Goal: Information Seeking & Learning: Learn about a topic

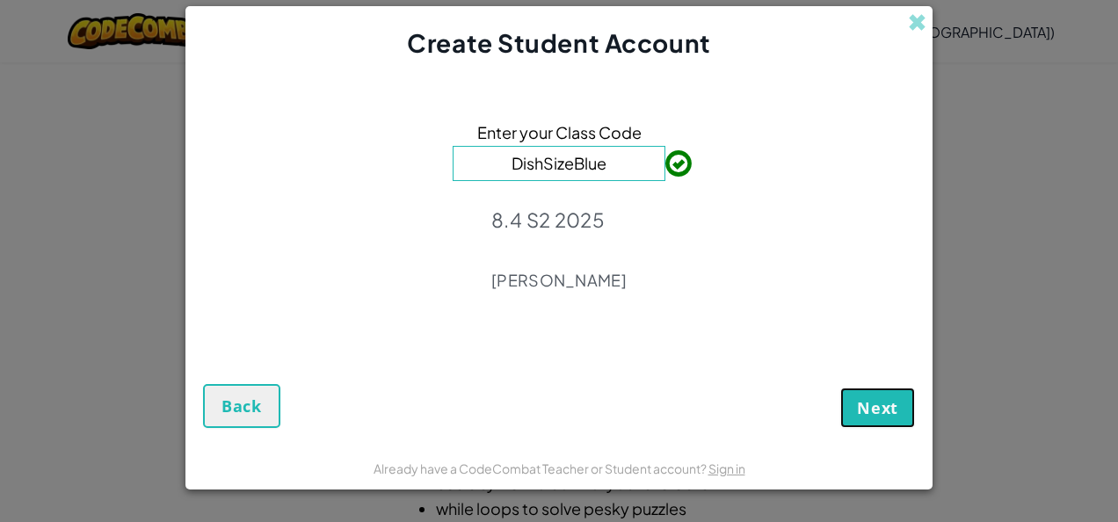
click at [885, 408] on span "Next" at bounding box center [877, 407] width 41 height 21
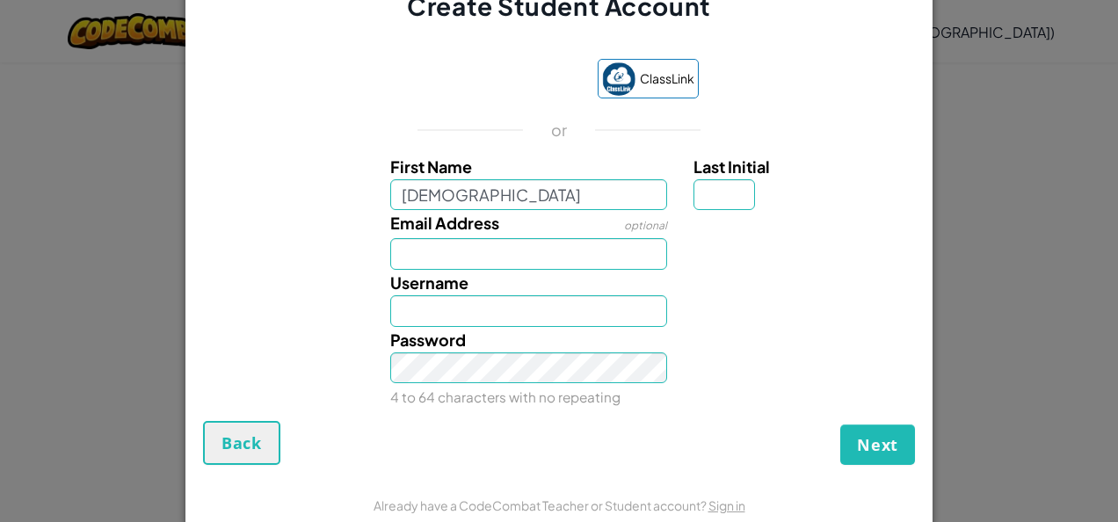
type input "[DEMOGRAPHIC_DATA]"
type input "Christeila"
click at [711, 195] on input "Last Initial" at bounding box center [725, 195] width 62 height 32
type input "S"
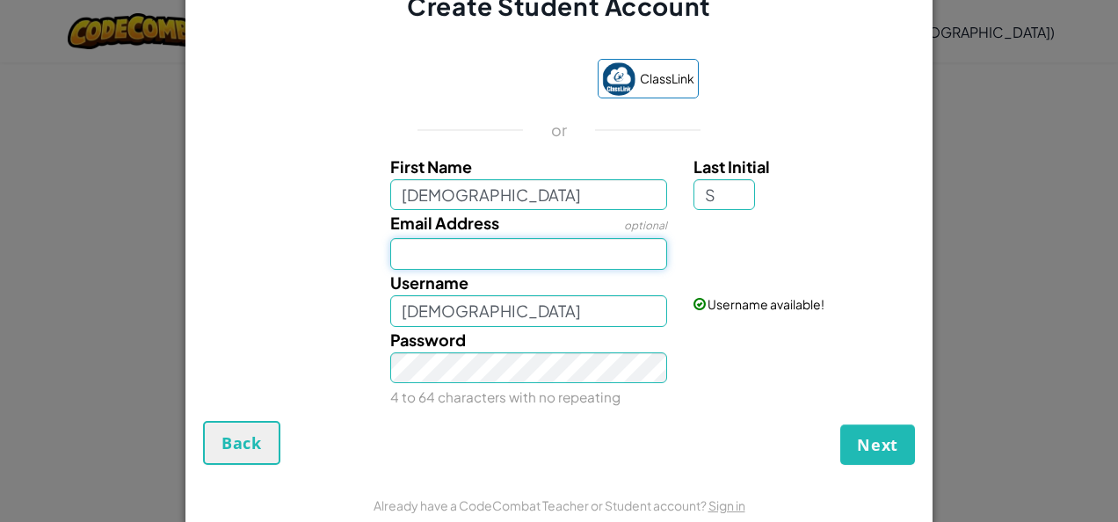
type input "ChristeilaS"
click at [519, 259] on input "Email Address" at bounding box center [529, 254] width 278 height 32
type input "christeila.sevilla@student.cewa.edu.au"
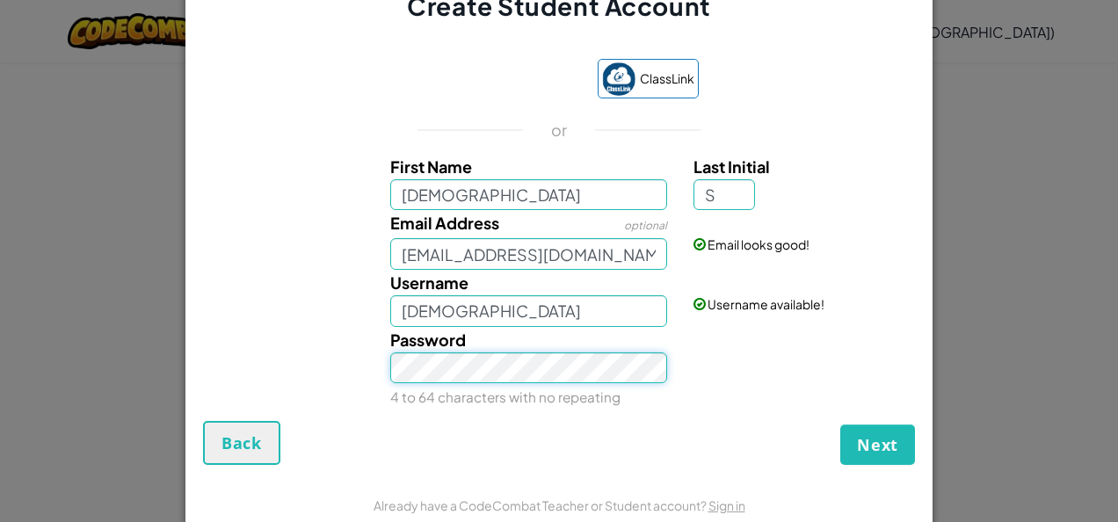
click at [841, 425] on button "Next" at bounding box center [878, 445] width 75 height 40
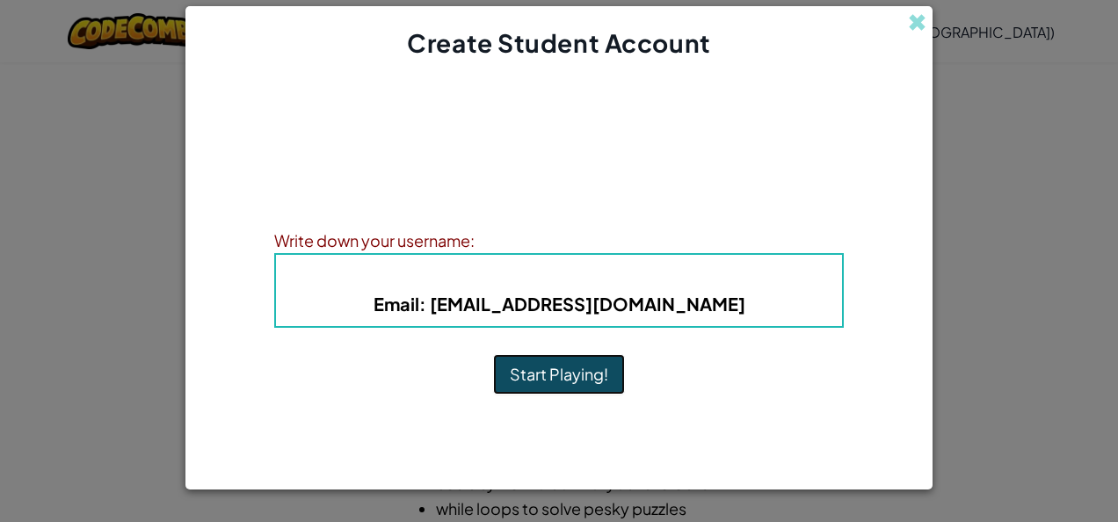
click at [542, 377] on button "Start Playing!" at bounding box center [559, 374] width 132 height 40
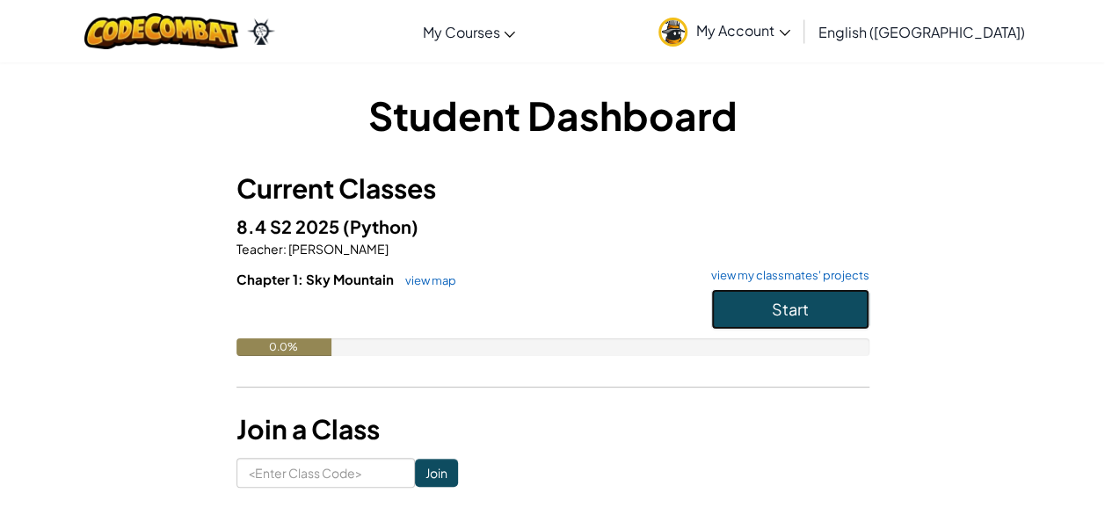
click at [798, 310] on span "Start" at bounding box center [790, 309] width 37 height 20
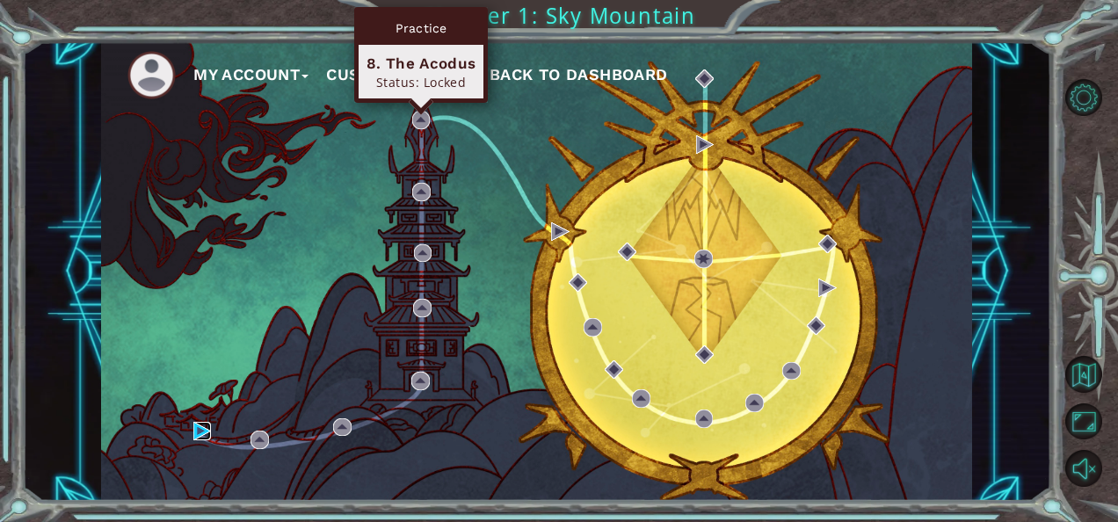
click at [200, 435] on img at bounding box center [202, 431] width 18 height 18
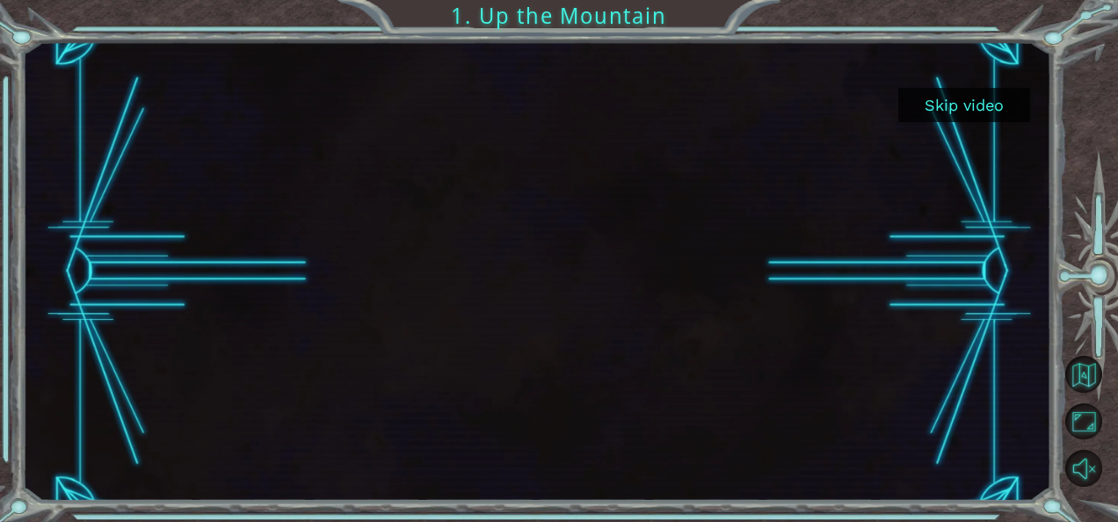
click at [944, 97] on button "Skip video" at bounding box center [965, 105] width 132 height 34
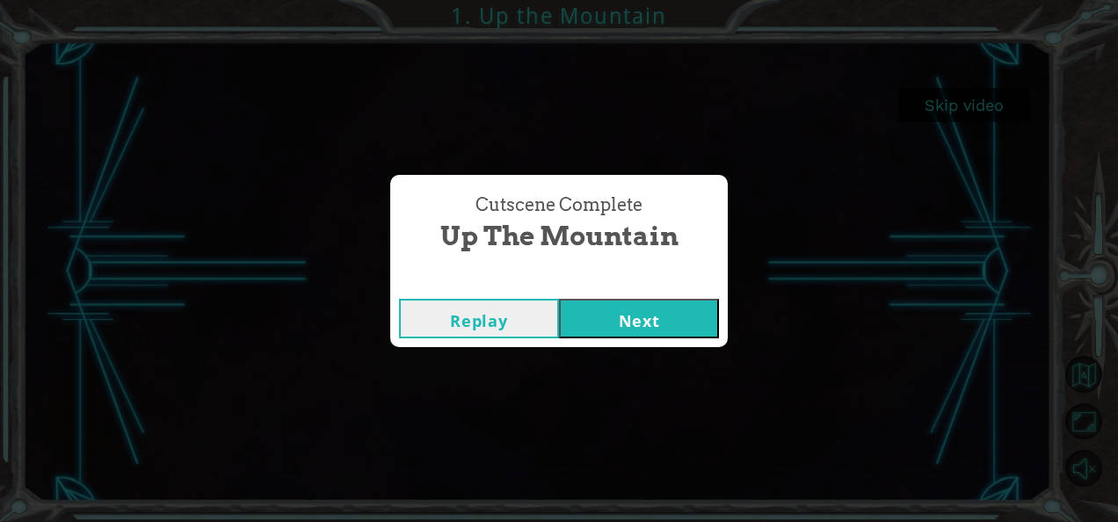
click at [629, 307] on button "Next" at bounding box center [639, 319] width 160 height 40
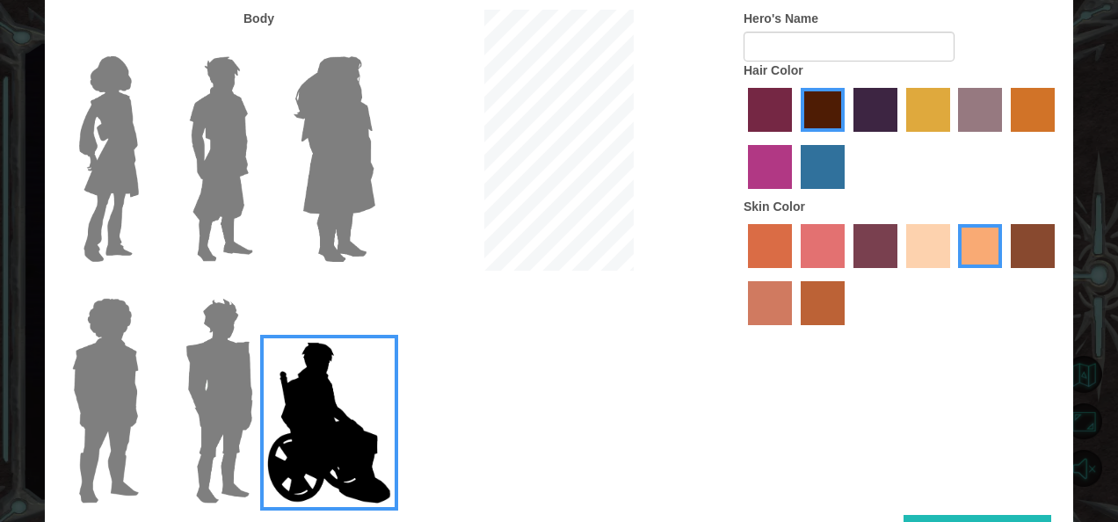
click at [873, 110] on label "hot purple hair color" at bounding box center [876, 110] width 44 height 44
click at [848, 138] on input "hot purple hair color" at bounding box center [848, 138] width 0 height 0
click at [355, 162] on img at bounding box center [335, 159] width 96 height 220
click at [375, 45] on input "Hero Amethyst" at bounding box center [375, 45] width 0 height 0
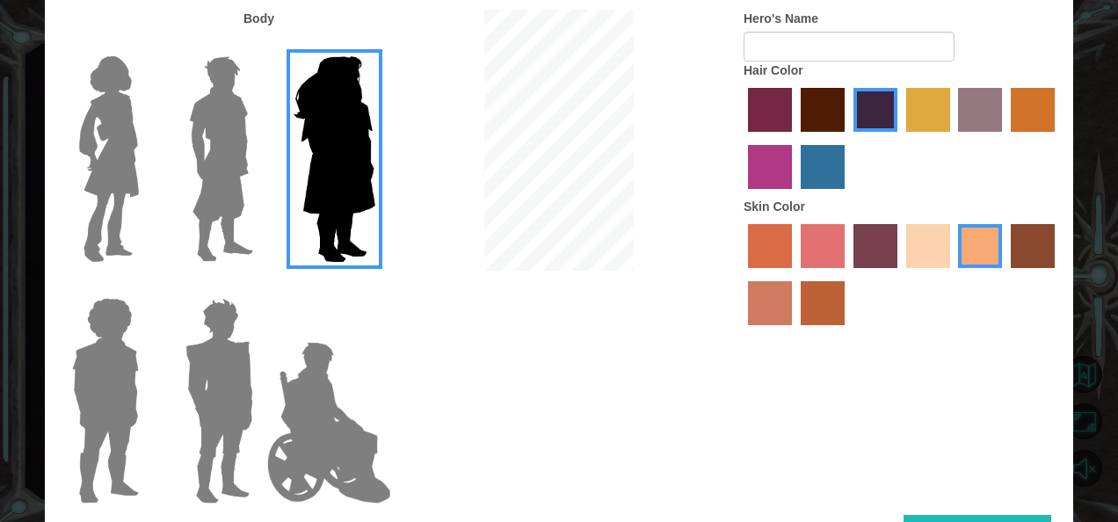
click at [250, 365] on img at bounding box center [219, 401] width 82 height 220
click at [260, 287] on input "Hero Garnet" at bounding box center [260, 287] width 0 height 0
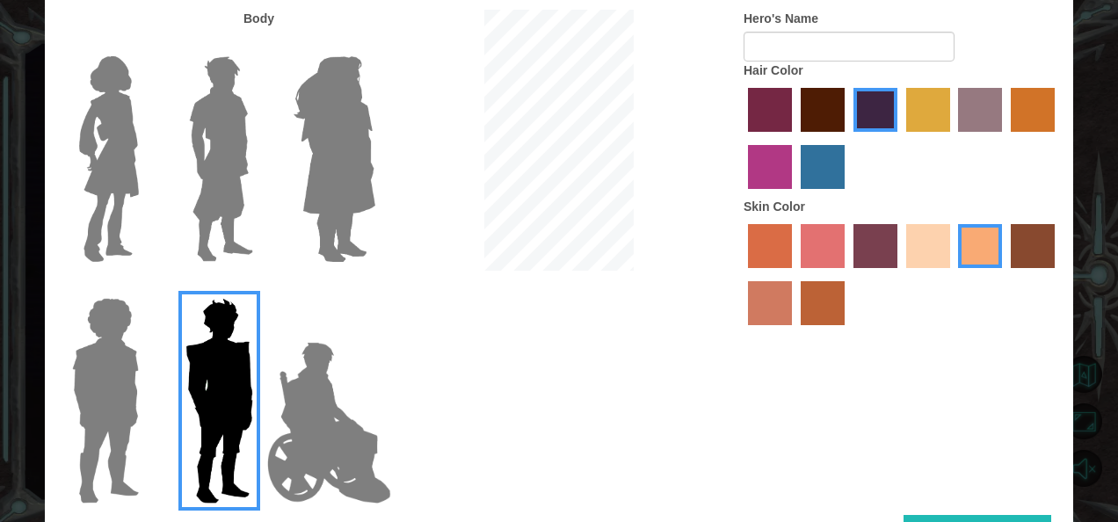
click at [248, 141] on img at bounding box center [221, 159] width 78 height 220
click at [260, 45] on input "Hero Lars" at bounding box center [260, 45] width 0 height 0
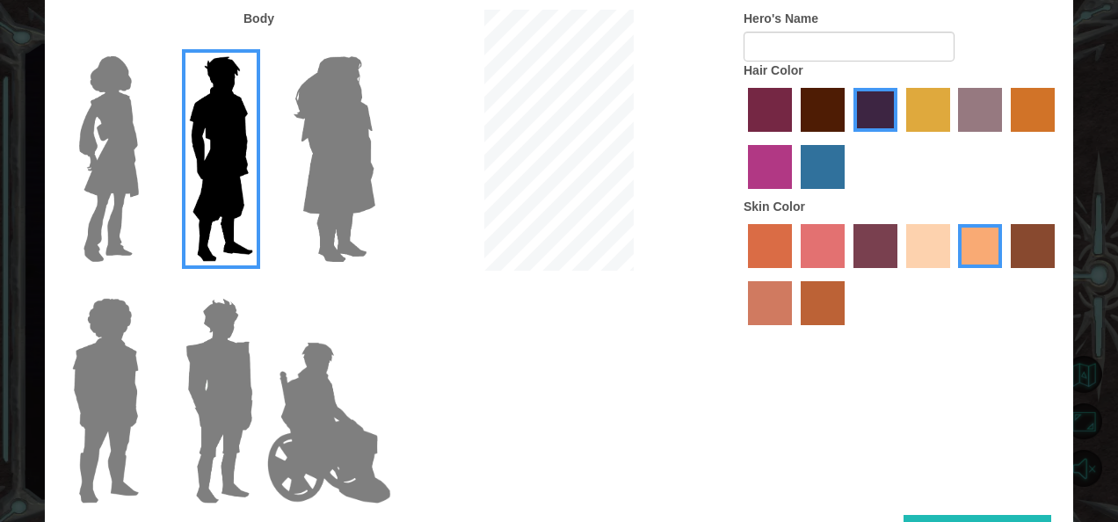
click at [109, 185] on img at bounding box center [109, 159] width 74 height 220
click at [146, 45] on input "Hero Connie" at bounding box center [146, 45] width 0 height 0
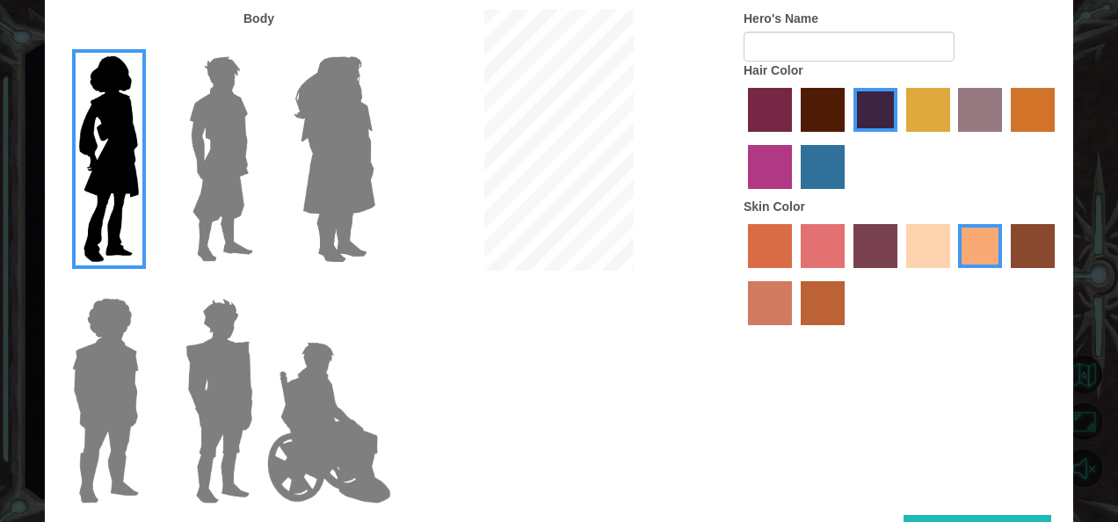
click at [104, 369] on img at bounding box center [105, 401] width 81 height 220
click at [146, 287] on input "Hero Steven" at bounding box center [146, 287] width 0 height 0
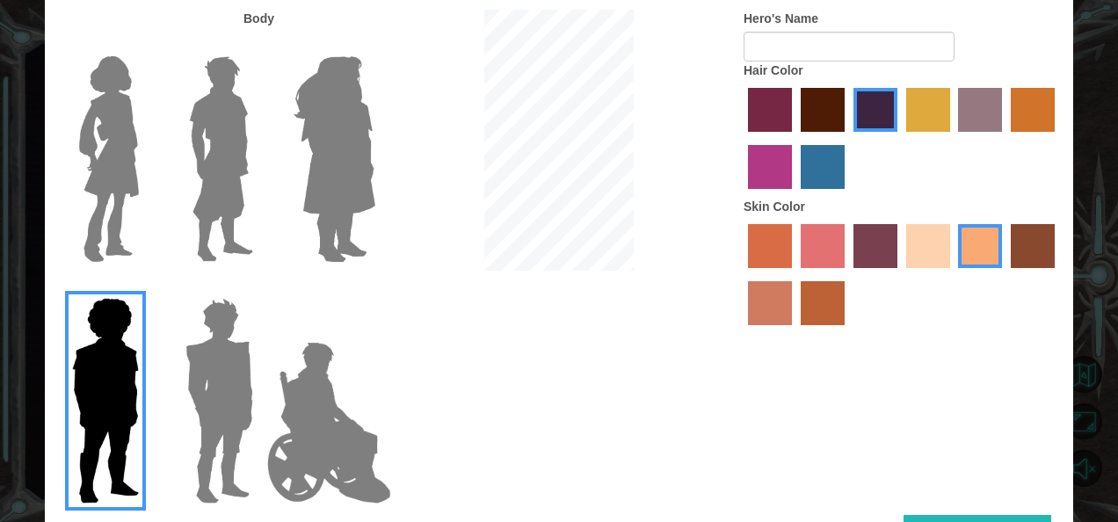
click at [236, 396] on img at bounding box center [219, 401] width 82 height 220
click at [260, 287] on input "Hero Garnet" at bounding box center [260, 287] width 0 height 0
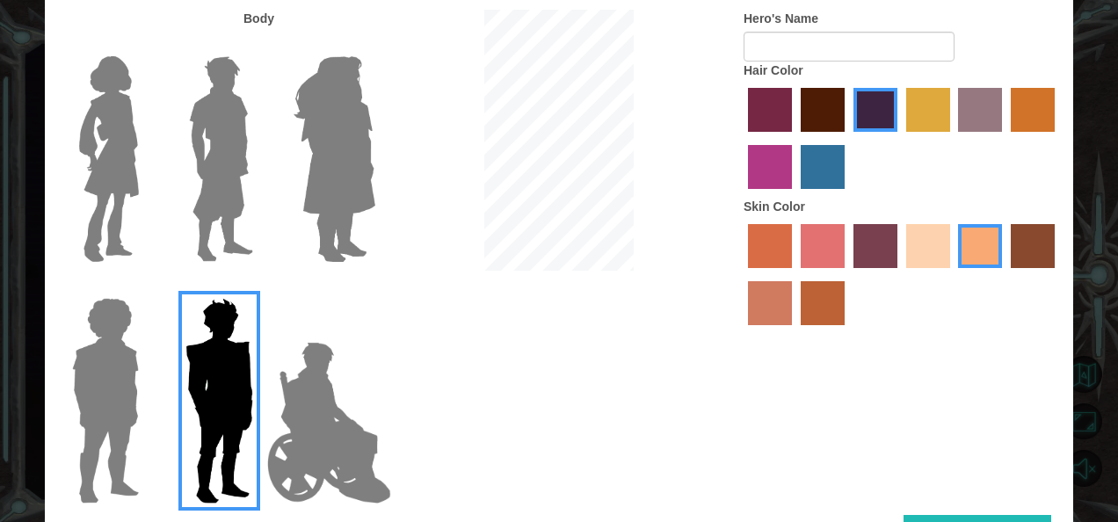
click at [308, 394] on img at bounding box center [329, 423] width 138 height 176
click at [375, 287] on input "Hero Jamie" at bounding box center [375, 287] width 0 height 0
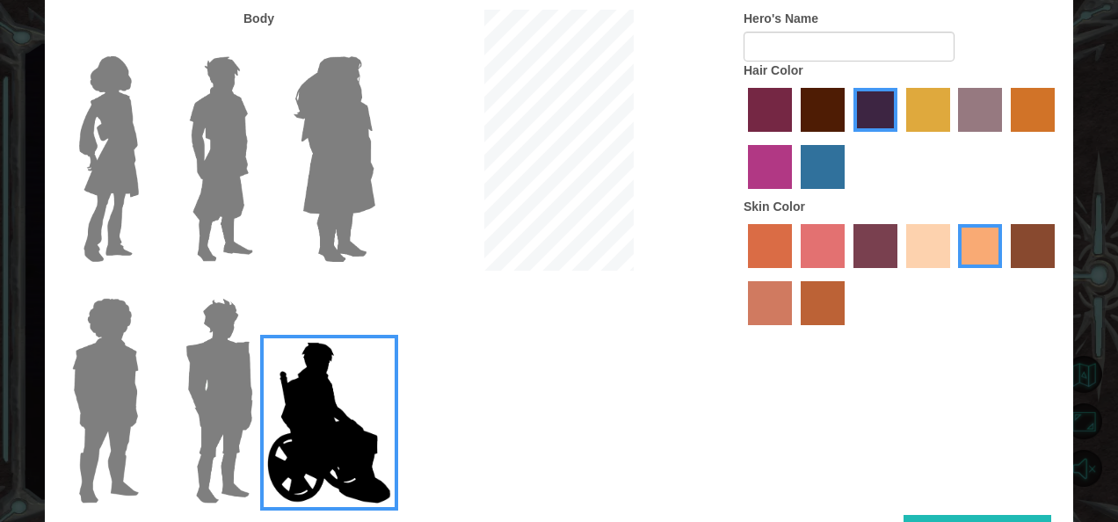
click at [135, 155] on img at bounding box center [109, 159] width 74 height 220
click at [146, 45] on input "Hero Connie" at bounding box center [146, 45] width 0 height 0
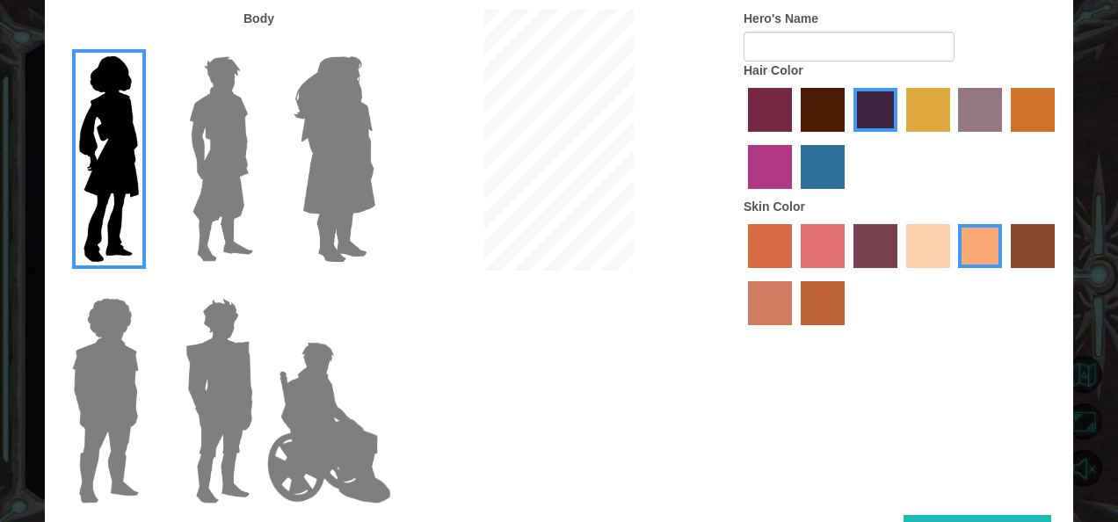
click at [932, 244] on label "sandy beach skin color" at bounding box center [929, 246] width 44 height 44
click at [900, 274] on input "sandy beach skin color" at bounding box center [900, 274] width 0 height 0
click at [310, 447] on img at bounding box center [329, 423] width 138 height 176
click at [375, 287] on input "Hero Jamie" at bounding box center [375, 287] width 0 height 0
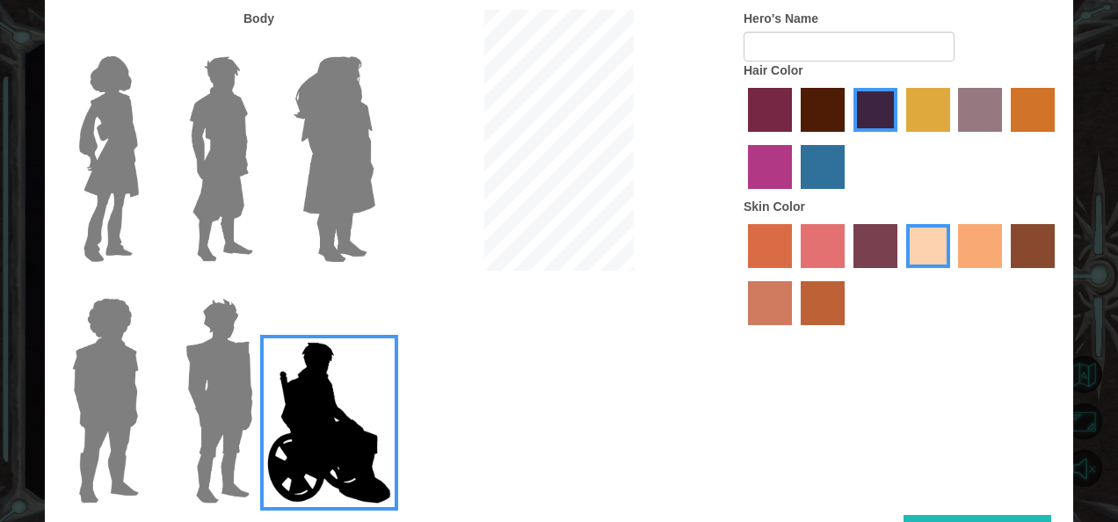
click at [120, 230] on img at bounding box center [109, 159] width 74 height 220
click at [146, 45] on input "Hero Connie" at bounding box center [146, 45] width 0 height 0
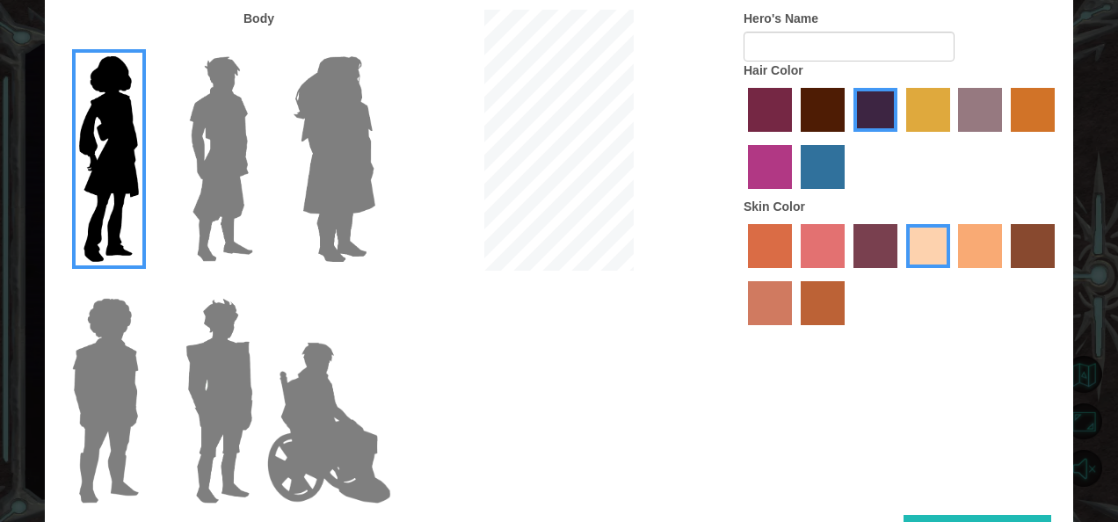
click at [830, 295] on label "smoke tree skin color" at bounding box center [823, 303] width 44 height 44
click at [795, 331] on input "smoke tree skin color" at bounding box center [795, 331] width 0 height 0
click at [791, 234] on label "sorbus skin color" at bounding box center [770, 246] width 44 height 44
click at [742, 274] on input "sorbus skin color" at bounding box center [742, 274] width 0 height 0
click at [936, 250] on label "sandy beach skin color" at bounding box center [929, 246] width 44 height 44
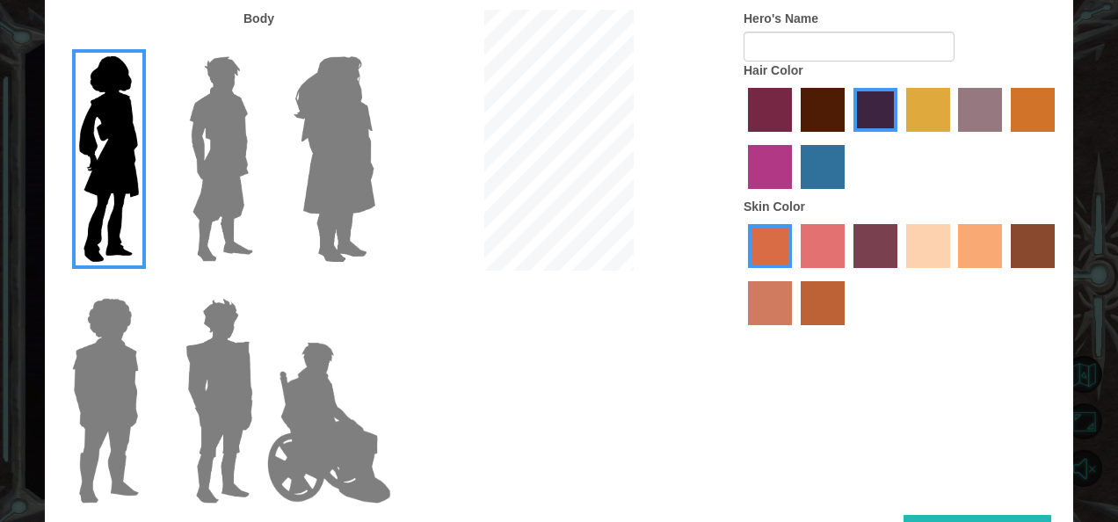
click at [900, 274] on input "sandy beach skin color" at bounding box center [900, 274] width 0 height 0
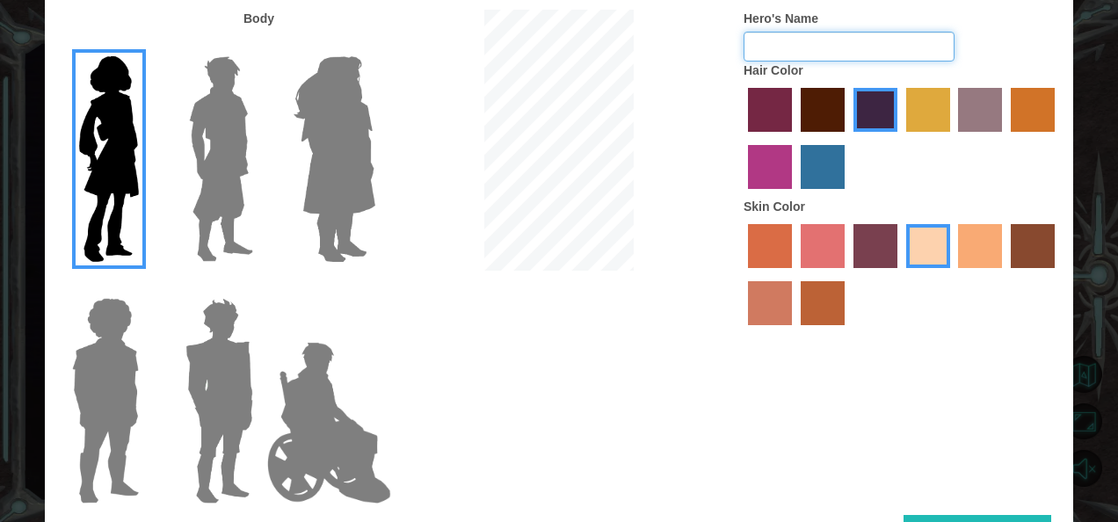
click at [812, 58] on input "Hero's Name" at bounding box center [849, 47] width 211 height 30
click at [839, 46] on input "Hero's Name" at bounding box center [849, 47] width 211 height 30
click at [814, 157] on label "lachmara hair color" at bounding box center [823, 167] width 44 height 44
click at [795, 195] on input "lachmara hair color" at bounding box center [795, 195] width 0 height 0
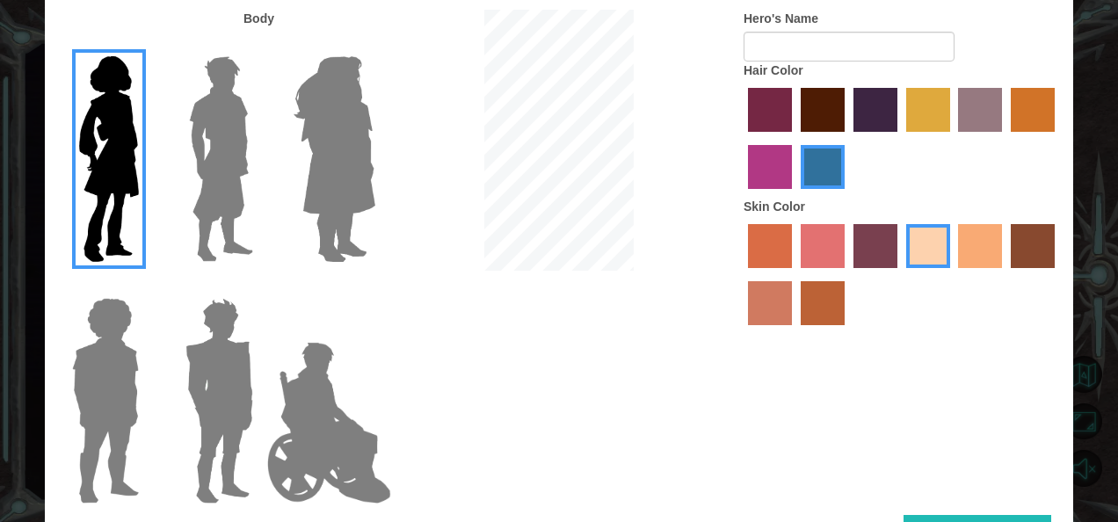
click at [882, 110] on label "hot purple hair color" at bounding box center [876, 110] width 44 height 44
click at [848, 138] on input "hot purple hair color" at bounding box center [848, 138] width 0 height 0
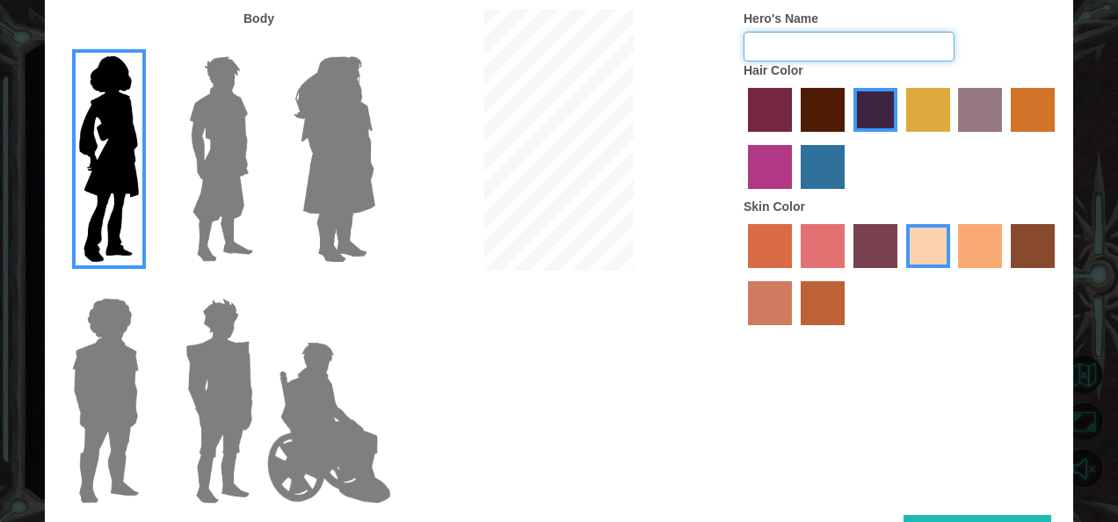
click at [812, 51] on input "Hero's Name" at bounding box center [849, 47] width 211 height 30
click at [945, 400] on div "Body Hero's Name Hair Color Skin Color" at bounding box center [559, 263] width 1029 height 506
click at [815, 43] on input "Hero's Name" at bounding box center [849, 47] width 211 height 30
type input "[PERSON_NAME]"
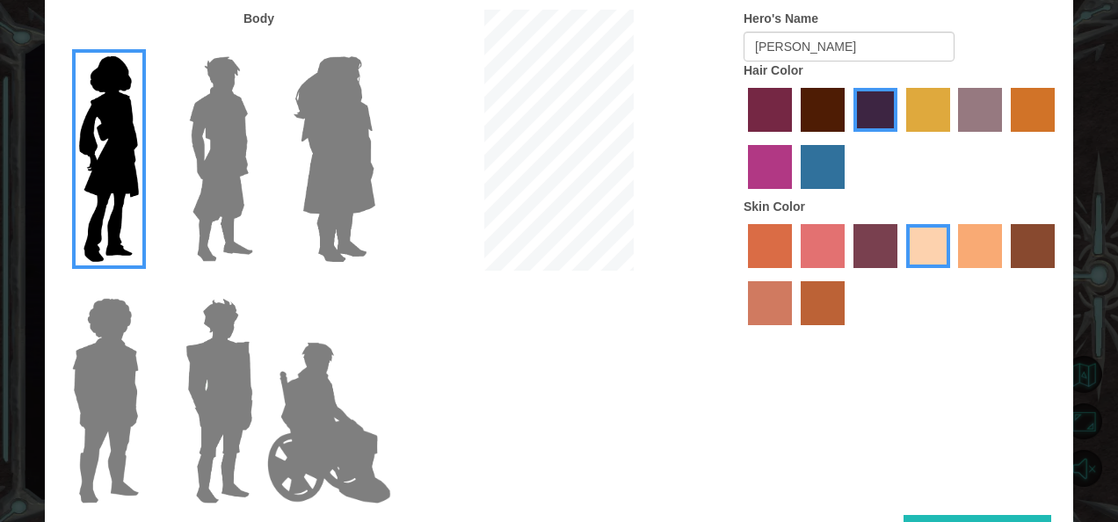
click at [878, 113] on label "hot purple hair color" at bounding box center [876, 110] width 44 height 44
click at [848, 138] on input "hot purple hair color" at bounding box center [848, 138] width 0 height 0
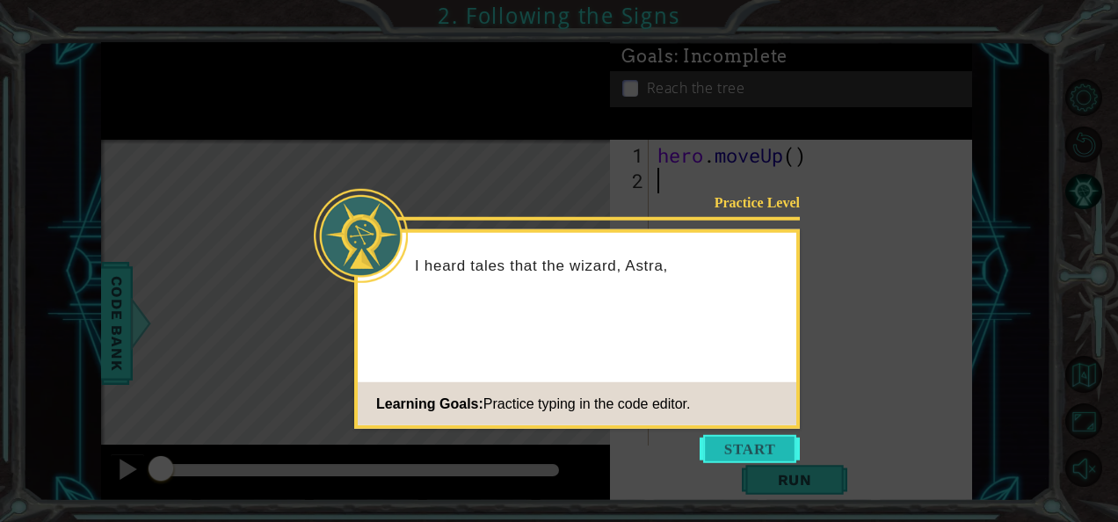
click at [768, 449] on button "Start" at bounding box center [750, 449] width 100 height 28
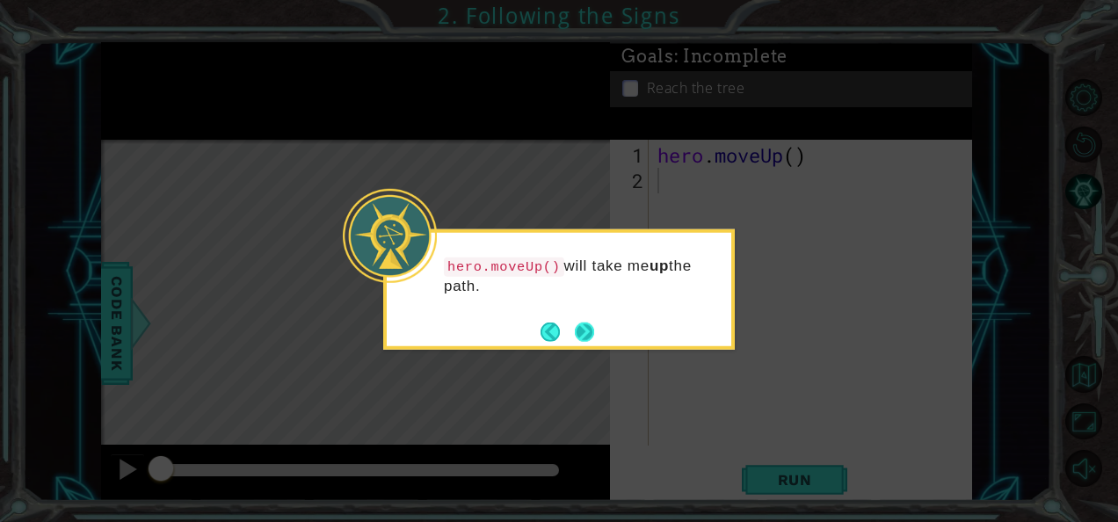
click at [589, 330] on button "Next" at bounding box center [584, 331] width 23 height 23
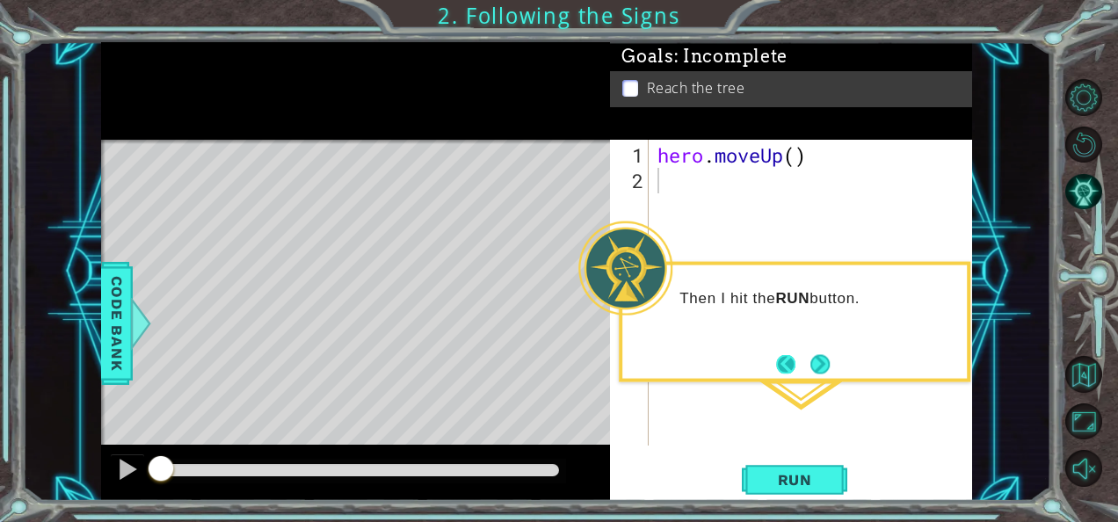
click at [792, 360] on button "Back" at bounding box center [793, 363] width 34 height 19
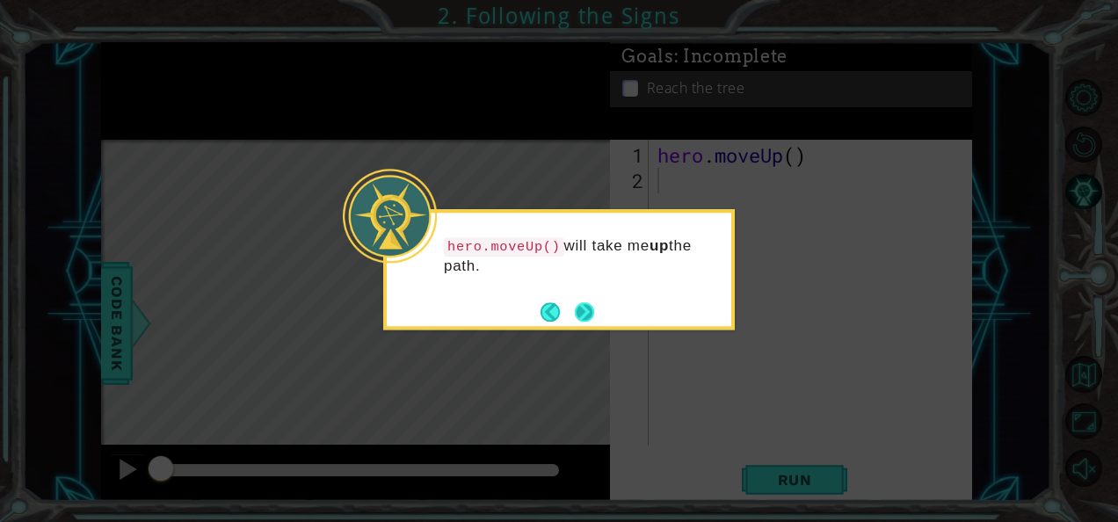
click at [584, 311] on button "Next" at bounding box center [584, 312] width 24 height 24
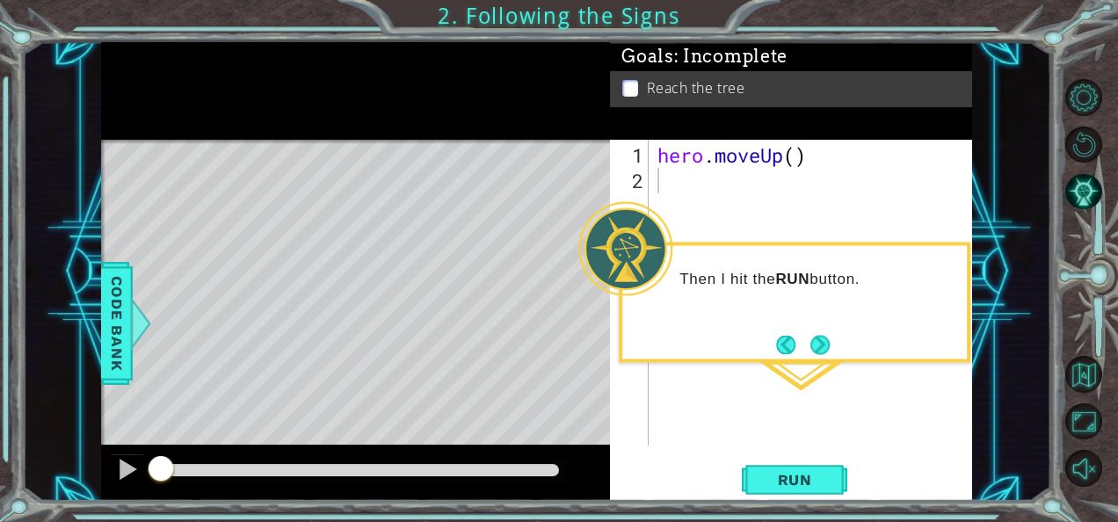
click at [776, 447] on div "1 2 hero . moveUp ( ) ההההההההההההההההההההההההההההההההההההההההההההההההההההההההה…" at bounding box center [791, 320] width 362 height 361
click at [790, 479] on span "Run" at bounding box center [795, 480] width 69 height 18
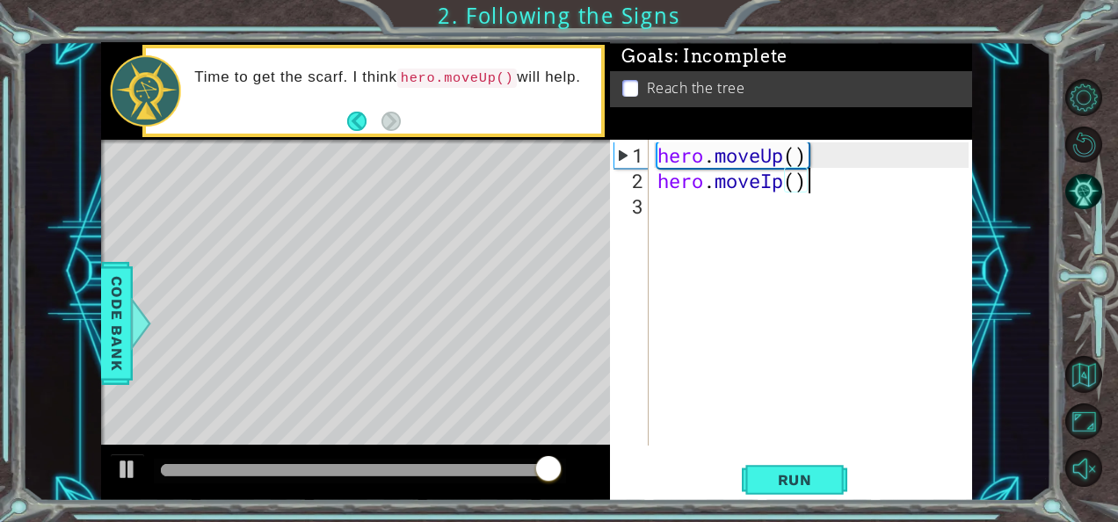
scroll to position [0, 5]
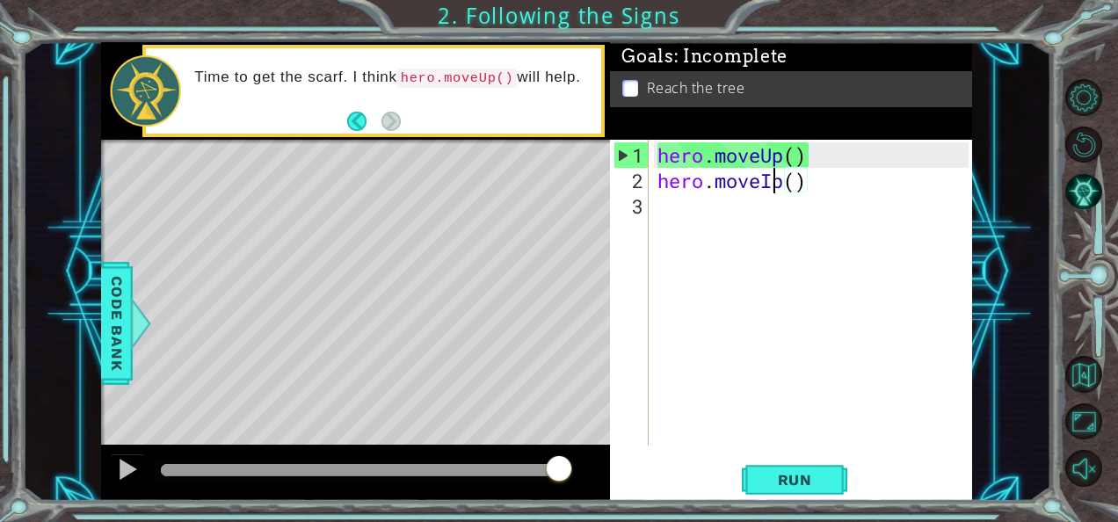
click at [768, 184] on div "hero . moveUp ( ) hero . moveIp ( )" at bounding box center [816, 320] width 324 height 357
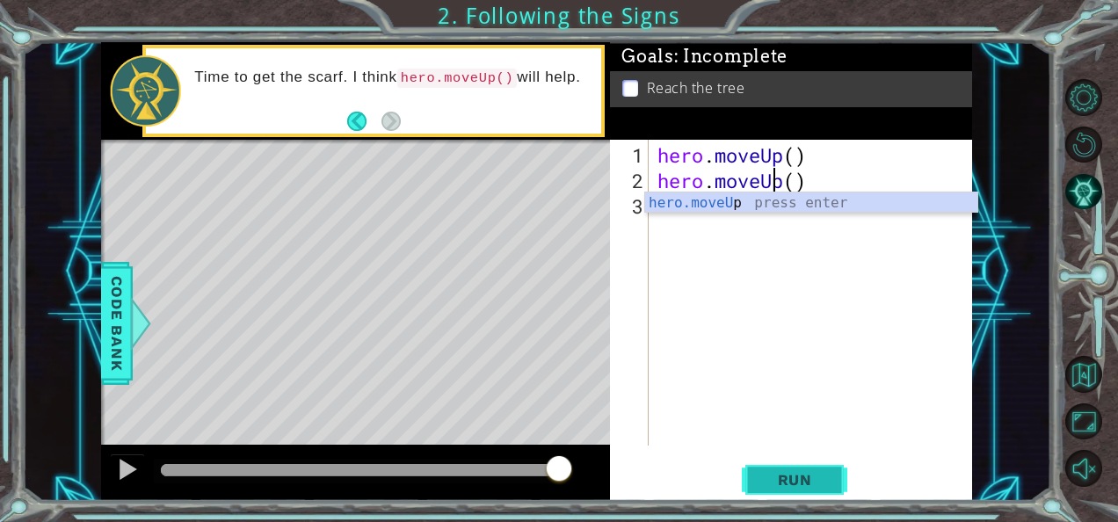
type textarea "hero.moveUp()"
click at [791, 479] on span "Run" at bounding box center [795, 480] width 69 height 18
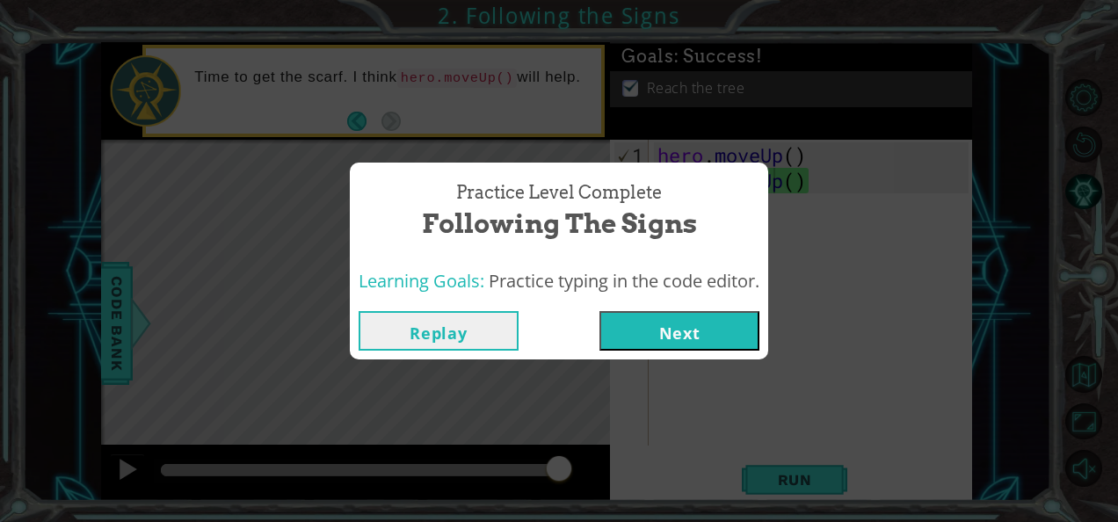
click at [691, 346] on button "Next" at bounding box center [680, 331] width 160 height 40
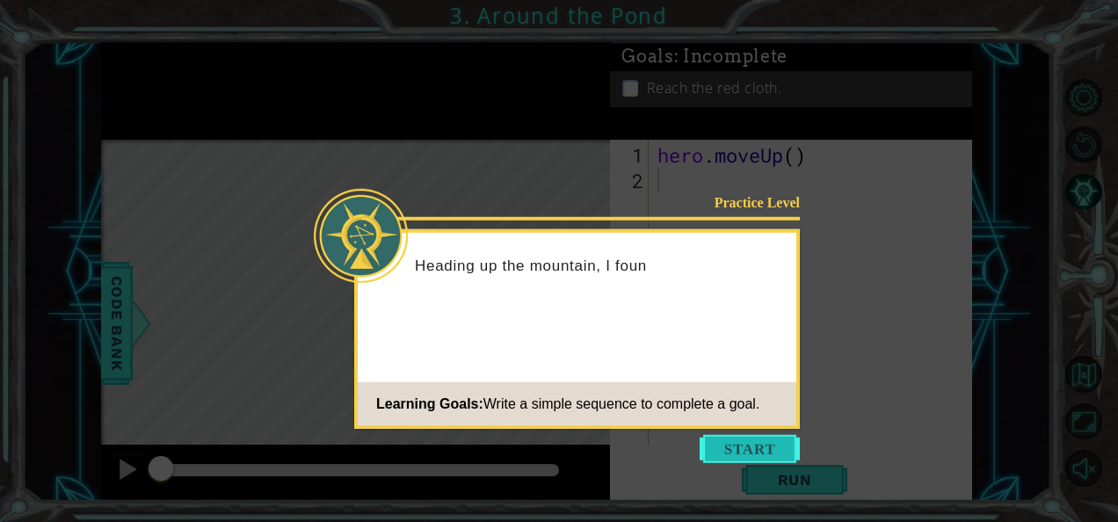
click at [740, 452] on button "Start" at bounding box center [750, 449] width 100 height 28
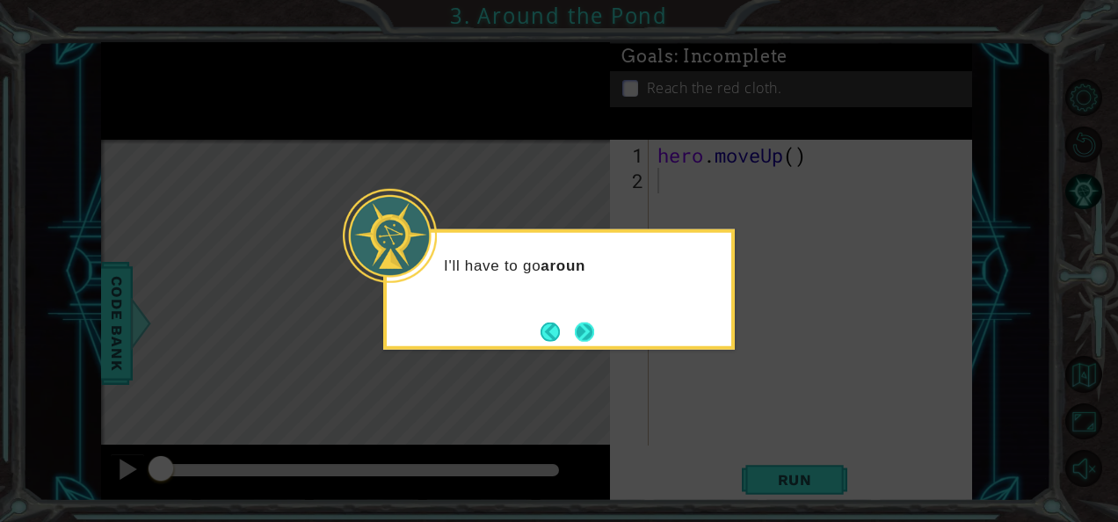
click at [586, 326] on button "Next" at bounding box center [584, 332] width 31 height 31
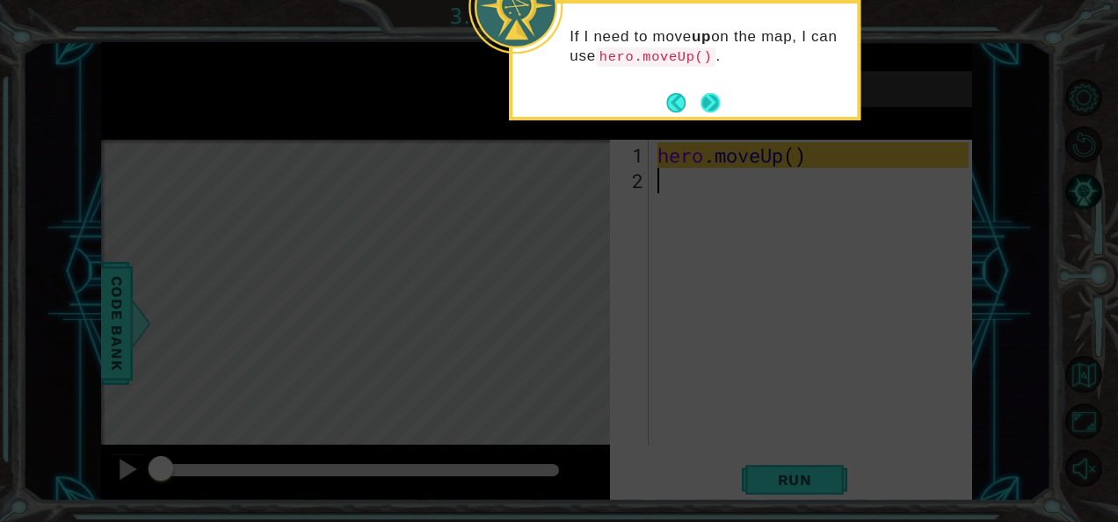
click at [711, 109] on button "Next" at bounding box center [710, 102] width 29 height 29
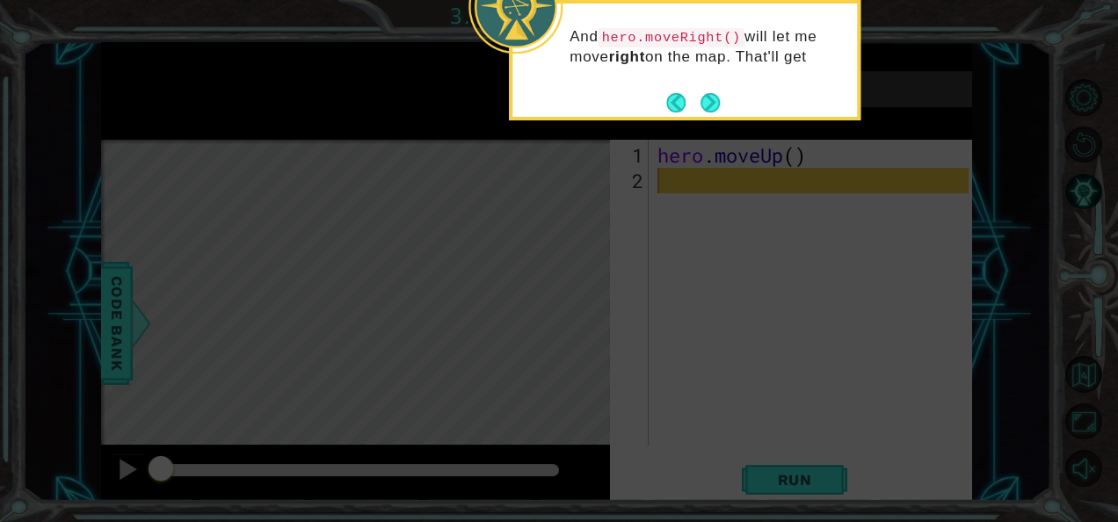
click at [711, 109] on button "Next" at bounding box center [711, 102] width 20 height 20
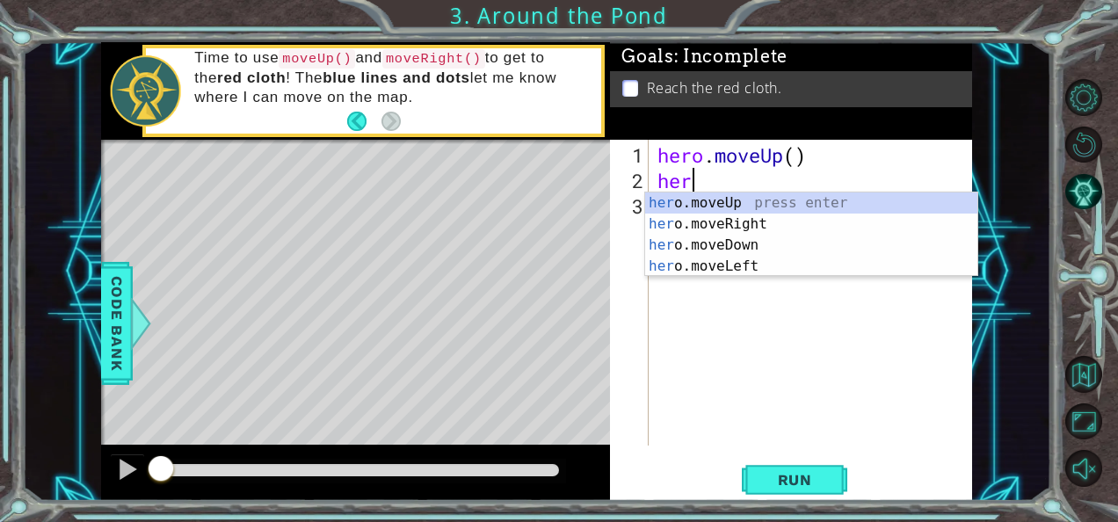
scroll to position [0, 1]
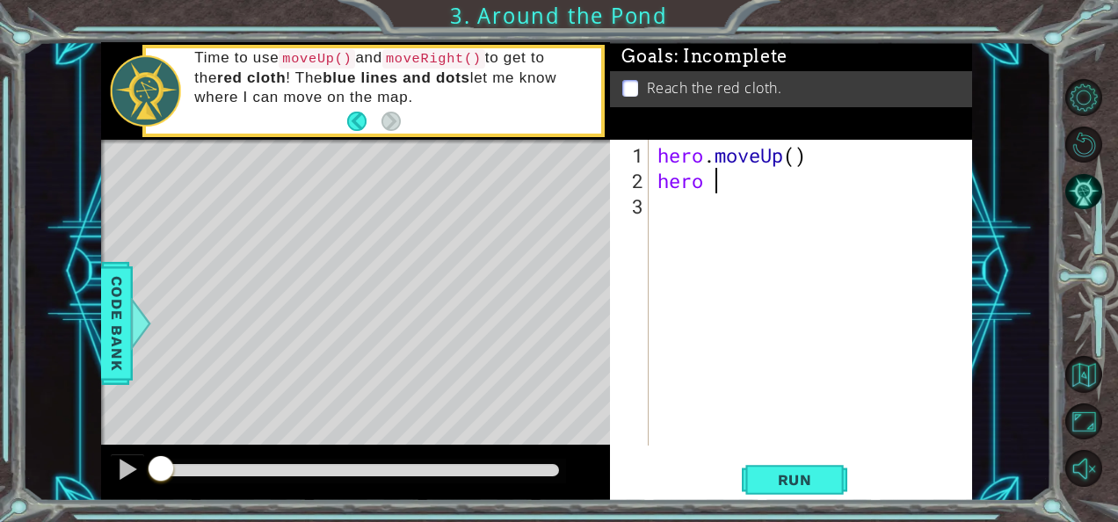
type textarea "hero"
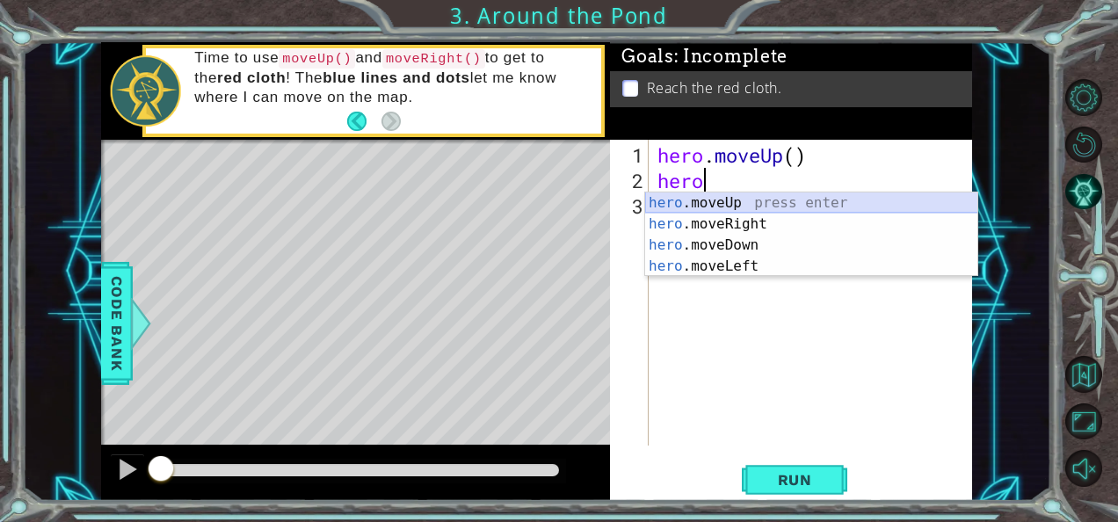
click at [770, 198] on div "hero .moveUp press enter hero .moveRight press enter hero .moveDown press enter…" at bounding box center [811, 256] width 333 height 127
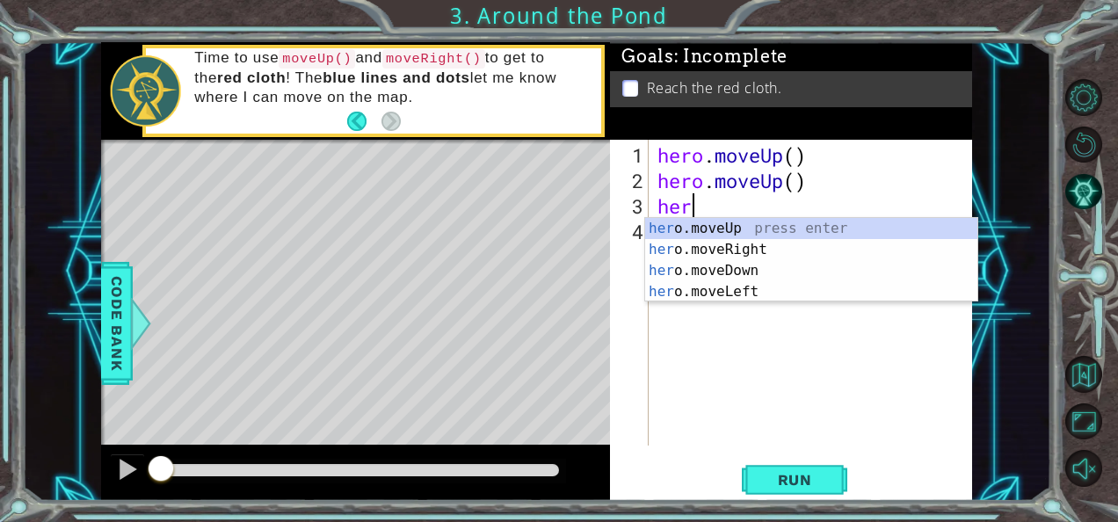
type textarea "hero"
click at [775, 250] on div "hero .moveUp press enter hero .moveRight press enter hero .moveDown press enter…" at bounding box center [811, 281] width 333 height 127
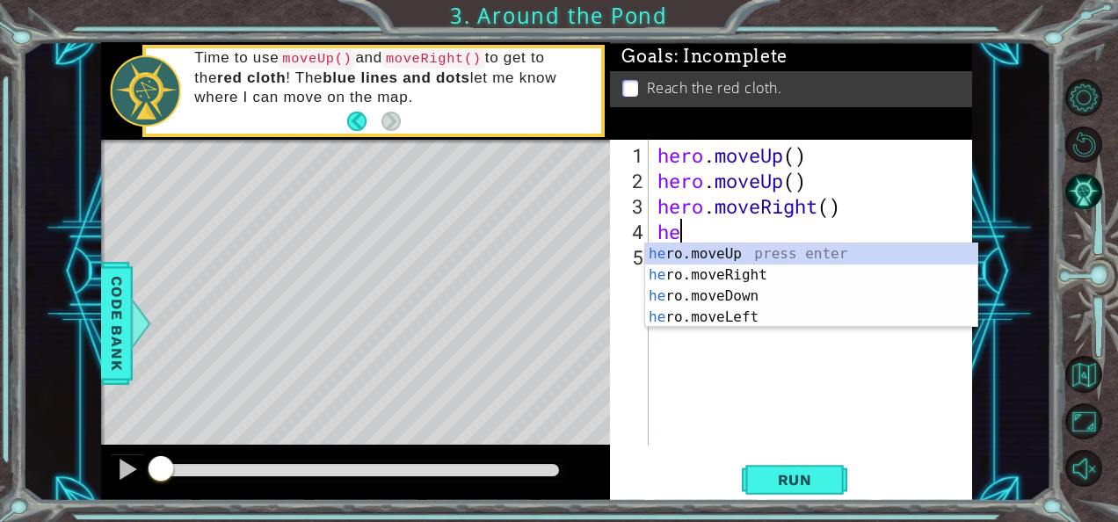
type textarea "hero"
click at [776, 253] on div "hero .moveUp press enter hero .moveRight press enter hero .moveDown press enter…" at bounding box center [811, 307] width 333 height 127
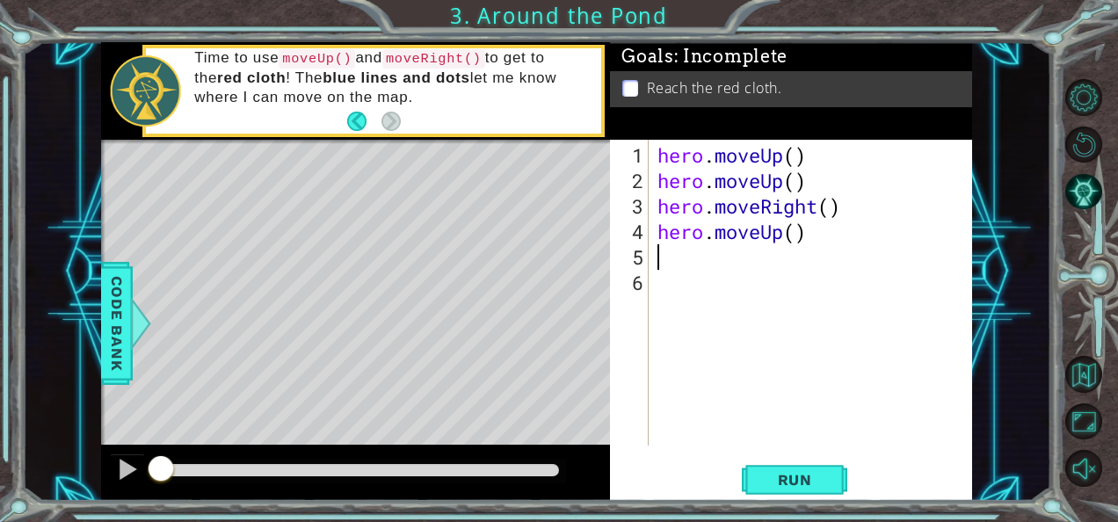
scroll to position [0, 0]
click at [798, 477] on span "Run" at bounding box center [795, 480] width 69 height 18
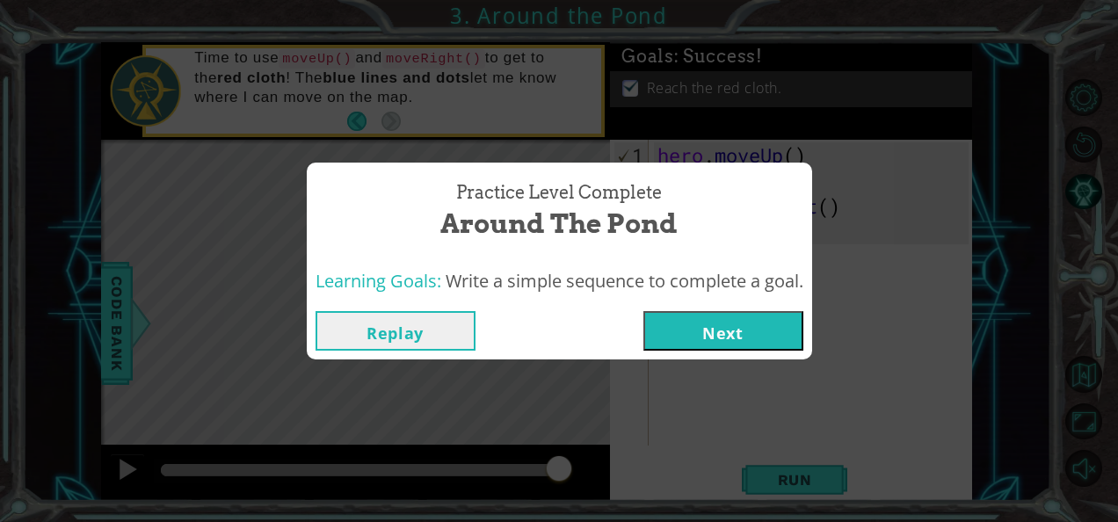
click at [725, 324] on button "Next" at bounding box center [724, 331] width 160 height 40
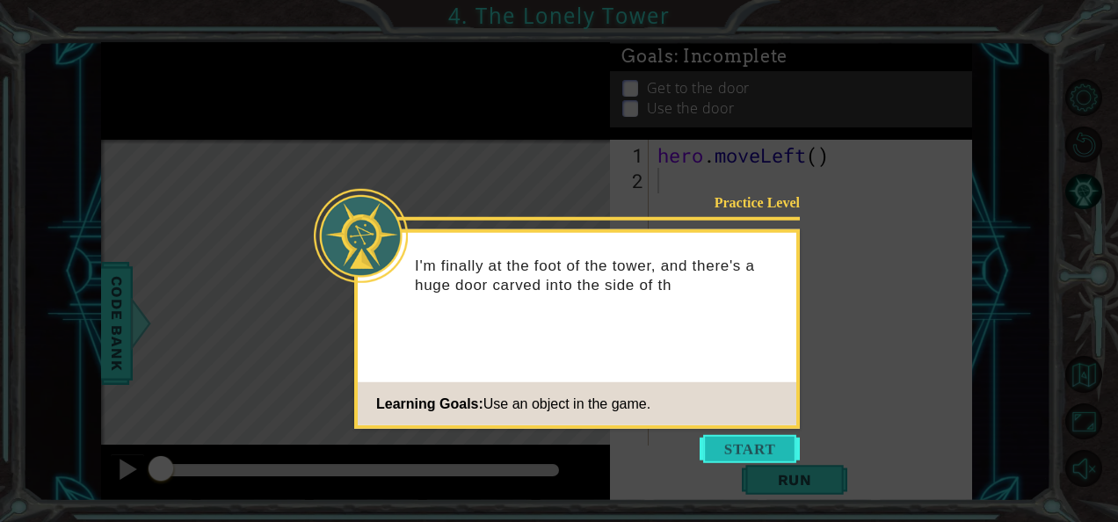
click at [737, 441] on button "Start" at bounding box center [750, 449] width 100 height 28
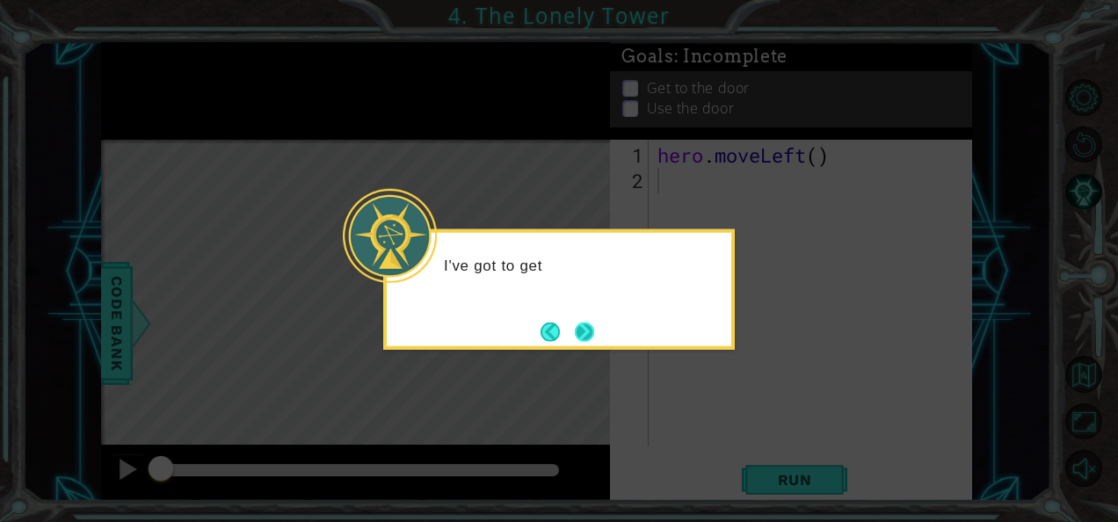
click at [574, 343] on button "Next" at bounding box center [585, 332] width 22 height 22
click at [584, 341] on button "Next" at bounding box center [585, 332] width 20 height 20
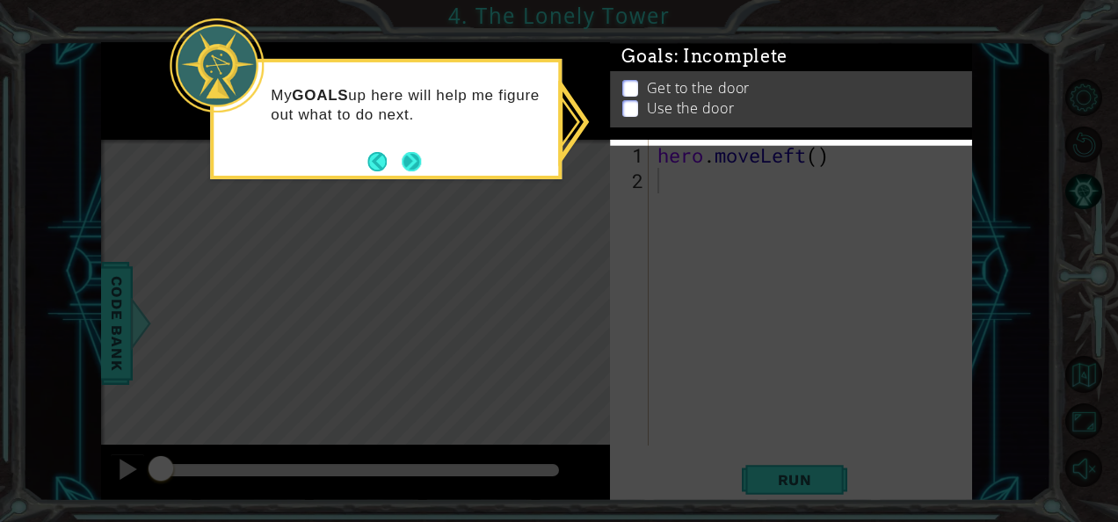
click at [413, 158] on button "Next" at bounding box center [412, 161] width 20 height 20
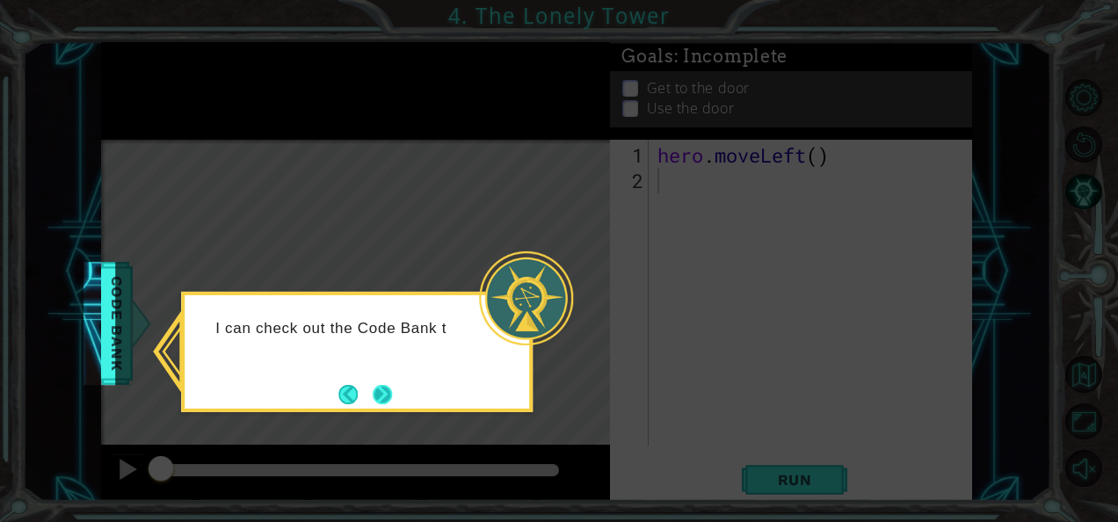
click at [387, 396] on button "Next" at bounding box center [383, 394] width 20 height 20
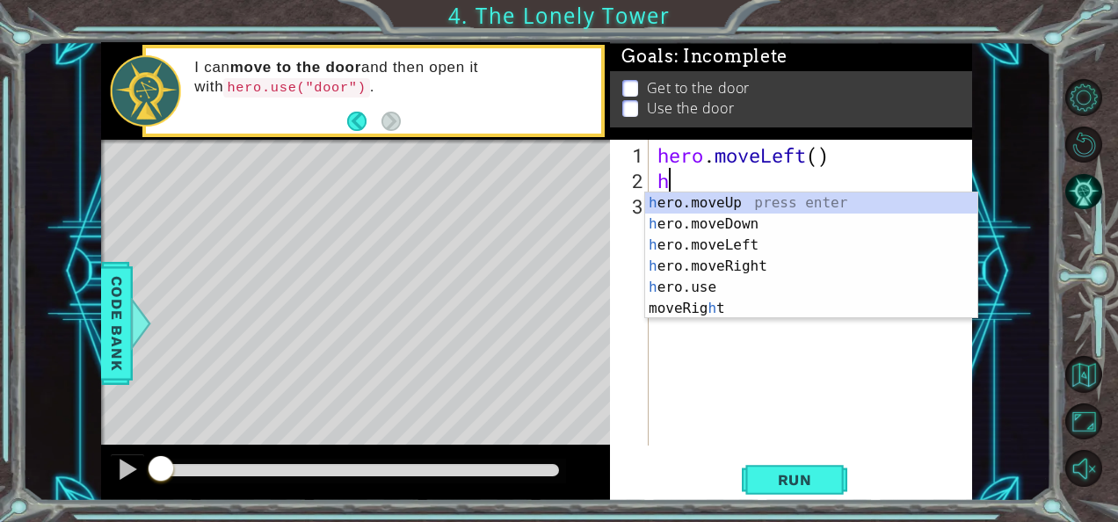
type textarea "he"
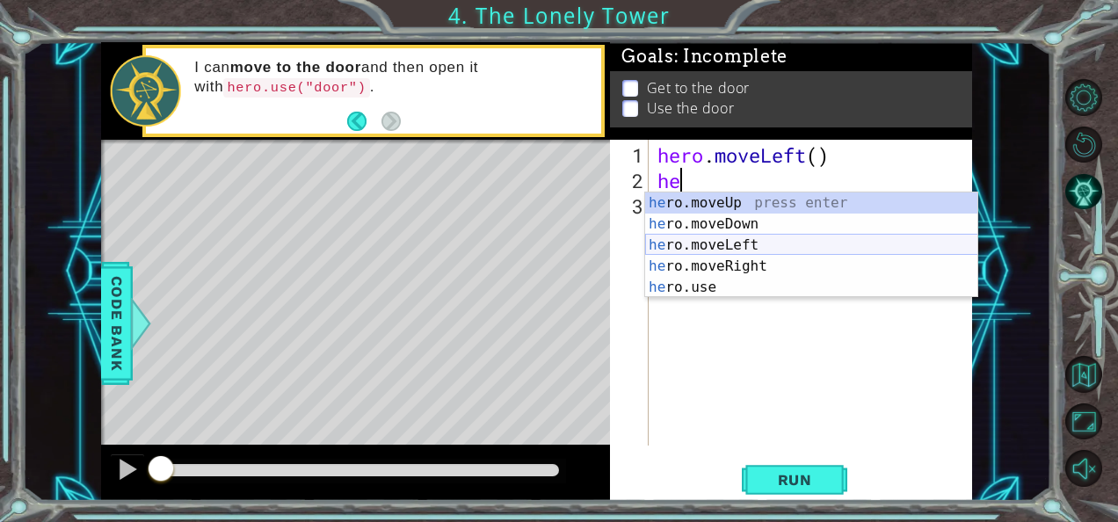
click at [806, 248] on div "he ro.moveUp press enter he ro.moveDown press enter he ro.moveLeft press enter …" at bounding box center [811, 267] width 333 height 148
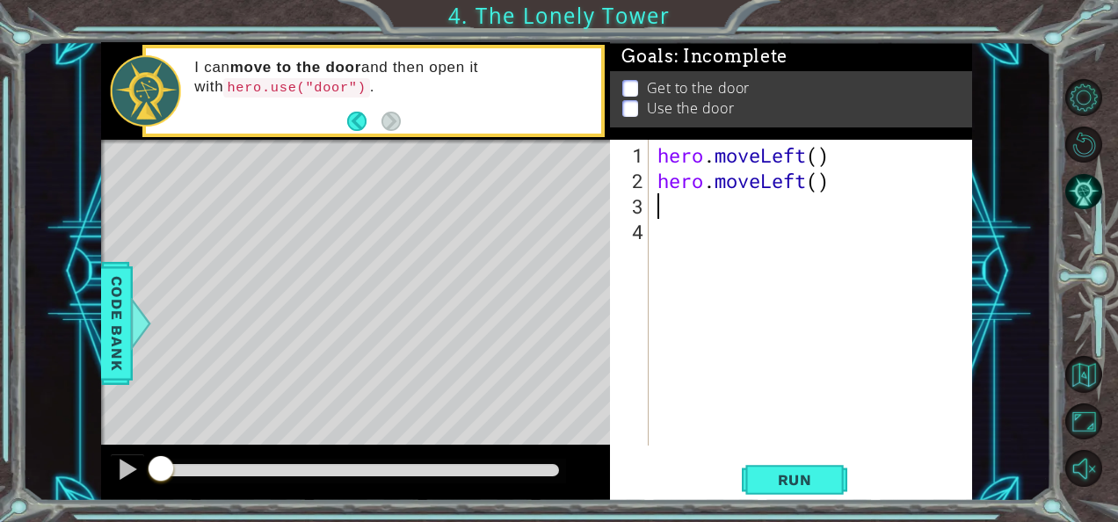
type textarea "her"
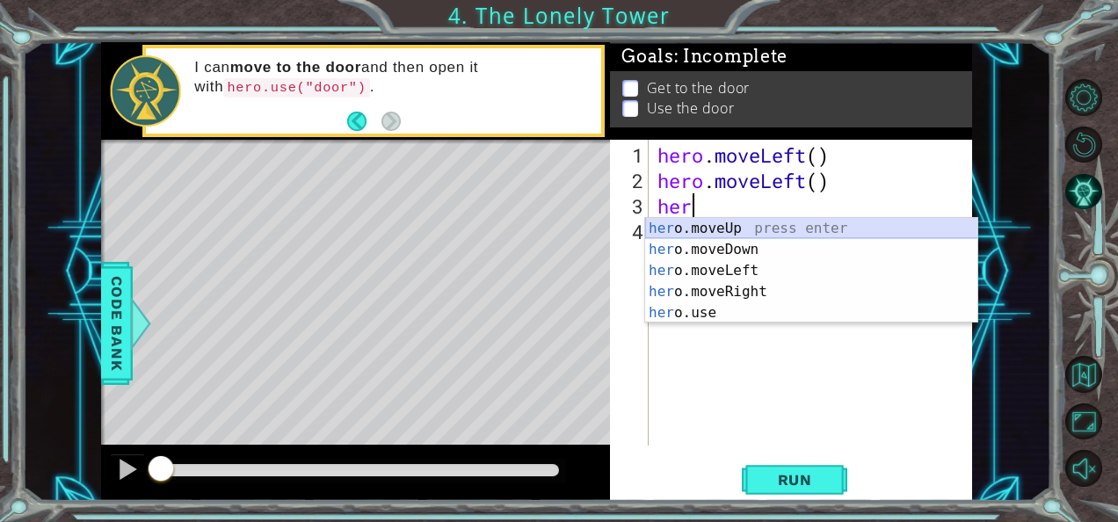
click at [823, 229] on div "her o.moveUp press enter her o.moveDown press enter her o.moveLeft press enter …" at bounding box center [811, 292] width 333 height 148
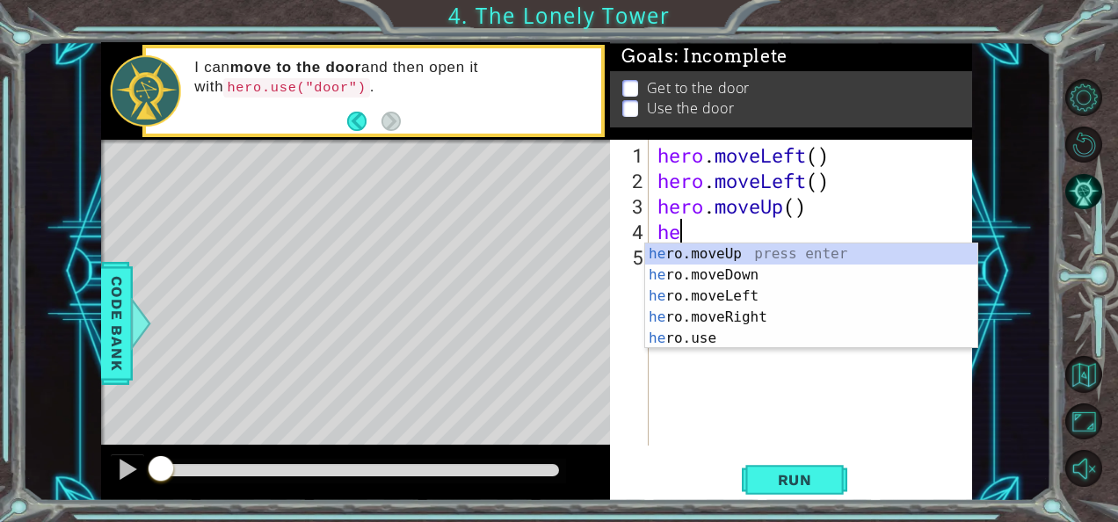
type textarea "her"
click at [834, 256] on div "her o.moveUp press enter her o.moveDown press enter her o.moveLeft press enter …" at bounding box center [811, 318] width 333 height 148
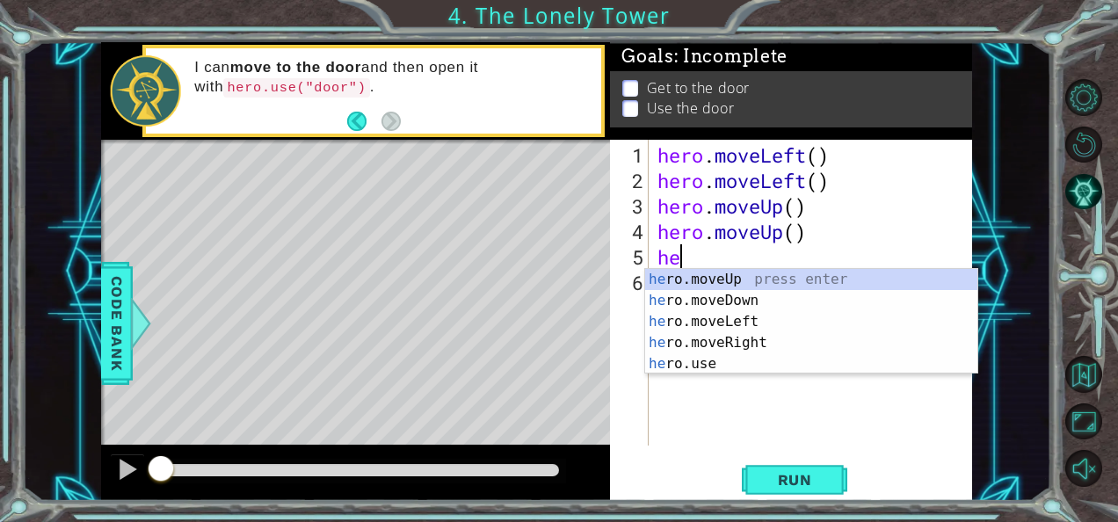
type textarea "hero"
click at [773, 283] on div "hero .moveUp press enter hero .moveDown press enter hero .moveLeft press enter …" at bounding box center [811, 343] width 333 height 148
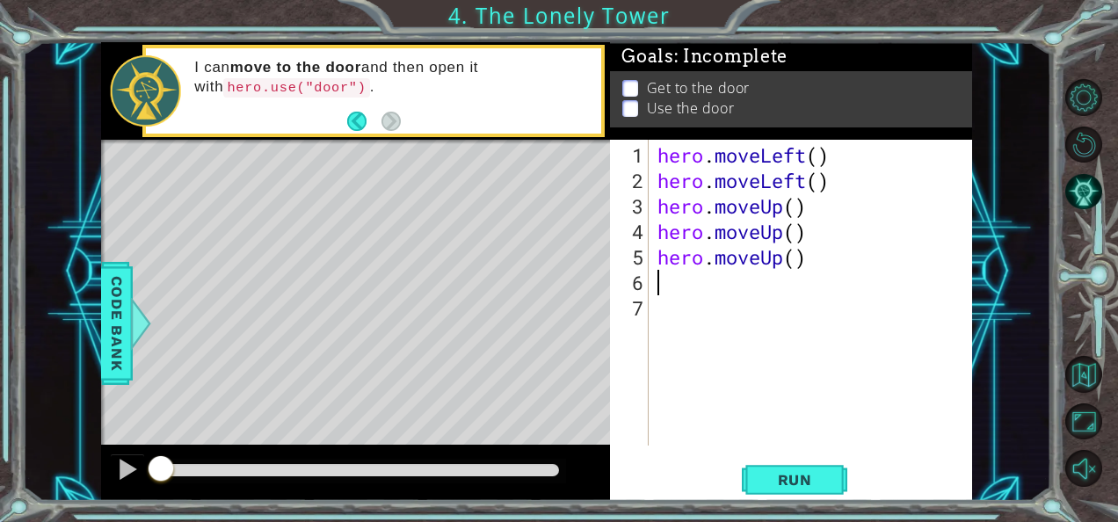
scroll to position [0, 0]
click at [817, 261] on div "hero . moveLeft ( ) hero . moveLeft ( ) hero . moveUp ( ) hero . moveUp ( ) her…" at bounding box center [816, 320] width 324 height 357
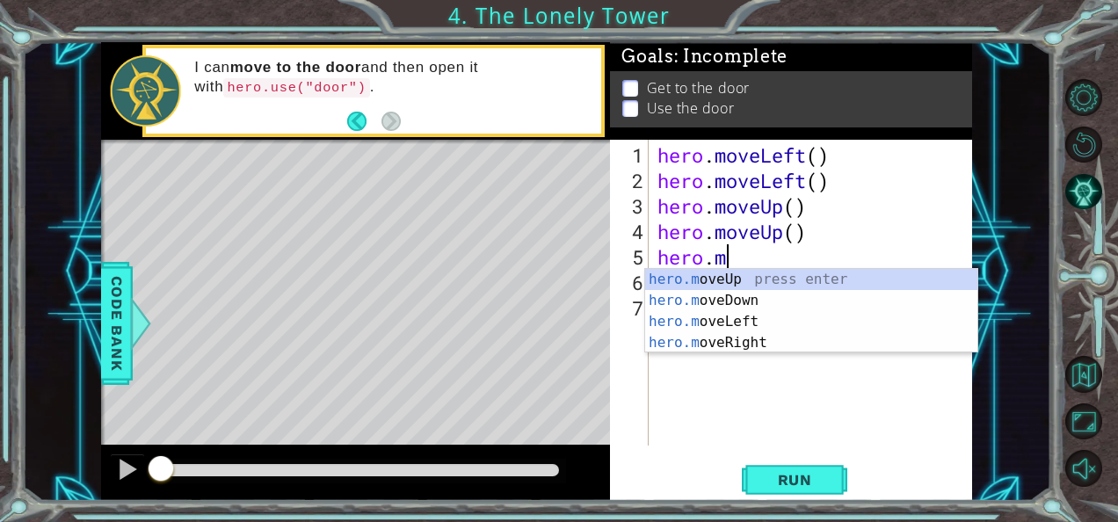
type textarea "h"
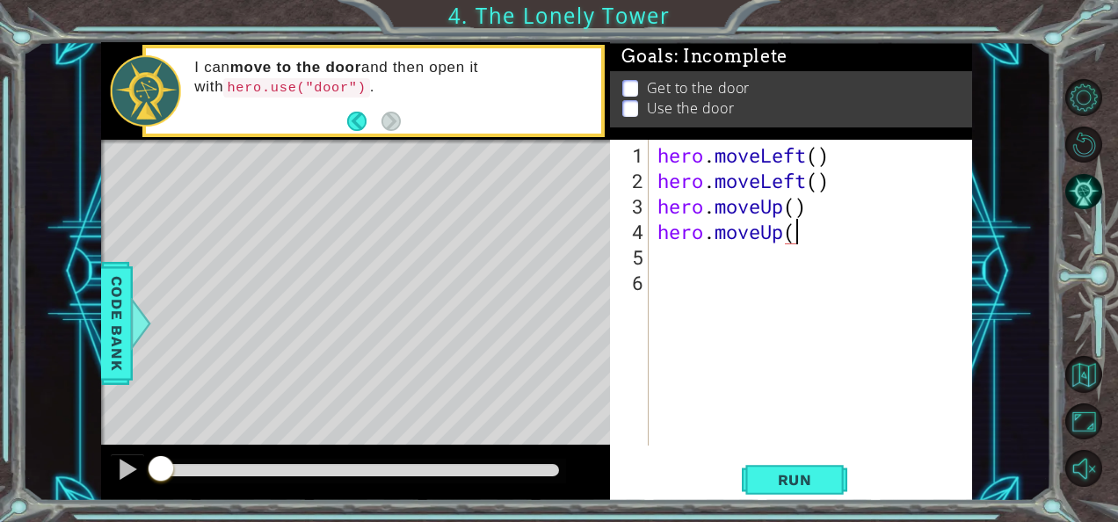
type textarea "hero.moveUp()"
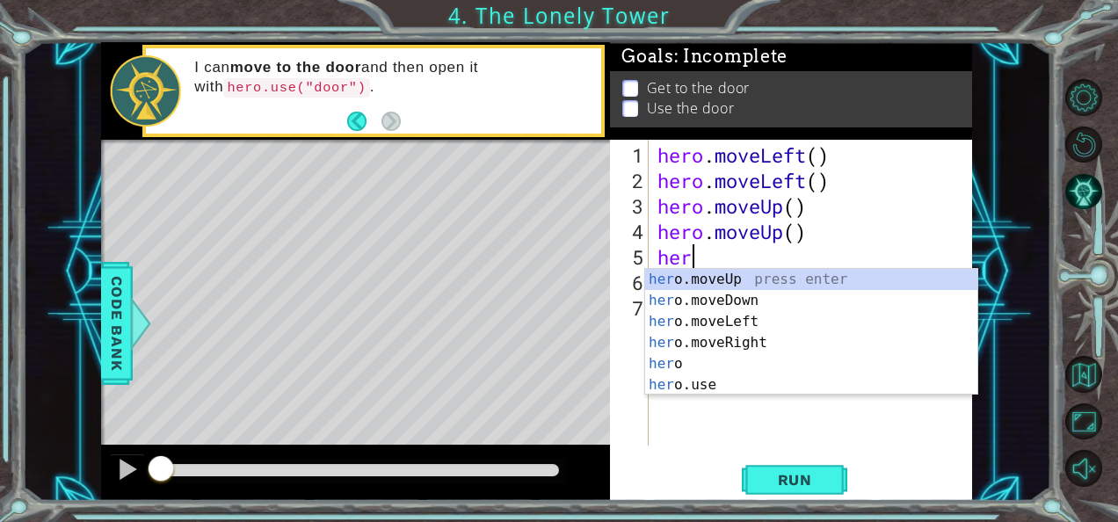
type textarea "her"
click at [824, 340] on div "her o.moveUp press enter her o.moveDown press enter her o.moveLeft press enter …" at bounding box center [811, 353] width 333 height 169
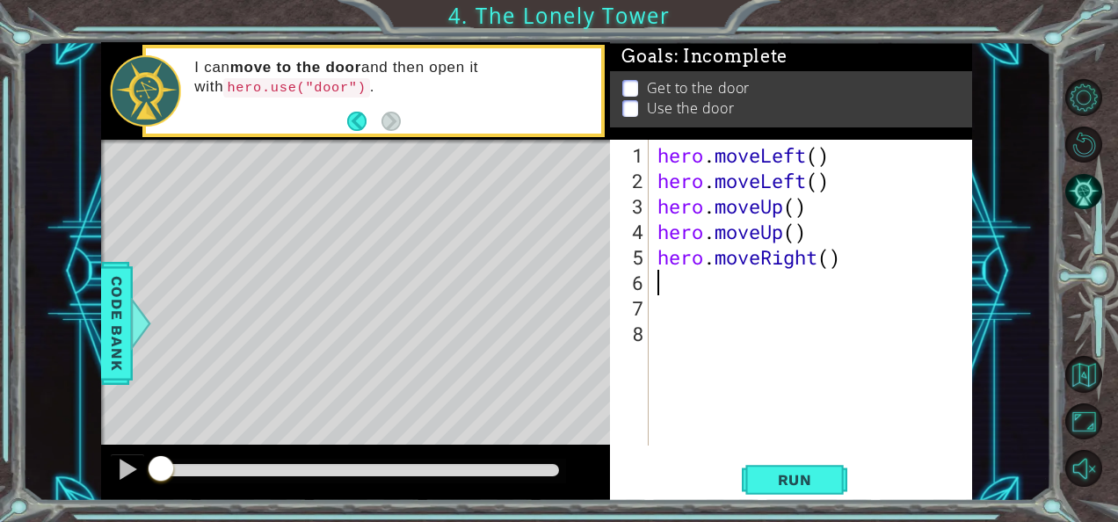
type textarea "her"
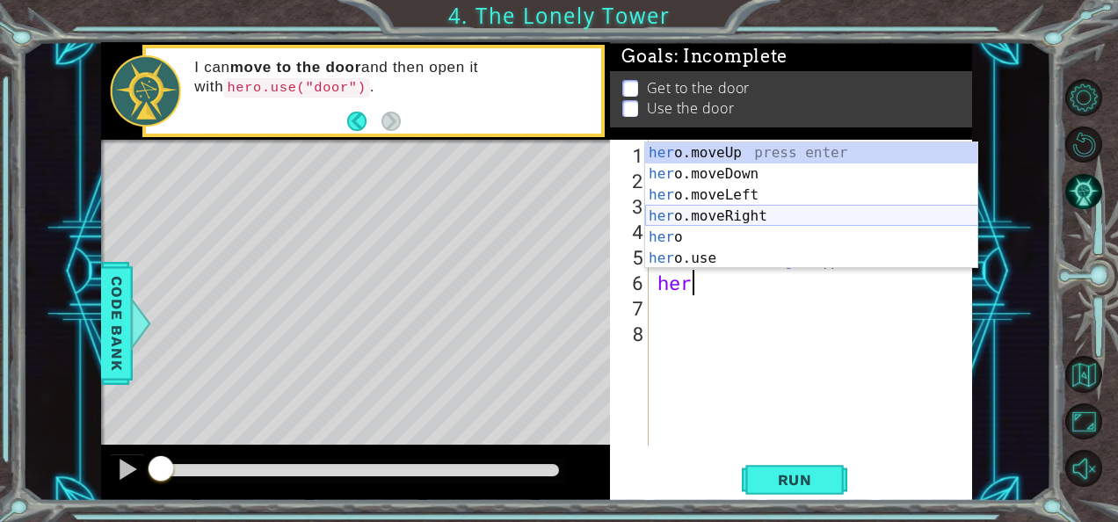
click at [793, 214] on div "her o.moveUp press enter her o.moveDown press enter her o.moveLeft press enter …" at bounding box center [811, 226] width 333 height 169
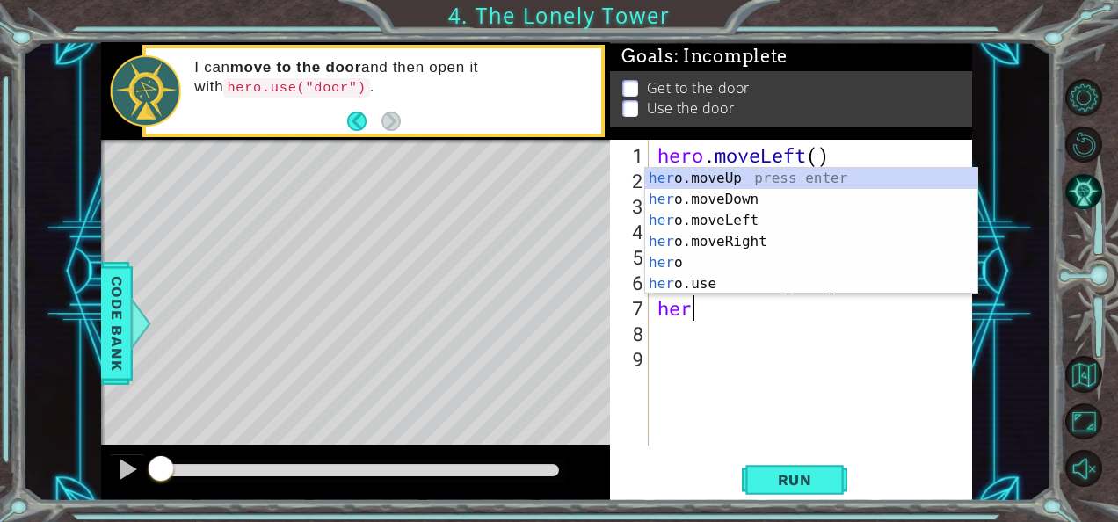
scroll to position [0, 1]
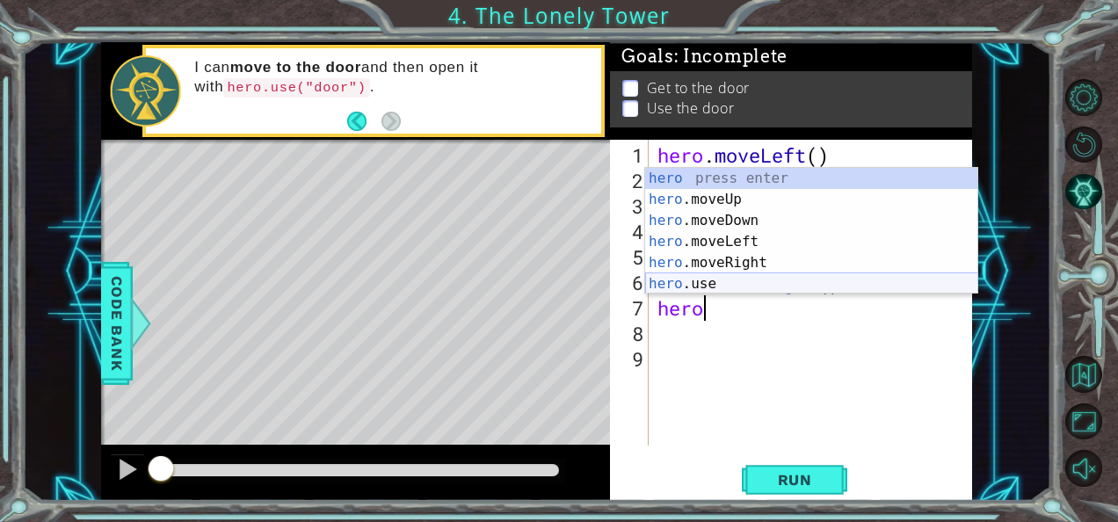
click at [780, 280] on div "hero press enter hero .moveUp press enter hero .moveDown press enter hero .move…" at bounding box center [811, 252] width 333 height 169
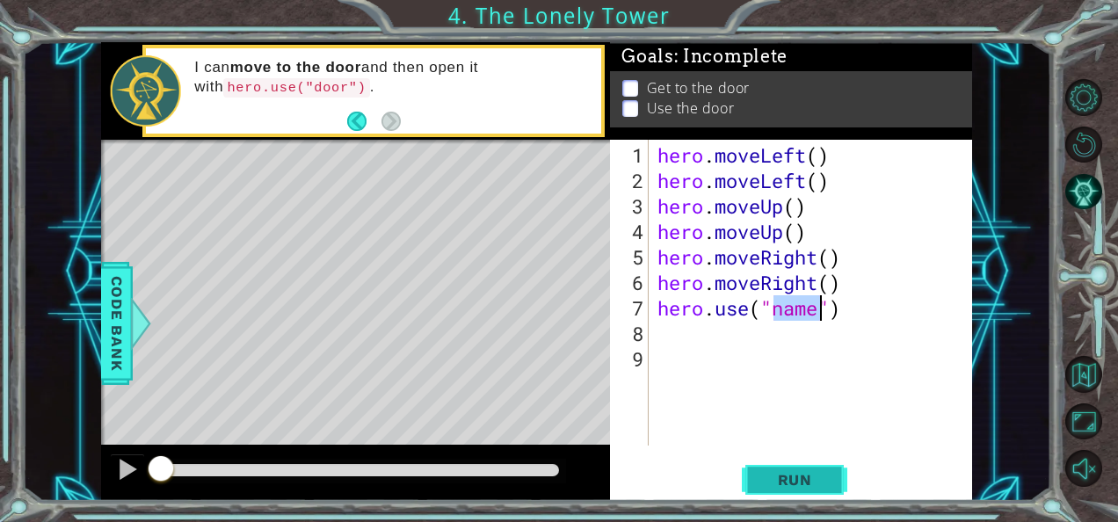
click at [808, 471] on span "Run" at bounding box center [795, 480] width 69 height 18
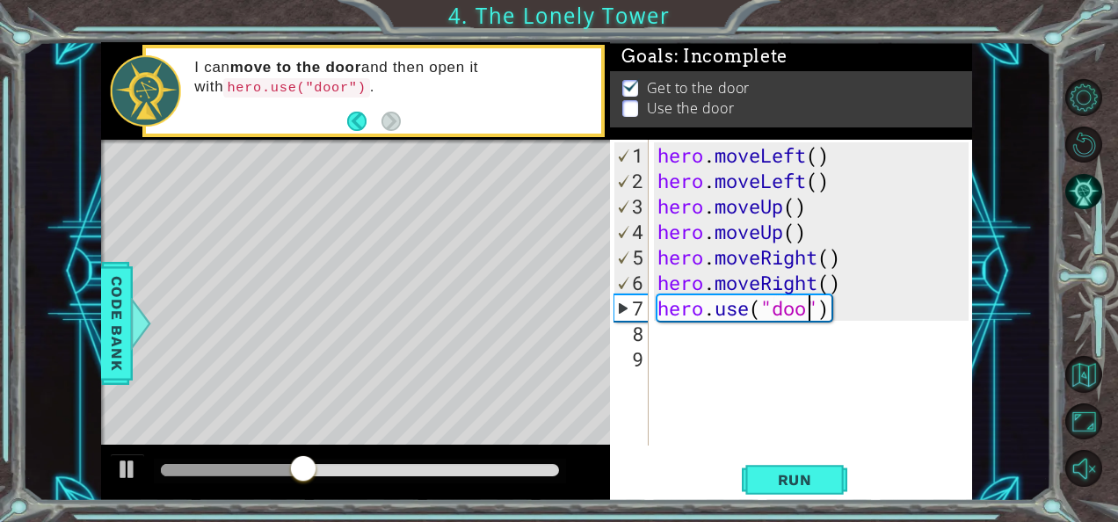
scroll to position [0, 7]
type textarea "hero.use("door")"
click at [784, 478] on span "Run" at bounding box center [795, 480] width 69 height 18
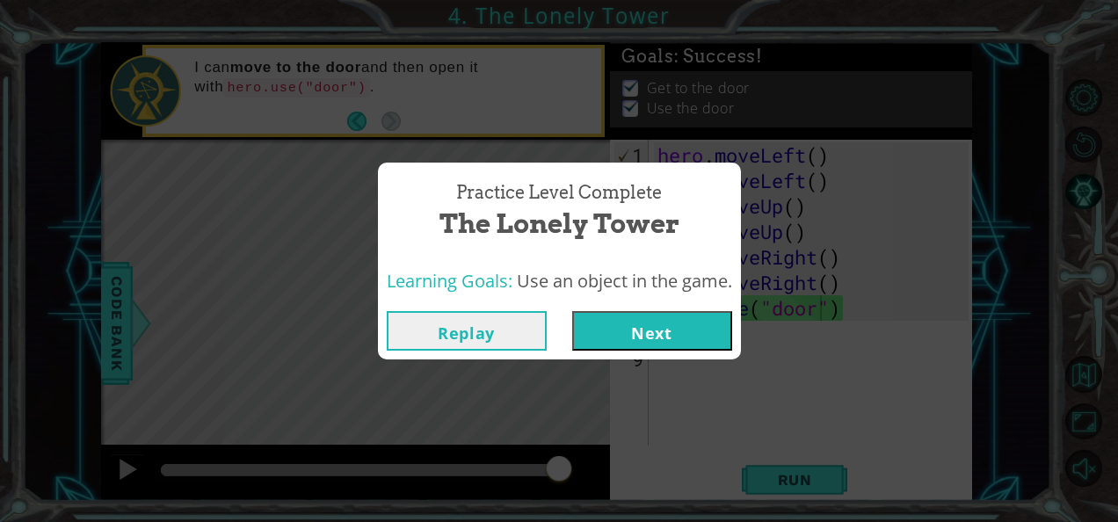
click at [684, 320] on button "Next" at bounding box center [652, 331] width 160 height 40
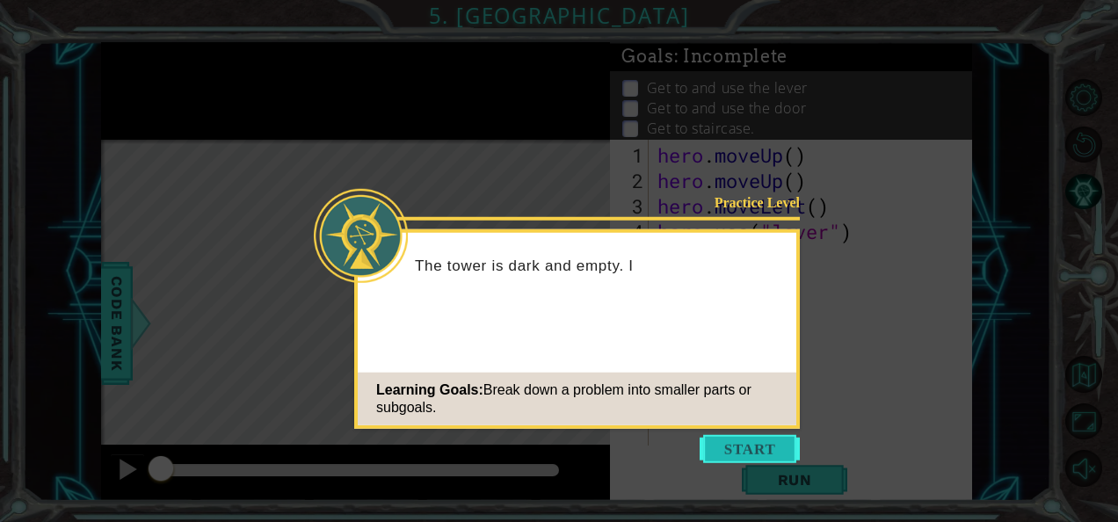
click at [760, 448] on button "Start" at bounding box center [750, 449] width 100 height 28
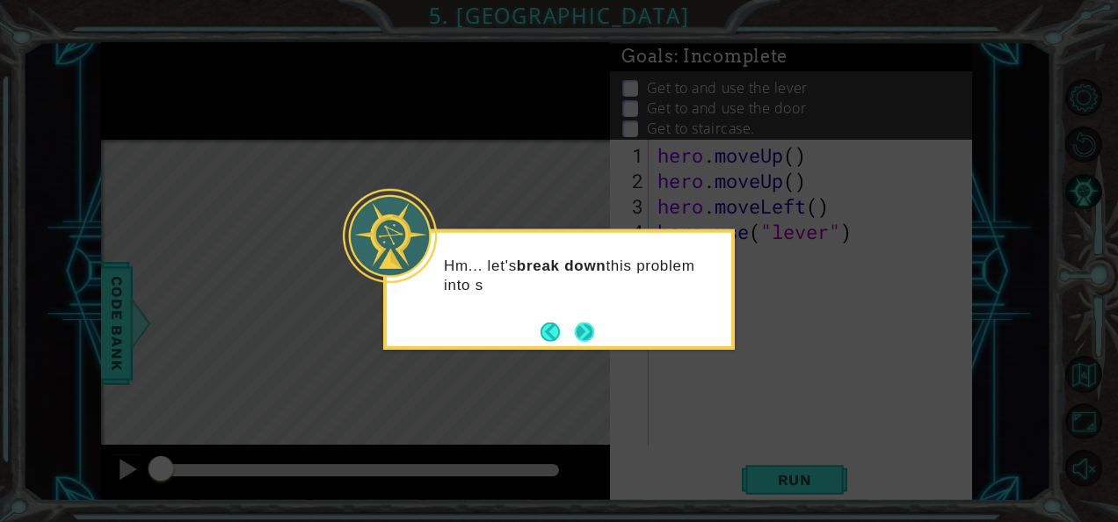
click at [586, 336] on button "Next" at bounding box center [585, 332] width 20 height 20
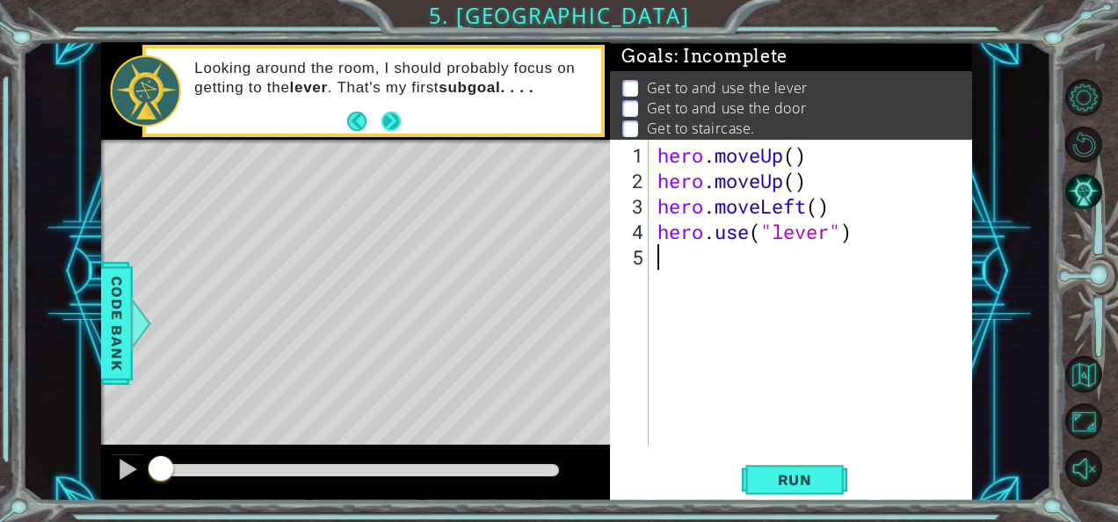
click at [394, 119] on button "Next" at bounding box center [391, 121] width 21 height 21
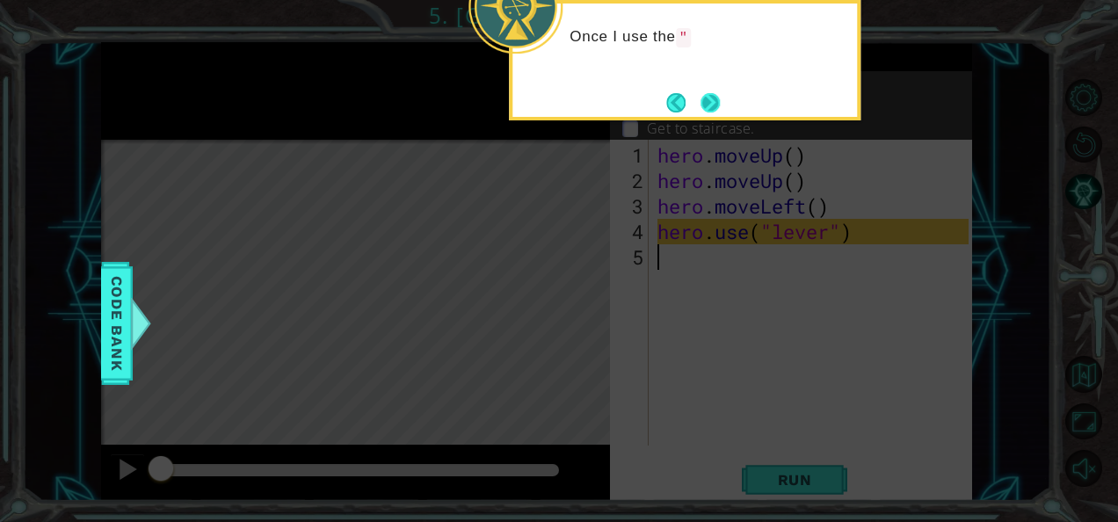
click at [719, 105] on button "Next" at bounding box center [711, 102] width 20 height 20
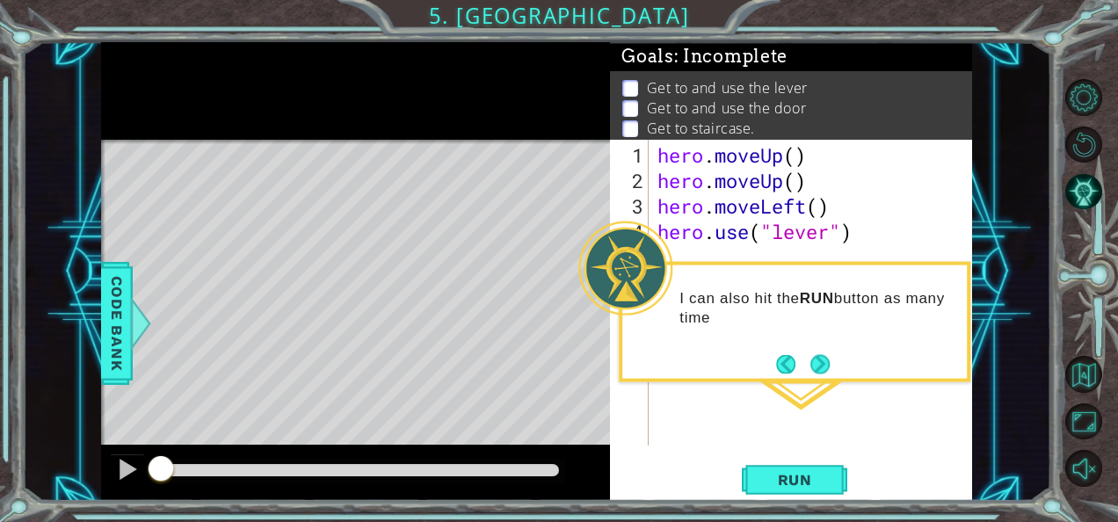
click at [819, 348] on div "I can also hit the RUN button as many time" at bounding box center [795, 316] width 345 height 89
click at [819, 357] on button "Next" at bounding box center [820, 364] width 23 height 23
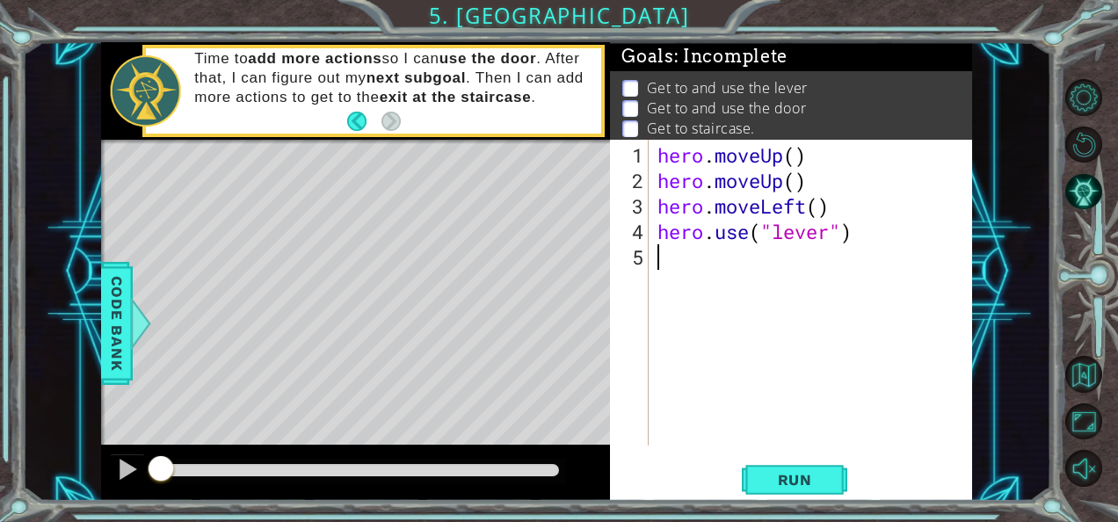
click at [679, 263] on div "hero . moveUp ( ) hero . moveUp ( ) hero . moveLeft ( ) hero . use ( "lever" )" at bounding box center [816, 320] width 324 height 357
click at [671, 256] on div "hero . moveUp ( ) hero . moveUp ( ) hero . moveLeft ( ) hero . use ( "lever" )" at bounding box center [816, 320] width 324 height 357
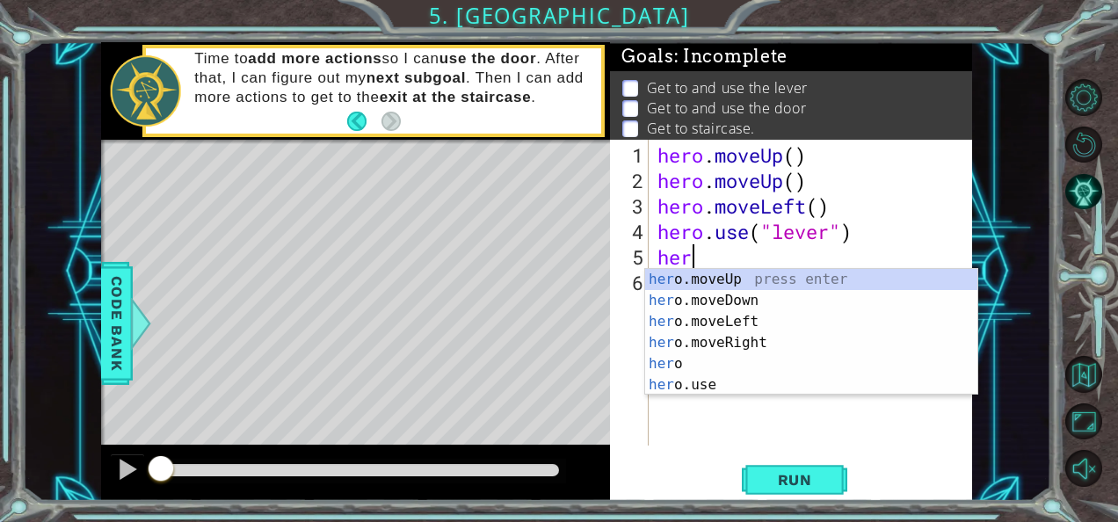
type textarea "hero"
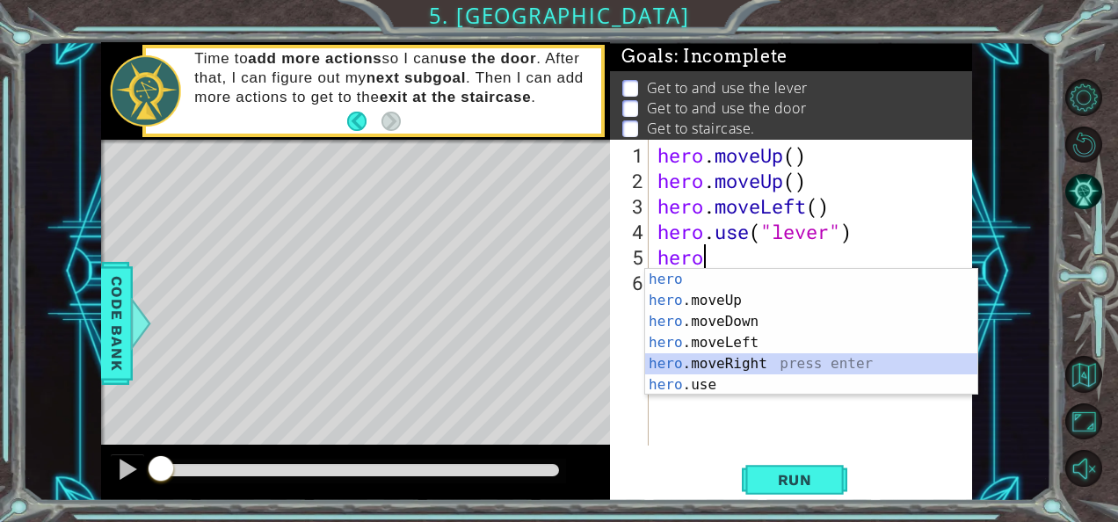
click at [761, 358] on div "hero press enter hero .moveUp press enter hero .moveDown press enter hero .move…" at bounding box center [811, 353] width 333 height 169
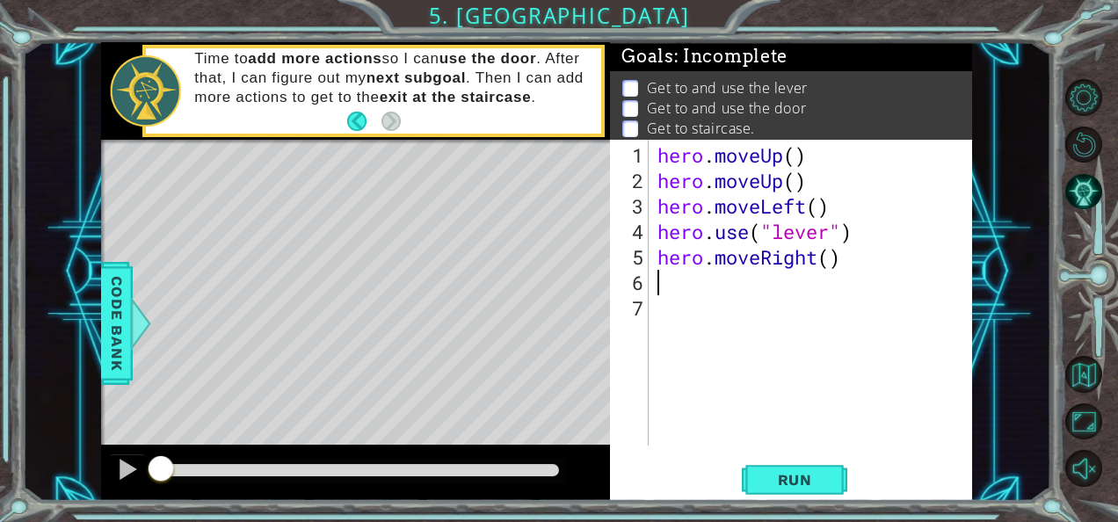
type textarea "her"
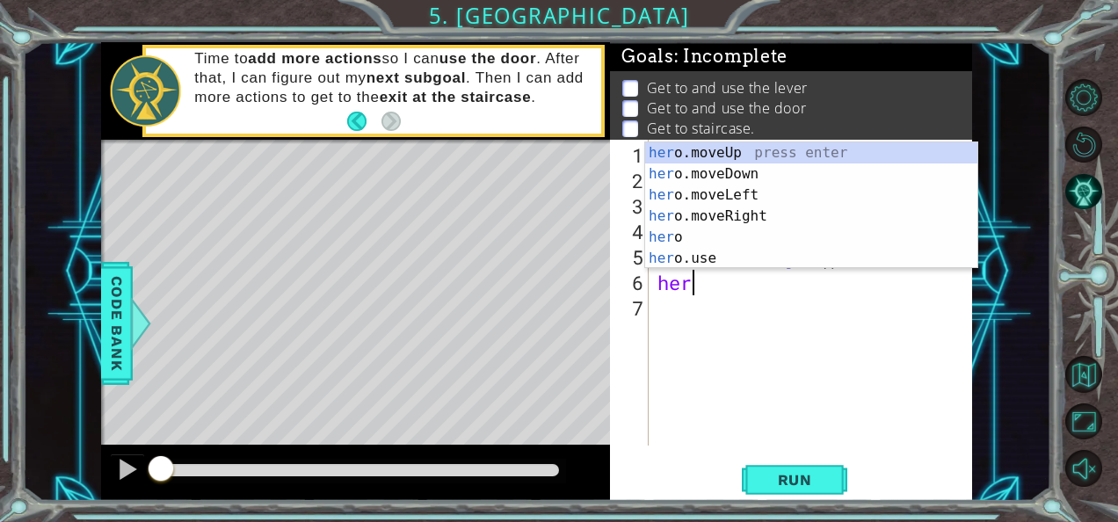
scroll to position [0, 0]
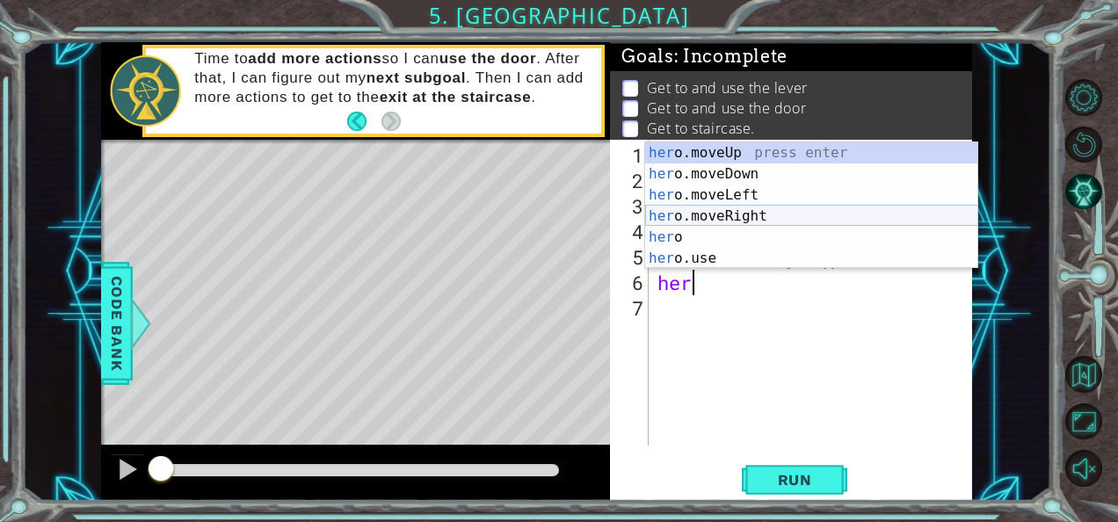
click at [761, 214] on div "her o.moveUp press enter her o.moveDown press enter her o.moveLeft press enter …" at bounding box center [811, 226] width 333 height 169
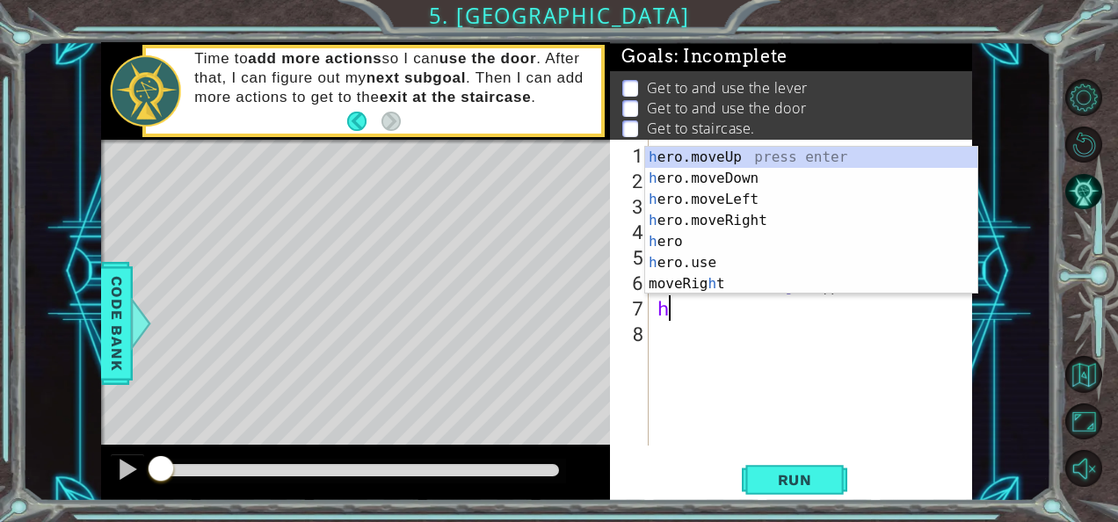
type textarea "hero"
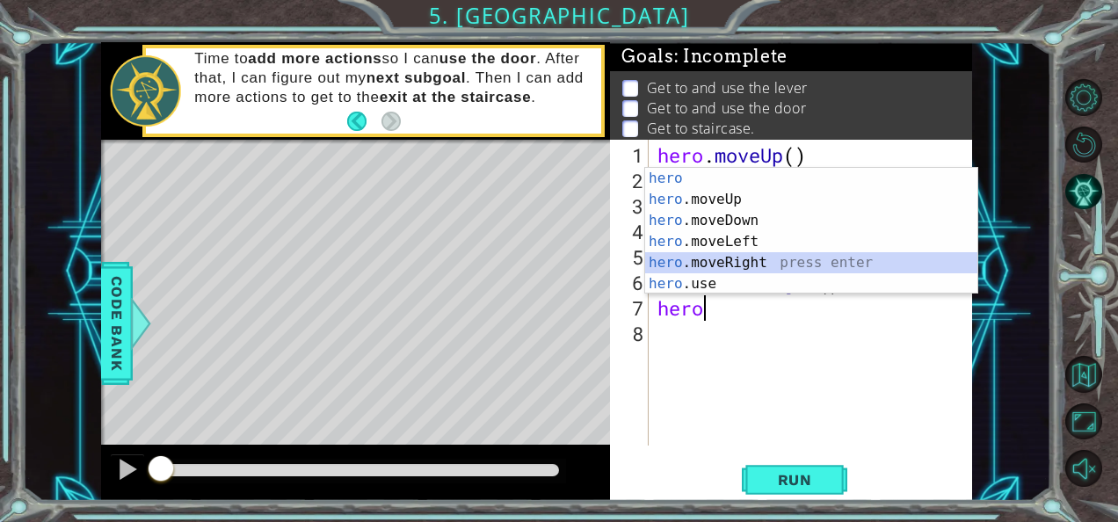
click at [730, 255] on div "hero press enter hero .moveUp press enter hero .moveDown press enter hero .move…" at bounding box center [811, 252] width 333 height 169
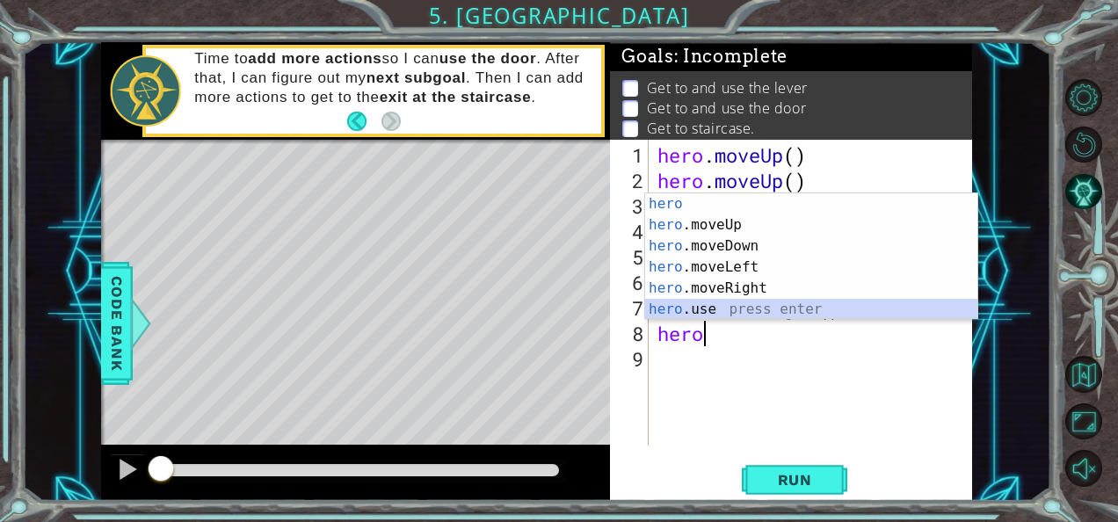
click at [735, 306] on div "hero press enter hero .moveUp press enter hero .moveDown press enter hero .move…" at bounding box center [811, 277] width 333 height 169
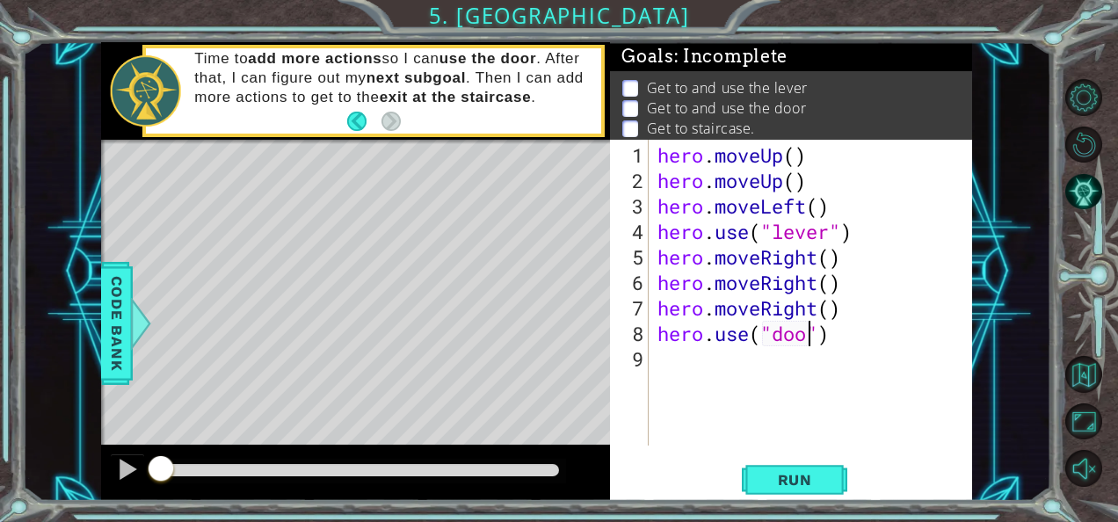
type textarea "hero.use("door")"
click at [739, 368] on div "hero . moveUp ( ) hero . moveUp ( ) hero . moveLeft ( ) hero . use ( "lever" ) …" at bounding box center [816, 320] width 324 height 357
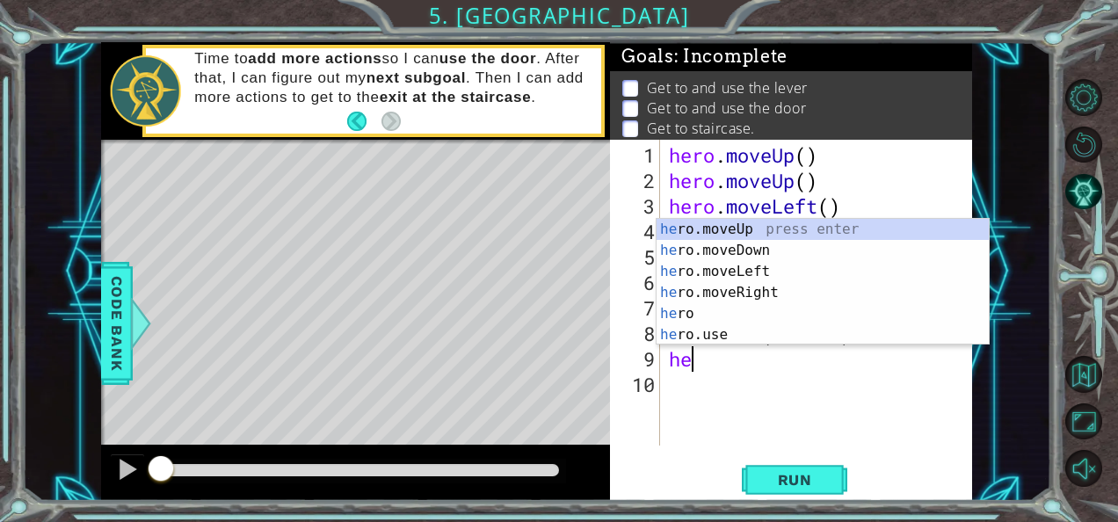
type textarea "her"
click at [750, 230] on div "her o.moveUp press enter her o.moveDown press enter her o.moveLeft press enter …" at bounding box center [823, 303] width 333 height 169
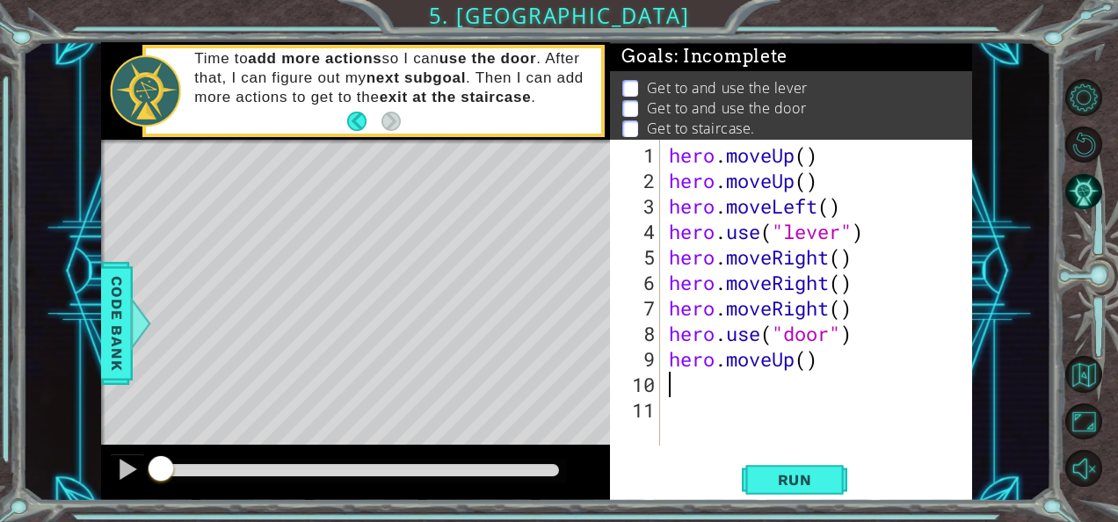
type textarea "d"
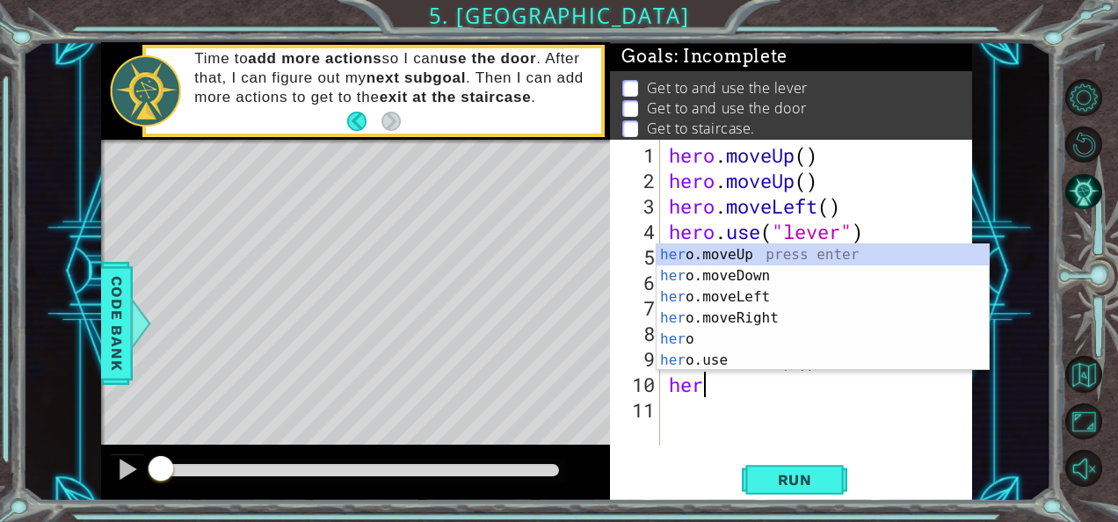
scroll to position [0, 1]
type textarea "hero"
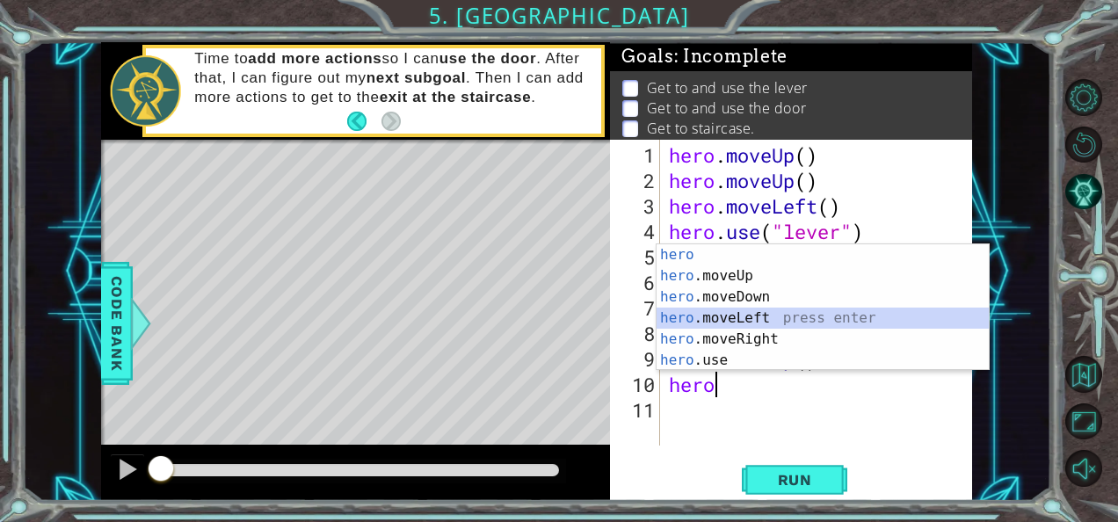
click at [719, 311] on div "hero press enter hero .moveUp press enter hero .moveDown press enter hero .move…" at bounding box center [823, 328] width 333 height 169
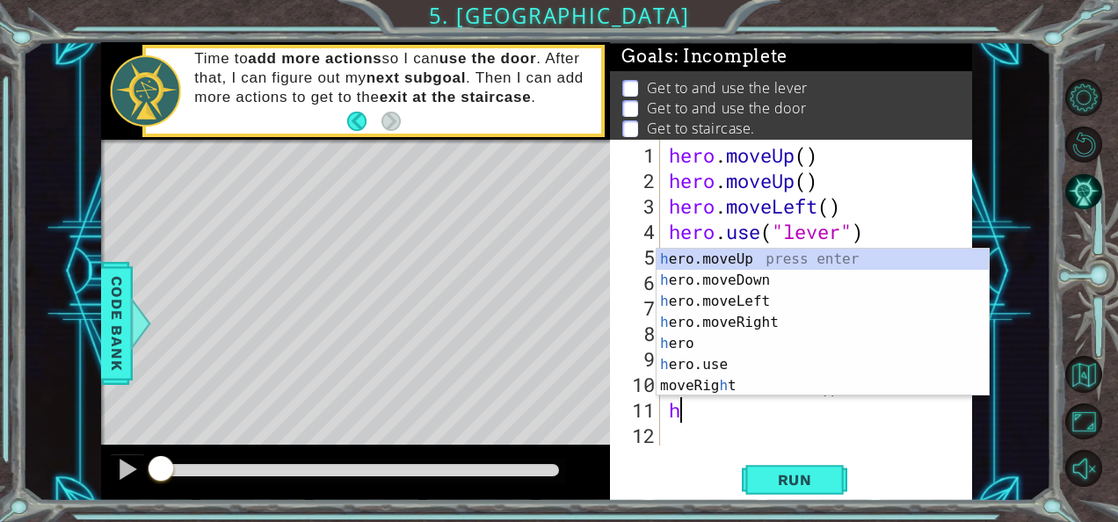
type textarea "hero"
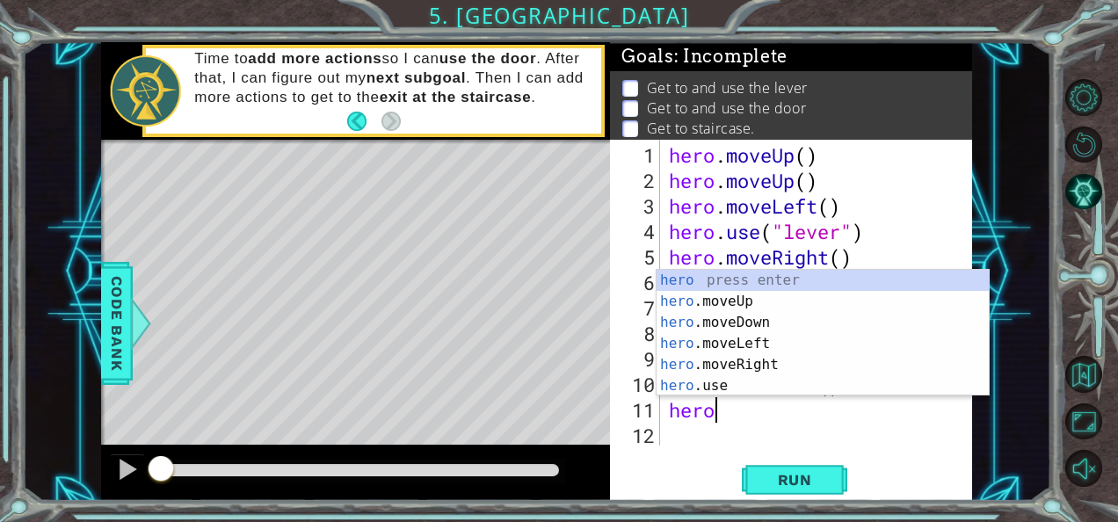
scroll to position [0, 1]
click at [719, 346] on div "hero press enter hero .moveUp press enter hero .moveDown press enter hero .move…" at bounding box center [823, 354] width 333 height 169
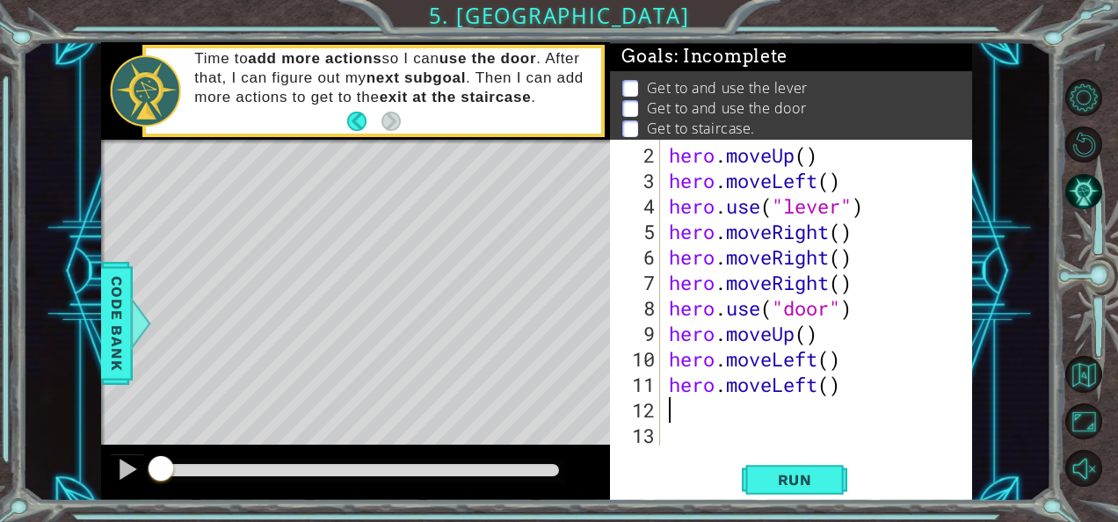
scroll to position [25, 0]
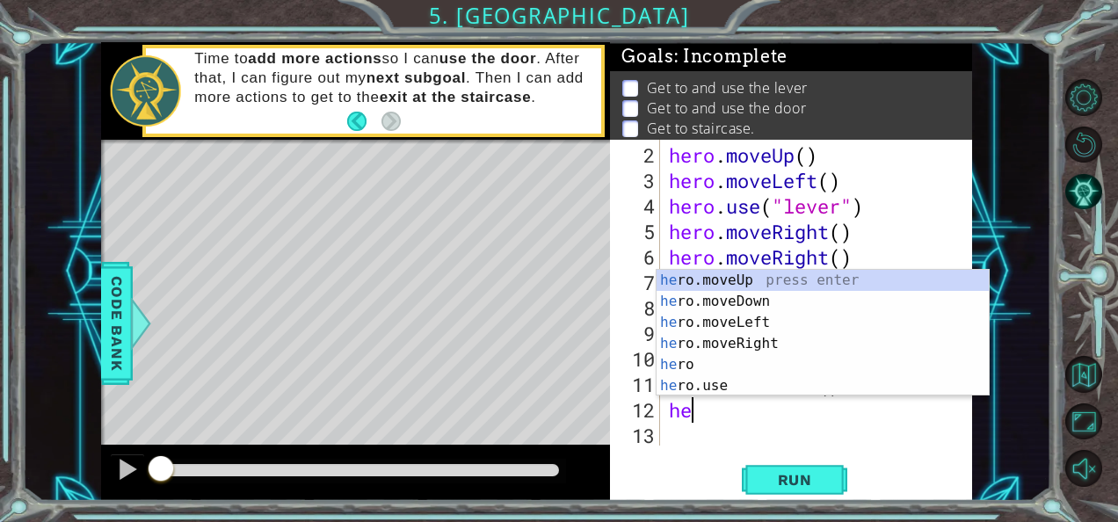
type textarea "hero"
click at [721, 343] on div "hero press enter hero .moveUp press enter hero .moveDown press enter hero .move…" at bounding box center [823, 354] width 333 height 169
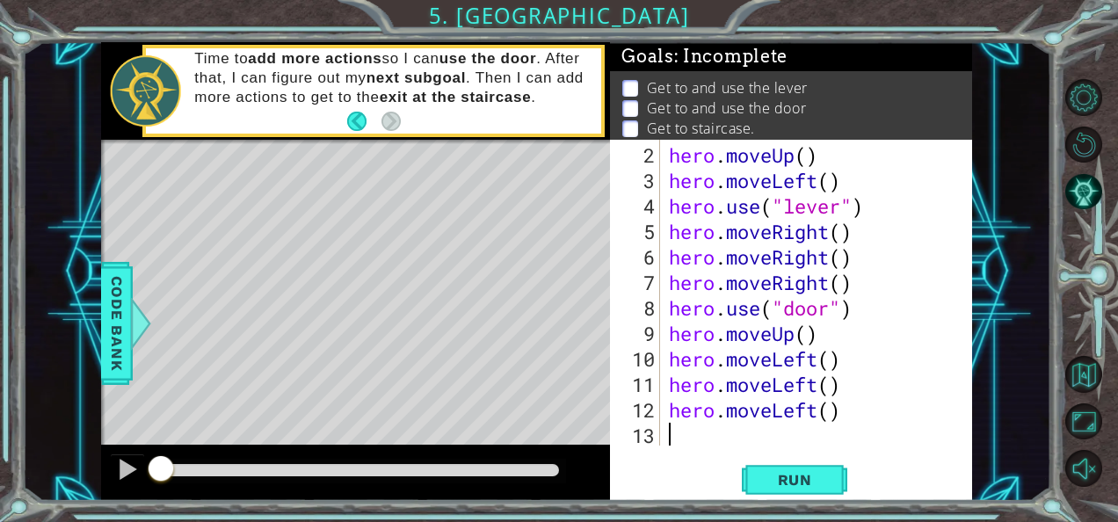
scroll to position [51, 0]
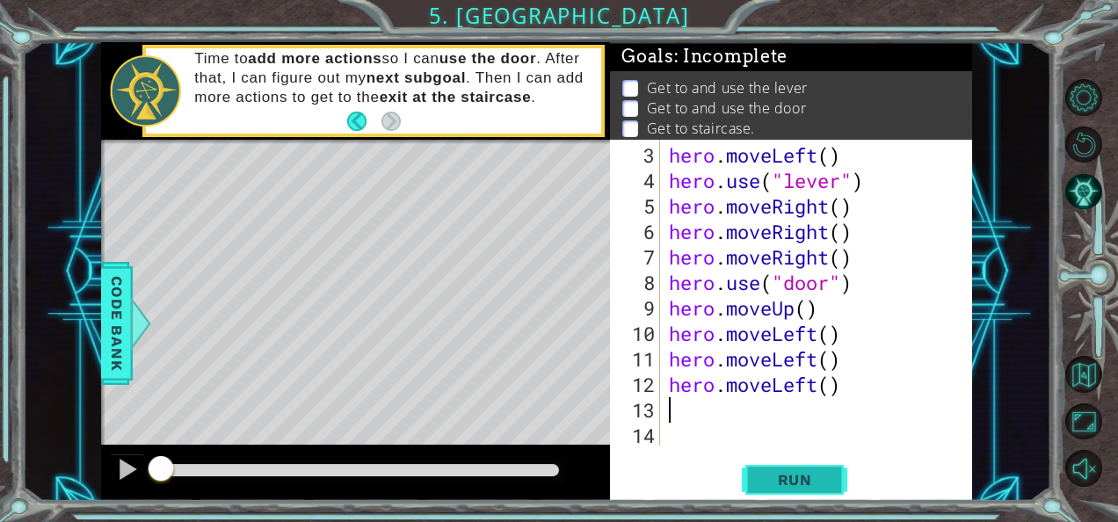
click at [787, 473] on span "Run" at bounding box center [795, 480] width 69 height 18
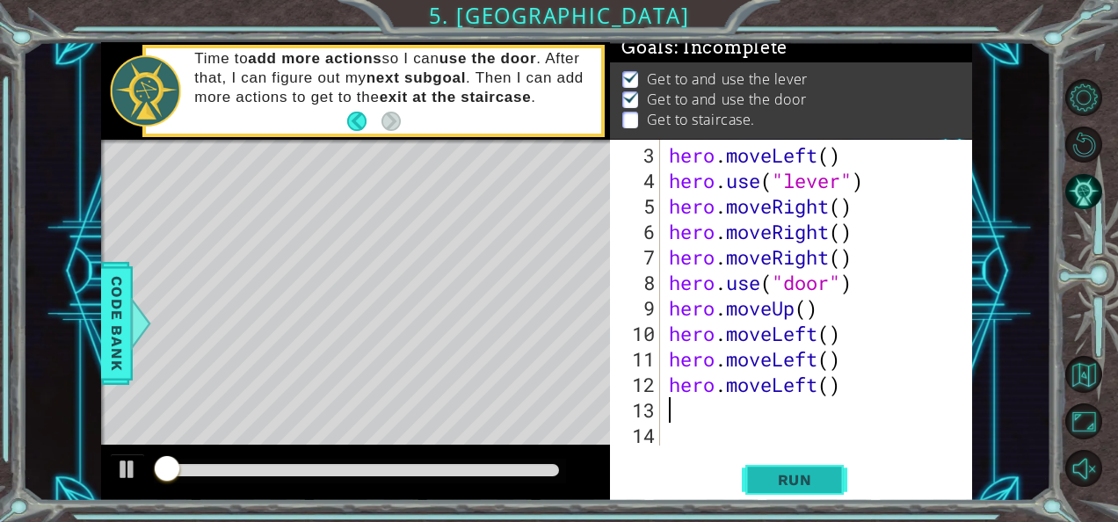
scroll to position [15, 0]
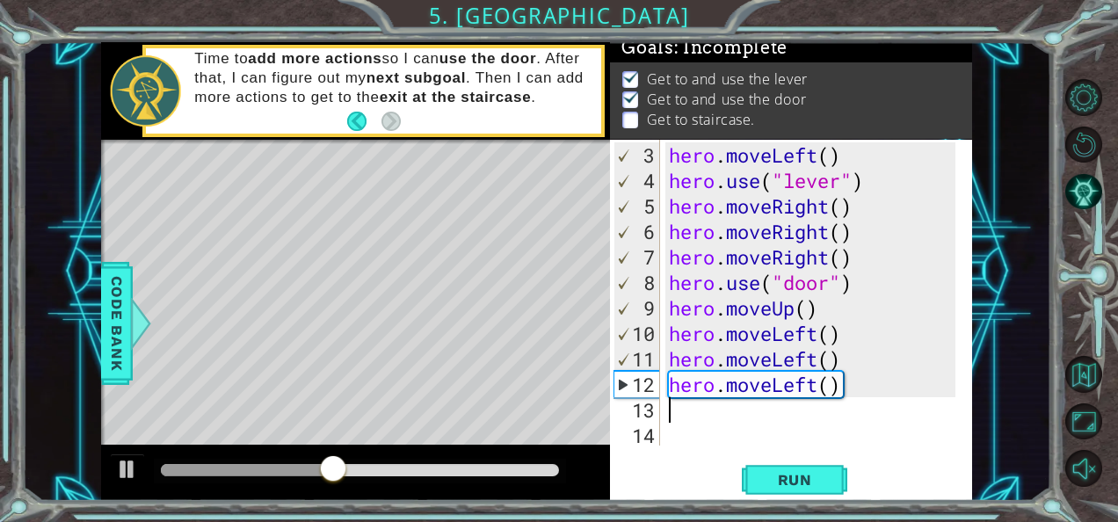
click at [820, 313] on div "hero . moveLeft ( ) hero . use ( "lever" ) hero . moveRight ( ) hero . moveRigh…" at bounding box center [815, 320] width 299 height 357
type textarea "hero.moveUp()"
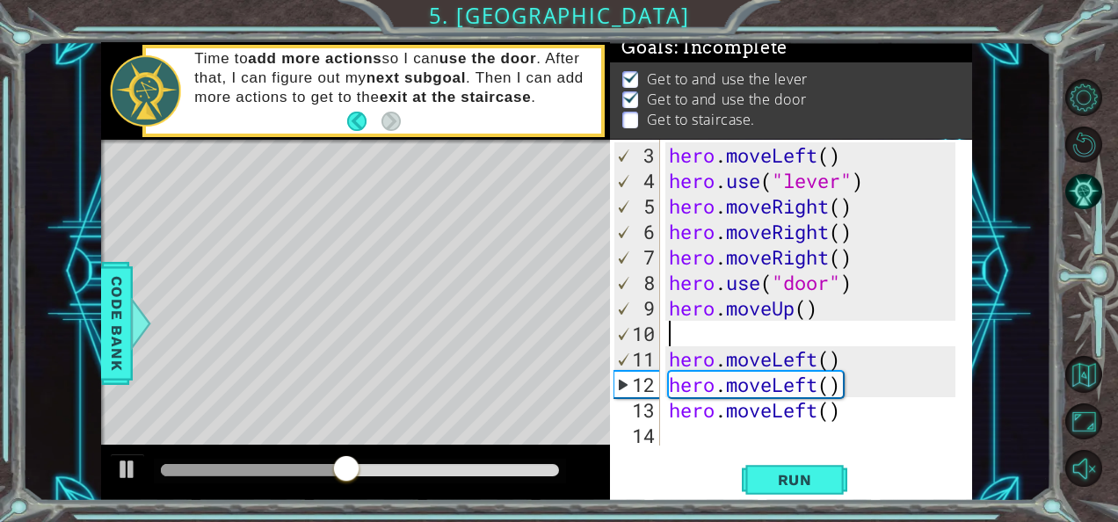
type textarea "h"
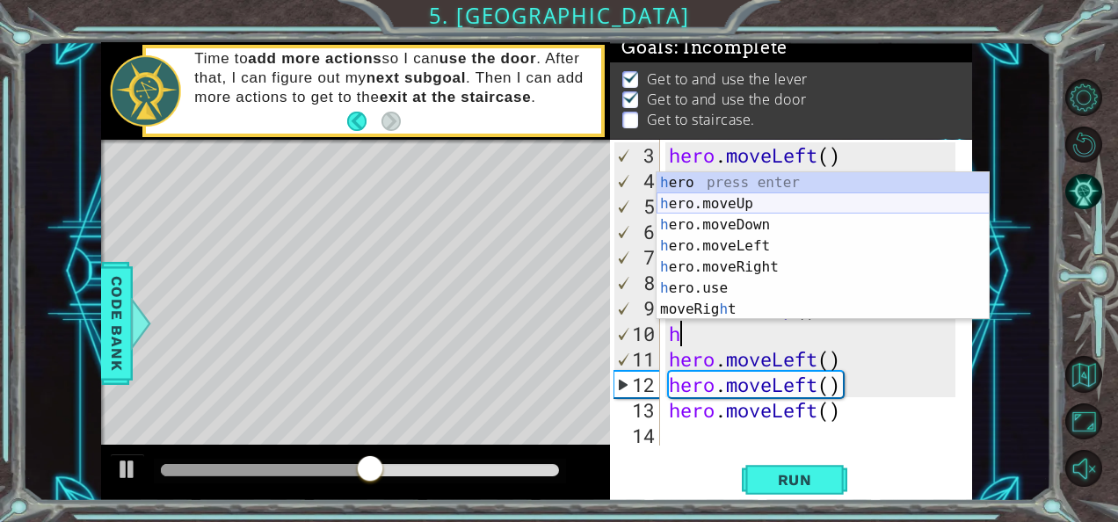
click at [751, 206] on div "h ero press enter h ero.moveUp press enter h ero.moveDown press enter h ero.mov…" at bounding box center [823, 267] width 333 height 190
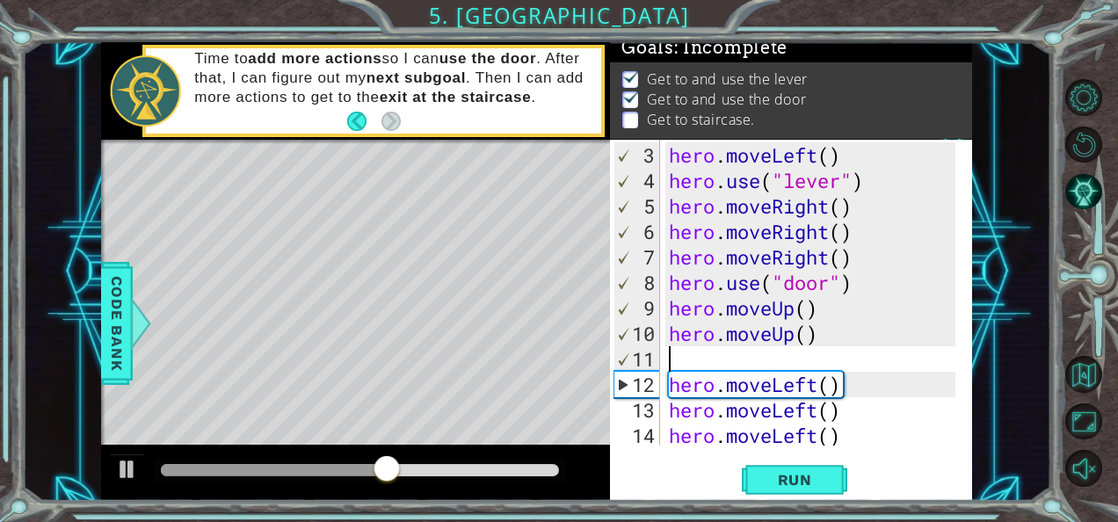
click at [871, 398] on div "hero . moveLeft ( ) hero . use ( "lever" ) hero . moveRight ( ) hero . moveRigh…" at bounding box center [815, 320] width 299 height 357
type textarea "hero.moveLeft()"
click at [749, 355] on div "hero . moveLeft ( ) hero . use ( "lever" ) hero . moveRight ( ) hero . moveRigh…" at bounding box center [815, 320] width 299 height 357
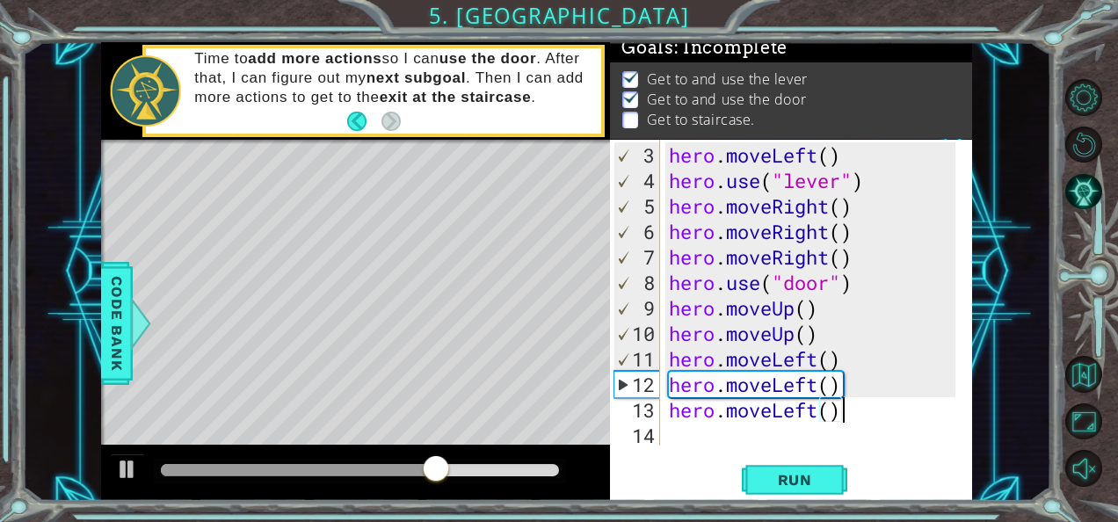
click at [863, 412] on div "hero . moveLeft ( ) hero . use ( "lever" ) hero . moveRight ( ) hero . moveRigh…" at bounding box center [815, 320] width 299 height 357
type textarea "hero.moveLeft()"
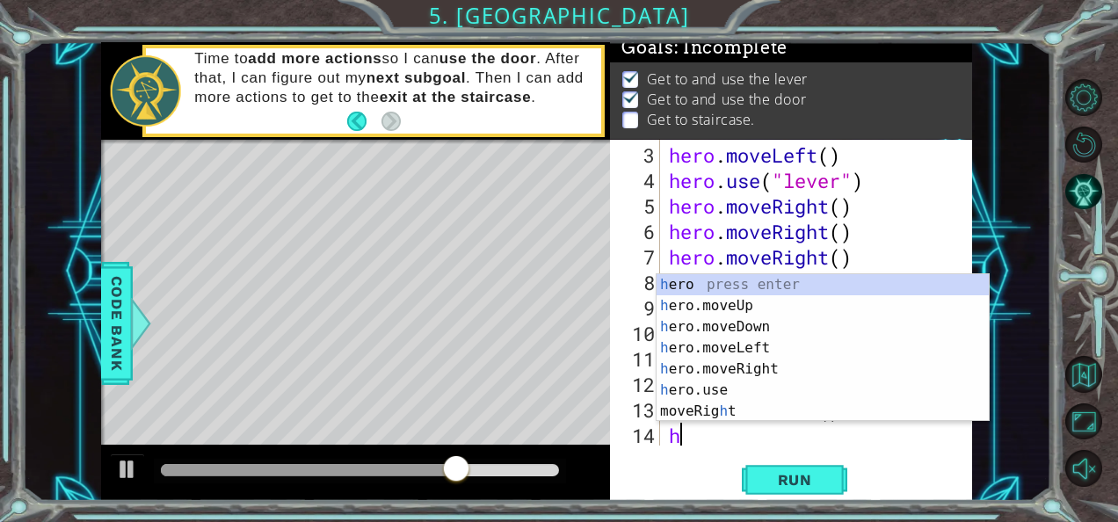
type textarea "hero"
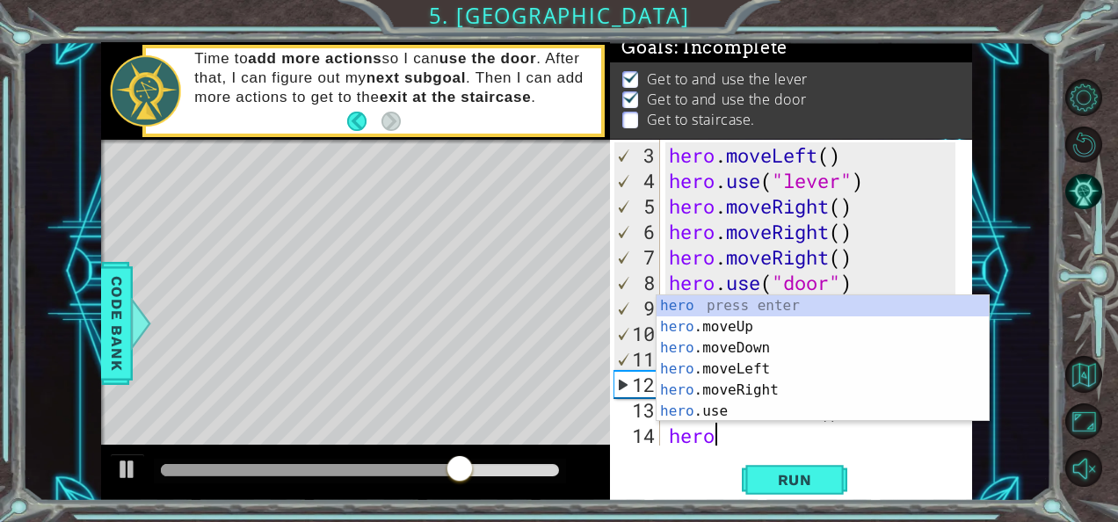
scroll to position [0, 1]
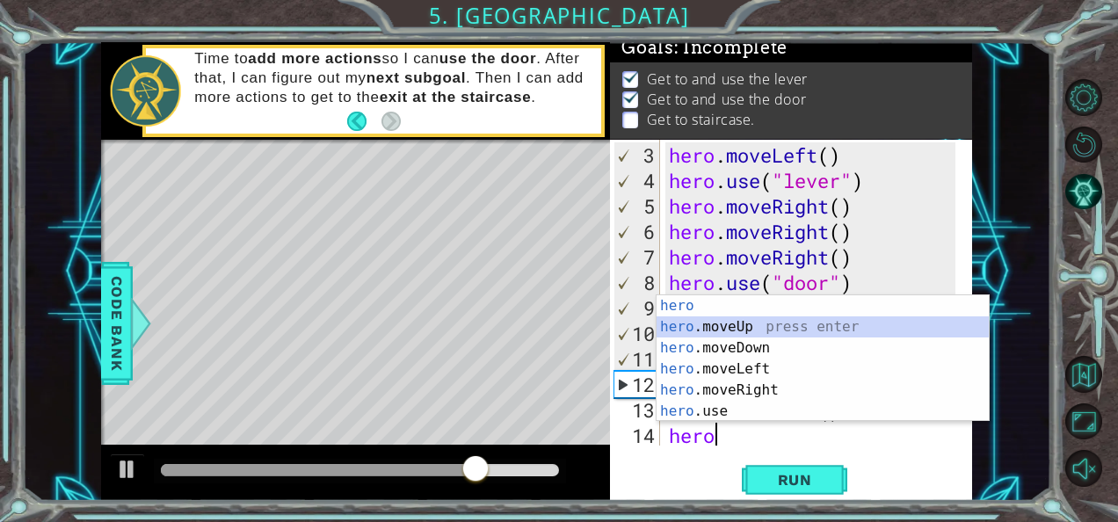
click at [756, 322] on div "hero press enter hero .moveUp press enter hero .moveDown press enter hero .move…" at bounding box center [823, 379] width 333 height 169
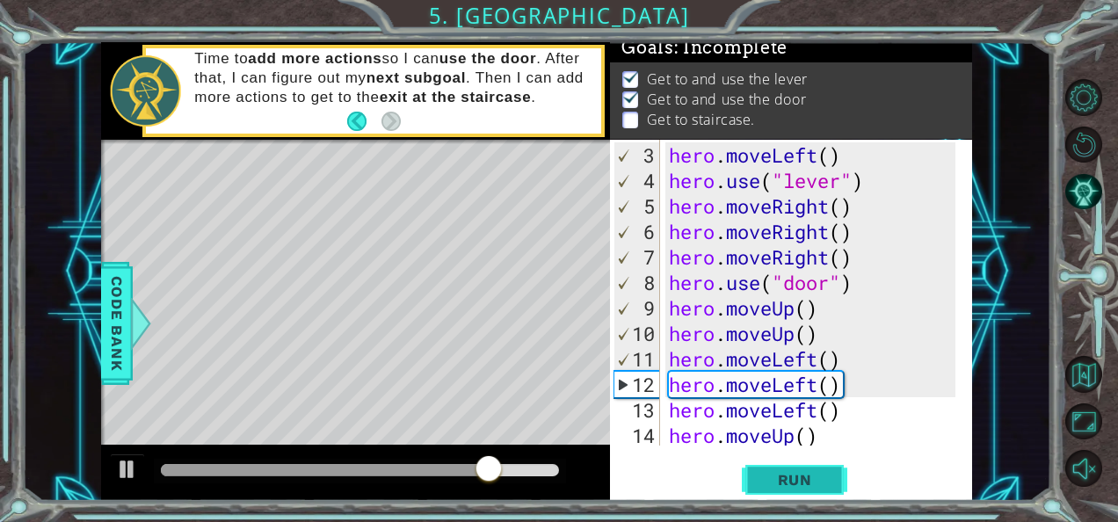
click at [782, 482] on span "Run" at bounding box center [795, 480] width 69 height 18
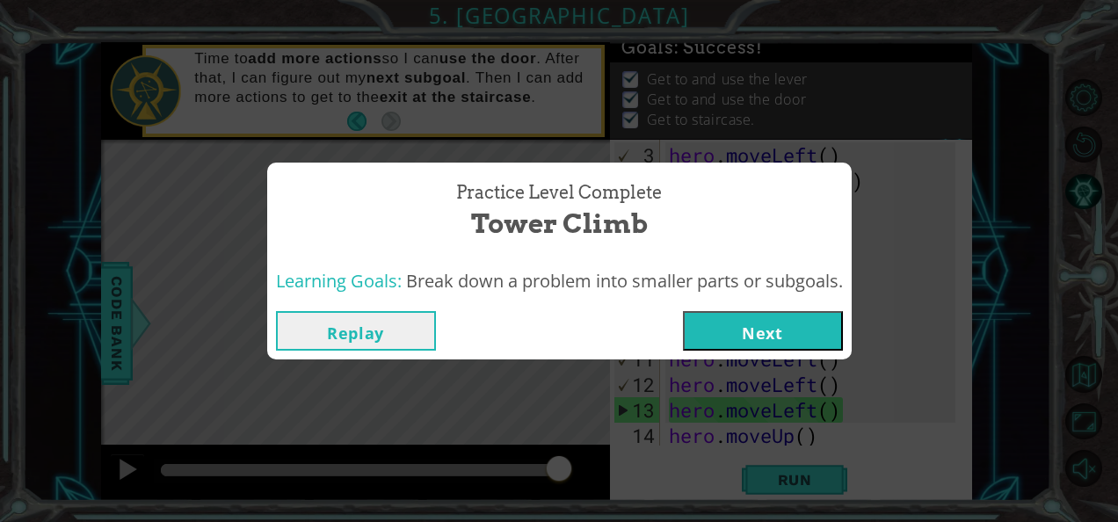
click at [739, 324] on button "Next" at bounding box center [763, 331] width 160 height 40
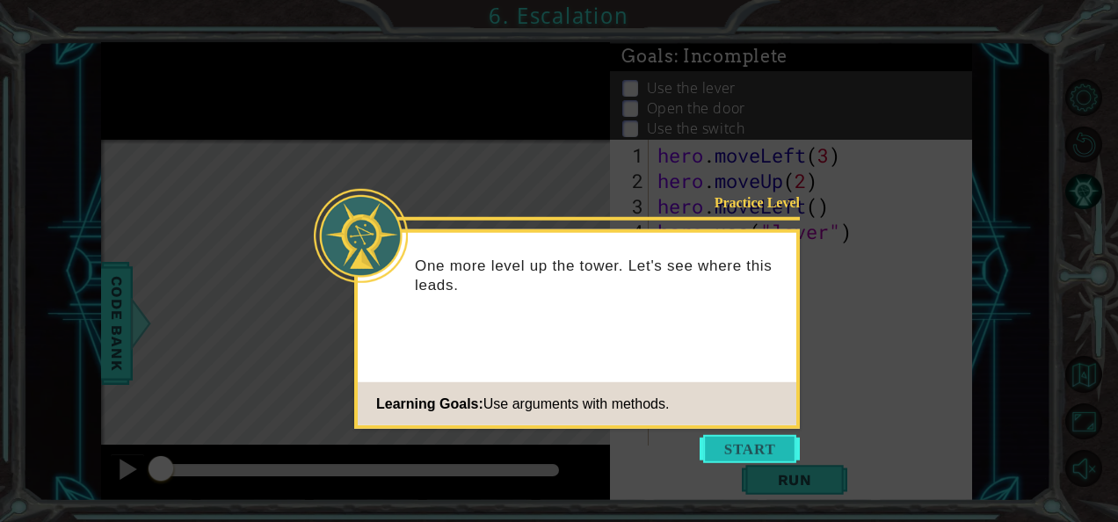
click at [766, 441] on button "Start" at bounding box center [750, 449] width 100 height 28
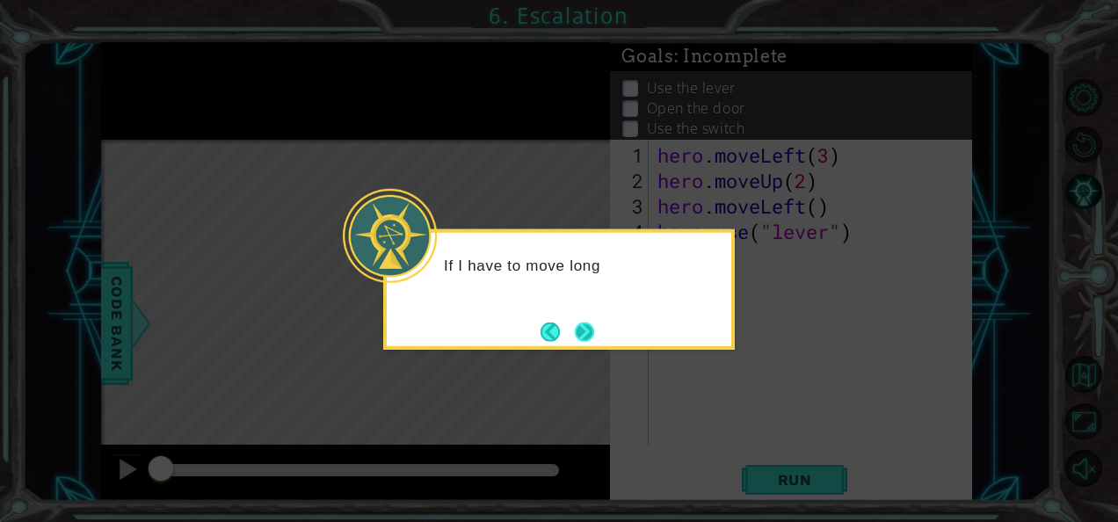
click at [594, 339] on button "Next" at bounding box center [585, 332] width 20 height 20
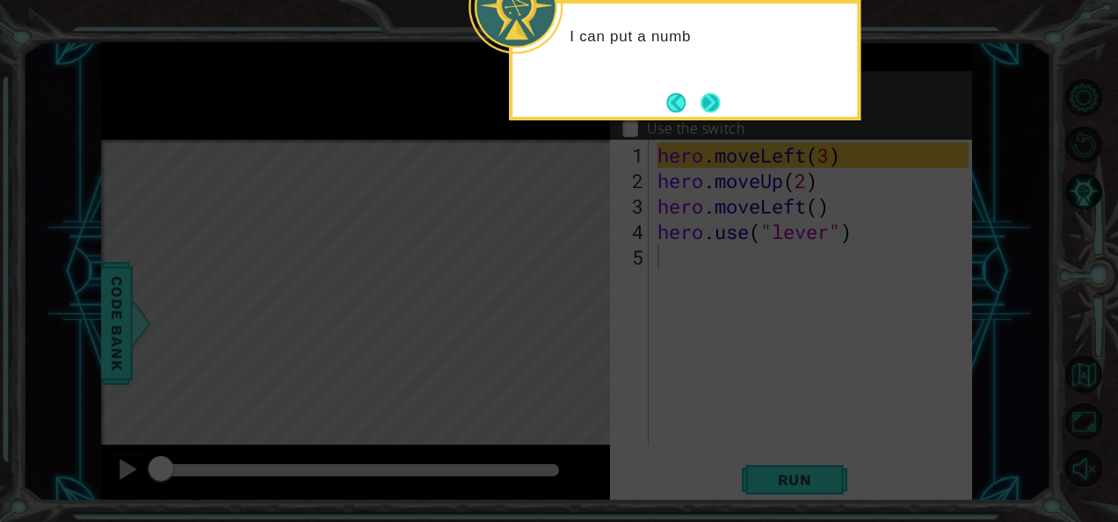
click at [720, 111] on button "Next" at bounding box center [710, 102] width 19 height 19
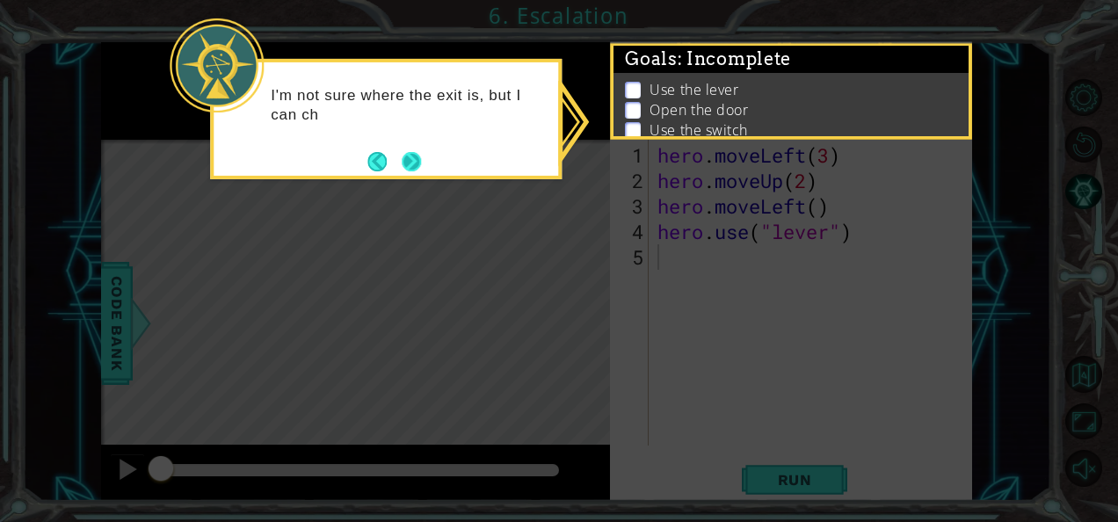
click at [413, 167] on button "Next" at bounding box center [411, 161] width 27 height 27
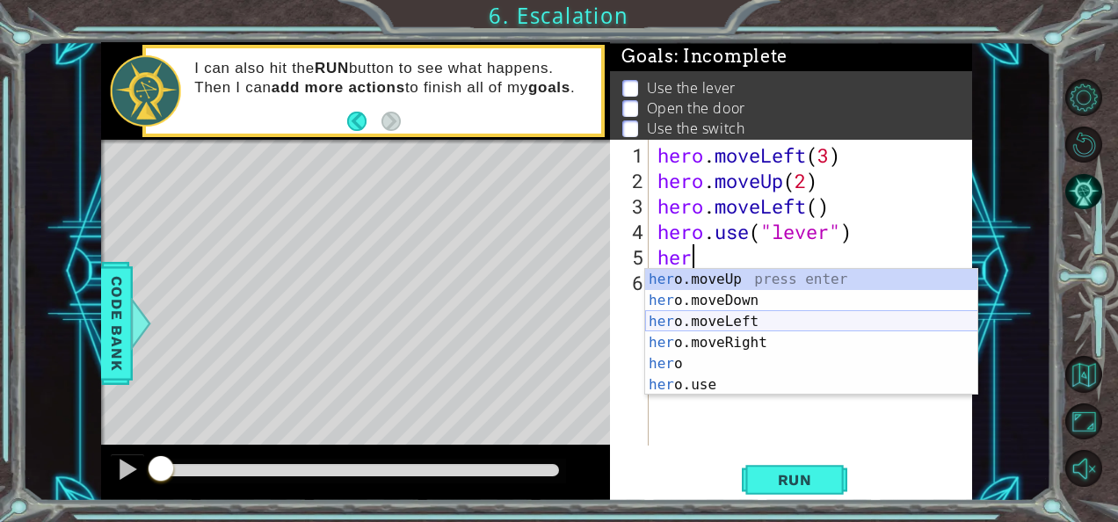
click at [691, 320] on div "her o.moveUp press enter her o.moveDown press enter her o.moveLeft press enter …" at bounding box center [811, 353] width 333 height 169
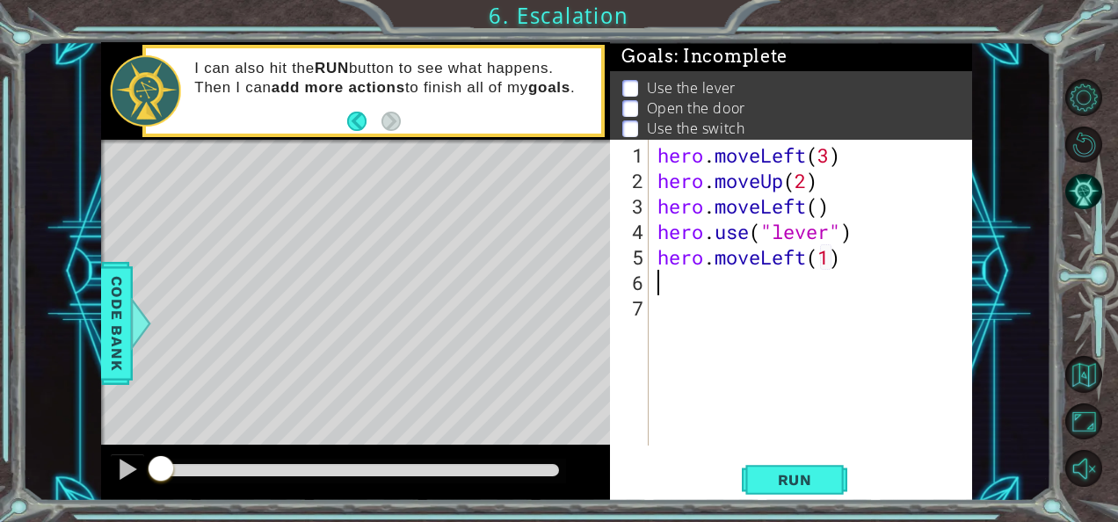
scroll to position [0, 9]
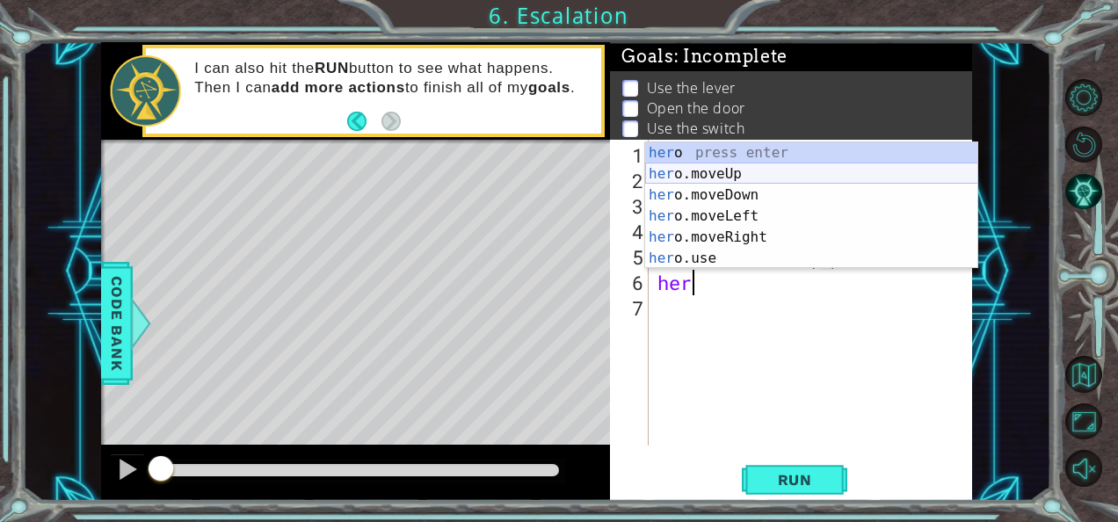
click at [718, 172] on div "her o press enter her o.moveUp press enter her o.moveDown press enter her o.mov…" at bounding box center [811, 226] width 333 height 169
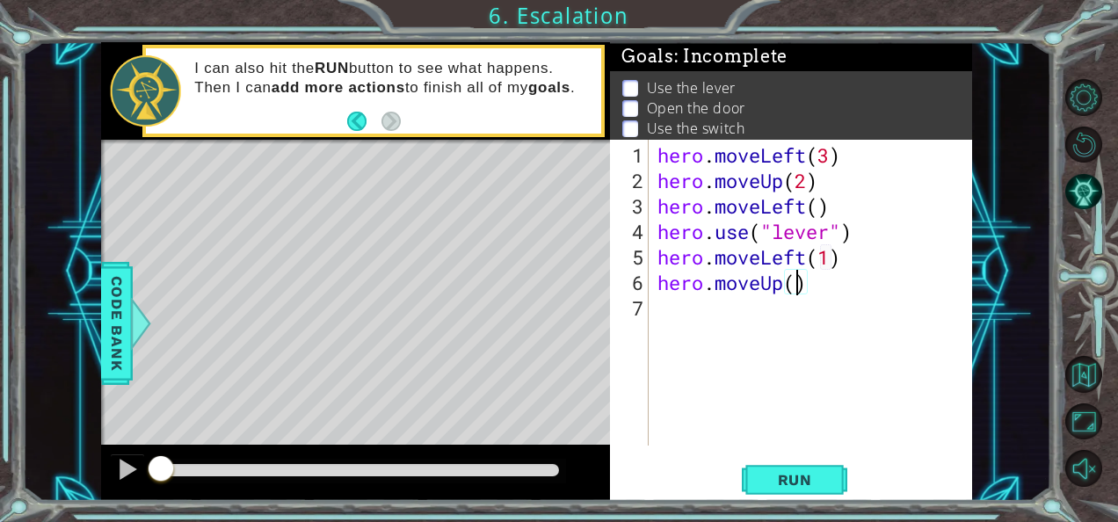
type textarea "hero.moveUp(2)"
click at [834, 302] on div "hero . moveLeft ( 3 ) hero . moveUp ( 2 ) hero . moveLeft ( ) hero . use ( "lev…" at bounding box center [816, 320] width 324 height 357
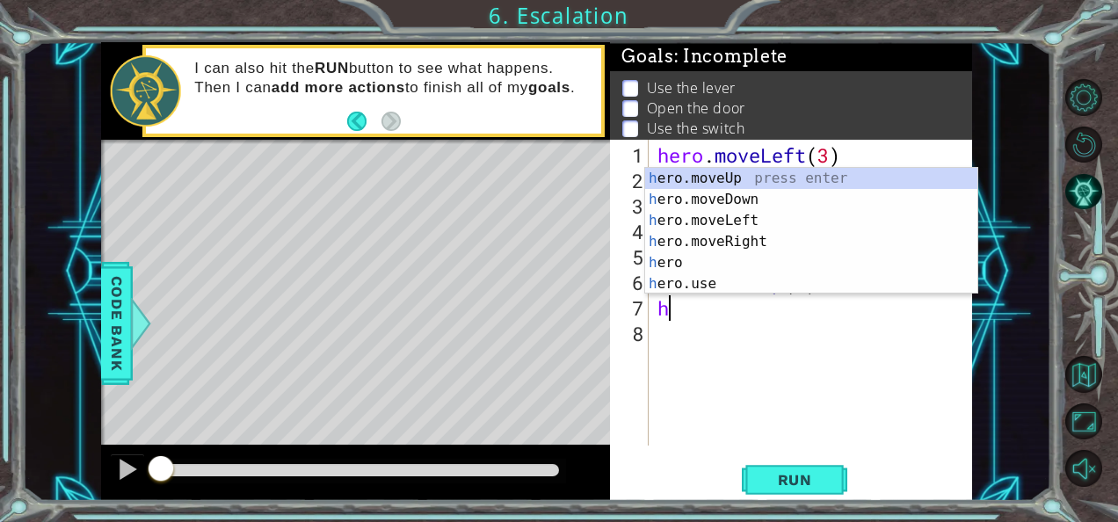
scroll to position [0, 1]
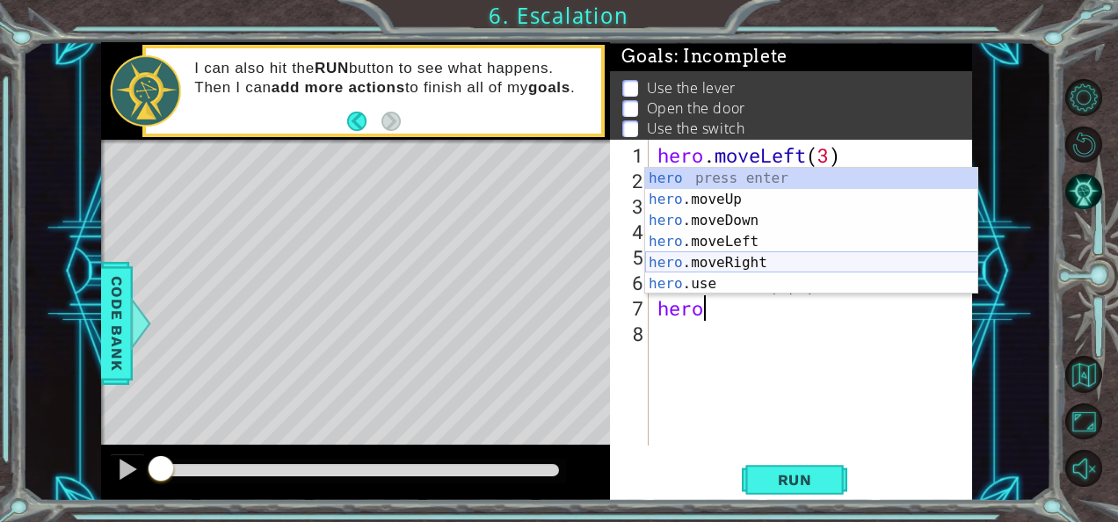
click at [748, 260] on div "hero press enter hero .moveUp press enter hero .moveDown press enter hero .move…" at bounding box center [811, 252] width 333 height 169
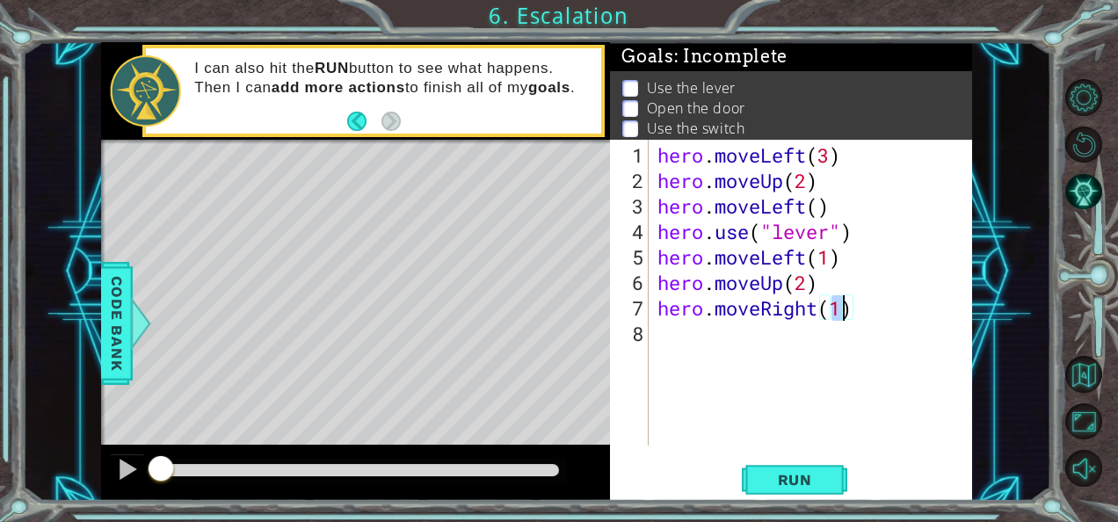
type textarea "hero.moveRight(2)"
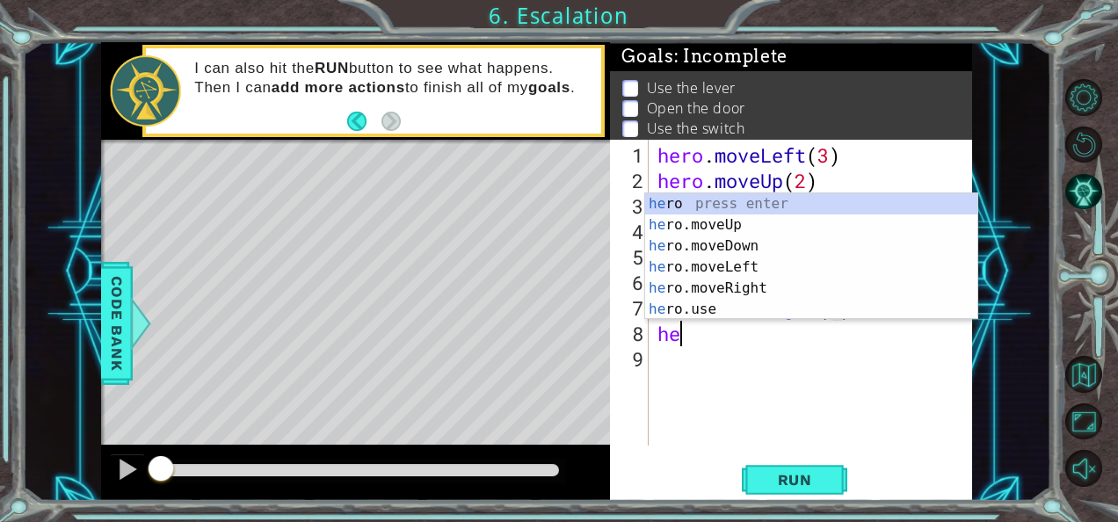
scroll to position [0, 0]
click at [774, 315] on div "her o press enter her o.moveUp press enter her o.moveDown press enter her o.mov…" at bounding box center [811, 277] width 333 height 169
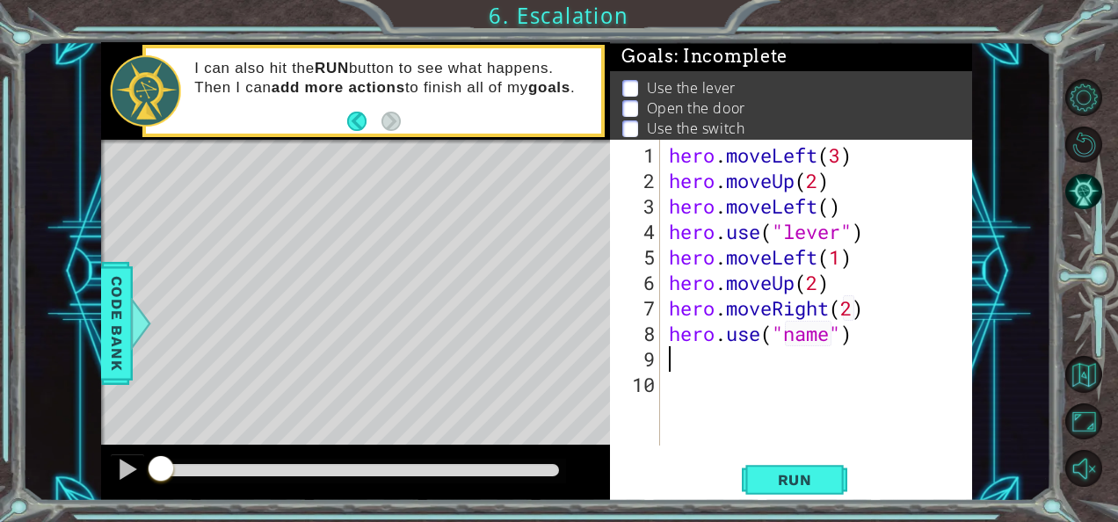
click at [827, 340] on div "hero . moveLeft ( 3 ) hero . moveUp ( 2 ) hero . moveLeft ( ) hero . use ( "lev…" at bounding box center [822, 320] width 313 height 357
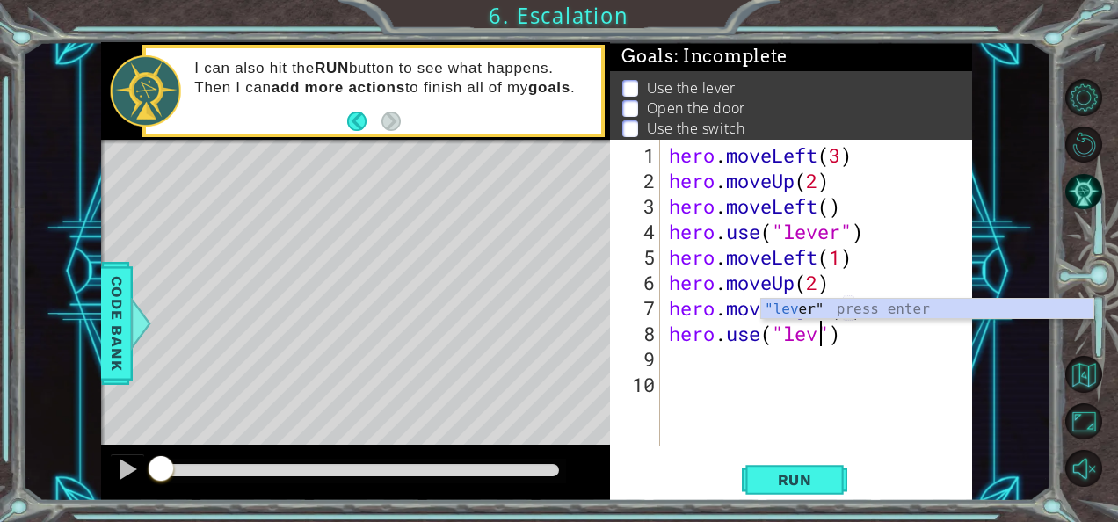
type textarea "hero.use("lever")"
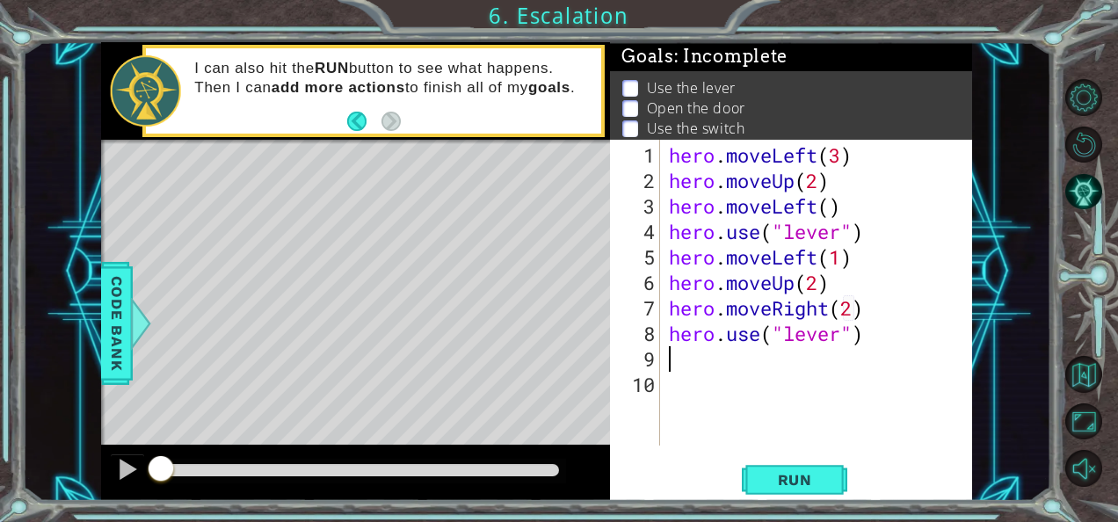
click at [834, 367] on div "hero . moveLeft ( 3 ) hero . moveUp ( 2 ) hero . moveLeft ( ) hero . use ( "lev…" at bounding box center [822, 320] width 313 height 357
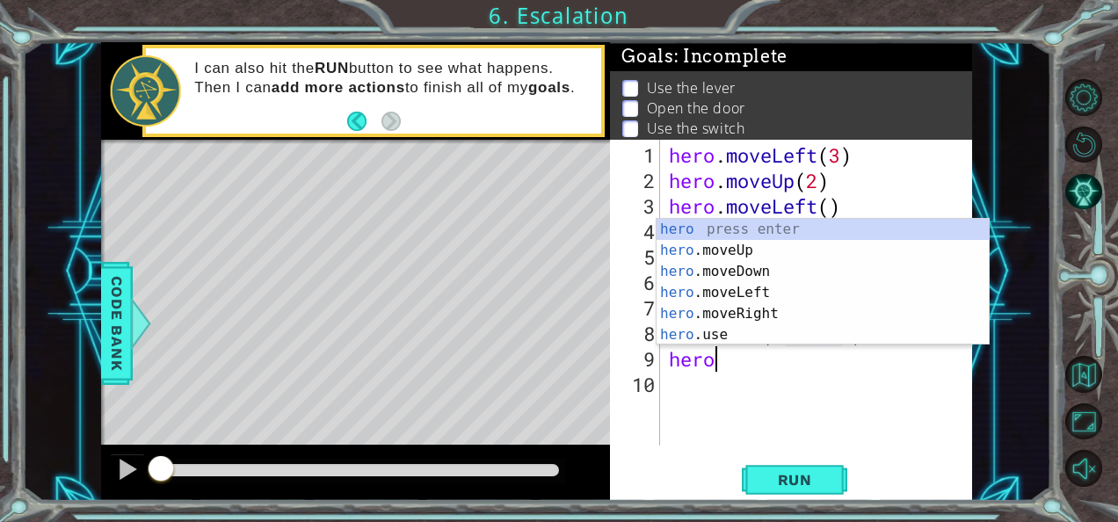
scroll to position [0, 1]
click at [760, 310] on div "hero press enter hero .moveUp press enter hero .moveDown press enter hero .move…" at bounding box center [823, 303] width 333 height 169
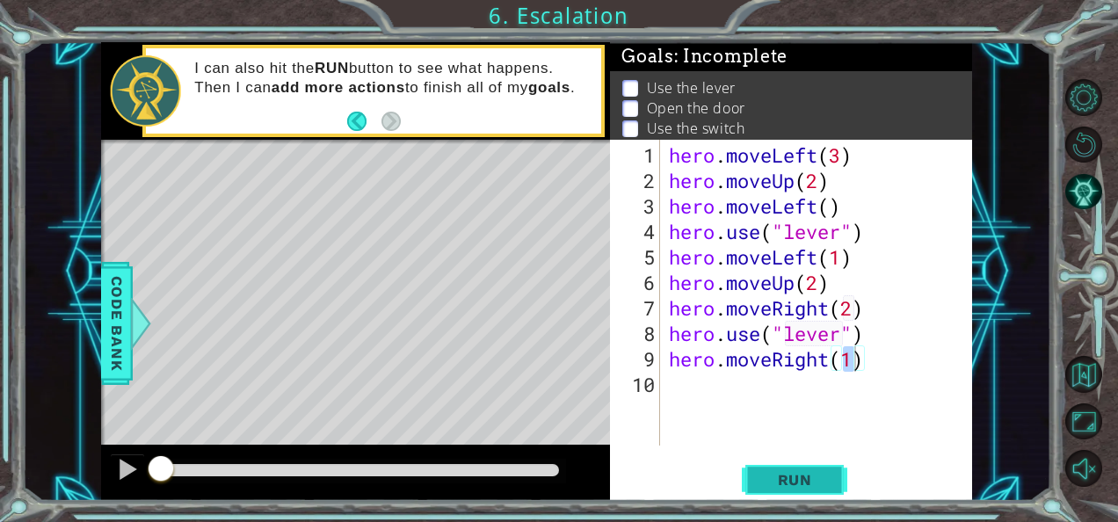
click at [828, 483] on span "Run" at bounding box center [795, 480] width 69 height 18
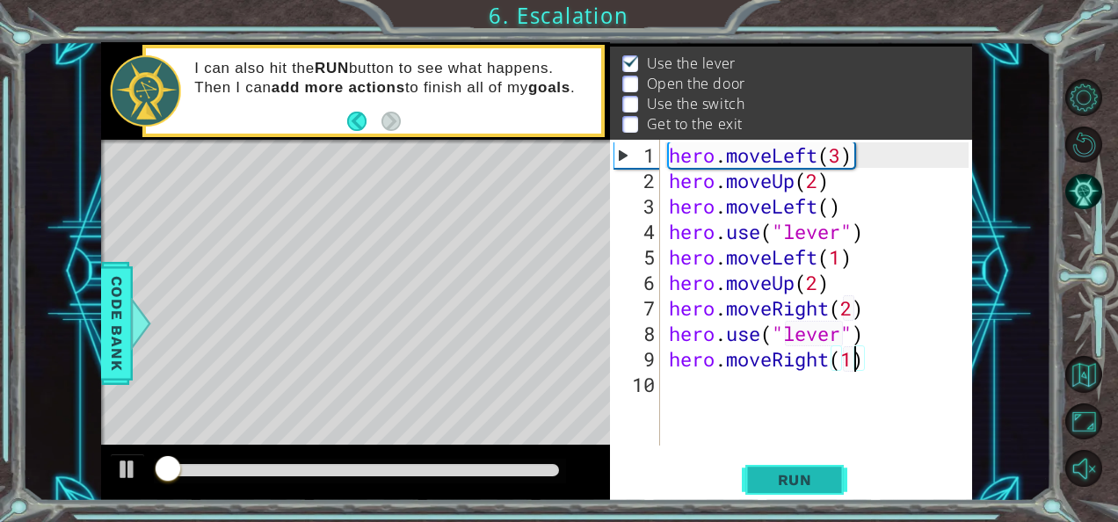
scroll to position [25, 0]
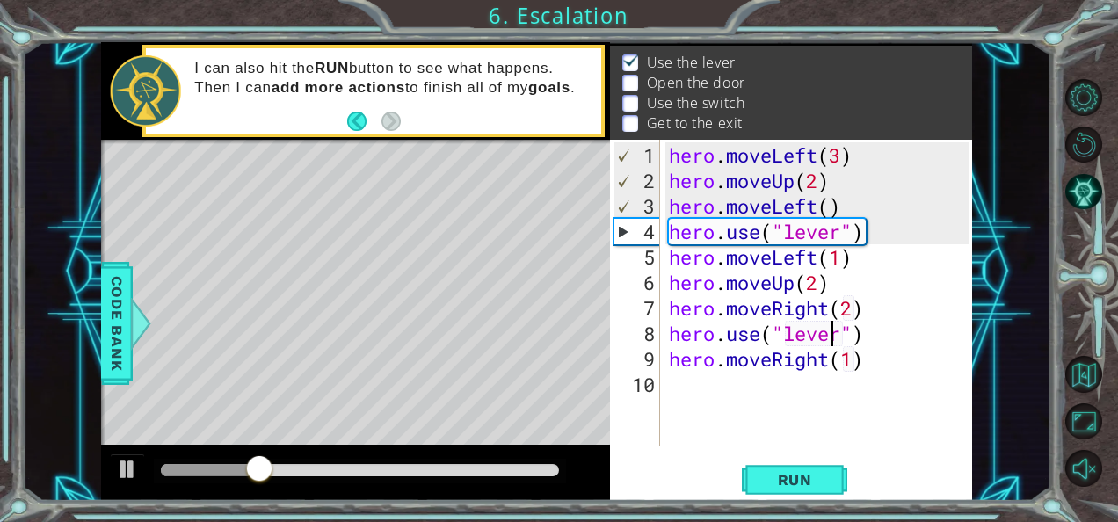
click at [834, 340] on div "hero . moveLeft ( 3 ) hero . moveUp ( 2 ) hero . moveLeft ( ) hero . use ( "lev…" at bounding box center [822, 320] width 313 height 357
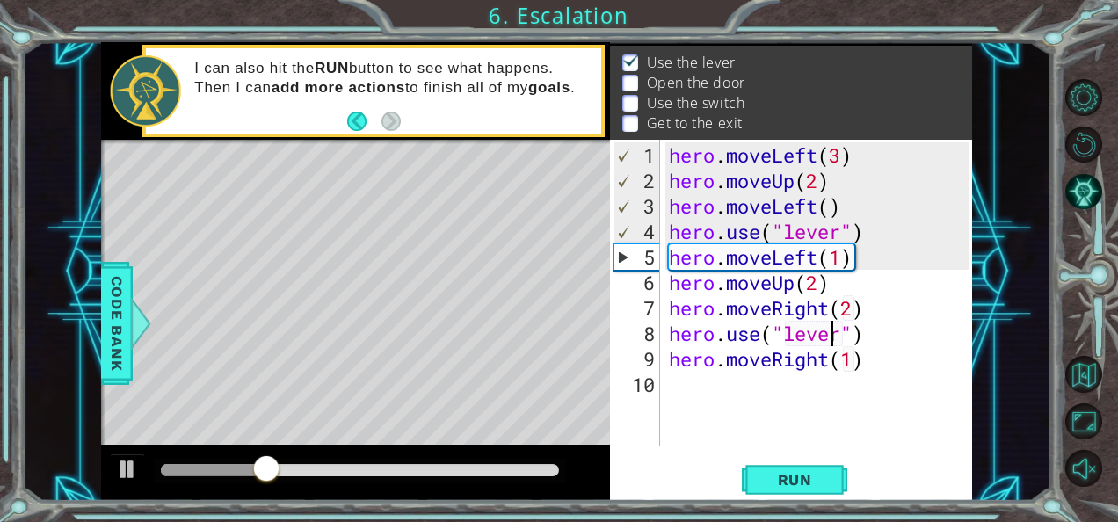
click at [837, 340] on div "hero . moveLeft ( 3 ) hero . moveUp ( 2 ) hero . moveLeft ( ) hero . use ( "lev…" at bounding box center [822, 320] width 313 height 357
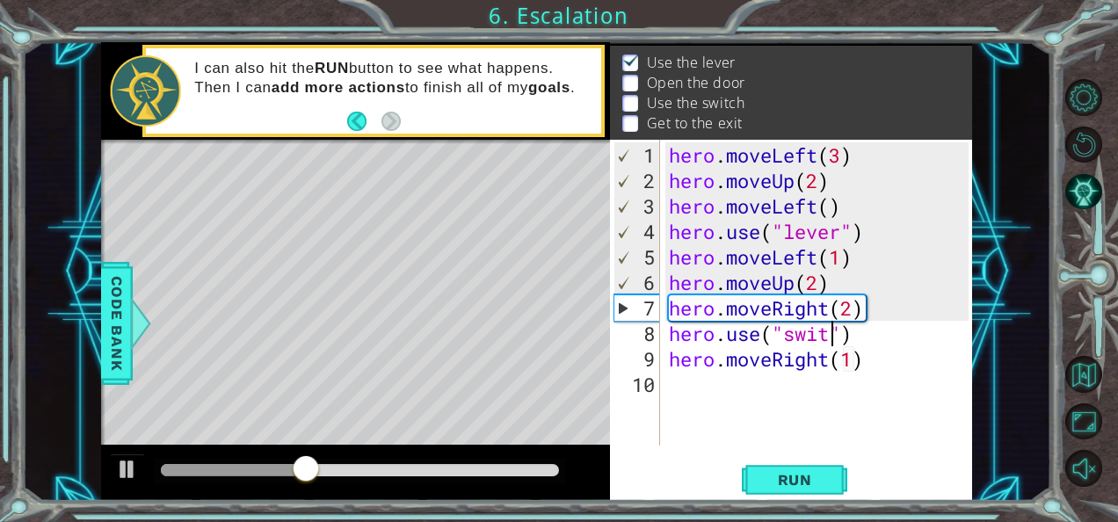
scroll to position [0, 8]
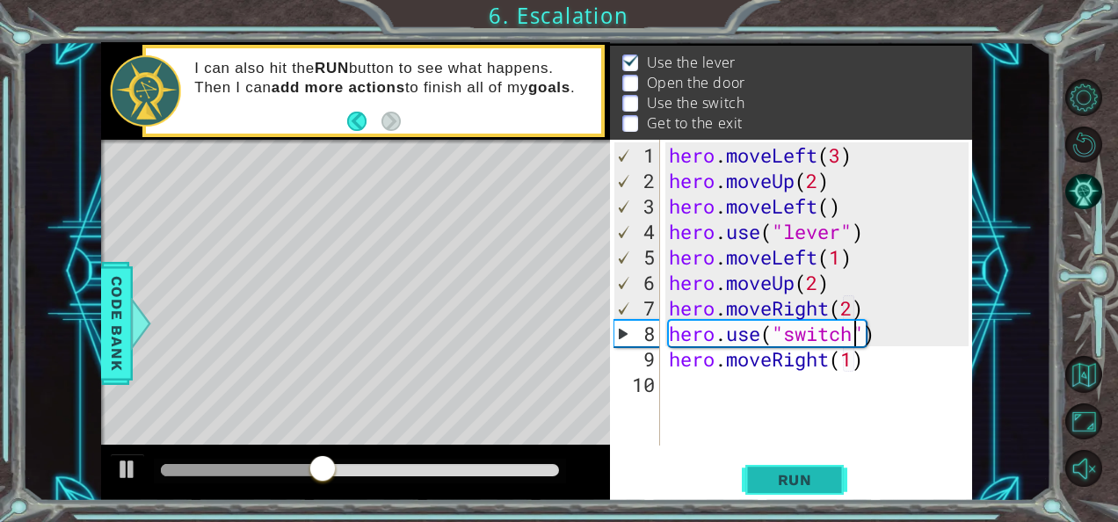
click at [828, 471] on span "Run" at bounding box center [795, 480] width 69 height 18
click at [865, 257] on div "hero . moveLeft ( 3 ) hero . moveUp ( 2 ) hero . moveLeft ( ) hero . use ( "lev…" at bounding box center [822, 320] width 313 height 357
type textarea "hero.moveLeft(1)"
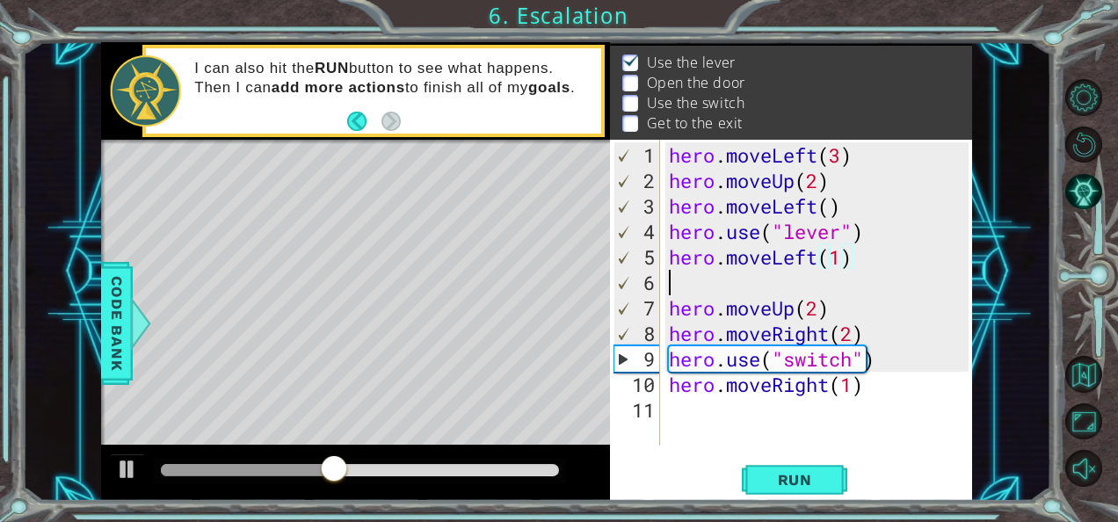
scroll to position [0, 0]
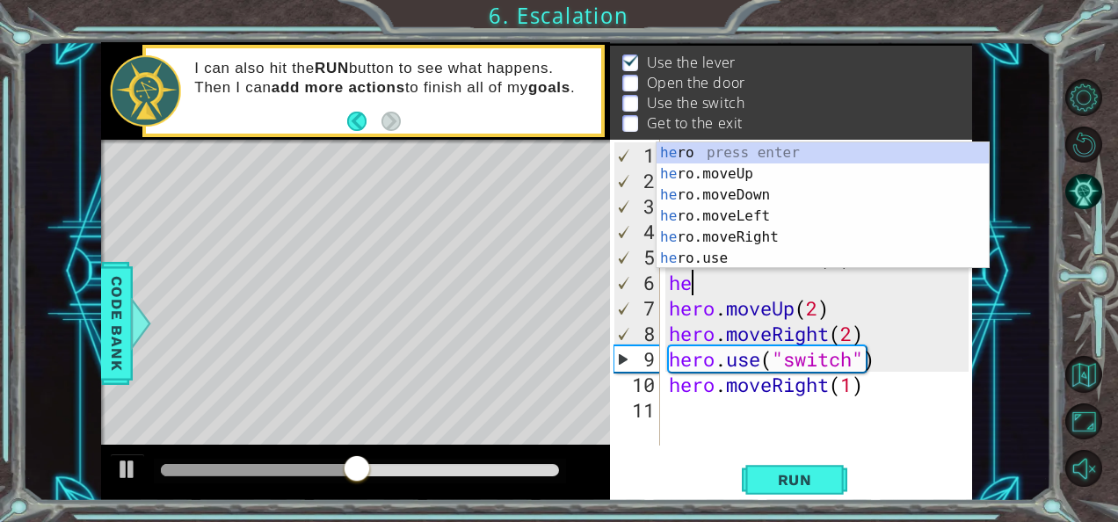
click at [860, 257] on div "he ro press enter he ro.moveUp press enter he ro.moveDown press enter he ro.mov…" at bounding box center [823, 226] width 333 height 169
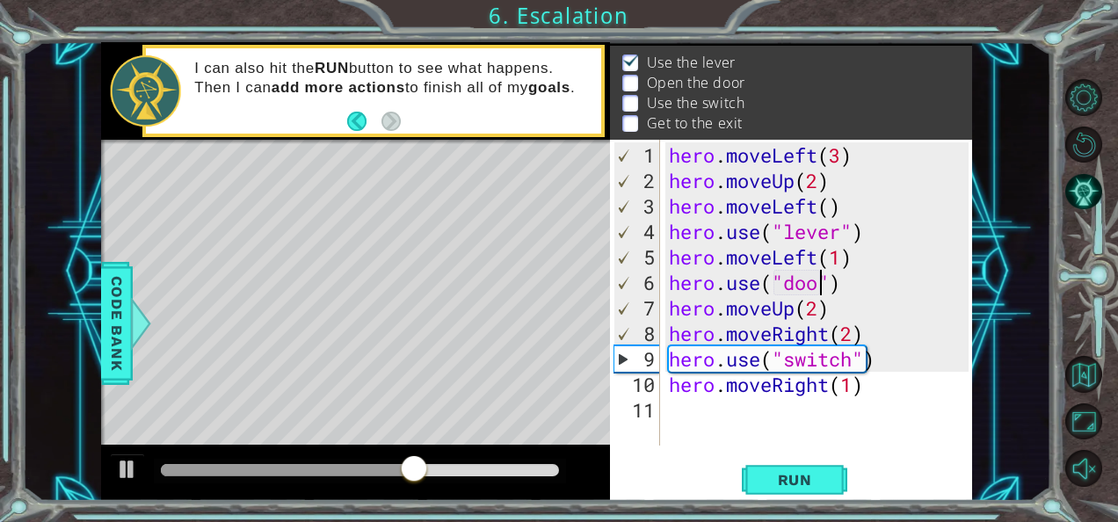
scroll to position [0, 7]
type textarea "hero.use("door")"
click at [821, 473] on span "Run" at bounding box center [795, 480] width 69 height 18
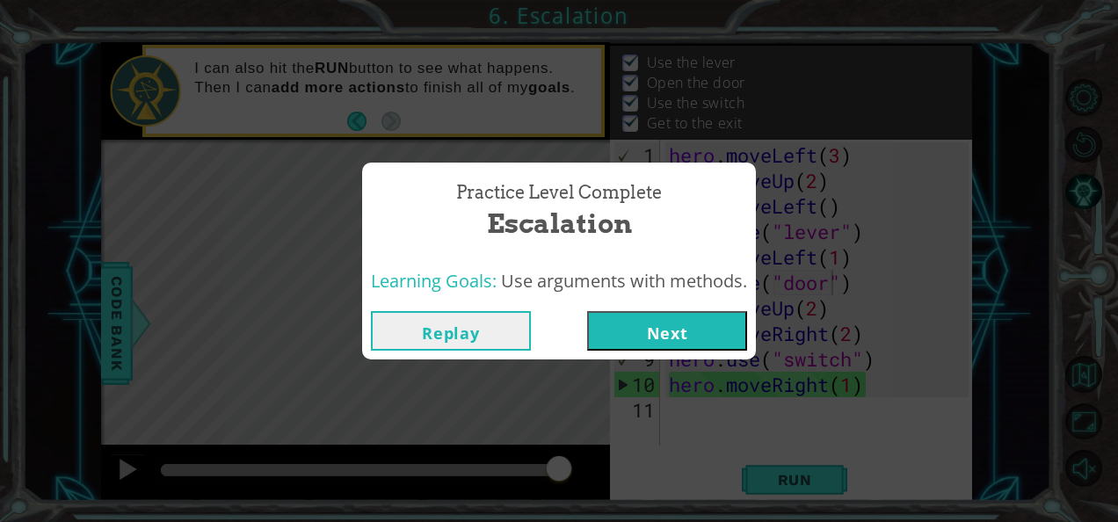
click at [700, 338] on button "Next" at bounding box center [667, 331] width 160 height 40
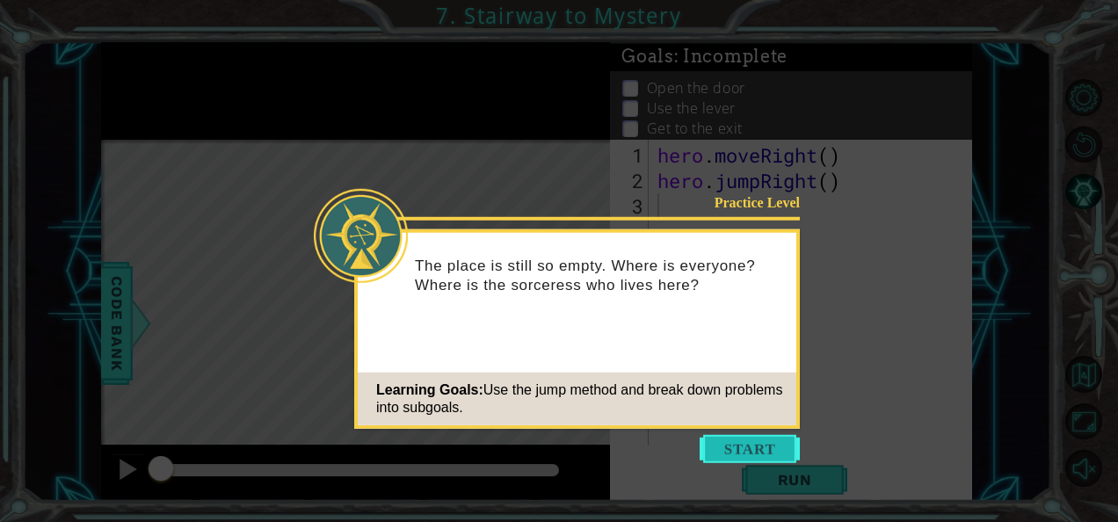
click at [750, 448] on button "Start" at bounding box center [750, 449] width 100 height 28
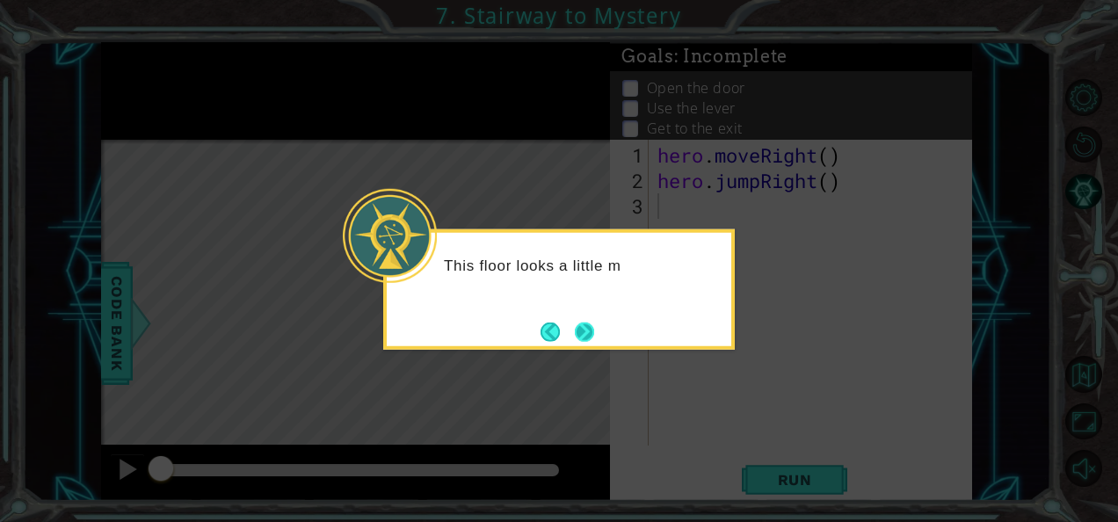
click at [583, 332] on button "Next" at bounding box center [584, 332] width 21 height 21
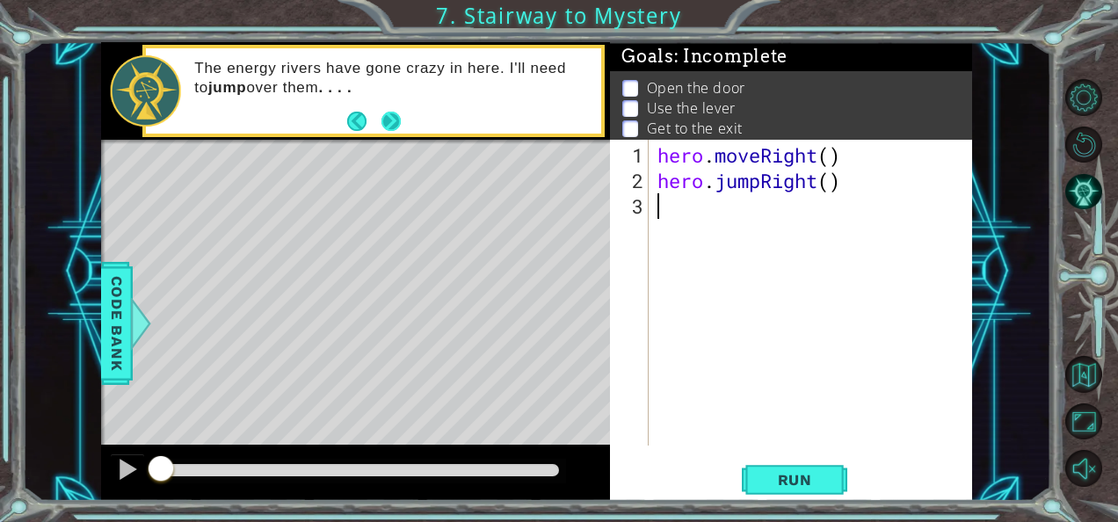
click at [392, 119] on button "Next" at bounding box center [391, 121] width 26 height 26
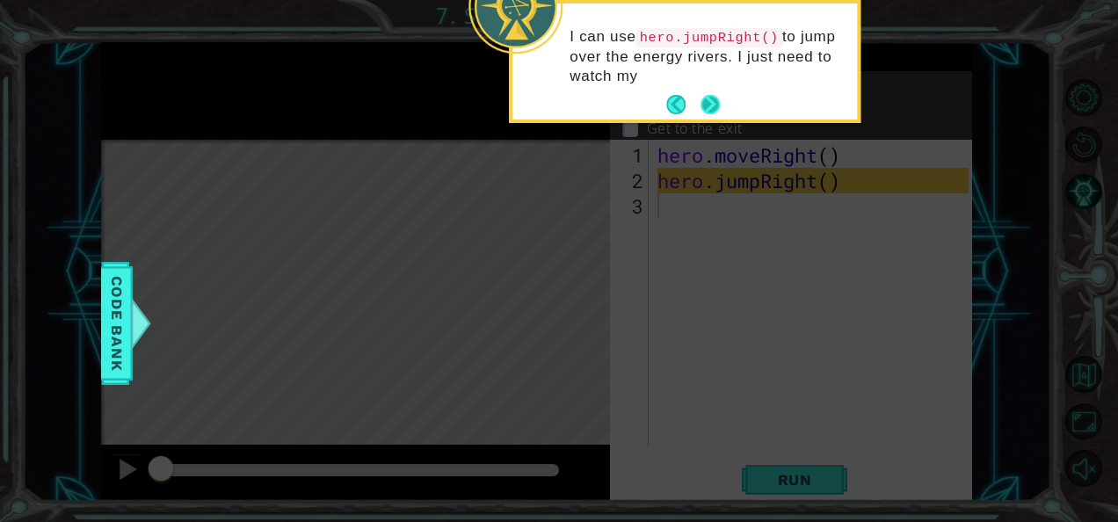
click at [703, 98] on button "Next" at bounding box center [710, 104] width 21 height 21
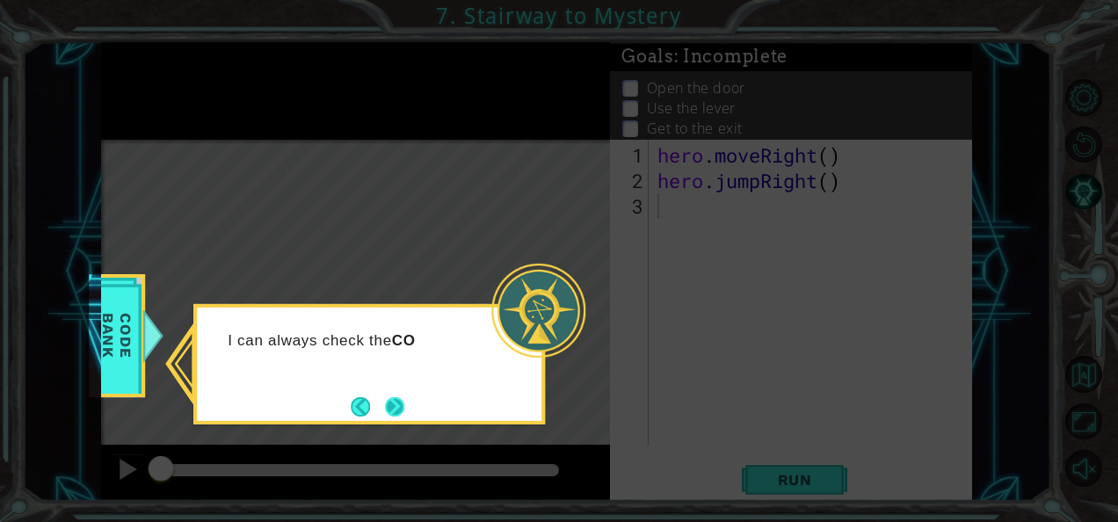
click at [395, 397] on button "Next" at bounding box center [395, 407] width 22 height 22
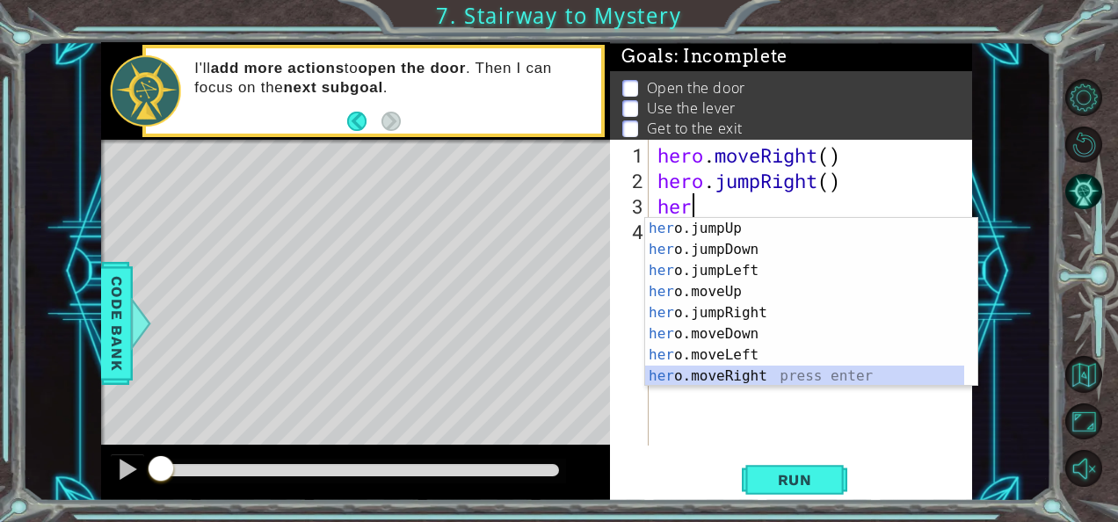
click at [776, 375] on div "her o.jumpUp press enter her o.jumpDown press enter her o.jumpLeft press enter …" at bounding box center [805, 323] width 320 height 211
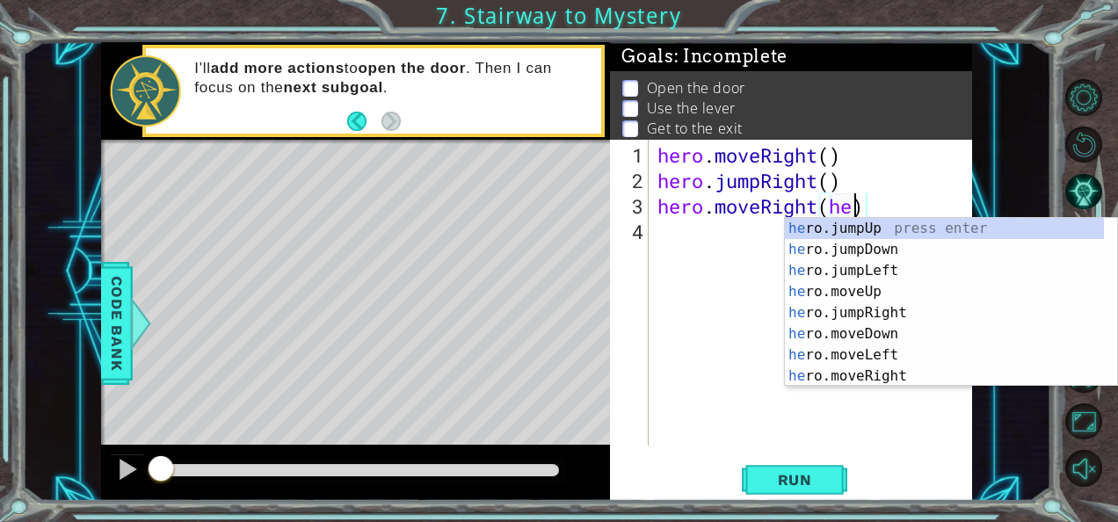
type textarea "hero.moveRight()"
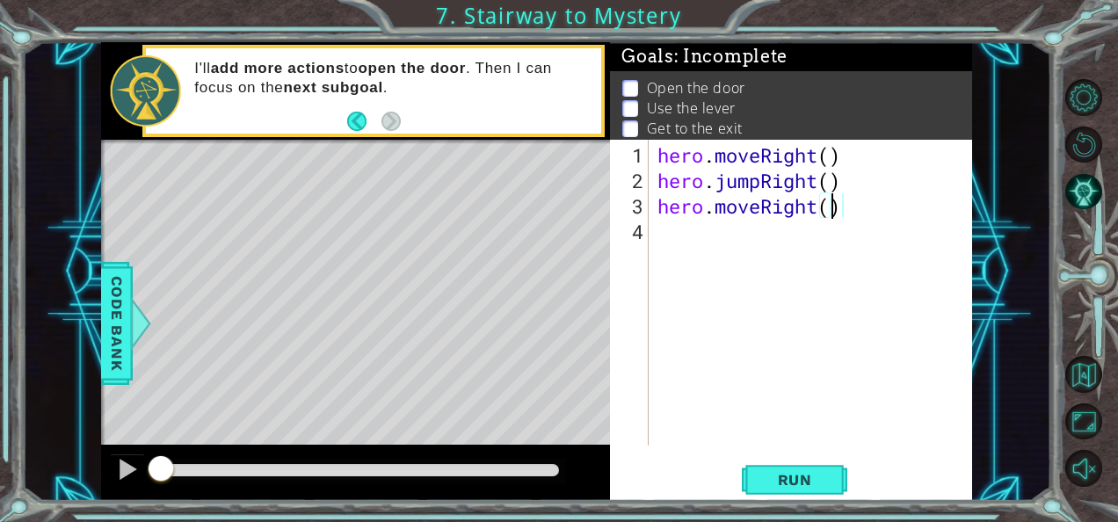
scroll to position [0, 7]
click at [691, 238] on div "hero . moveRight ( ) hero . jumpRight ( ) hero . moveRight ( )" at bounding box center [816, 320] width 324 height 357
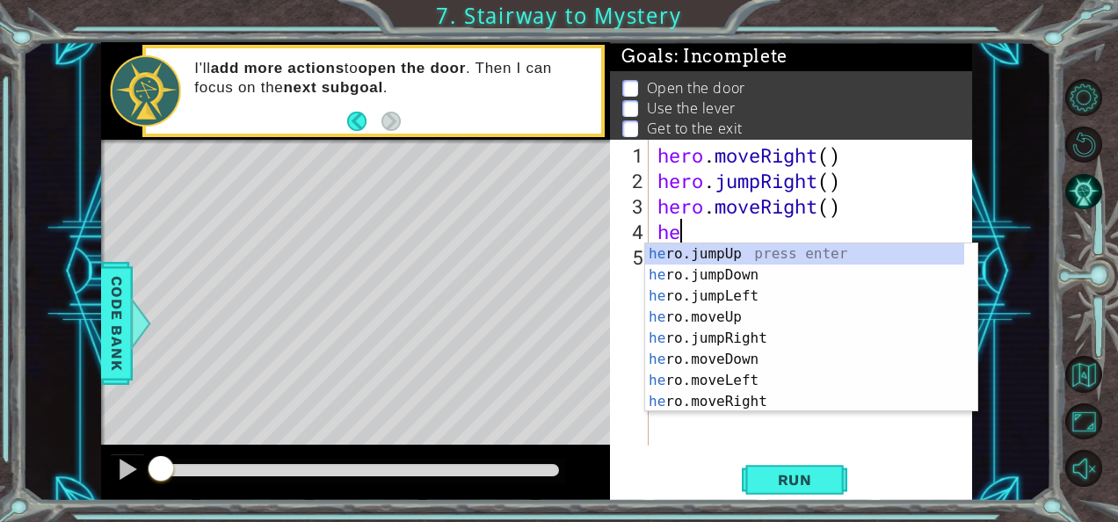
scroll to position [0, 1]
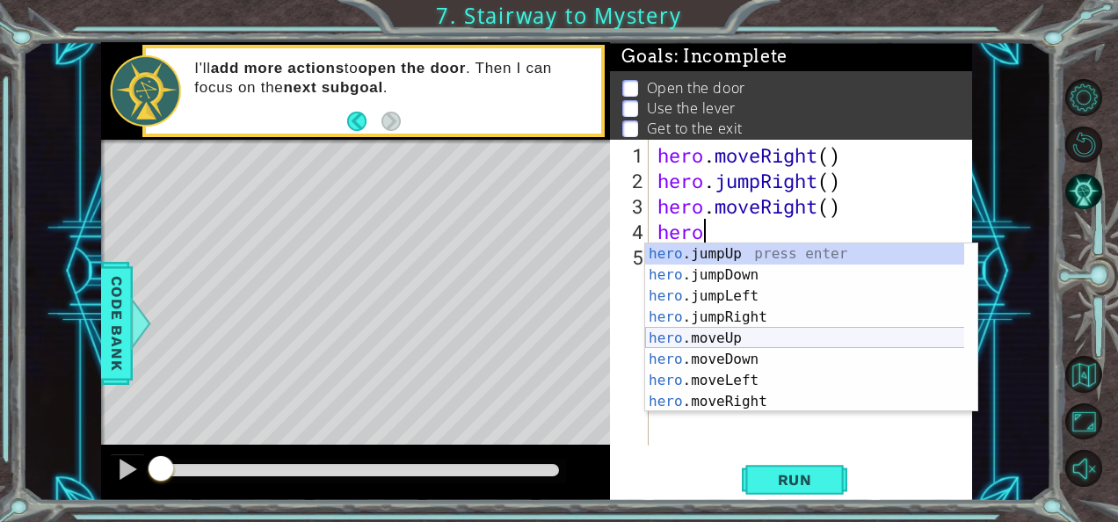
click at [741, 339] on div "hero .jumpUp press enter hero .jumpDown press enter hero .jumpLeft press enter …" at bounding box center [805, 349] width 320 height 211
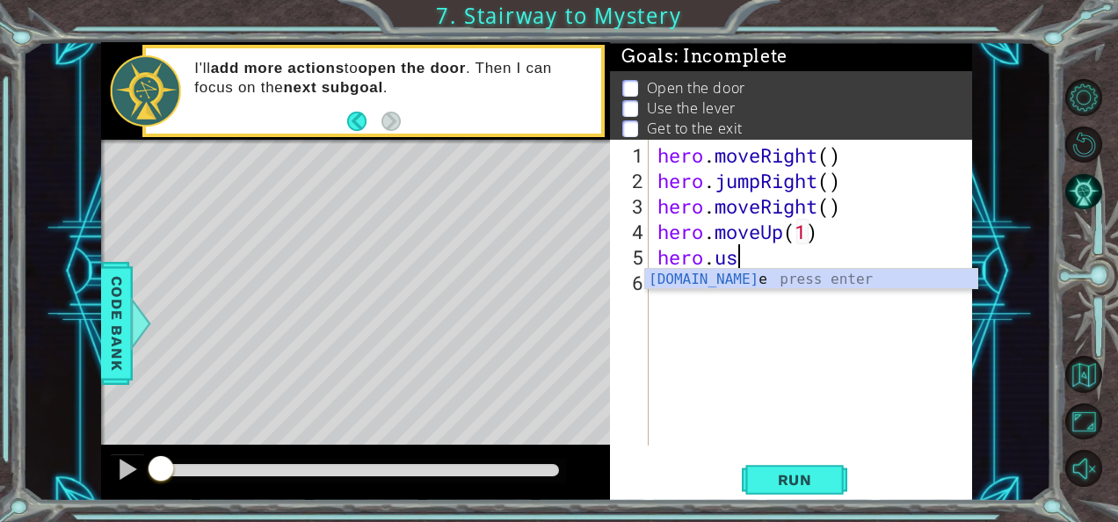
scroll to position [0, 11]
click at [749, 283] on div "hero.use press enter" at bounding box center [811, 300] width 333 height 63
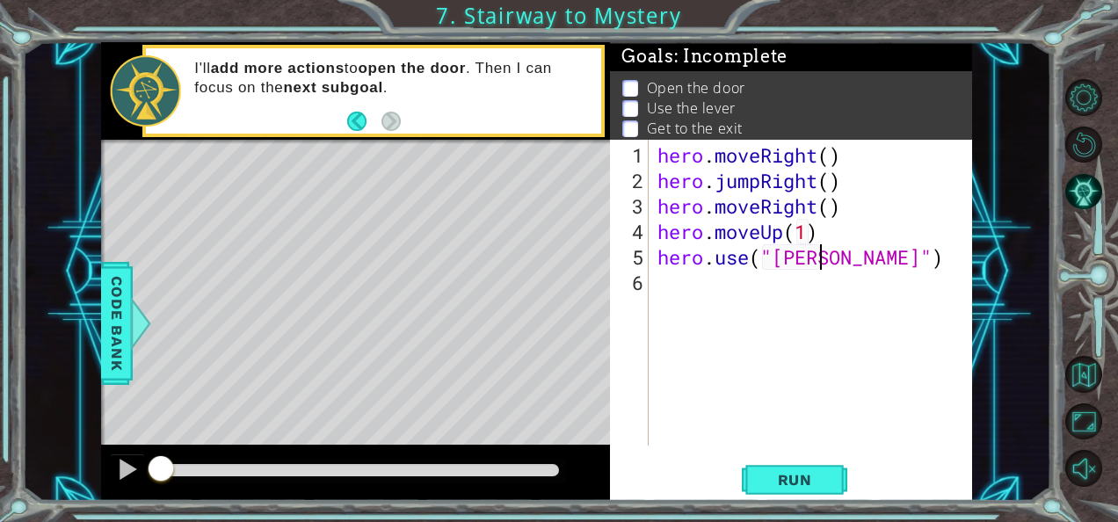
scroll to position [0, 7]
type textarea "hero.use("door")"
click at [743, 285] on div "hero . moveRight ( ) hero . jumpRight ( ) hero . moveRight ( ) hero . moveUp ( …" at bounding box center [816, 320] width 324 height 357
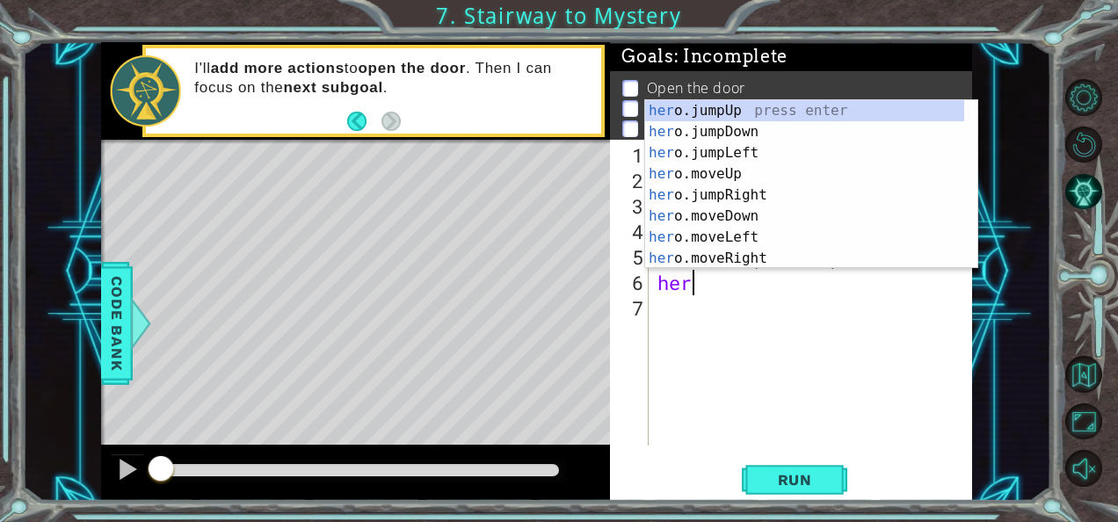
scroll to position [0, 0]
click at [715, 178] on div "her o.jumpUp press enter her o.jumpDown press enter her o.jumpLeft press enter …" at bounding box center [805, 205] width 320 height 211
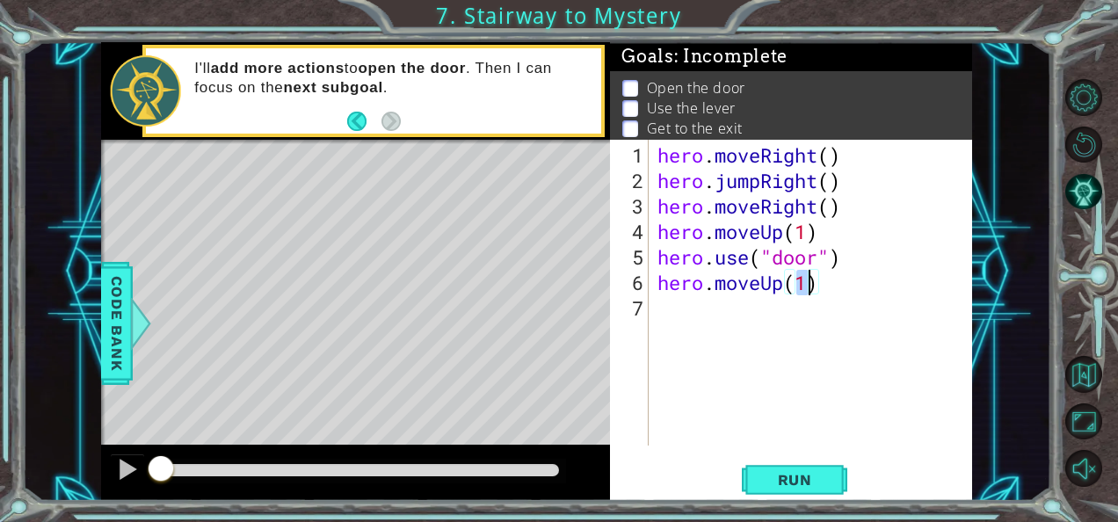
type textarea "hero.moveUp(2)"
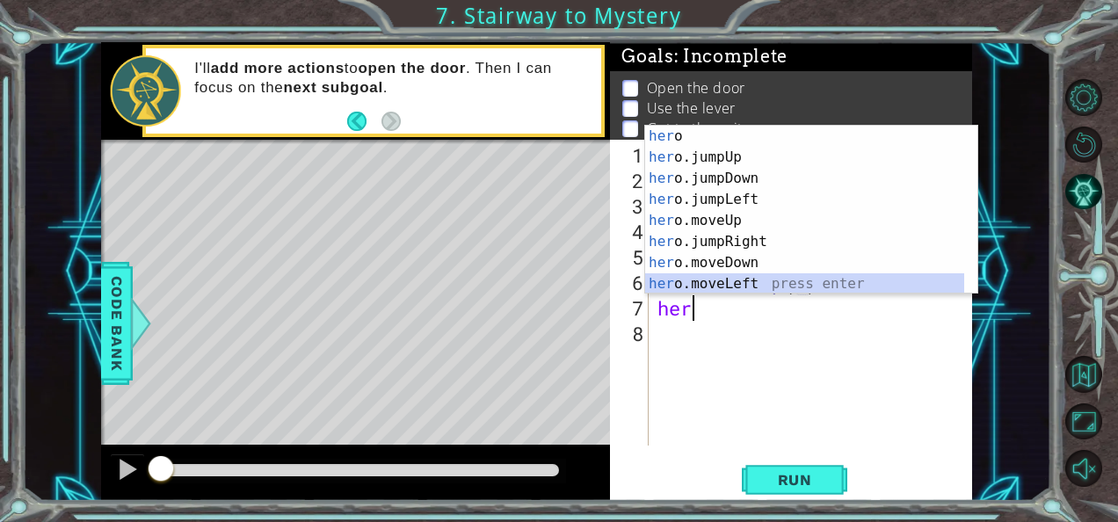
click at [767, 285] on div "her o press enter her o.jumpUp press enter her o.jumpDown press enter her o.jum…" at bounding box center [805, 231] width 320 height 211
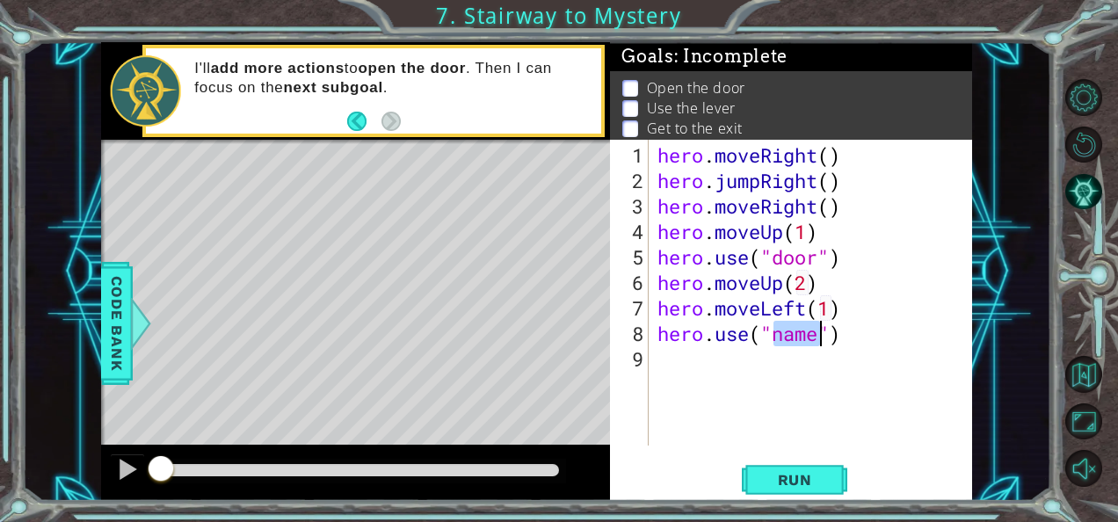
scroll to position [0, 5]
type textarea "hero.use("lever")"
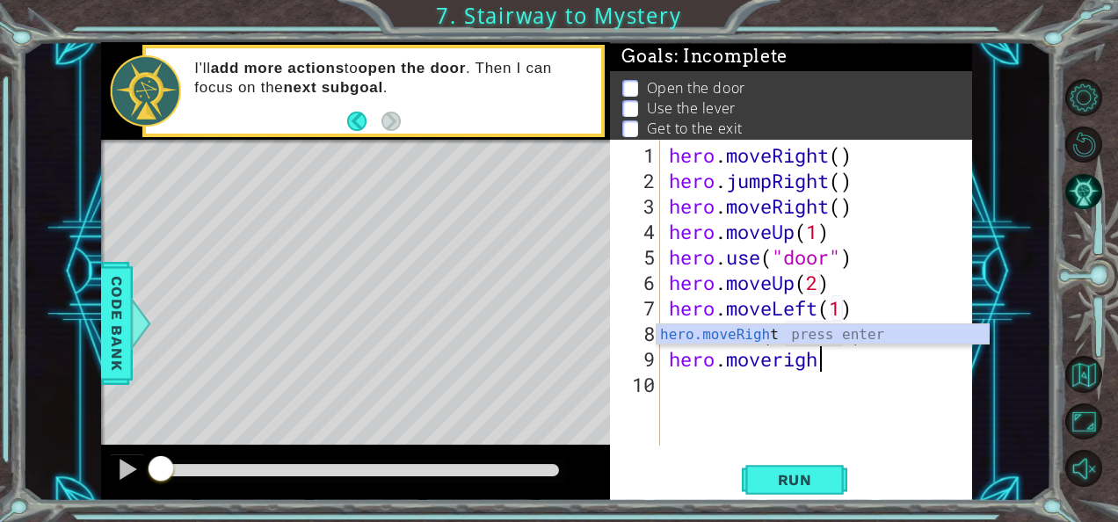
scroll to position [0, 6]
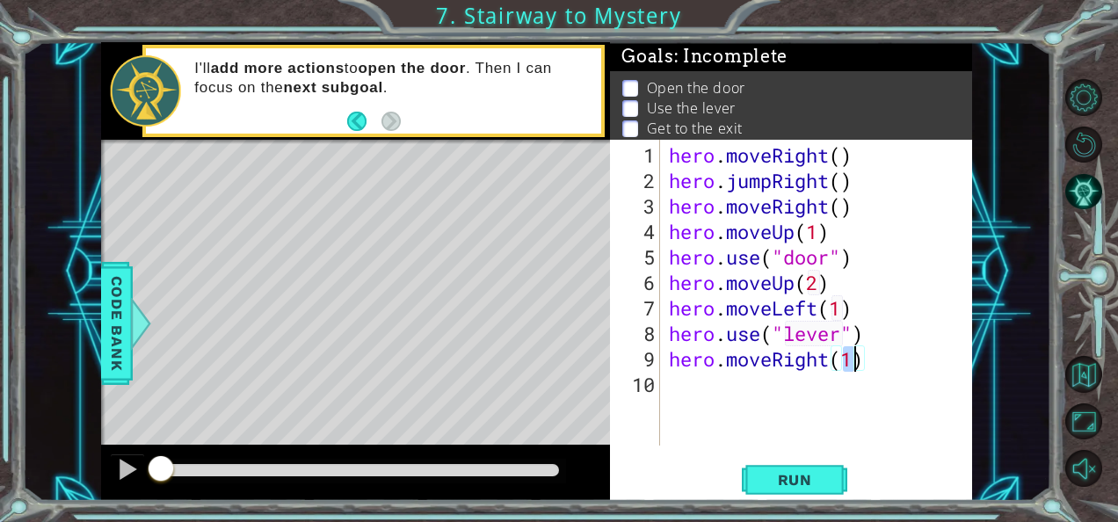
type textarea "hero.moveRight(2)"
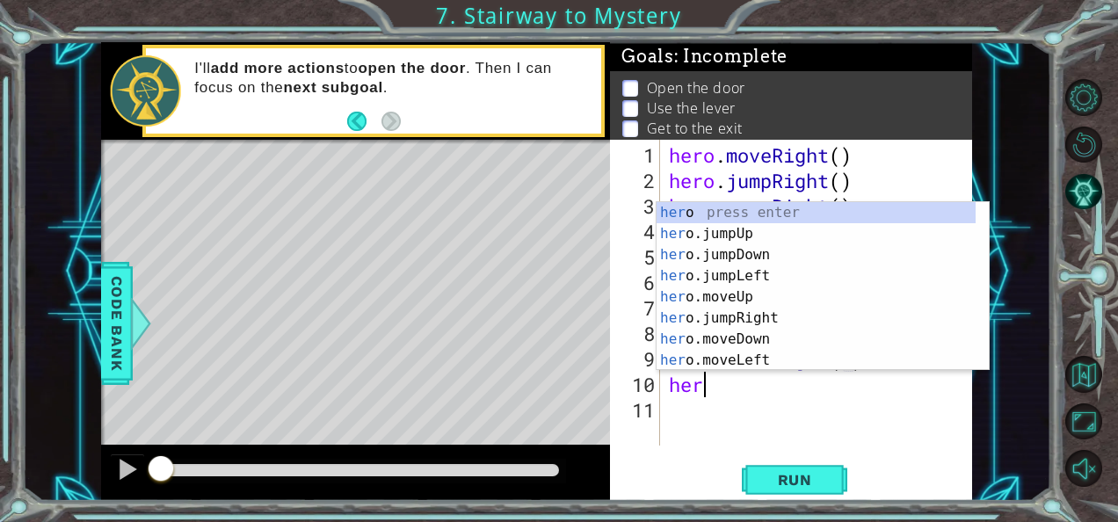
scroll to position [0, 1]
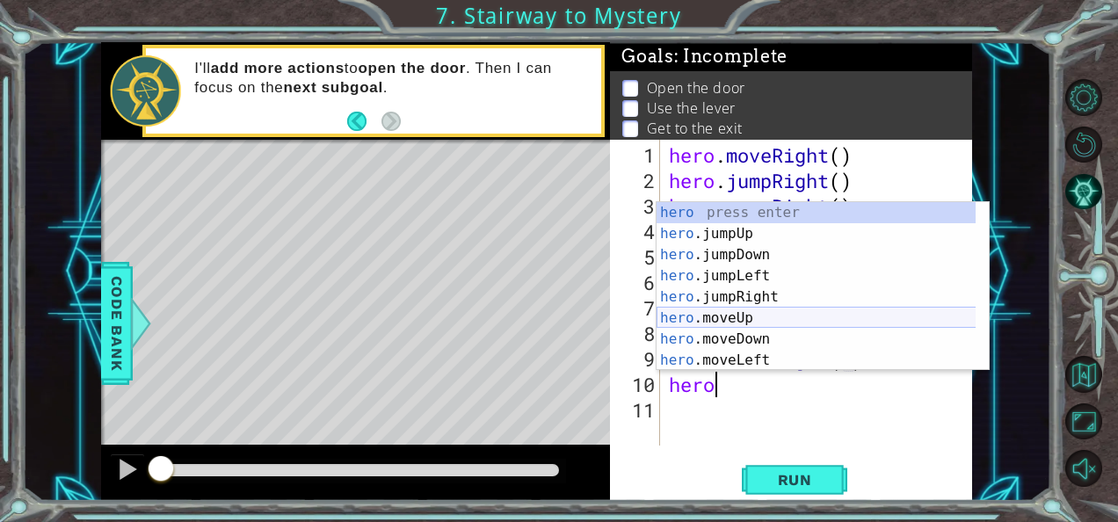
click at [751, 317] on div "hero press enter hero .jumpUp press enter hero .jumpDown press enter hero .jump…" at bounding box center [817, 307] width 320 height 211
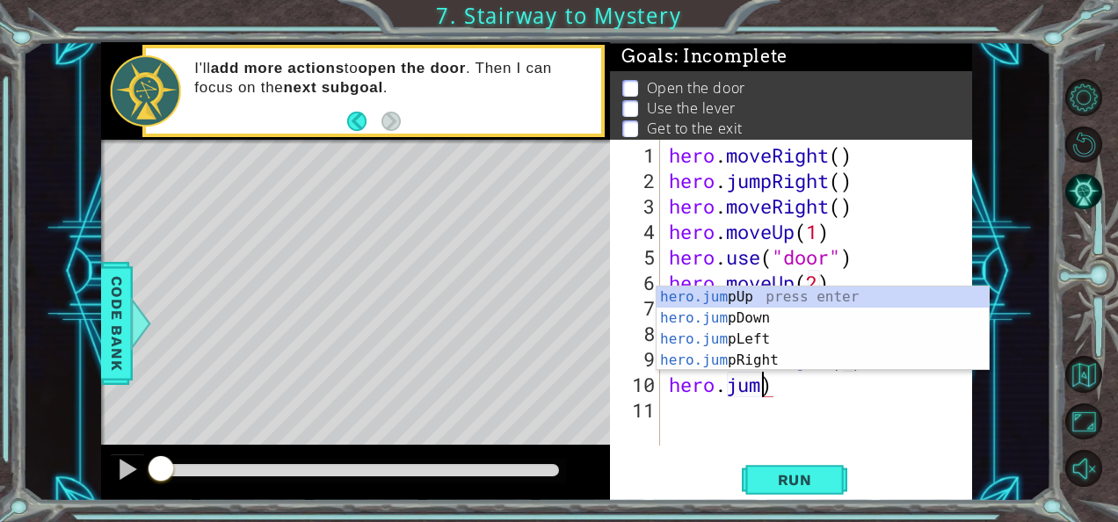
scroll to position [0, 4]
click at [736, 292] on div "hero.jump Up press enter hero.jump Down press enter hero.jump Left press enter …" at bounding box center [823, 350] width 333 height 127
type textarea "hero.jumpUp()"
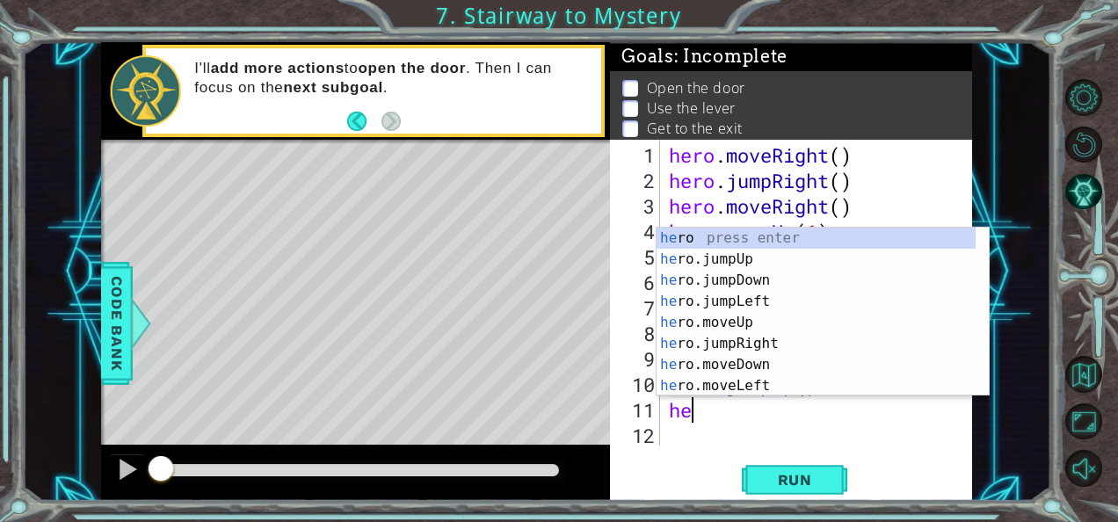
scroll to position [0, 1]
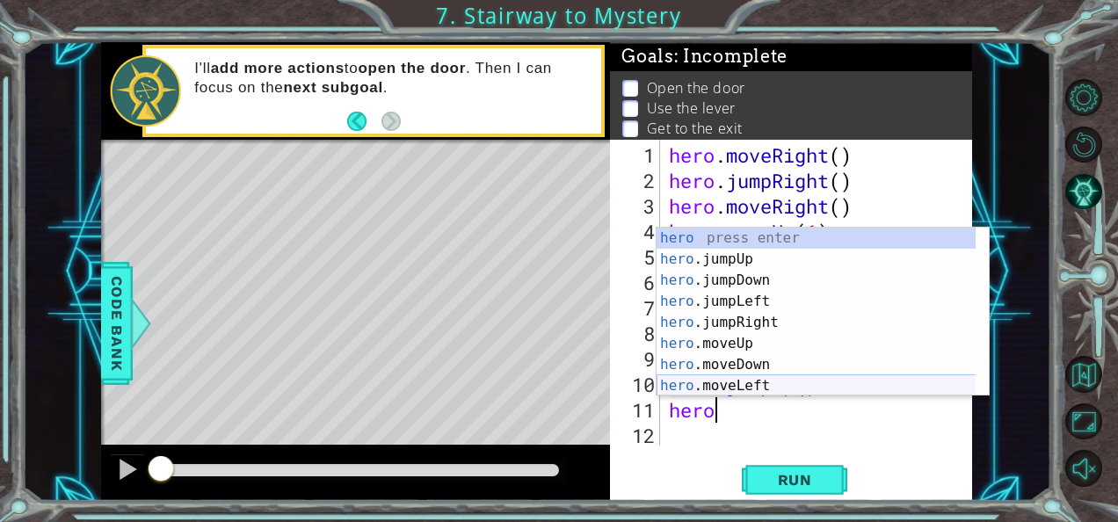
click at [800, 382] on div "hero press enter hero .jumpUp press enter hero .jumpDown press enter hero .jump…" at bounding box center [817, 333] width 320 height 211
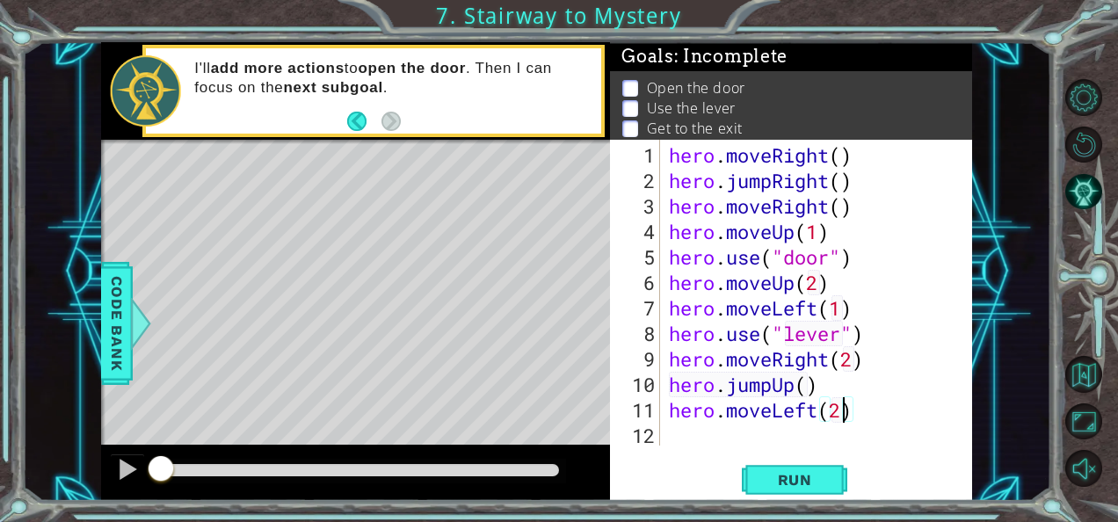
scroll to position [0, 7]
type textarea "hero.moveLeft(2)"
click at [827, 474] on span "Run" at bounding box center [795, 480] width 69 height 18
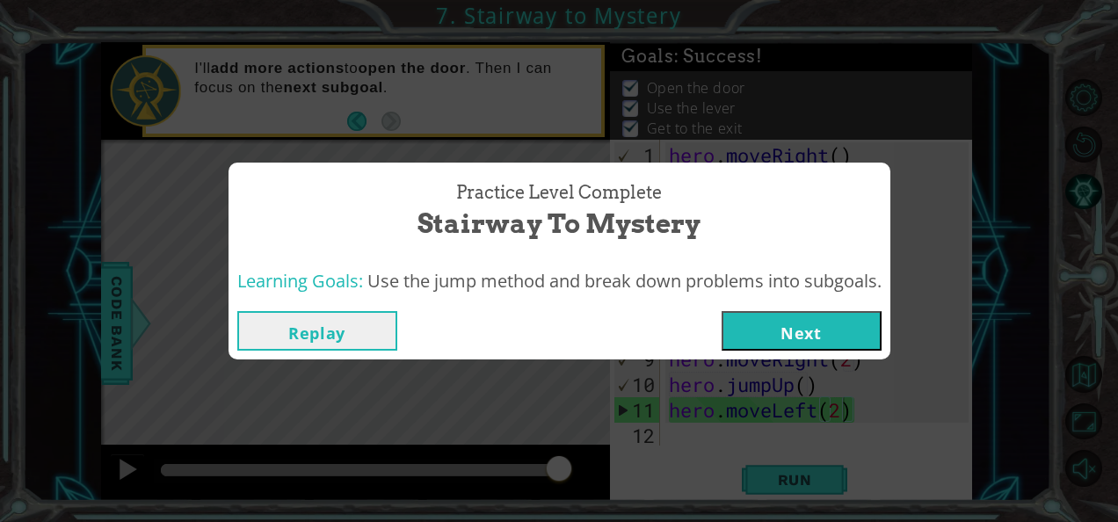
click at [797, 328] on button "Next" at bounding box center [802, 331] width 160 height 40
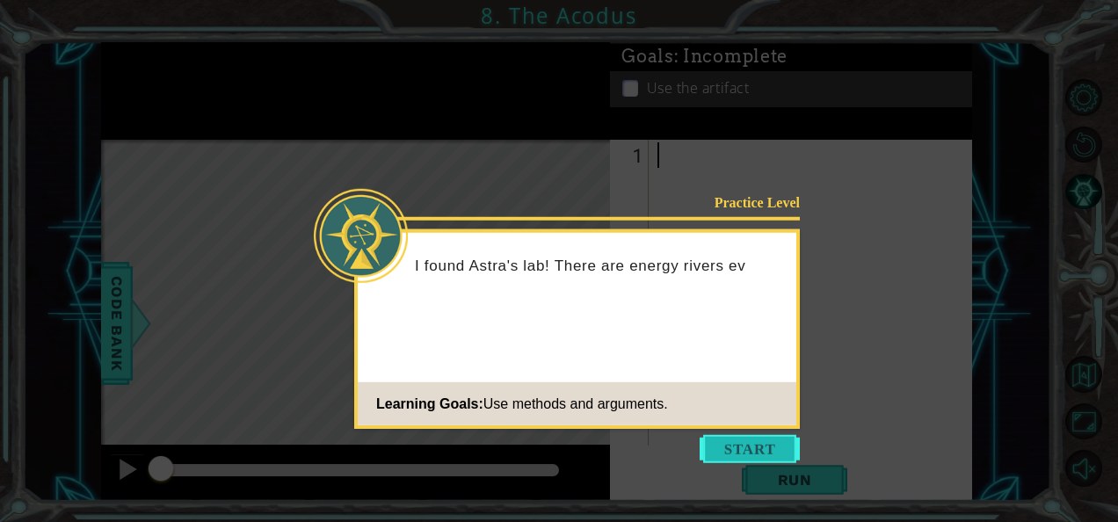
click at [769, 455] on button "Start" at bounding box center [750, 449] width 100 height 28
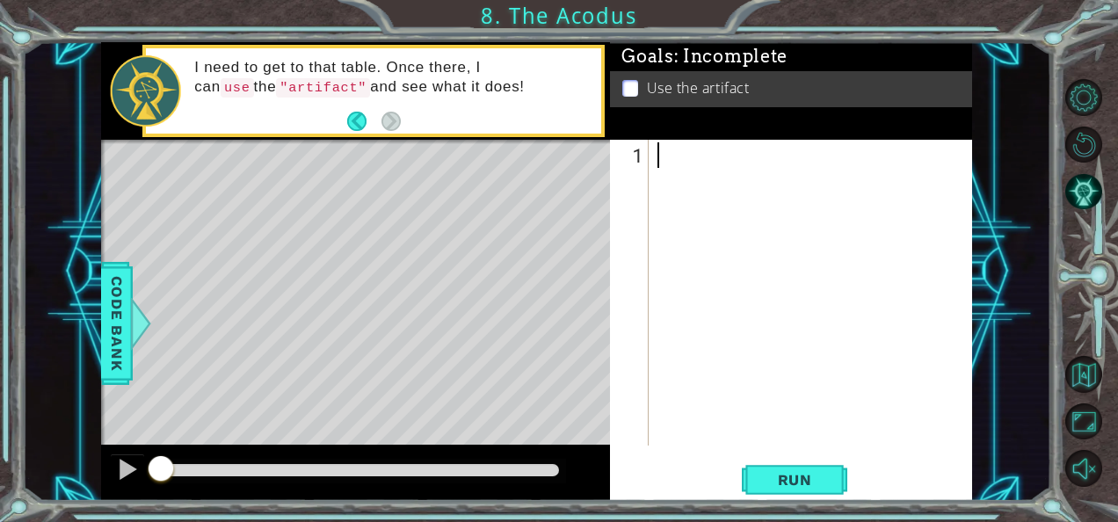
click at [674, 164] on div at bounding box center [816, 320] width 324 height 357
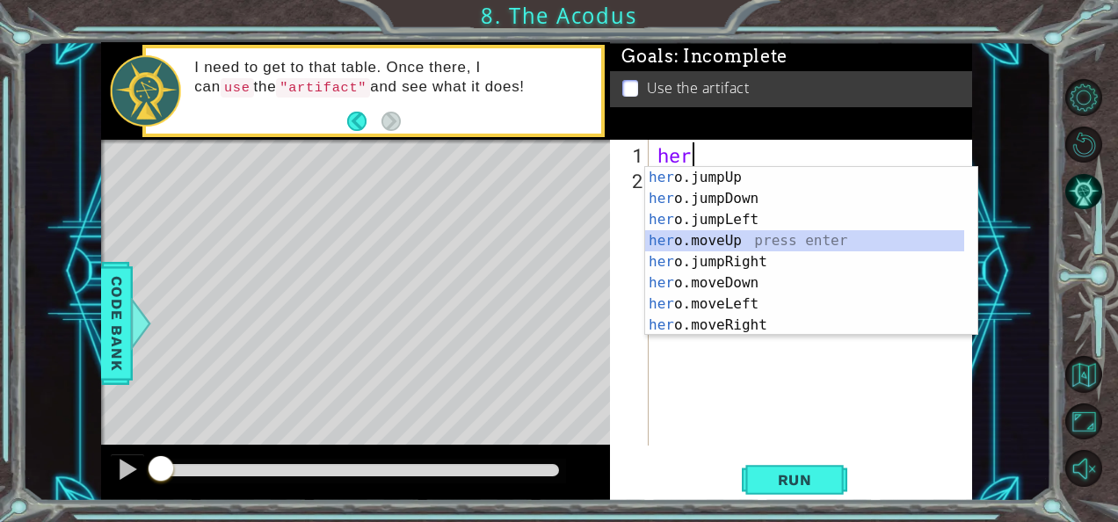
click at [761, 234] on div "her o.jumpUp press enter her o.jumpDown press enter her o.jumpLeft press enter …" at bounding box center [805, 272] width 320 height 211
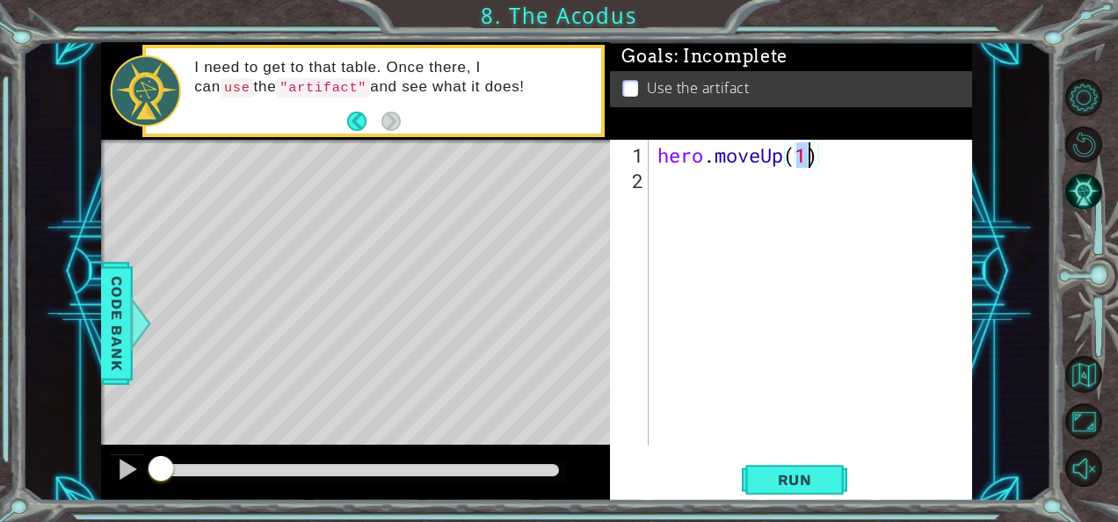
type textarea "hero.moveUp(2)"
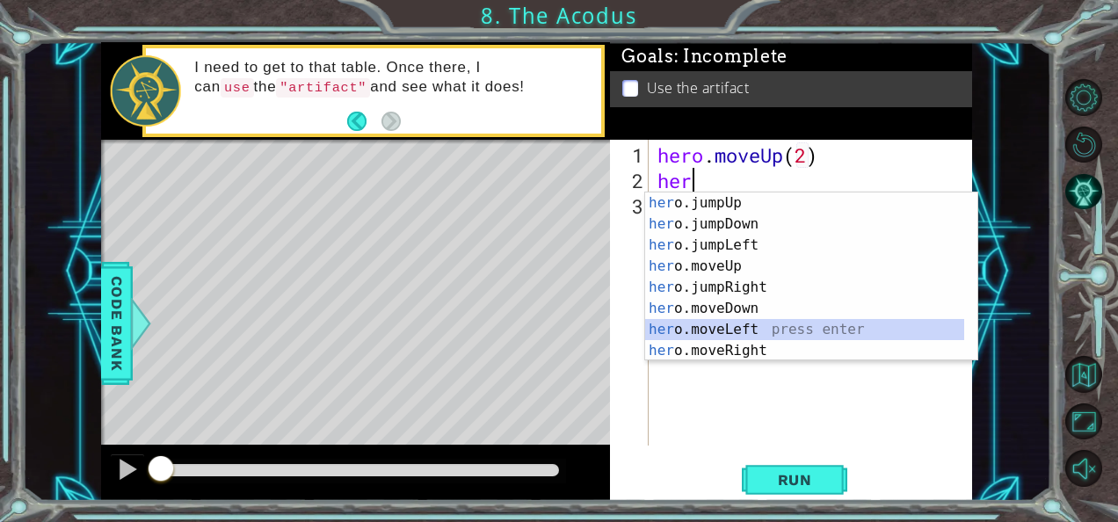
click at [779, 324] on div "her o.jumpUp press enter her o.jumpDown press enter her o.jumpLeft press enter …" at bounding box center [805, 298] width 320 height 211
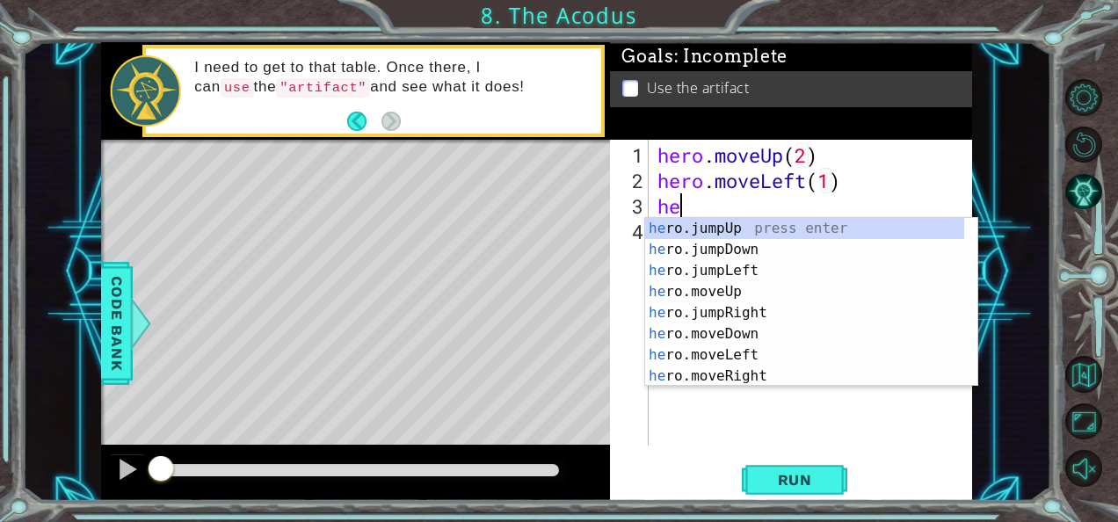
scroll to position [0, 9]
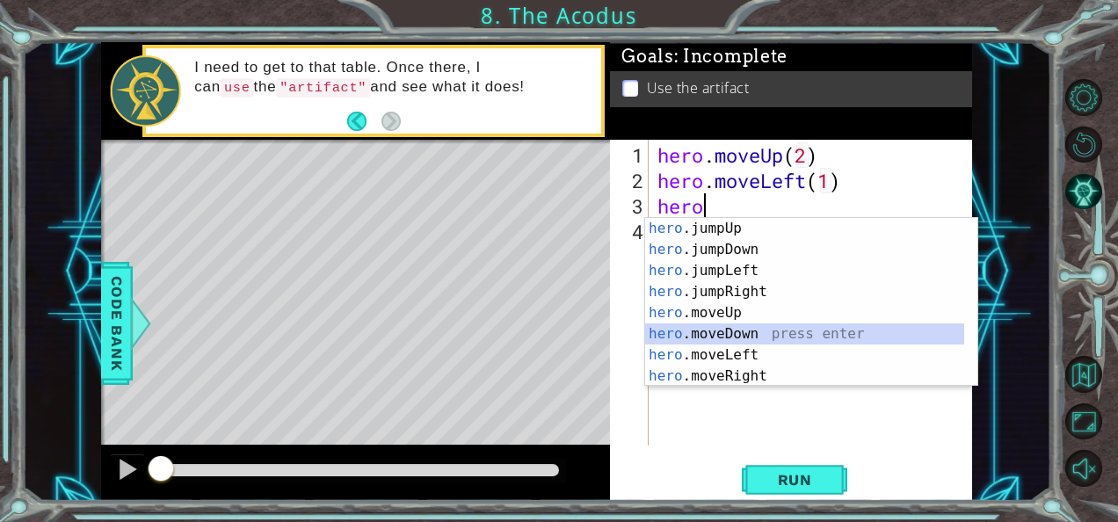
click at [772, 338] on div "hero .jumpUp press enter hero .jumpDown press enter hero .jumpLeft press enter …" at bounding box center [805, 323] width 320 height 211
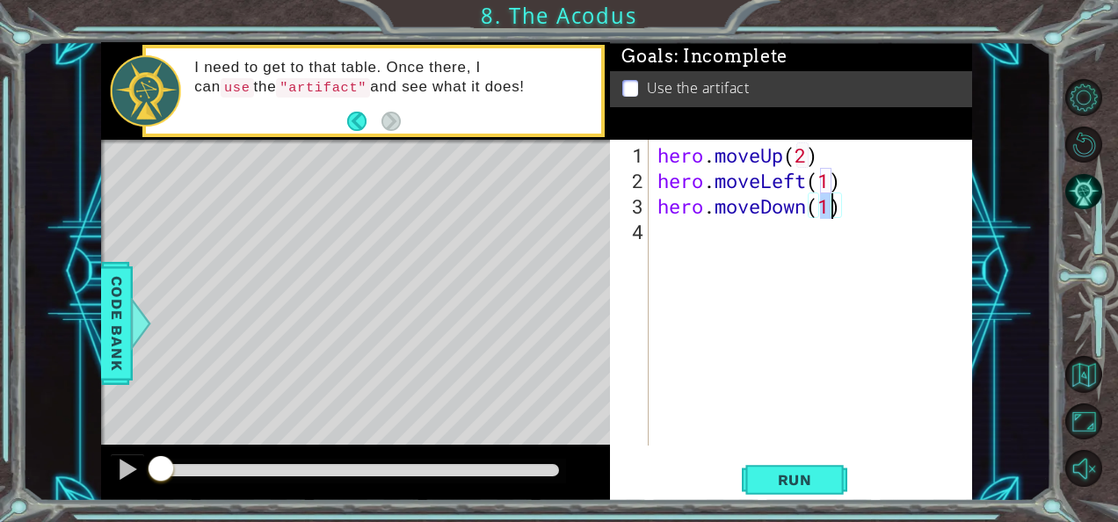
type textarea "hero.moveDown(2)"
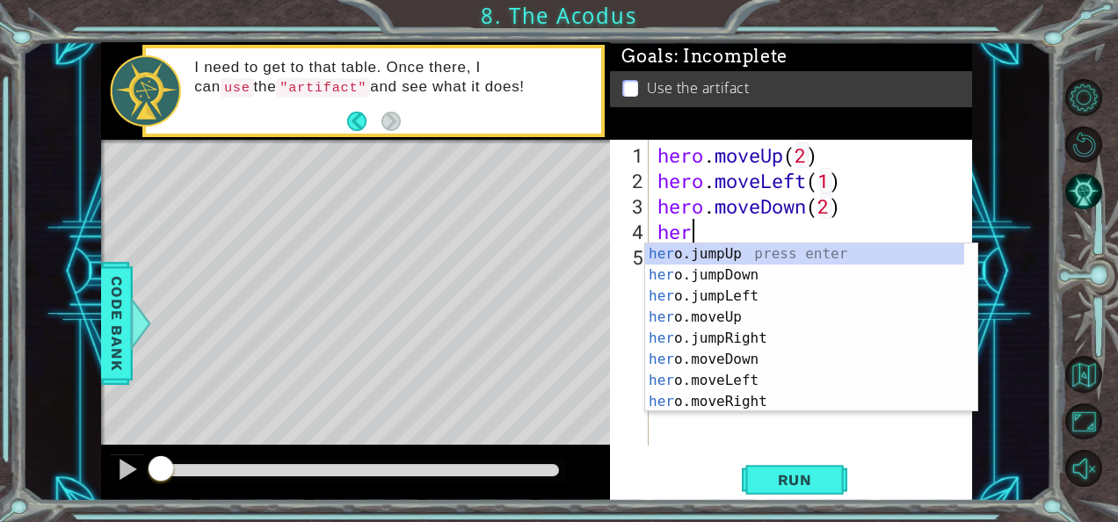
scroll to position [0, 0]
type textarea "hero"
click at [754, 294] on div "hero .jumpUp press enter hero .jumpDown press enter hero .jumpLeft press enter …" at bounding box center [805, 349] width 320 height 211
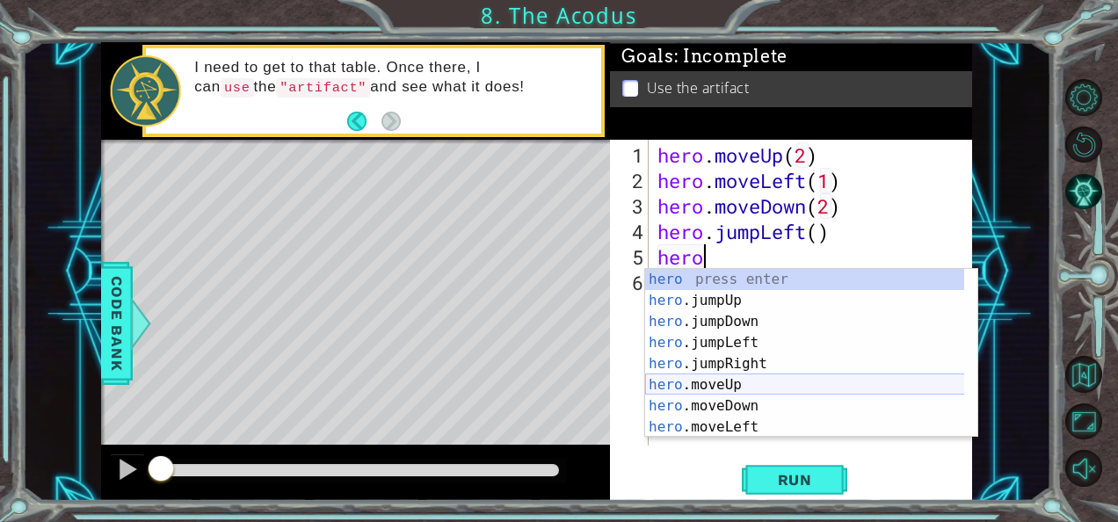
click at [752, 384] on div "hero press enter hero .jumpUp press enter hero .jumpDown press enter hero .jump…" at bounding box center [805, 374] width 320 height 211
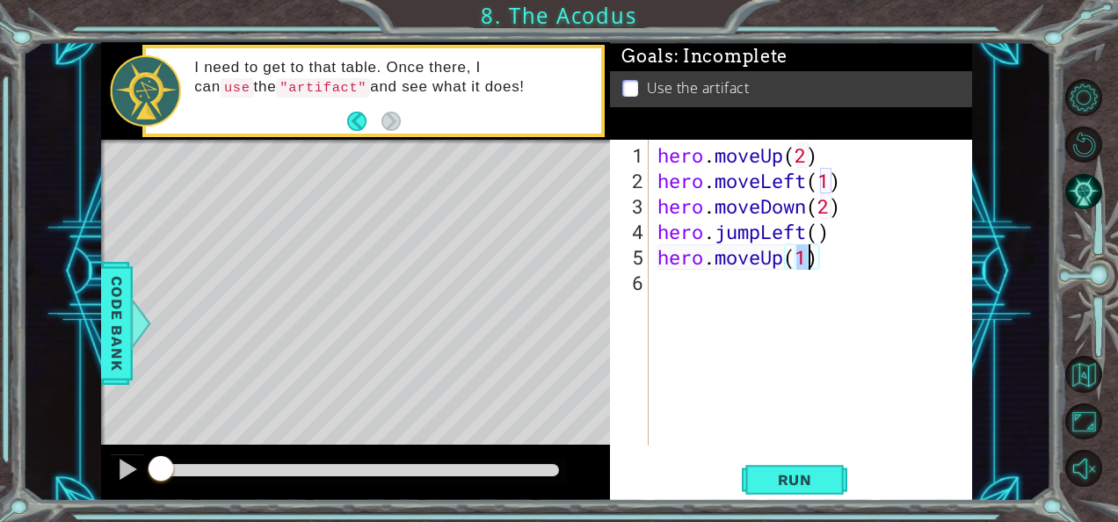
type textarea "hero.moveUp(2)"
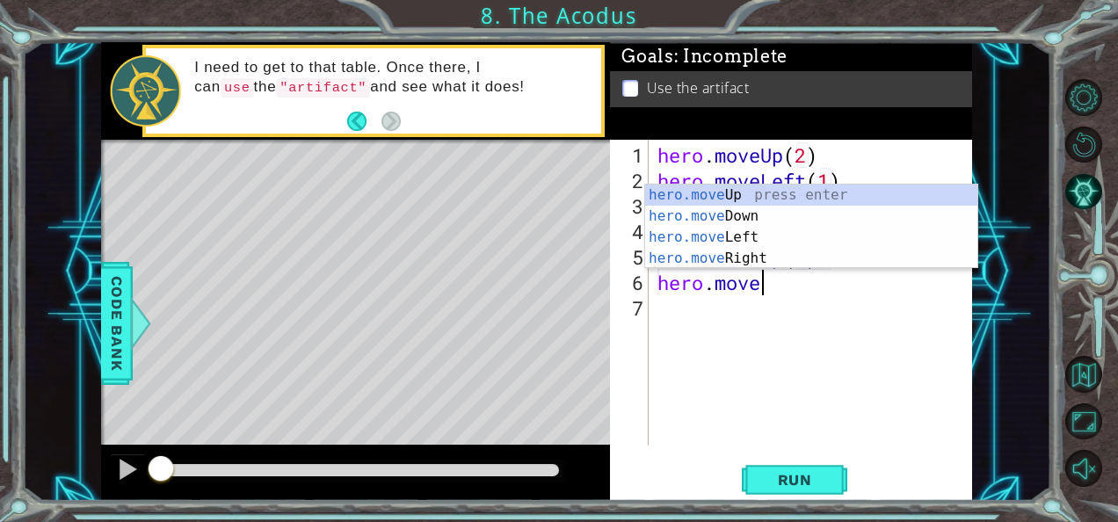
scroll to position [0, 4]
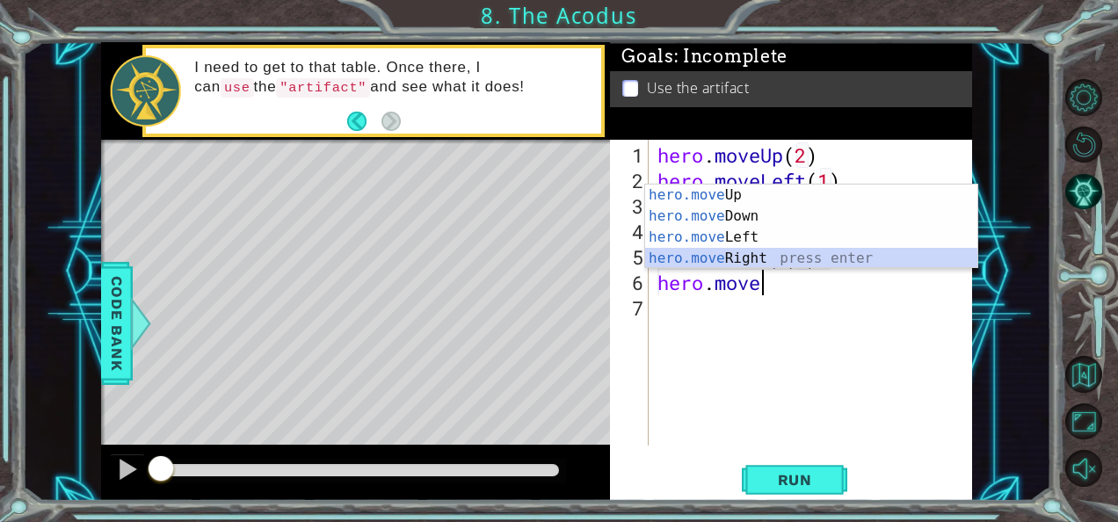
click at [778, 264] on div "hero.move Up press enter hero.move Down press enter hero.move Left press enter …" at bounding box center [811, 248] width 333 height 127
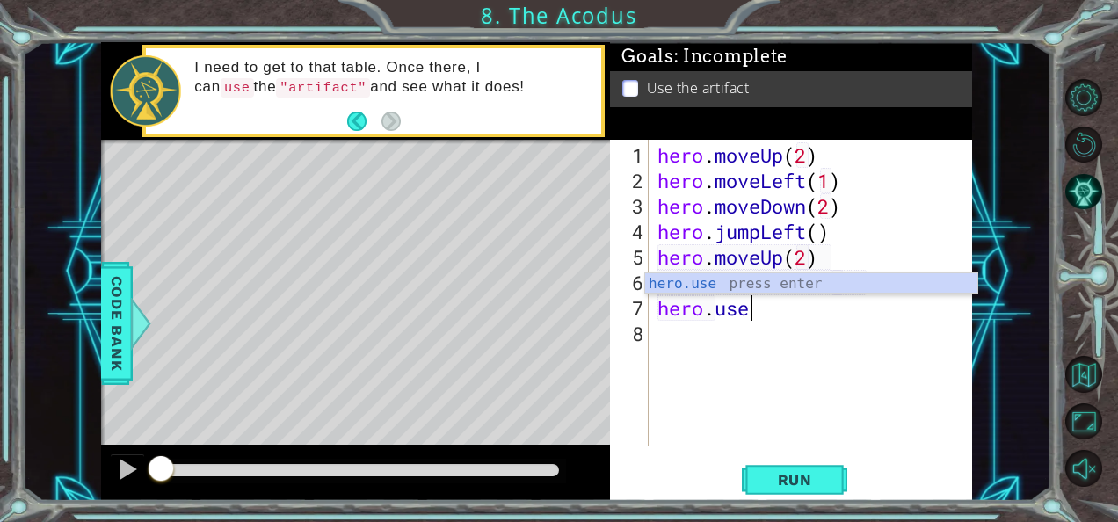
scroll to position [0, 12]
click at [818, 282] on div "hero.use press enter" at bounding box center [811, 304] width 333 height 63
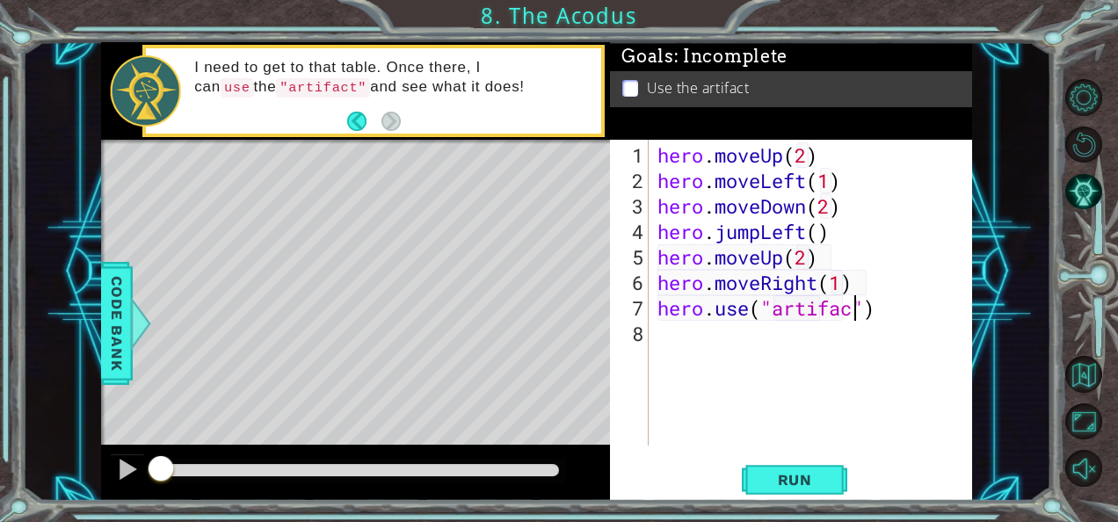
scroll to position [0, 9]
type textarea "hero.use("artifact")"
click at [798, 478] on span "Run" at bounding box center [795, 480] width 69 height 18
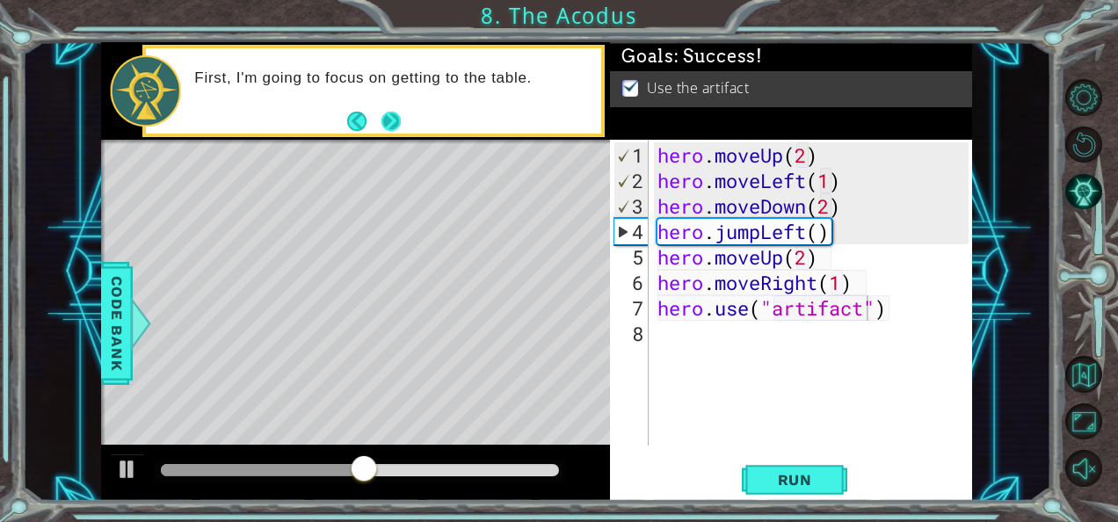
click at [395, 116] on button "Next" at bounding box center [391, 121] width 23 height 23
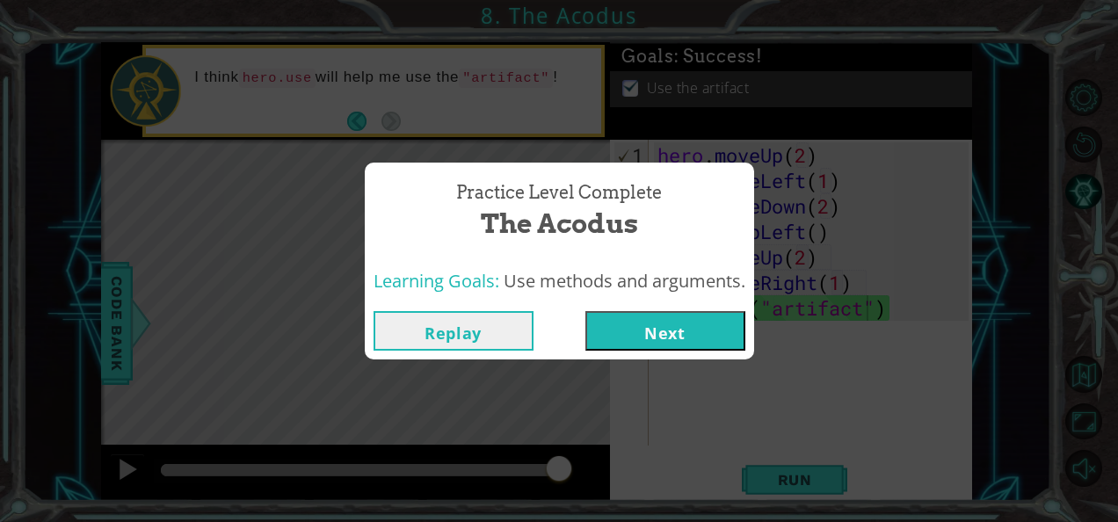
click at [684, 333] on button "Next" at bounding box center [666, 331] width 160 height 40
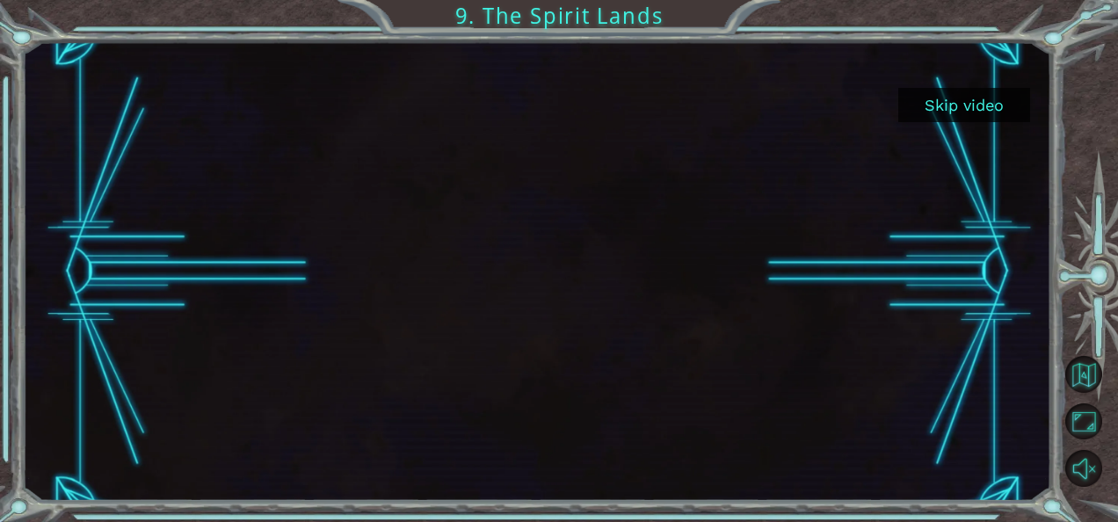
click at [974, 105] on button "Skip video" at bounding box center [965, 105] width 132 height 34
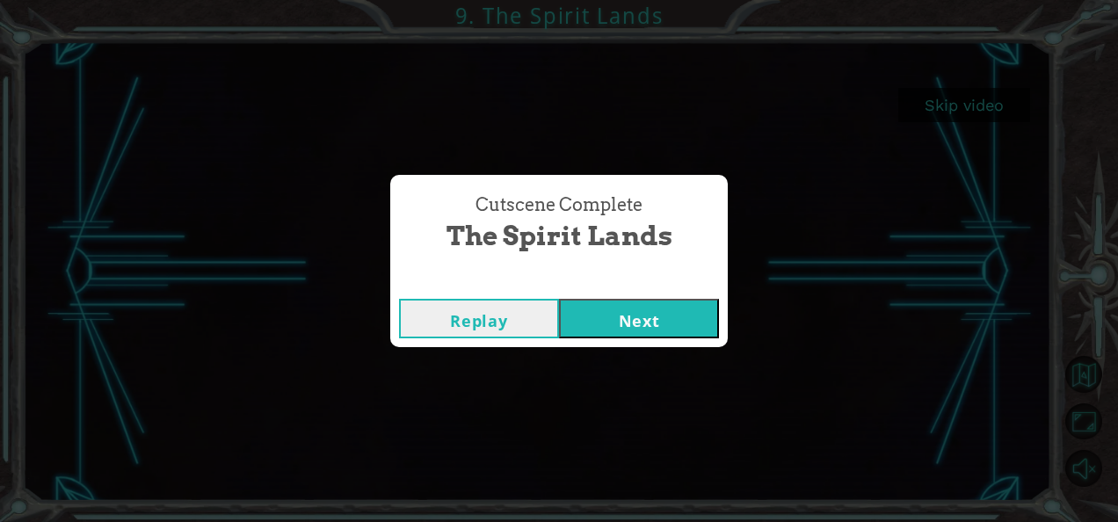
click at [640, 314] on button "Next" at bounding box center [639, 319] width 160 height 40
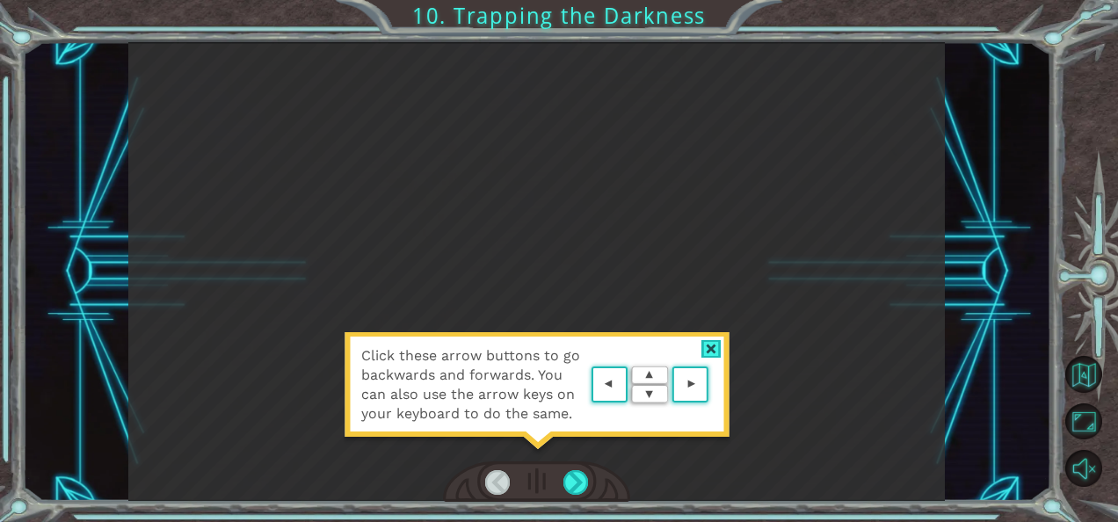
click at [710, 346] on div at bounding box center [712, 349] width 20 height 18
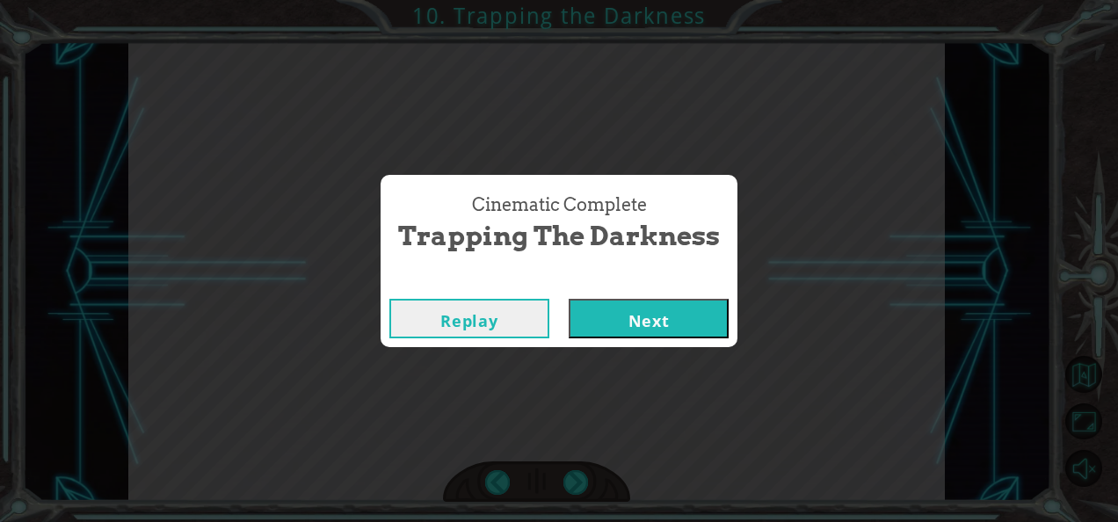
click at [616, 320] on button "Next" at bounding box center [649, 319] width 160 height 40
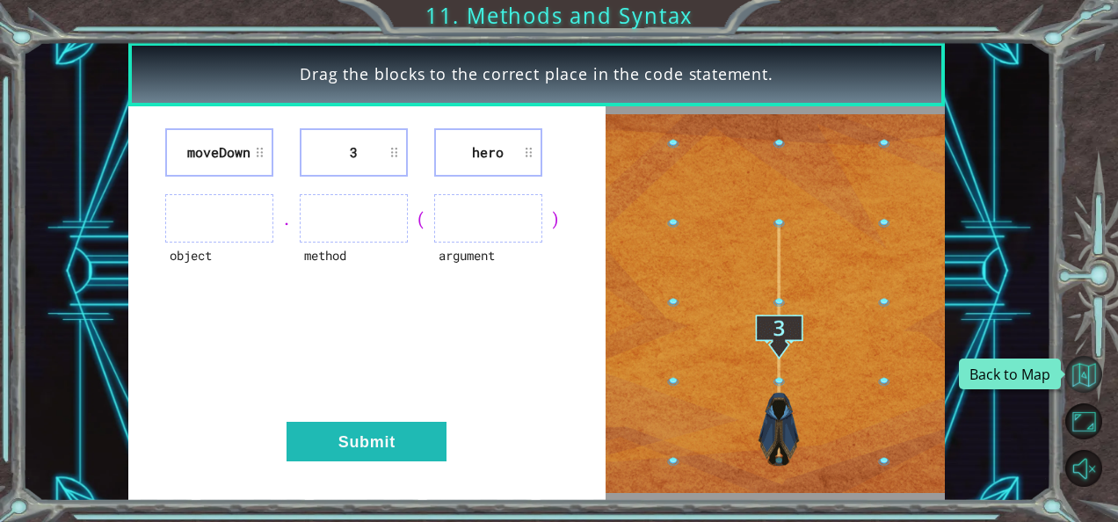
click at [1077, 375] on button "Back to Map" at bounding box center [1084, 374] width 37 height 37
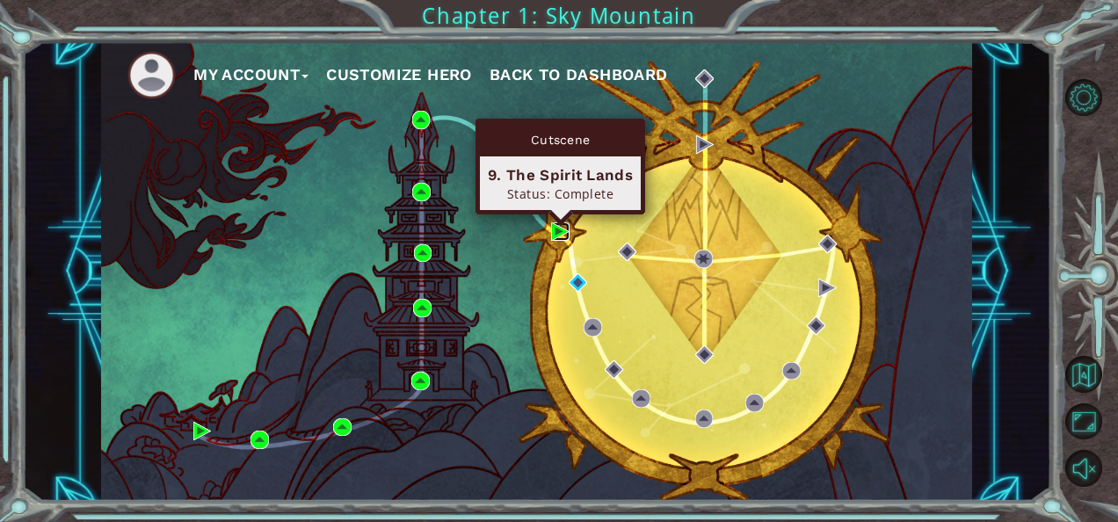
click at [559, 229] on img at bounding box center [560, 231] width 18 height 18
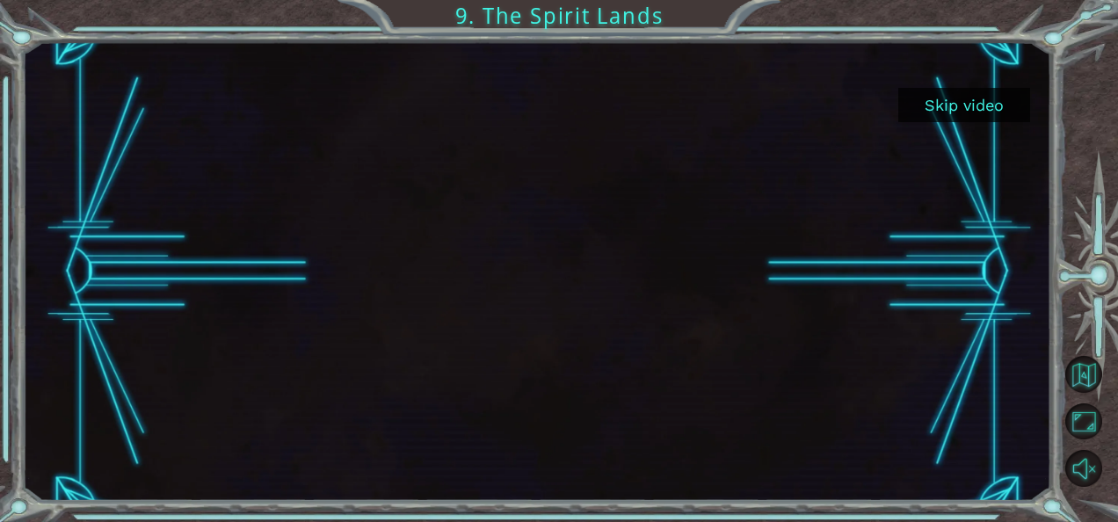
click at [927, 104] on button "Skip video" at bounding box center [965, 105] width 132 height 34
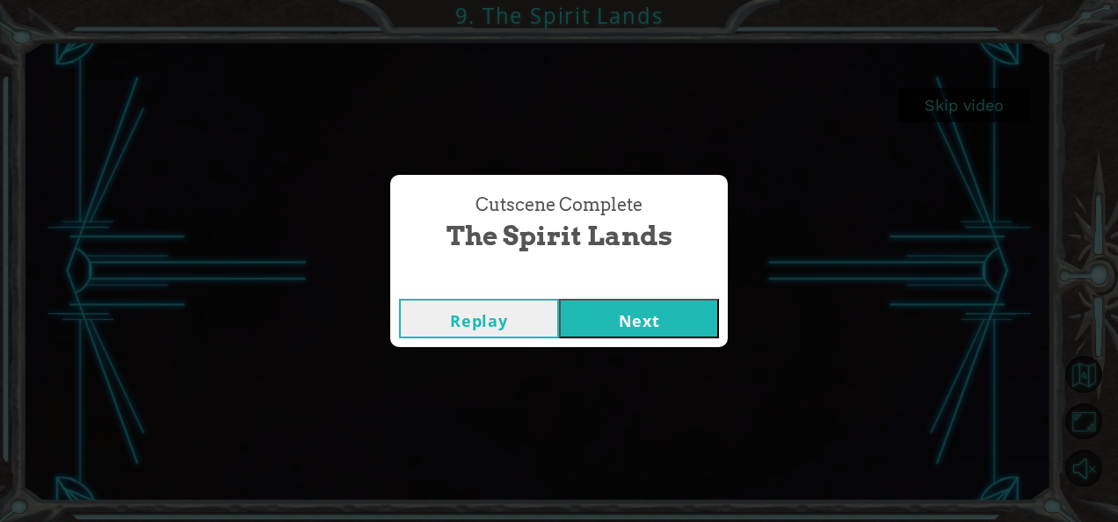
click at [638, 311] on button "Next" at bounding box center [639, 319] width 160 height 40
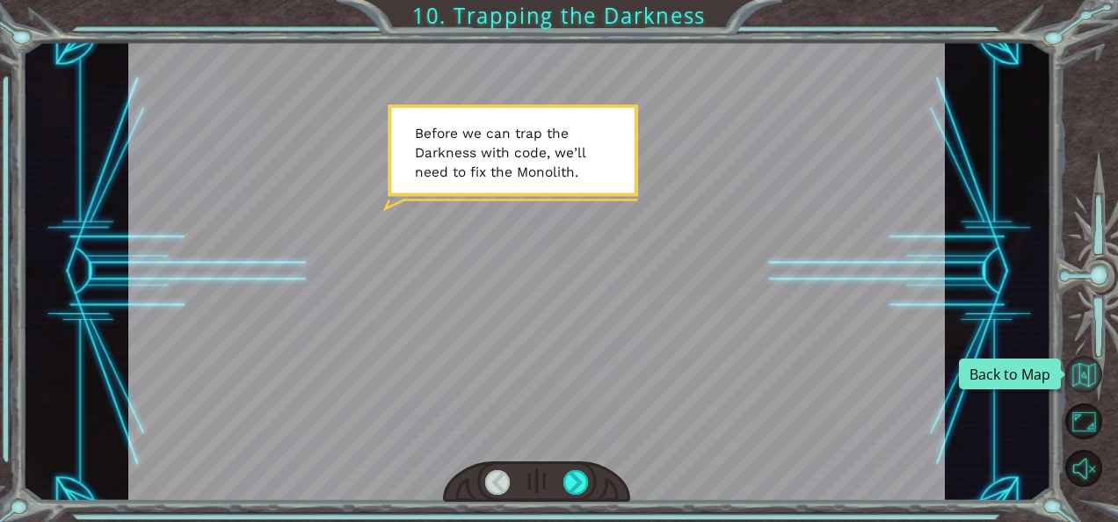
click at [1083, 369] on button "Back to Map" at bounding box center [1084, 374] width 37 height 37
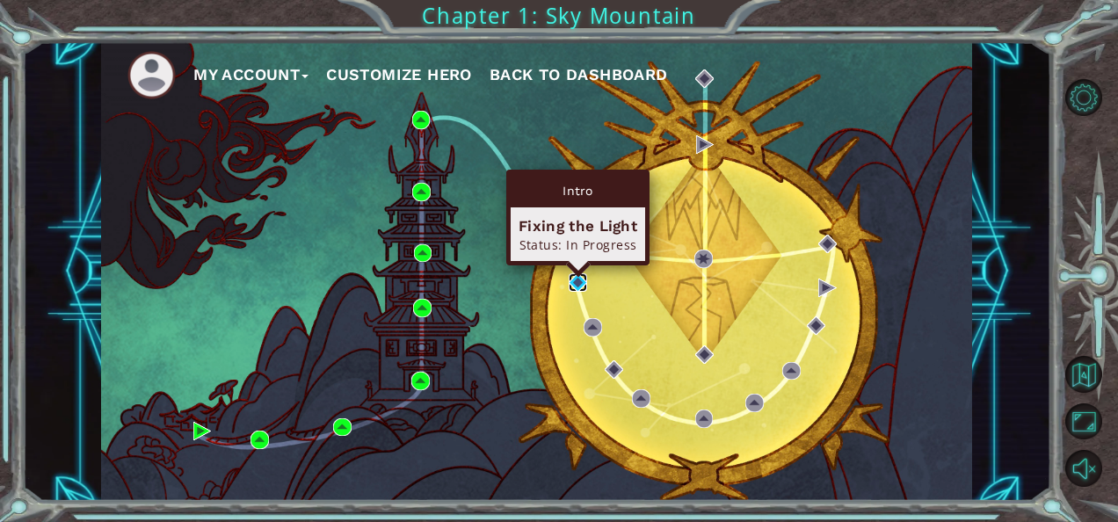
click at [576, 279] on img at bounding box center [578, 282] width 18 height 18
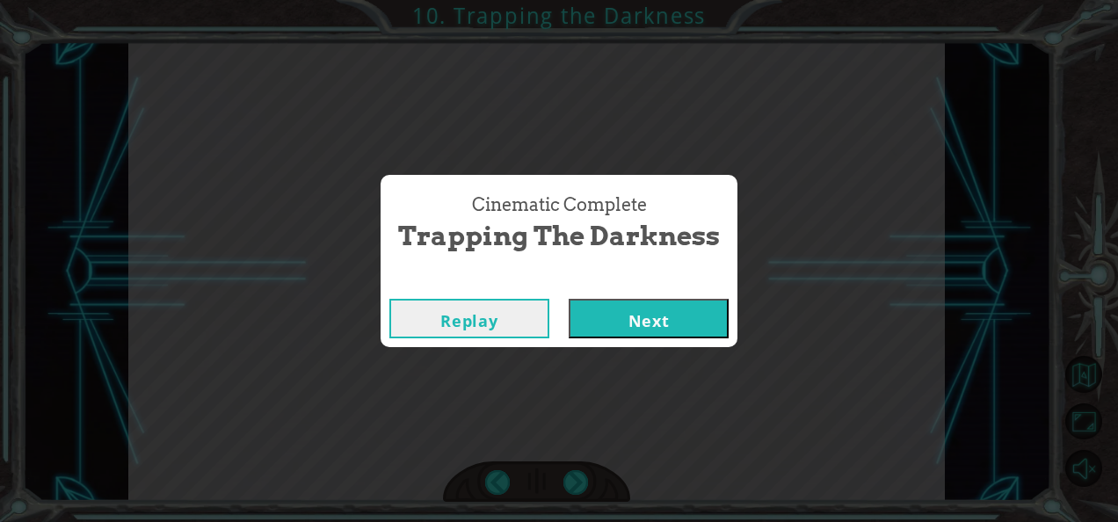
click at [638, 331] on button "Next" at bounding box center [649, 319] width 160 height 40
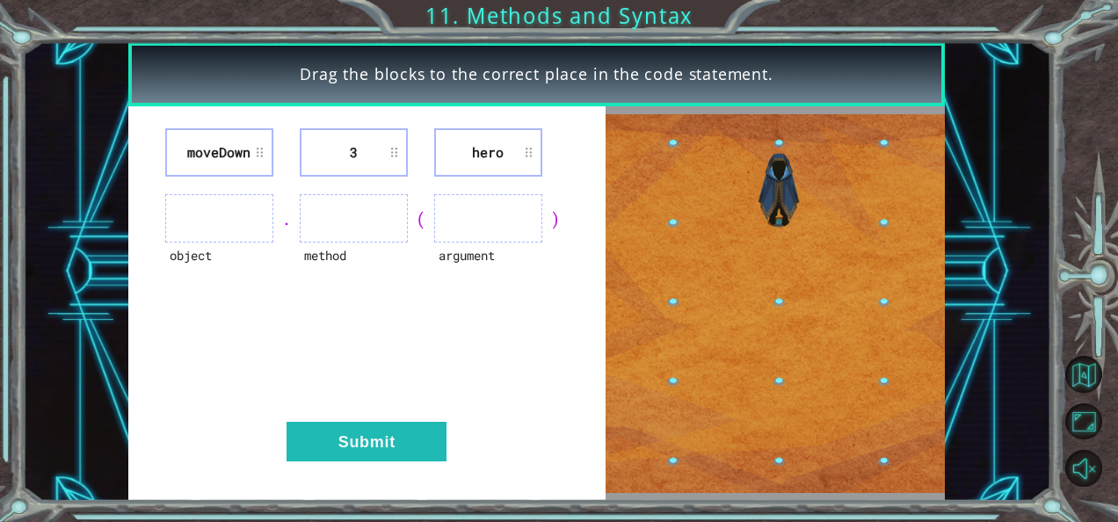
click at [234, 223] on ul at bounding box center [219, 218] width 108 height 48
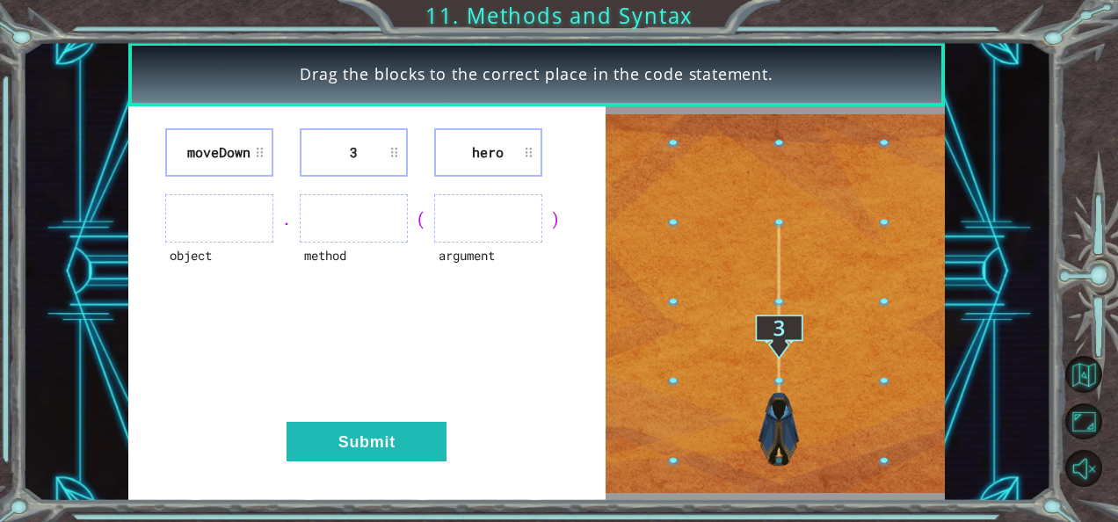
click at [234, 223] on ul at bounding box center [219, 218] width 108 height 48
click at [266, 148] on li "moveDown" at bounding box center [219, 152] width 108 height 48
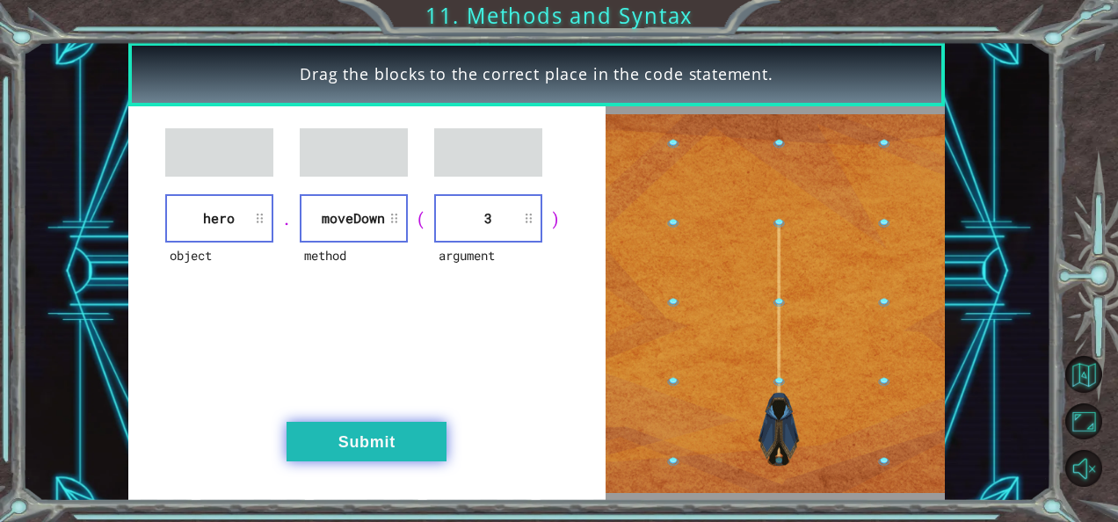
click at [399, 433] on button "Submit" at bounding box center [367, 442] width 160 height 40
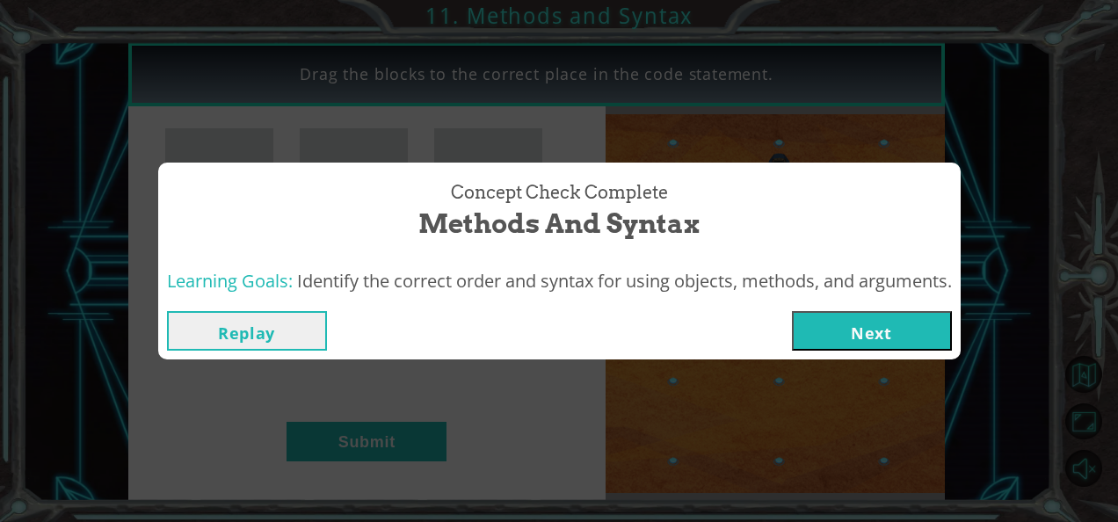
click at [818, 341] on button "Next" at bounding box center [872, 331] width 160 height 40
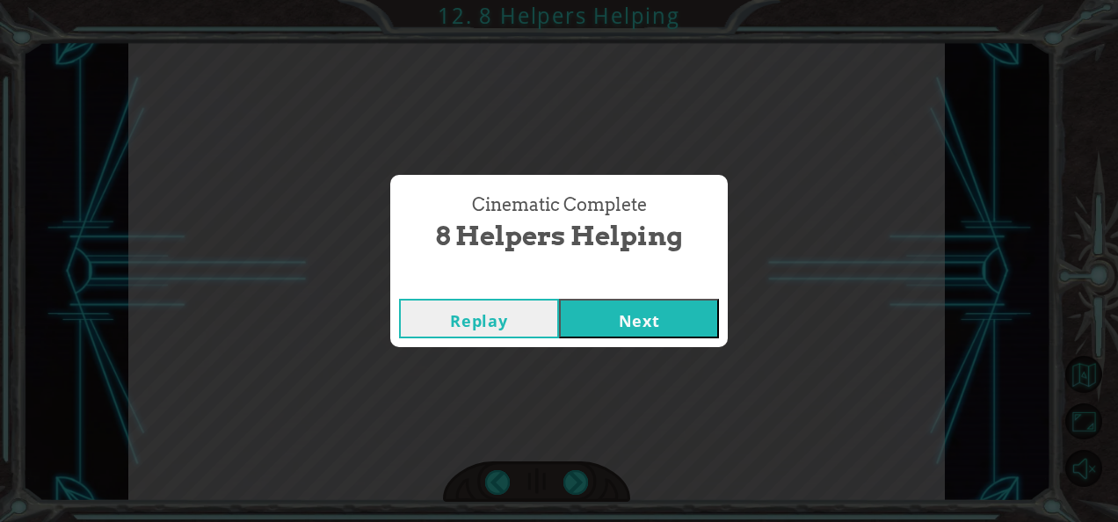
click at [616, 308] on button "Next" at bounding box center [639, 319] width 160 height 40
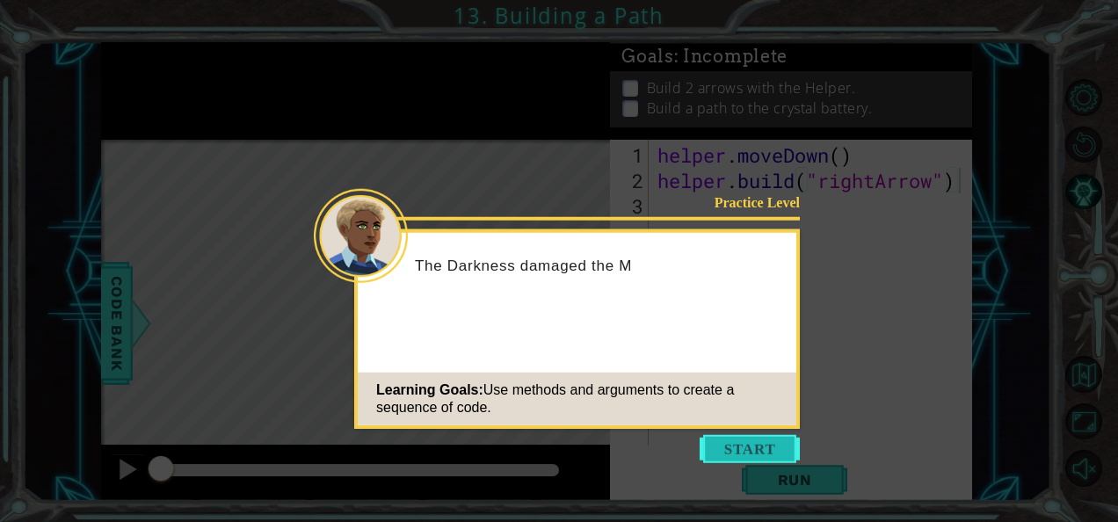
click at [722, 447] on button "Start" at bounding box center [750, 449] width 100 height 28
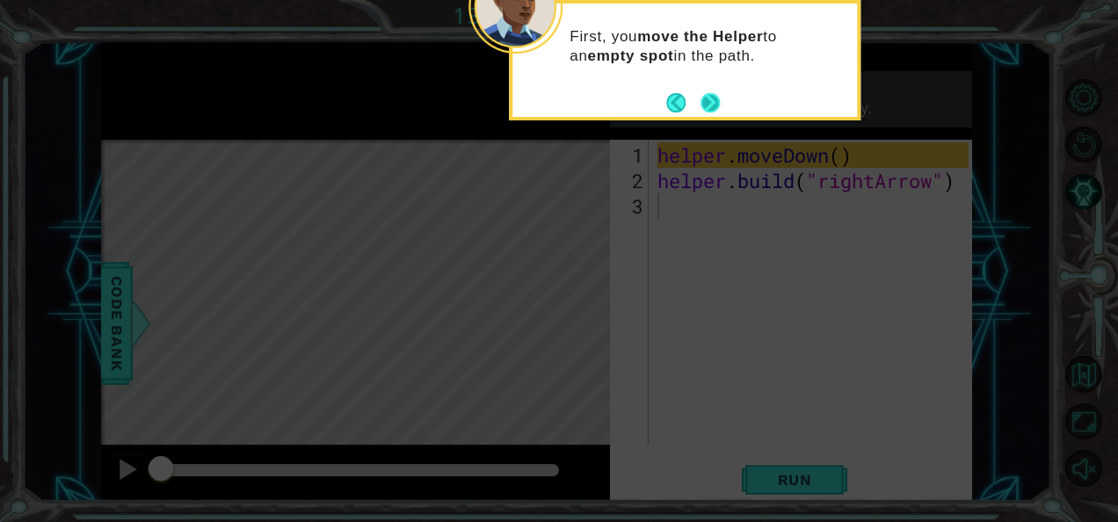
click at [710, 104] on button "Next" at bounding box center [711, 102] width 20 height 20
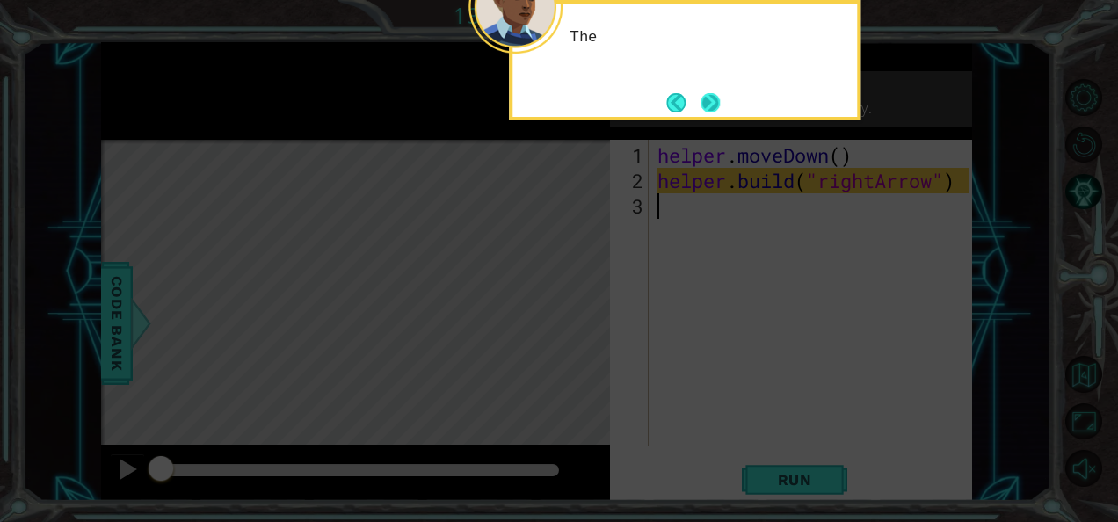
click at [710, 102] on button "Next" at bounding box center [710, 102] width 19 height 19
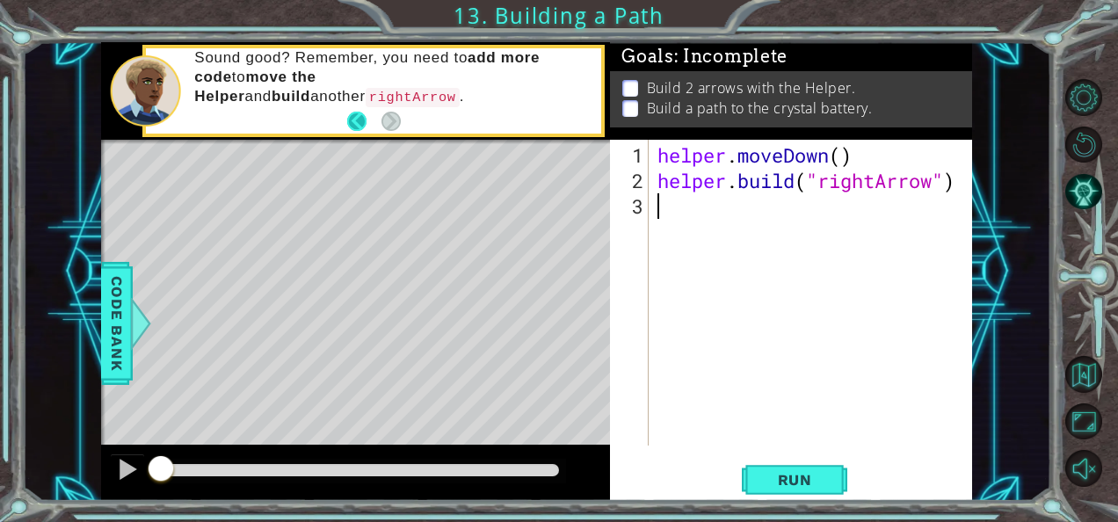
click at [361, 121] on button "Back" at bounding box center [364, 121] width 34 height 19
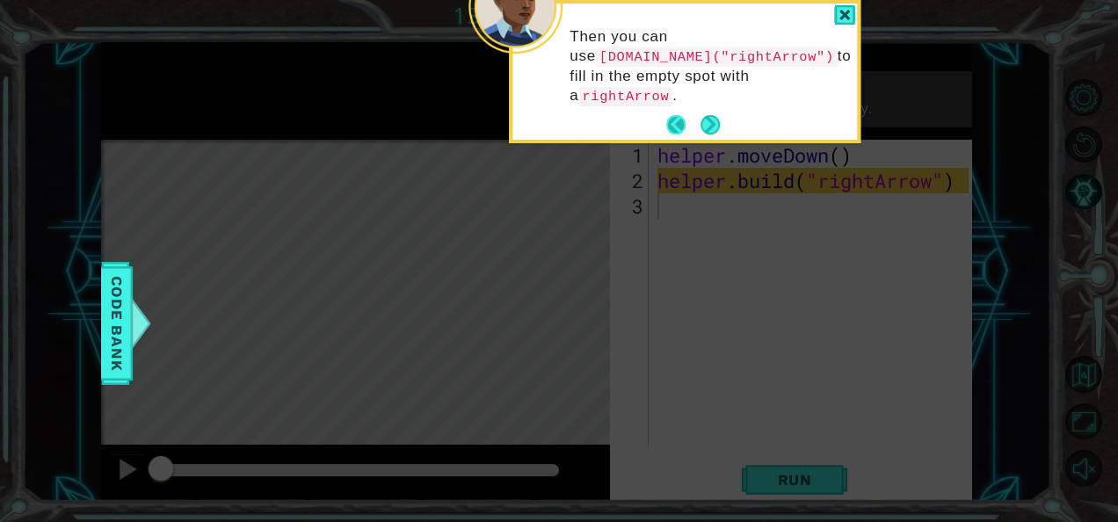
click at [684, 115] on button "Back" at bounding box center [684, 124] width 34 height 19
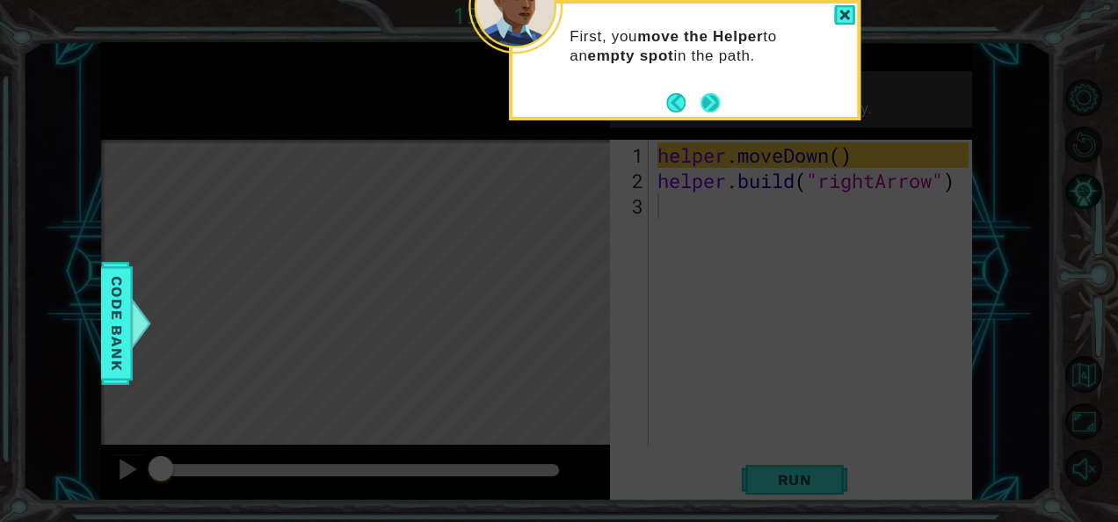
click at [717, 98] on button "Next" at bounding box center [711, 102] width 20 height 20
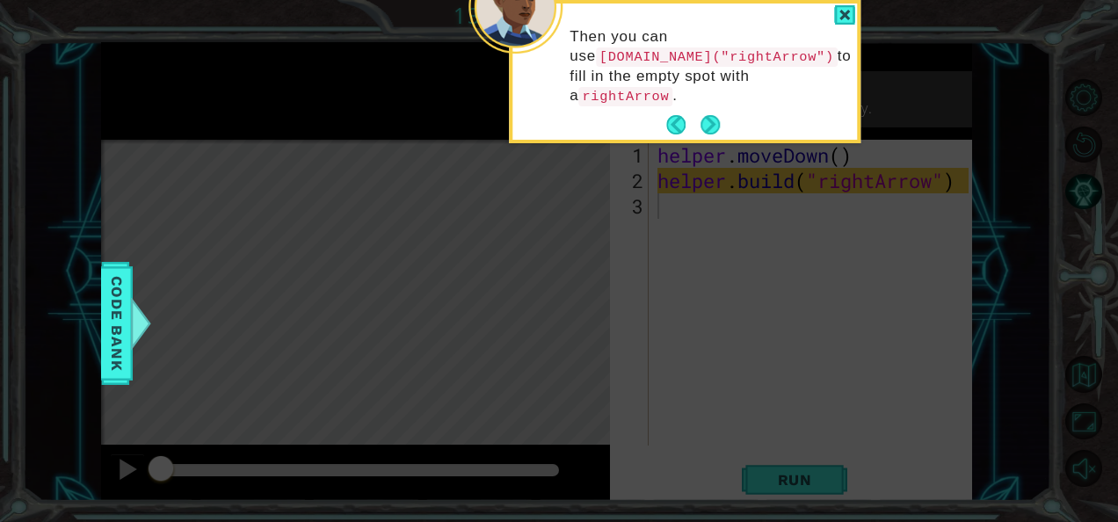
click at [717, 115] on button "Next" at bounding box center [711, 125] width 20 height 20
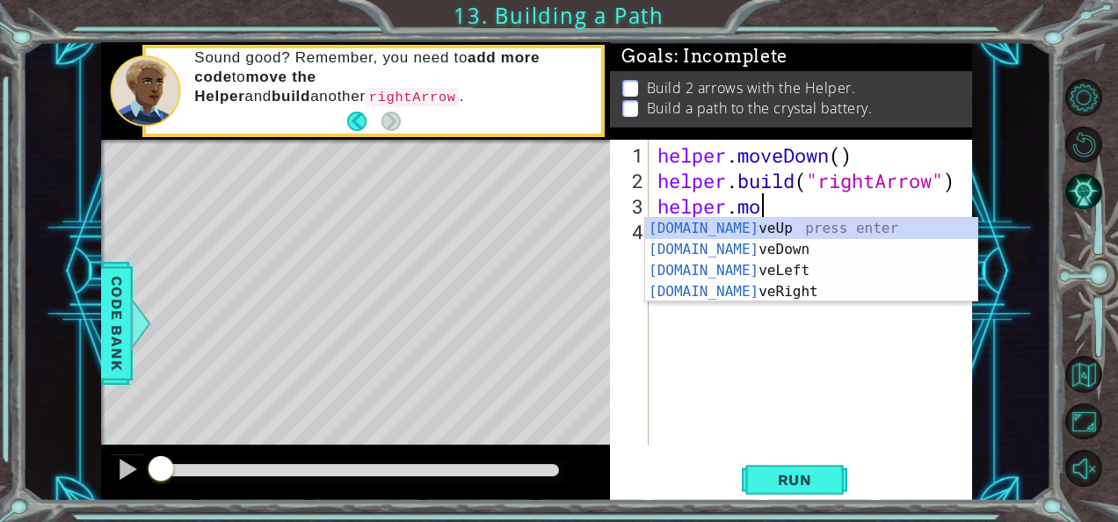
scroll to position [0, 4]
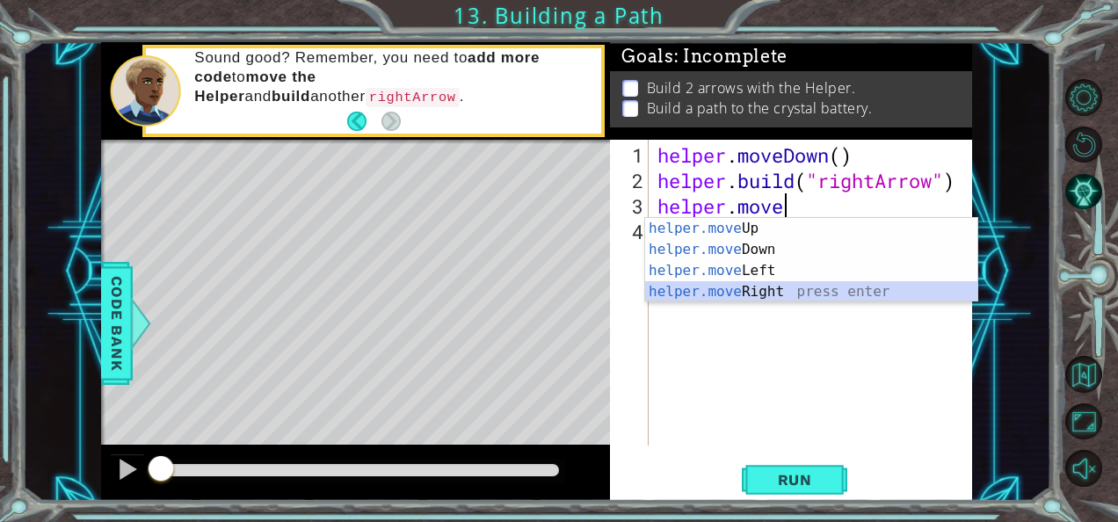
click at [830, 294] on div "helper.move Up press enter helper.move Down press enter helper.move Left press …" at bounding box center [811, 281] width 333 height 127
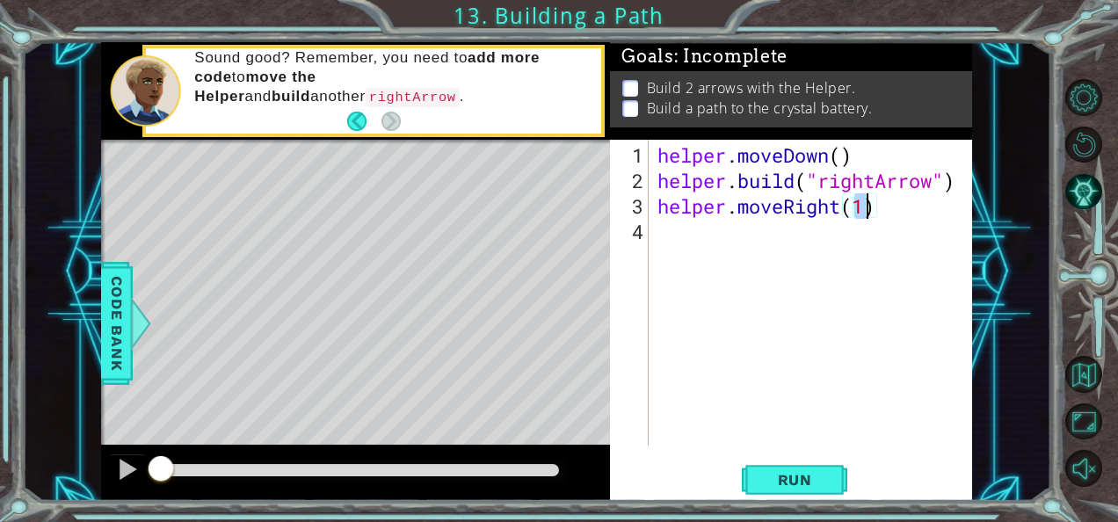
type textarea "helper.moveRight(3)"
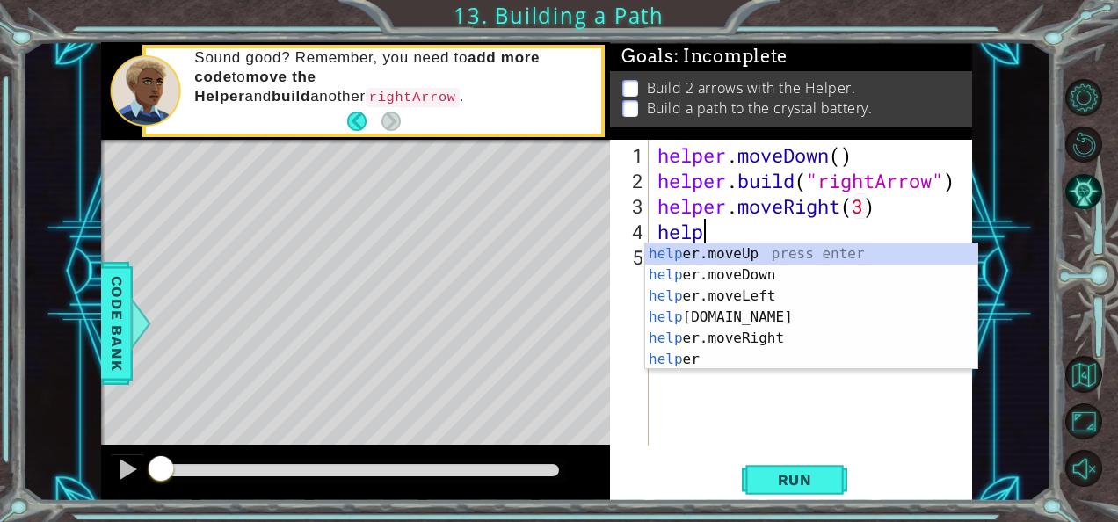
scroll to position [0, 1]
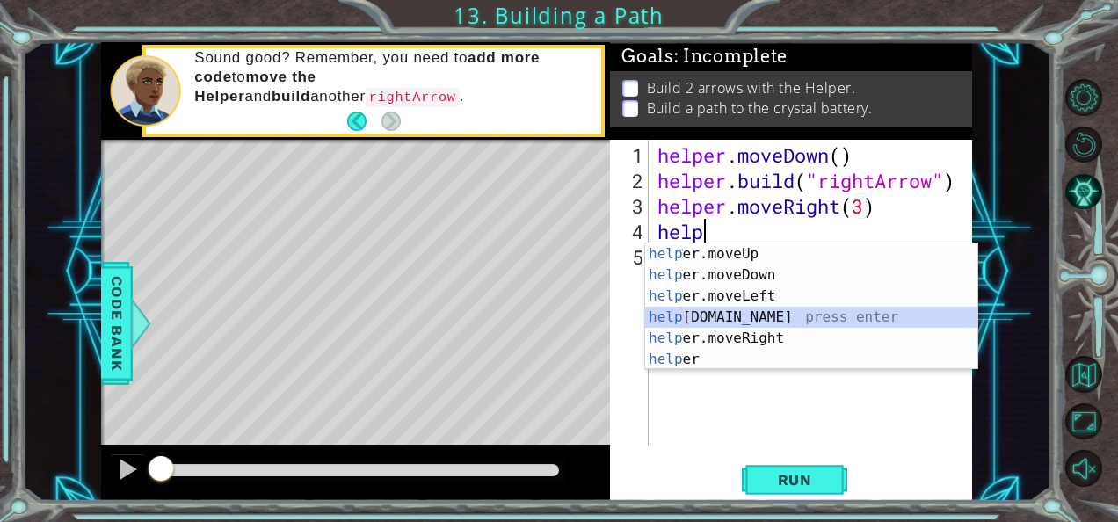
click at [807, 315] on div "help er.moveUp press enter help er.moveDown press enter help er.moveLeft press …" at bounding box center [811, 328] width 333 height 169
type textarea "[DOMAIN_NAME]("rightArrow")"
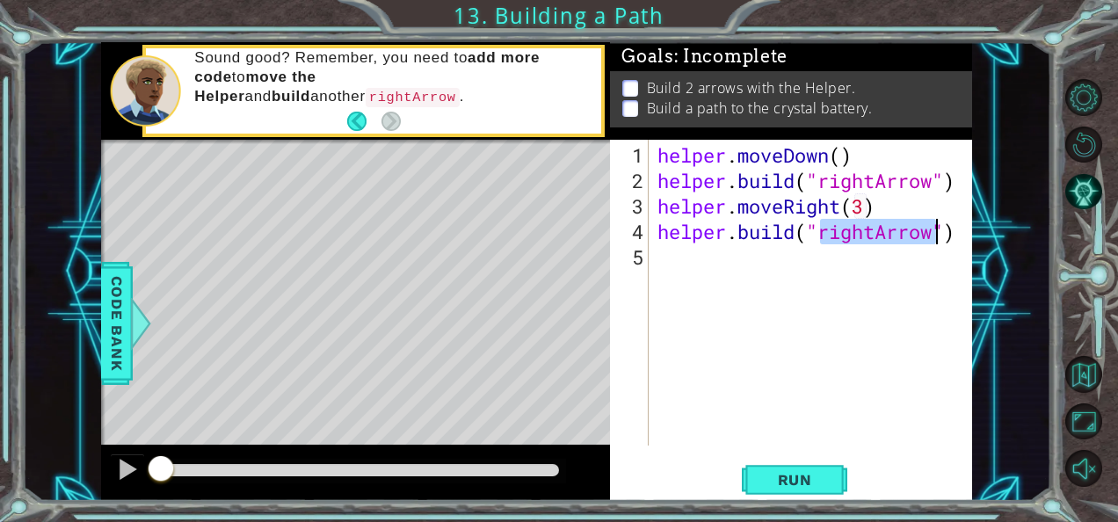
click at [733, 260] on div "helper . moveDown ( ) helper . build ( "rightArrow" ) helper . moveRight ( 3 ) …" at bounding box center [816, 320] width 324 height 357
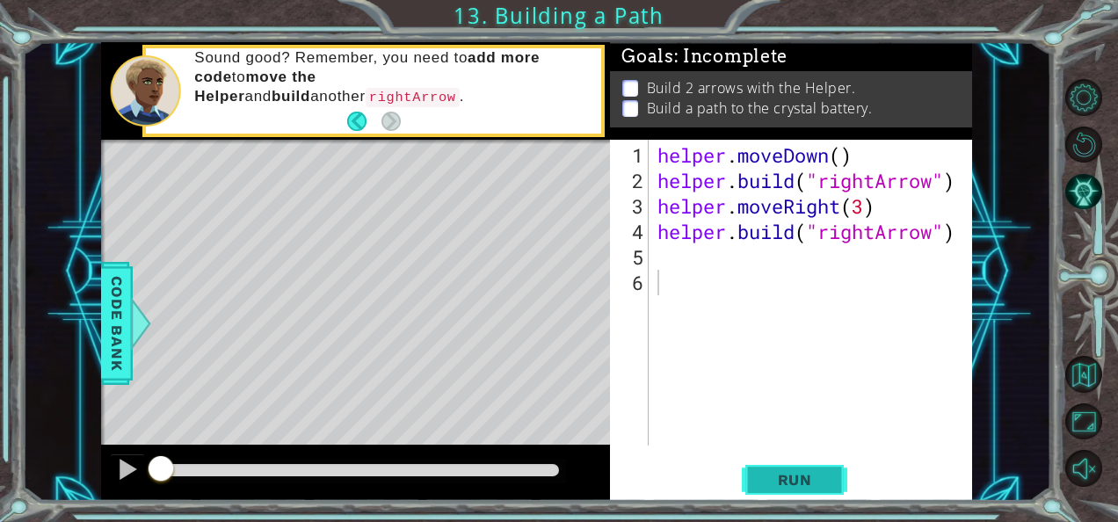
click at [798, 470] on button "Run" at bounding box center [795, 480] width 106 height 36
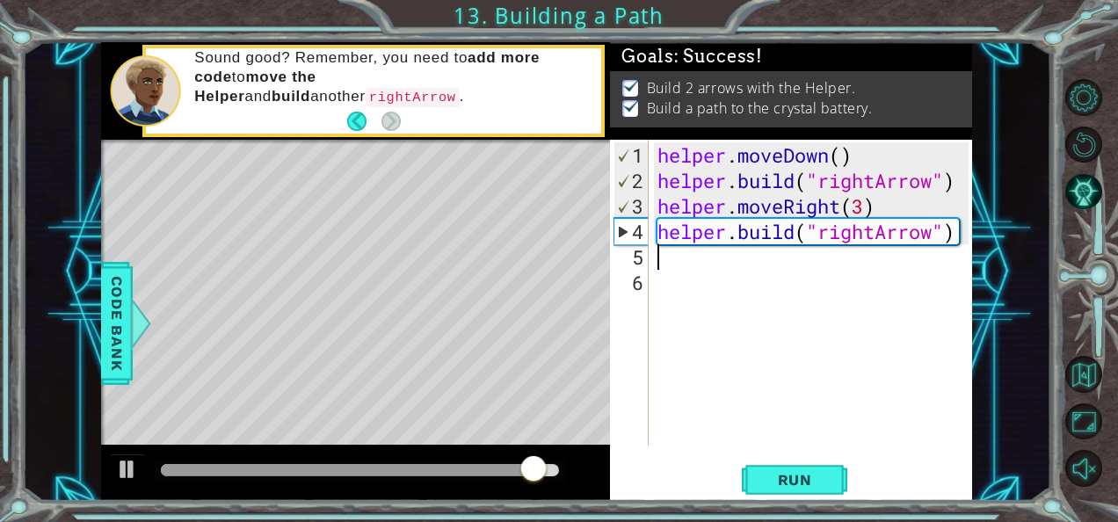
click at [717, 266] on div "helper . moveDown ( ) helper . build ( "rightArrow" ) helper . moveRight ( 3 ) …" at bounding box center [816, 320] width 324 height 357
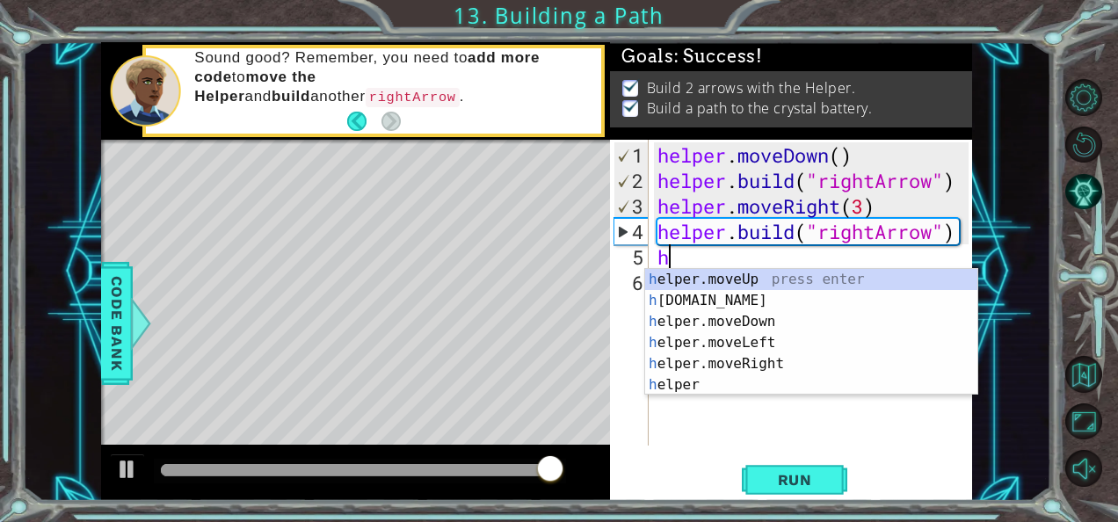
type textarea "he"
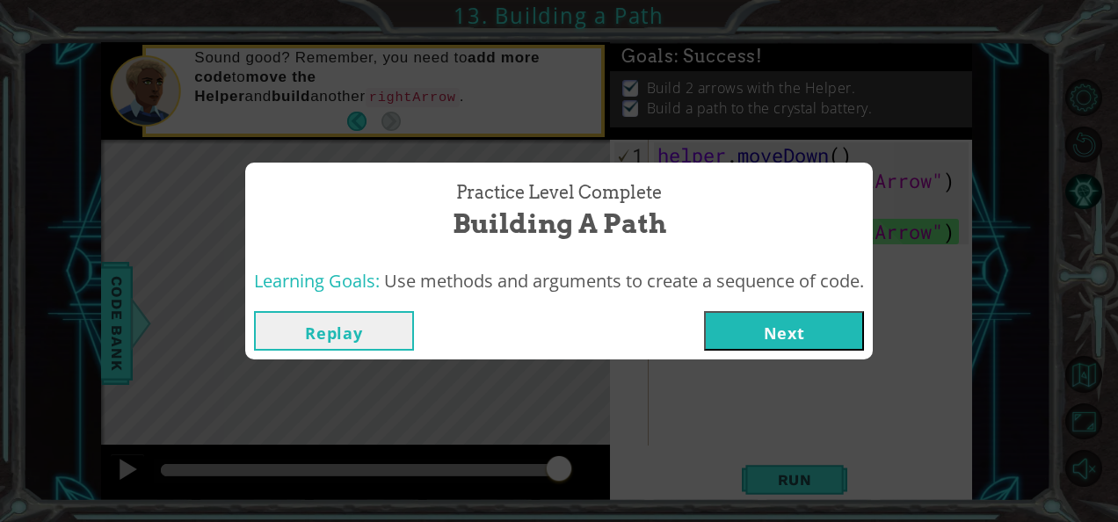
click at [765, 325] on button "Next" at bounding box center [784, 331] width 160 height 40
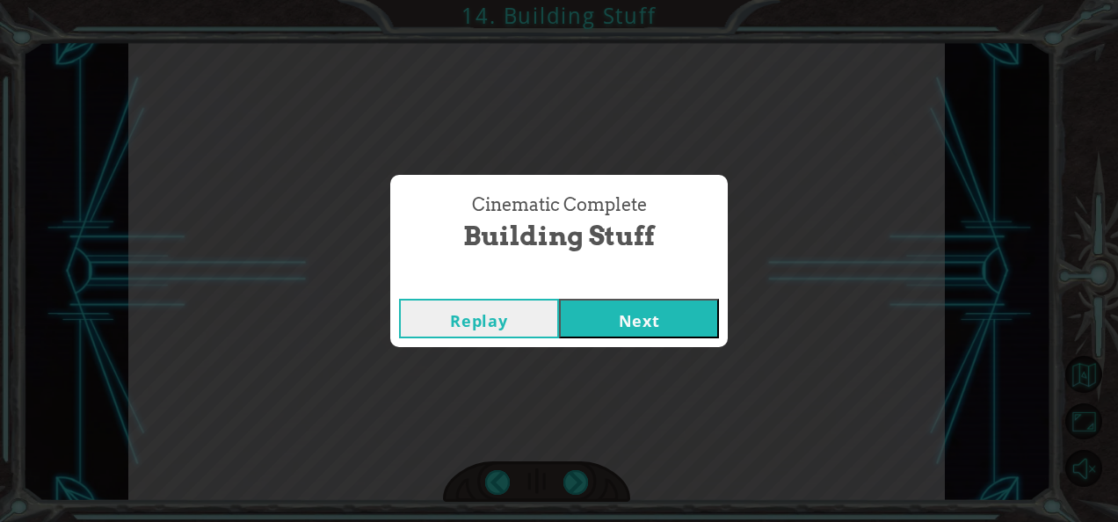
click at [678, 326] on button "Next" at bounding box center [639, 319] width 160 height 40
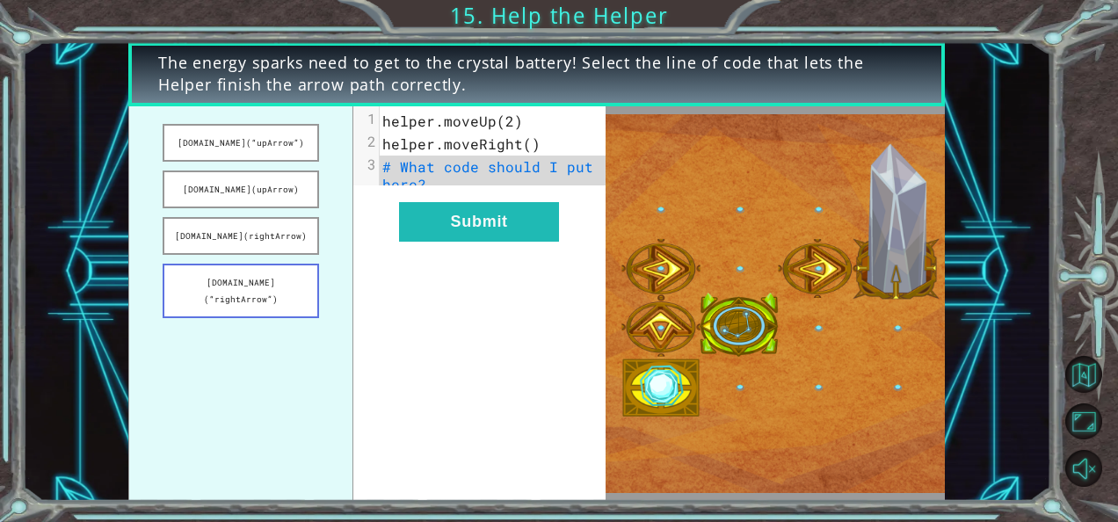
click at [292, 276] on button "[DOMAIN_NAME](“rightArrow”)" at bounding box center [241, 291] width 157 height 55
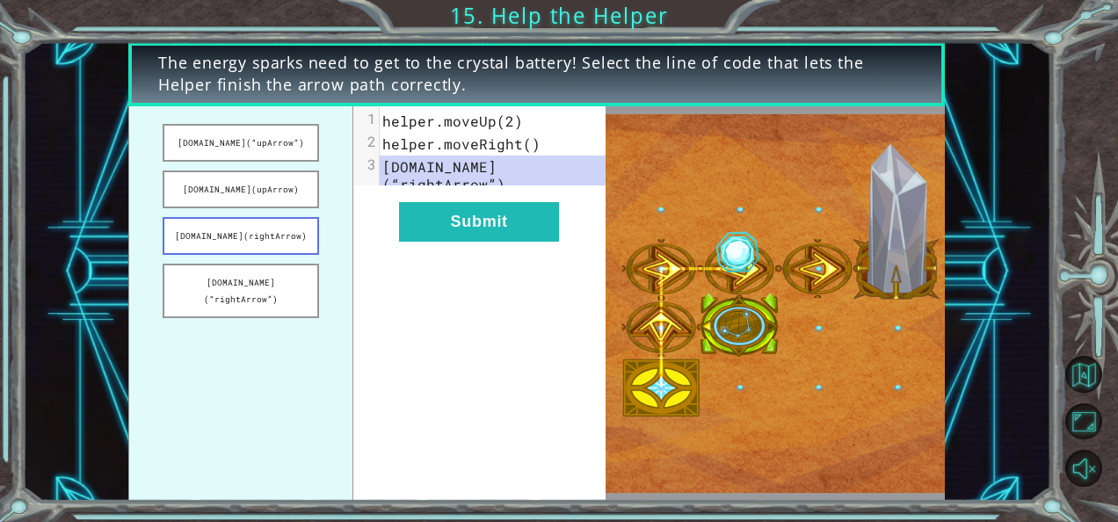
click at [291, 218] on button "[DOMAIN_NAME](rightArrow)" at bounding box center [241, 236] width 157 height 38
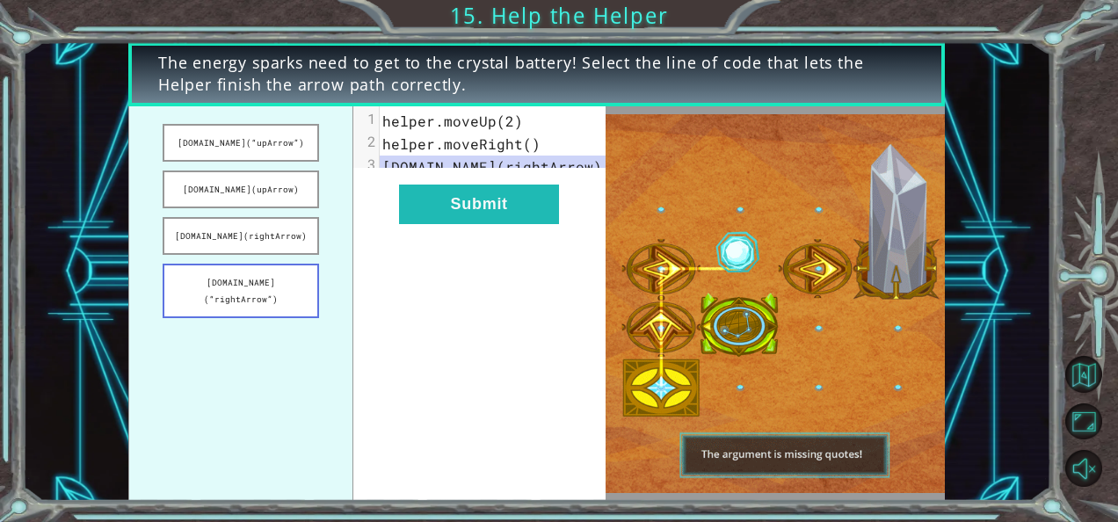
click at [303, 266] on button "[DOMAIN_NAME](“rightArrow”)" at bounding box center [241, 291] width 157 height 55
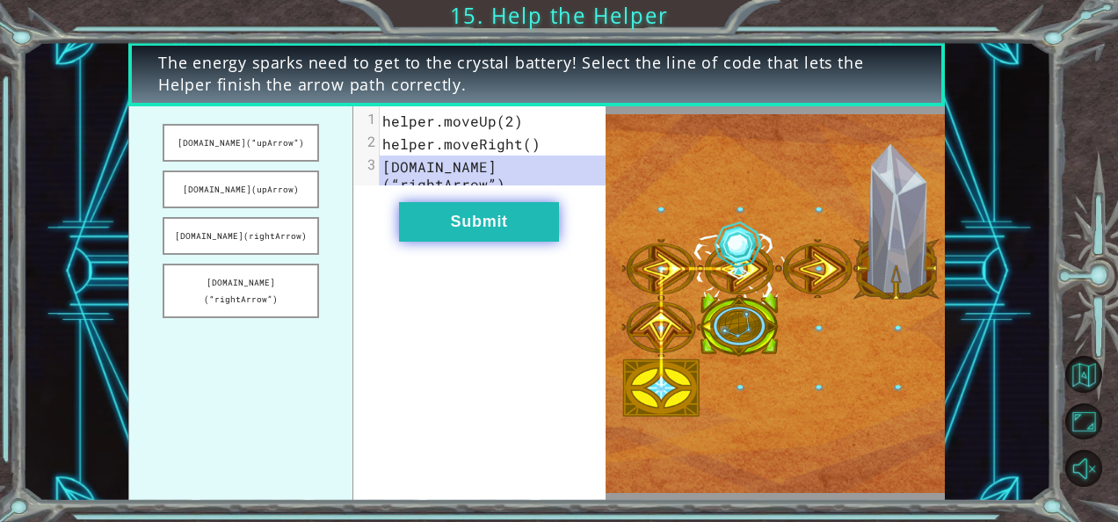
click at [500, 221] on button "Submit" at bounding box center [479, 222] width 160 height 40
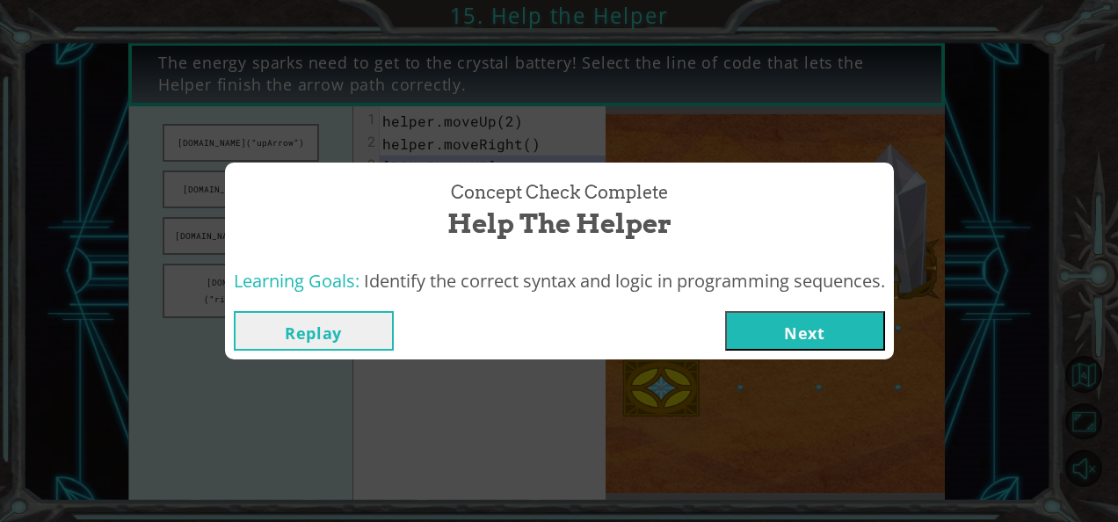
click at [782, 322] on button "Next" at bounding box center [805, 331] width 160 height 40
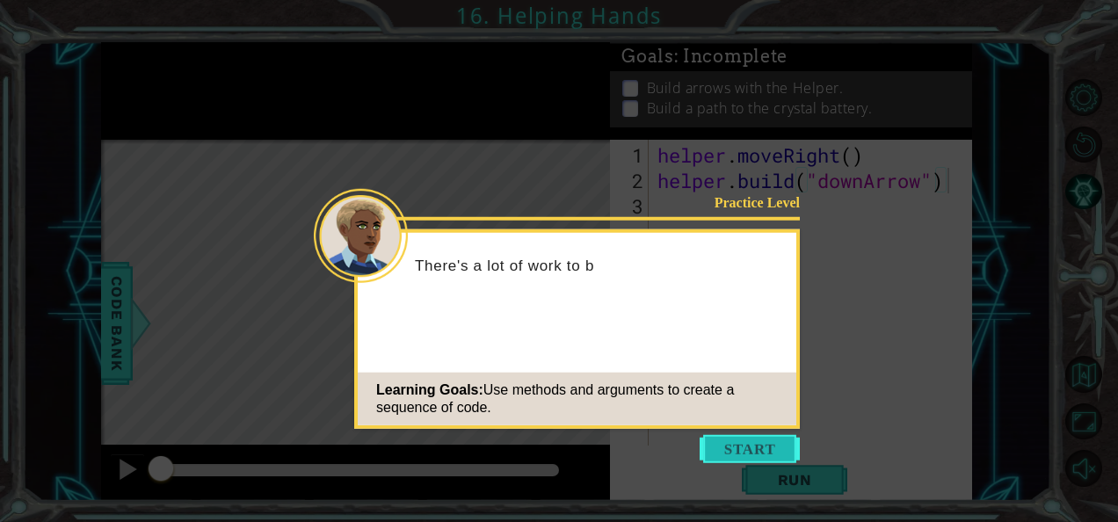
click at [756, 448] on button "Start" at bounding box center [750, 449] width 100 height 28
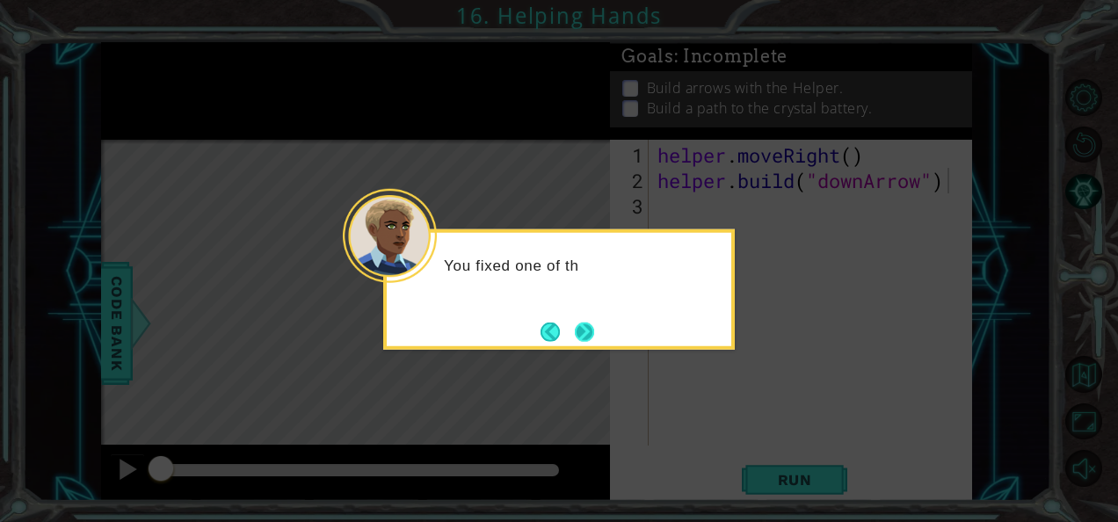
click at [582, 325] on button "Next" at bounding box center [584, 332] width 23 height 23
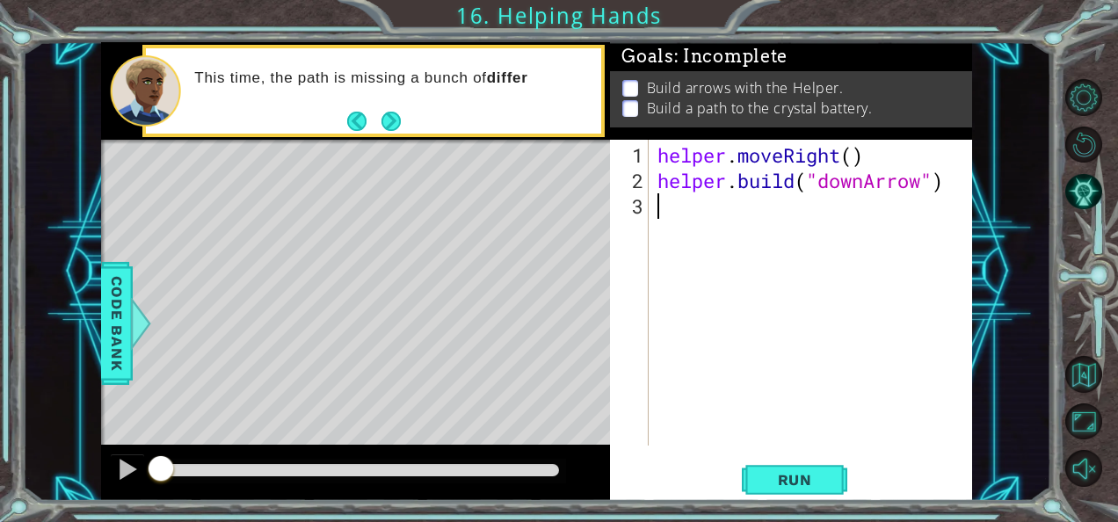
click at [775, 209] on div "helper . moveRight ( ) helper . build ( "downArrow" )" at bounding box center [816, 320] width 324 height 357
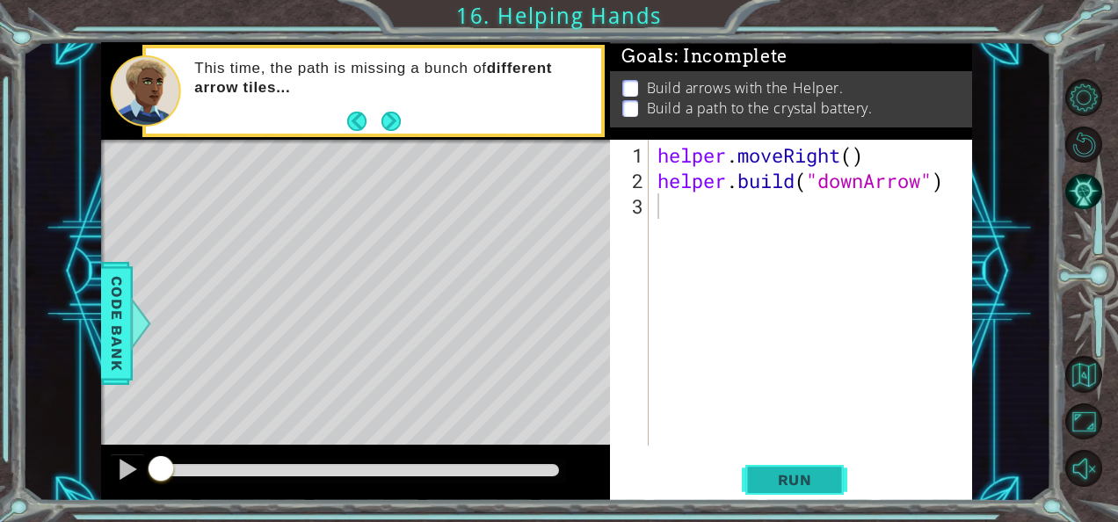
click at [770, 484] on span "Run" at bounding box center [795, 480] width 69 height 18
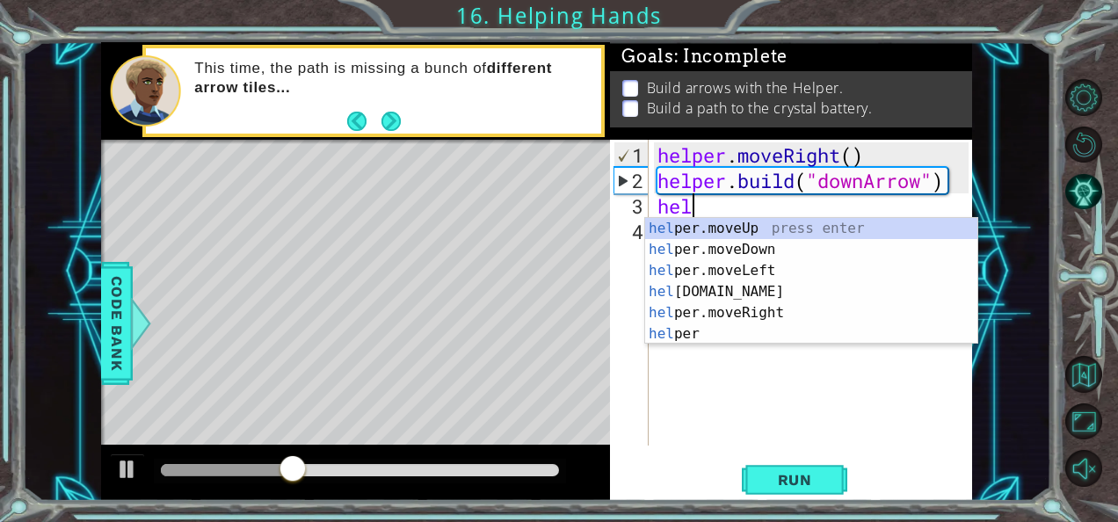
scroll to position [0, 1]
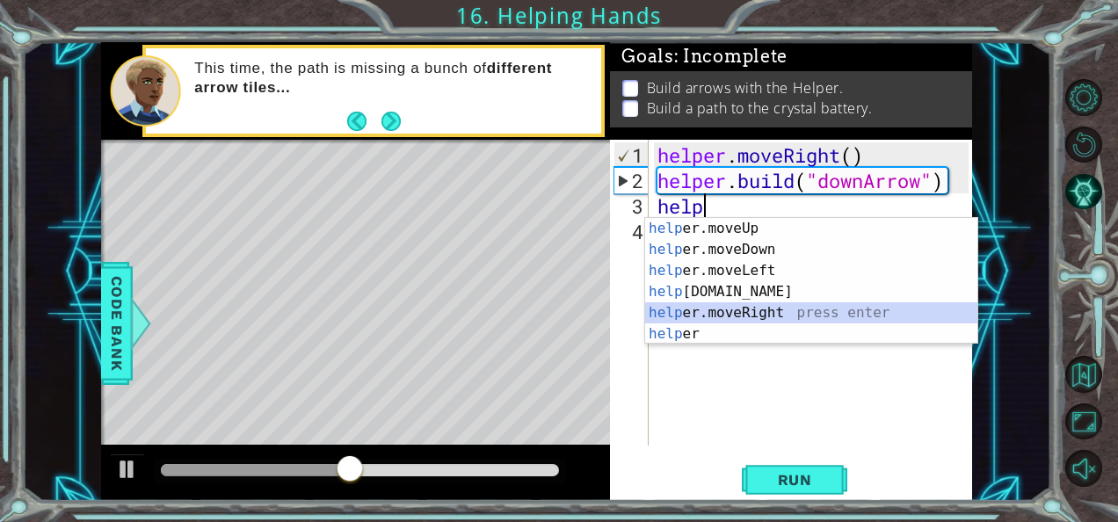
click at [781, 310] on div "help er.moveUp press enter help er.moveDown press enter help er.moveLeft press …" at bounding box center [811, 302] width 333 height 169
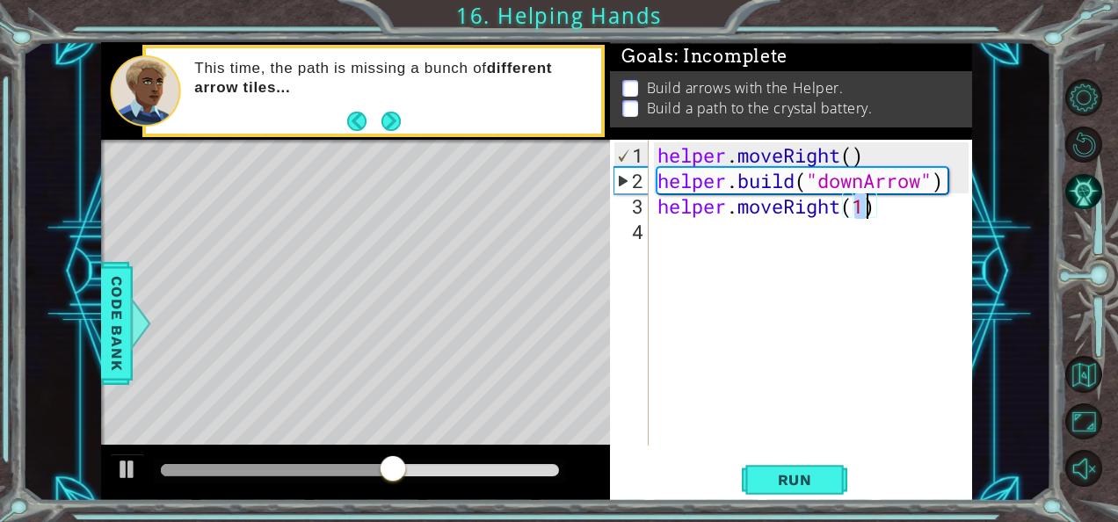
type textarea "helper.moveRight(2)"
type textarea "h"
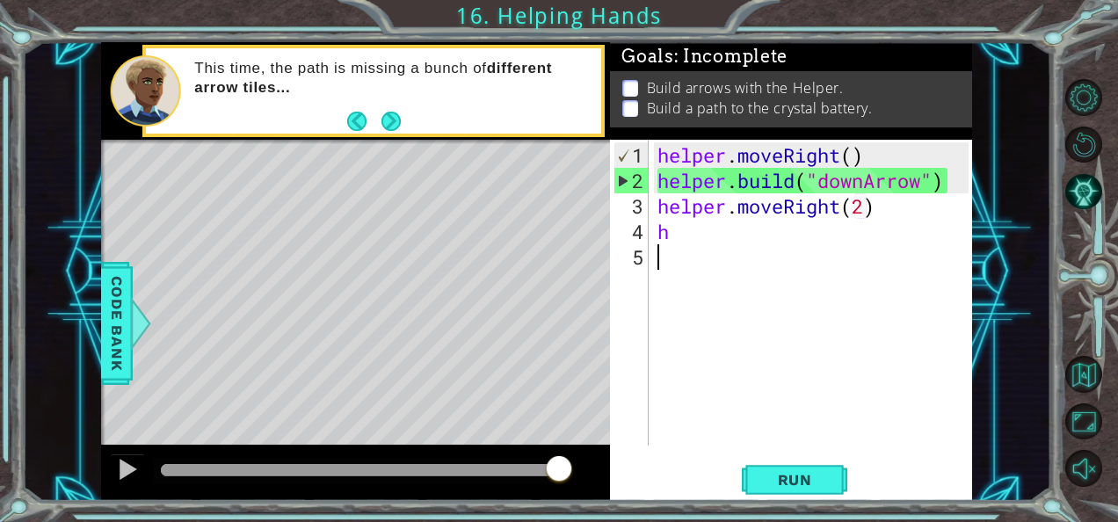
click at [782, 412] on div "helper . moveRight ( ) helper . build ( "downArrow" ) helper . moveRight ( 2 ) h" at bounding box center [816, 320] width 324 height 357
click at [750, 244] on div "helper . moveRight ( ) helper . build ( "downArrow" ) helper . moveRight ( 2 ) h" at bounding box center [816, 320] width 324 height 357
type textarea "h"
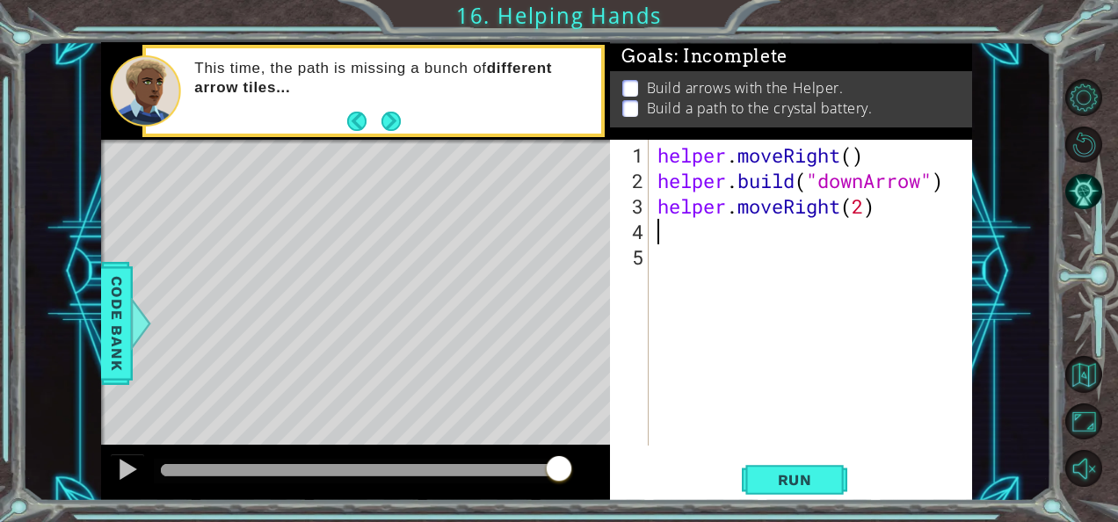
click at [865, 213] on div "helper . moveRight ( ) helper . build ( "downArrow" ) helper . moveRight ( 2 )" at bounding box center [816, 320] width 324 height 357
type textarea "helper.moveRight()"
click at [743, 239] on div "helper . moveRight ( ) helper . build ( "downArrow" ) helper . moveRight ( )" at bounding box center [816, 320] width 324 height 357
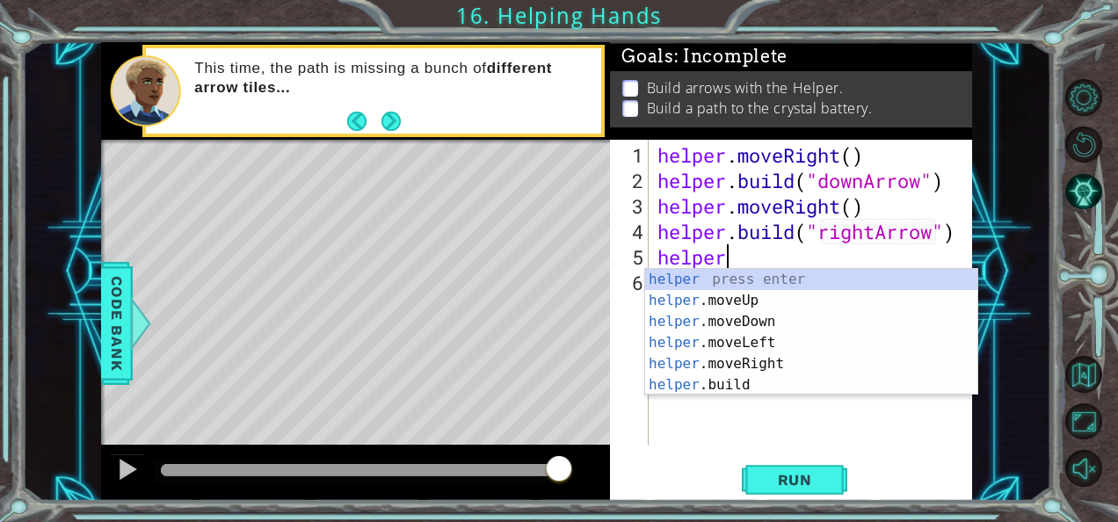
scroll to position [0, 16]
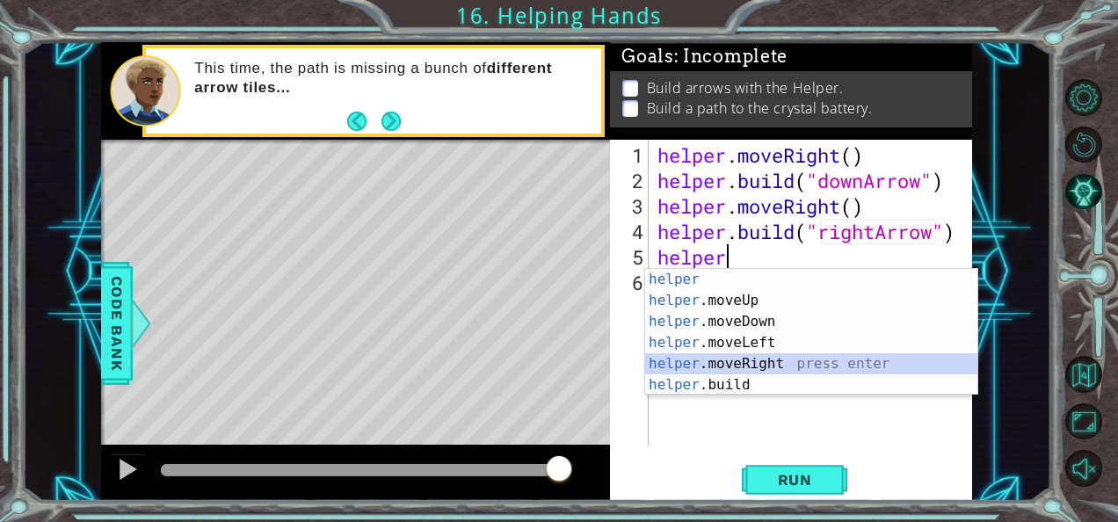
click at [800, 358] on div "helper press enter helper .moveUp press enter helper .moveDown press enter help…" at bounding box center [811, 353] width 333 height 169
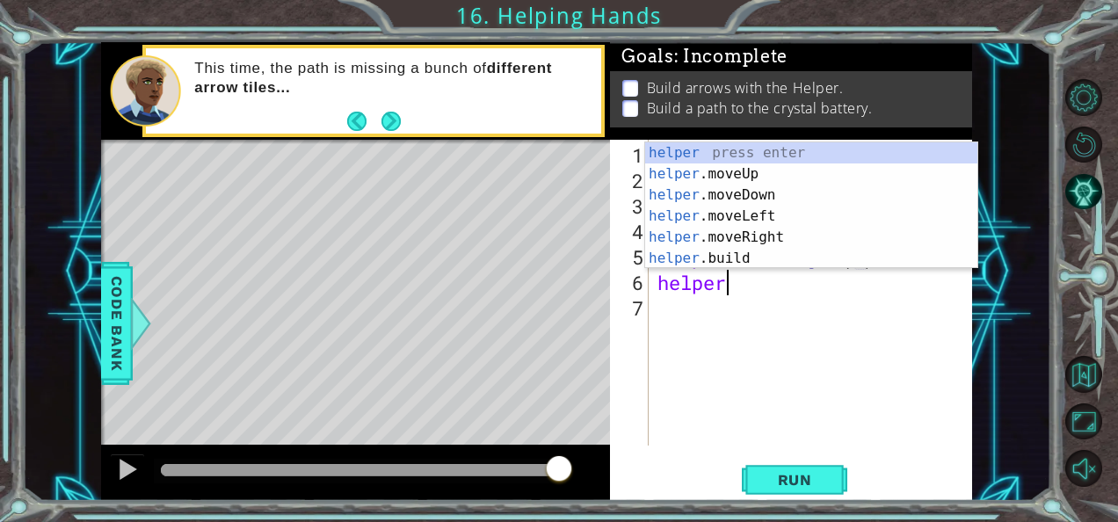
scroll to position [0, 12]
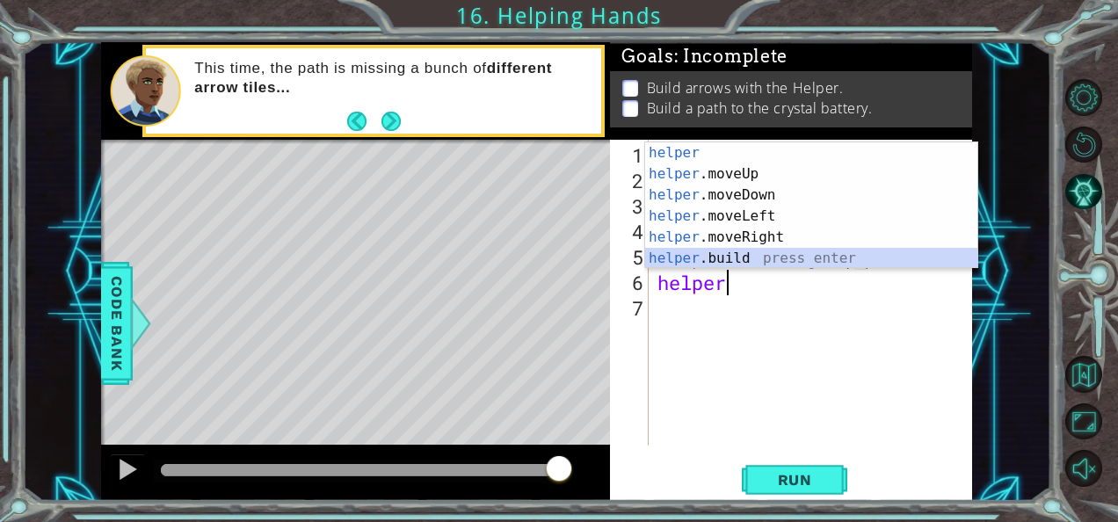
click at [738, 253] on div "helper press enter helper .moveUp press enter helper .moveDown press enter help…" at bounding box center [811, 226] width 333 height 169
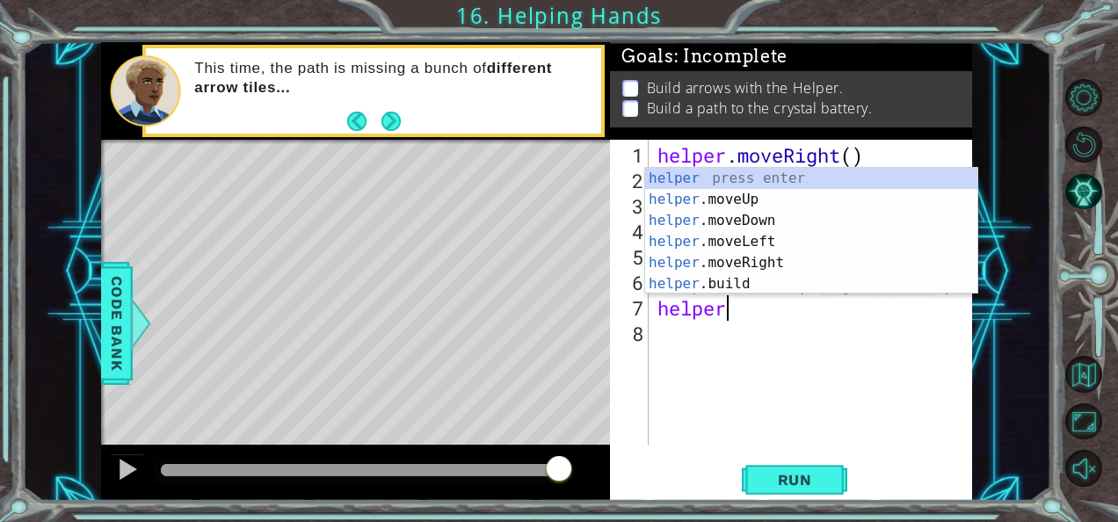
scroll to position [0, 16]
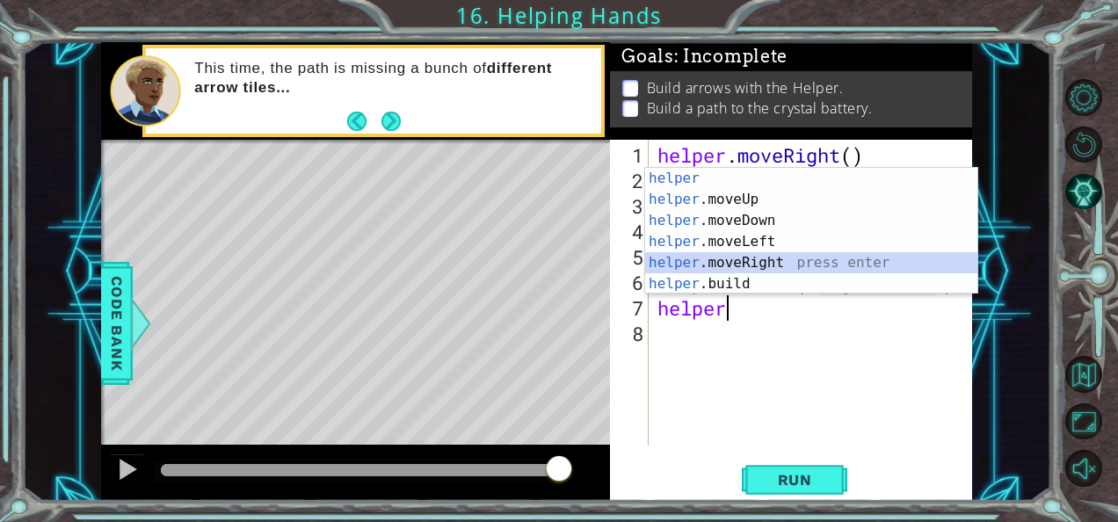
click at [786, 262] on div "helper press enter helper .moveUp press enter helper .moveDown press enter help…" at bounding box center [811, 252] width 333 height 169
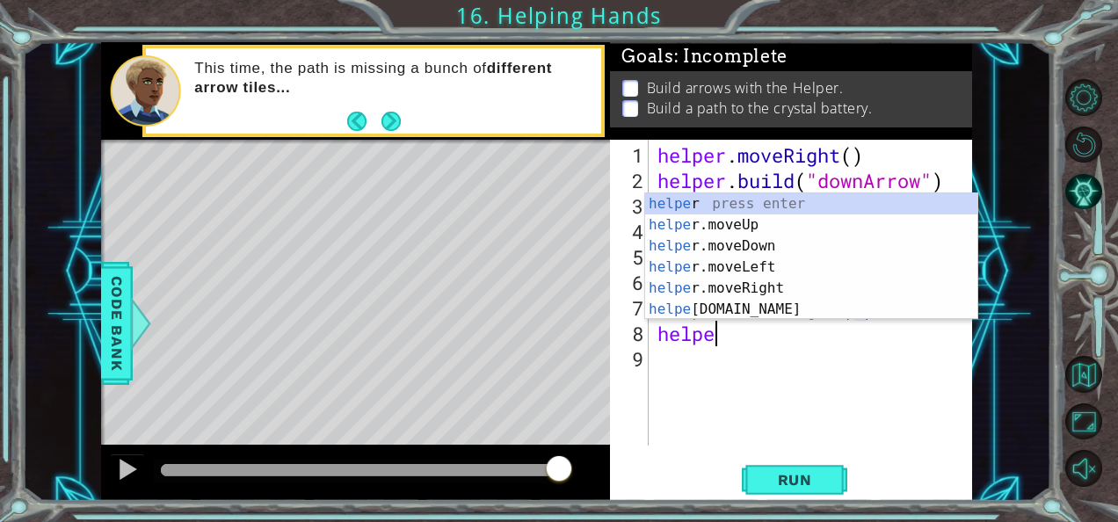
scroll to position [0, 12]
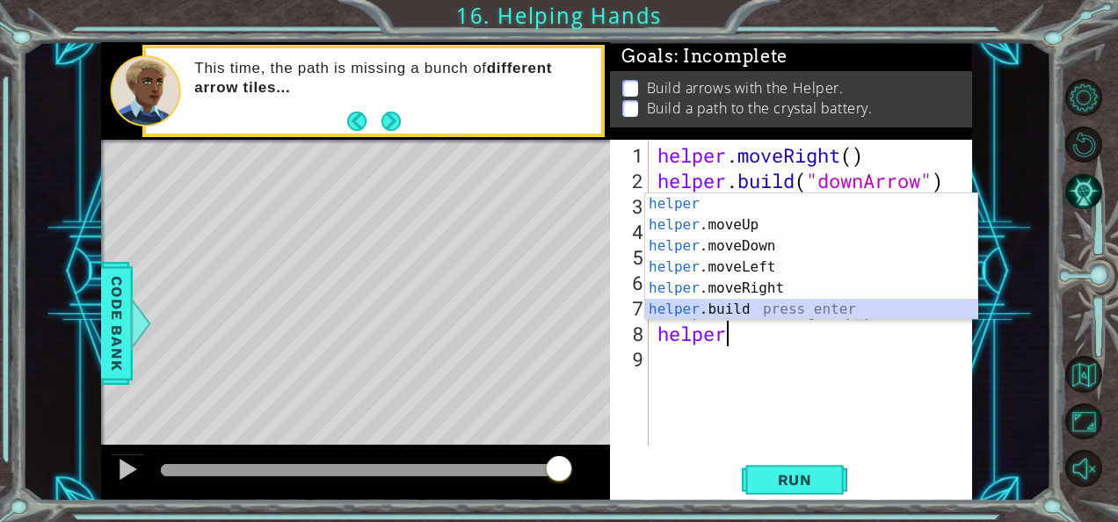
click at [806, 300] on div "helper press enter helper .moveUp press enter helper .moveDown press enter help…" at bounding box center [811, 277] width 333 height 169
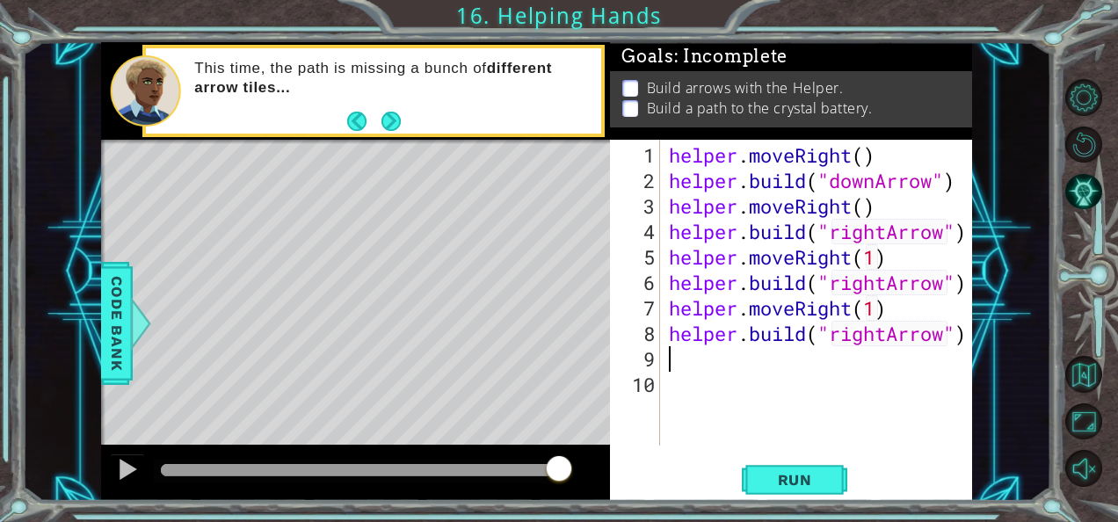
click at [888, 334] on div "helper . moveRight ( ) helper . build ( "downArrow" ) helper . moveRight ( ) he…" at bounding box center [822, 320] width 313 height 357
type textarea "[DOMAIN_NAME]("upArrow")"
click at [763, 361] on div "helper . moveRight ( ) helper . build ( "downArrow" ) helper . moveRight ( ) he…" at bounding box center [822, 320] width 313 height 357
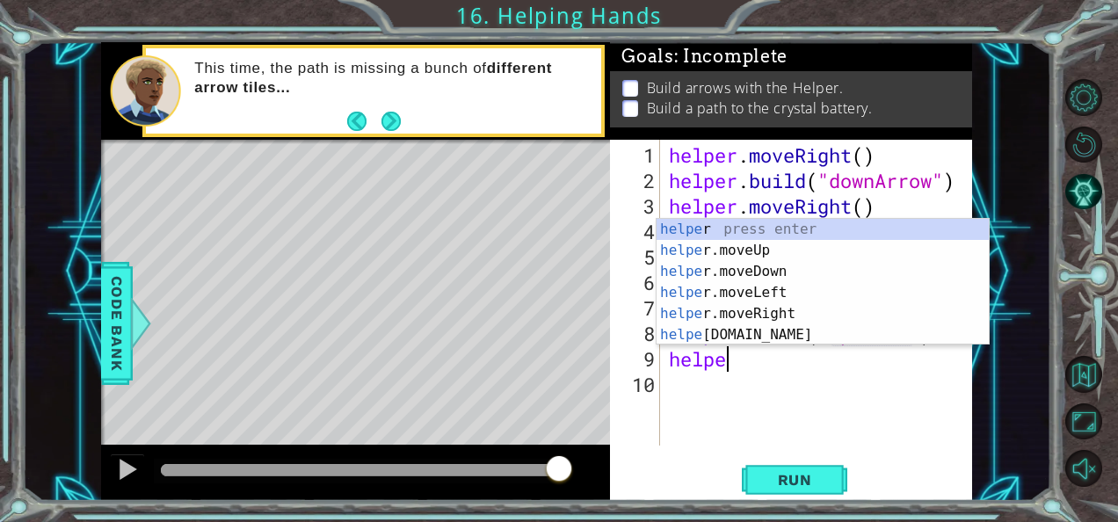
scroll to position [0, 2]
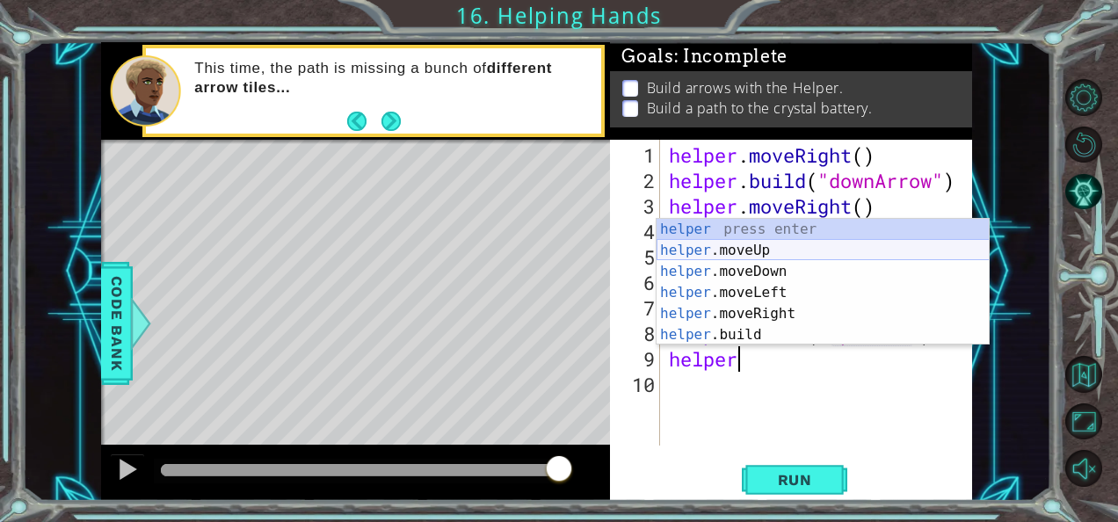
click at [737, 246] on div "helper press enter helper .moveUp press enter helper .moveDown press enter help…" at bounding box center [823, 303] width 333 height 169
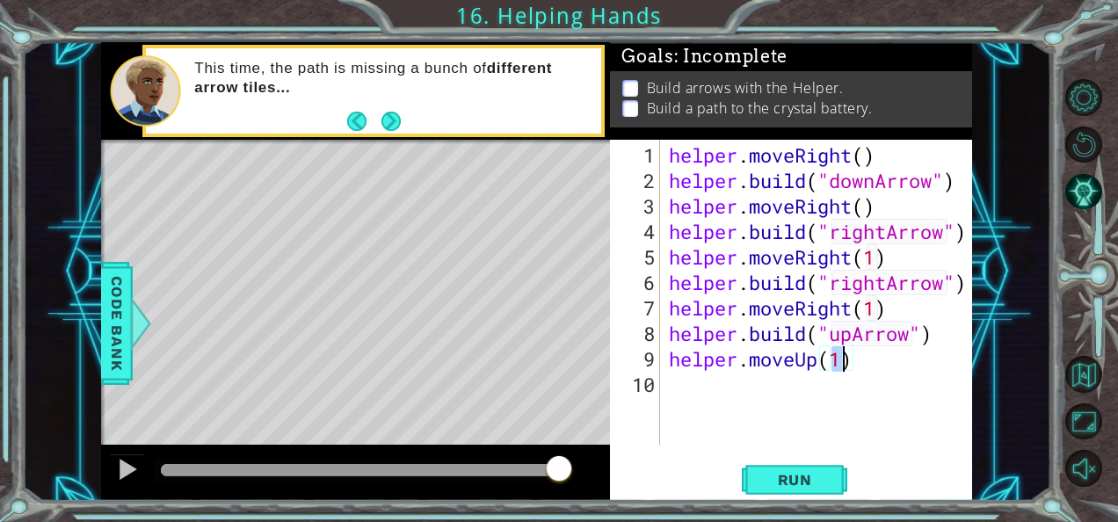
type textarea "helper.moveUp(3)"
click at [791, 475] on span "Run" at bounding box center [795, 480] width 69 height 18
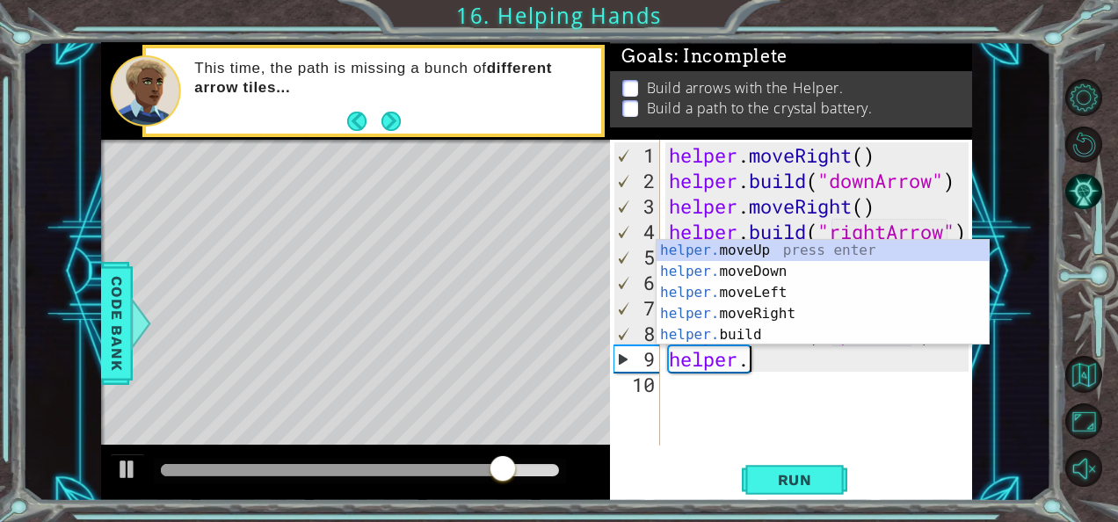
type textarea "h"
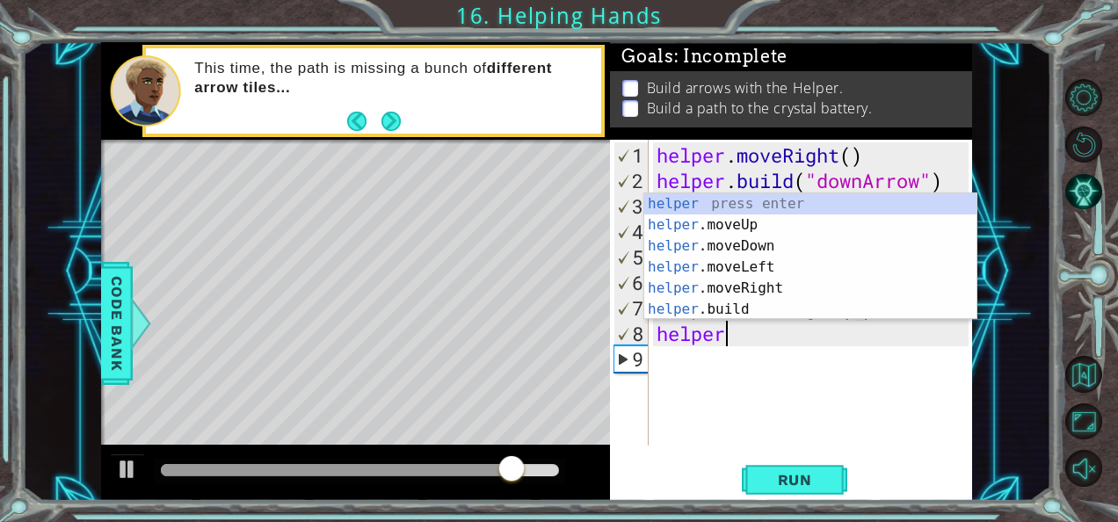
type textarea "h"
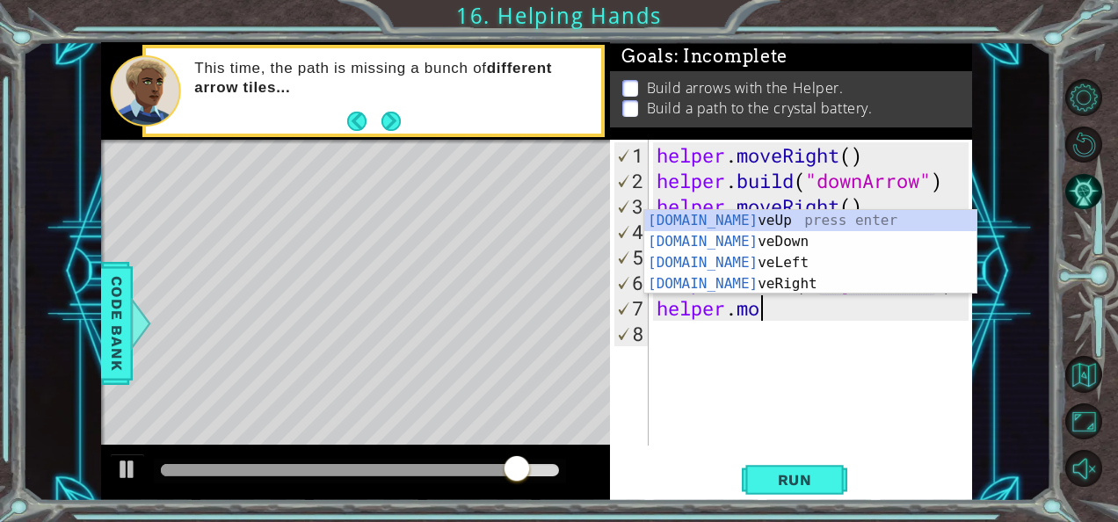
type textarea "h"
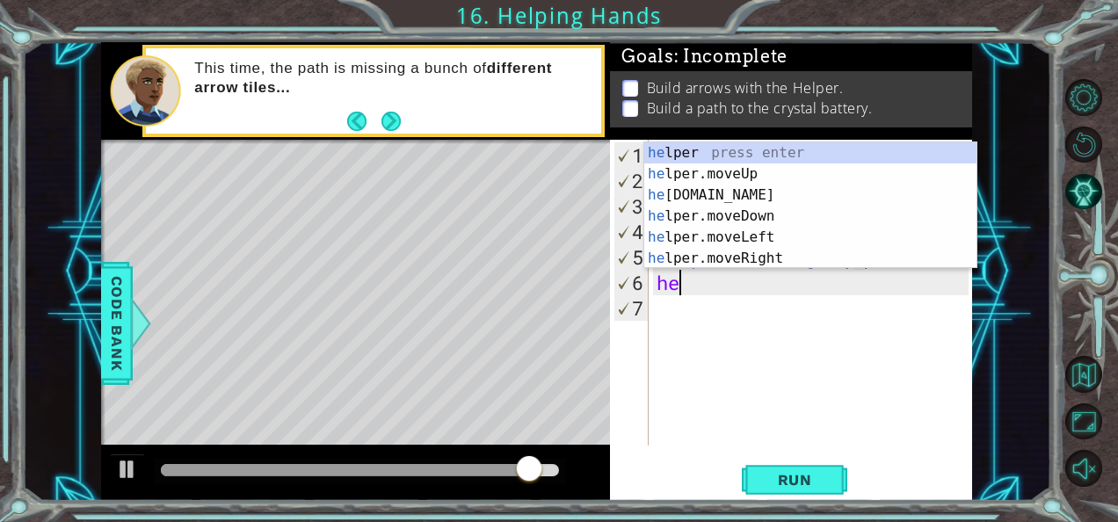
type textarea "h"
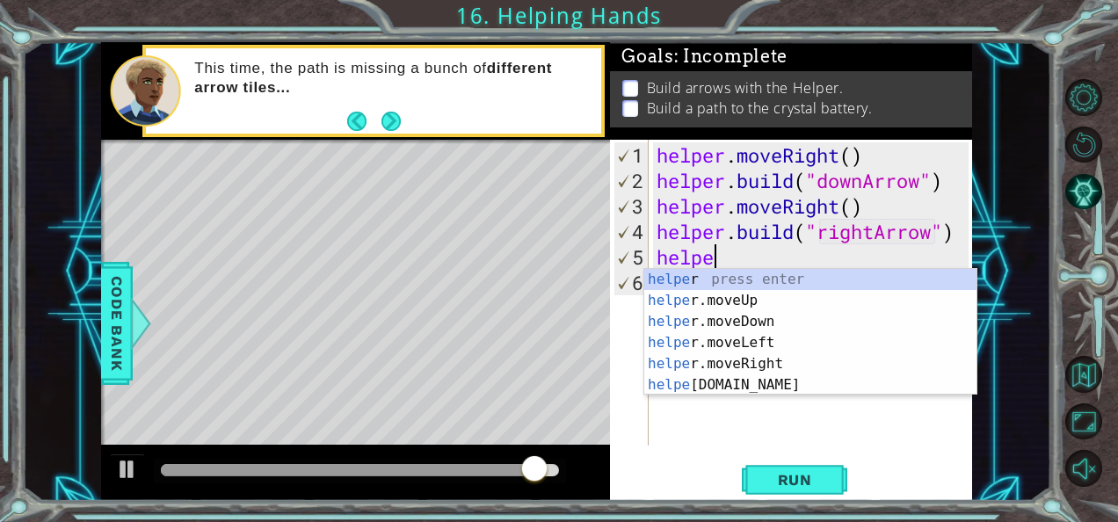
type textarea "h"
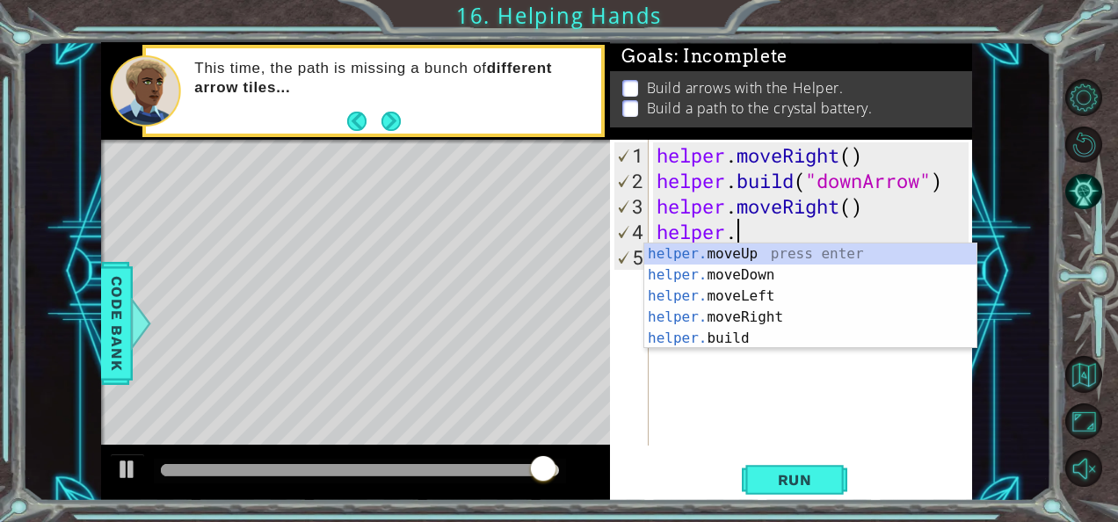
type textarea "h"
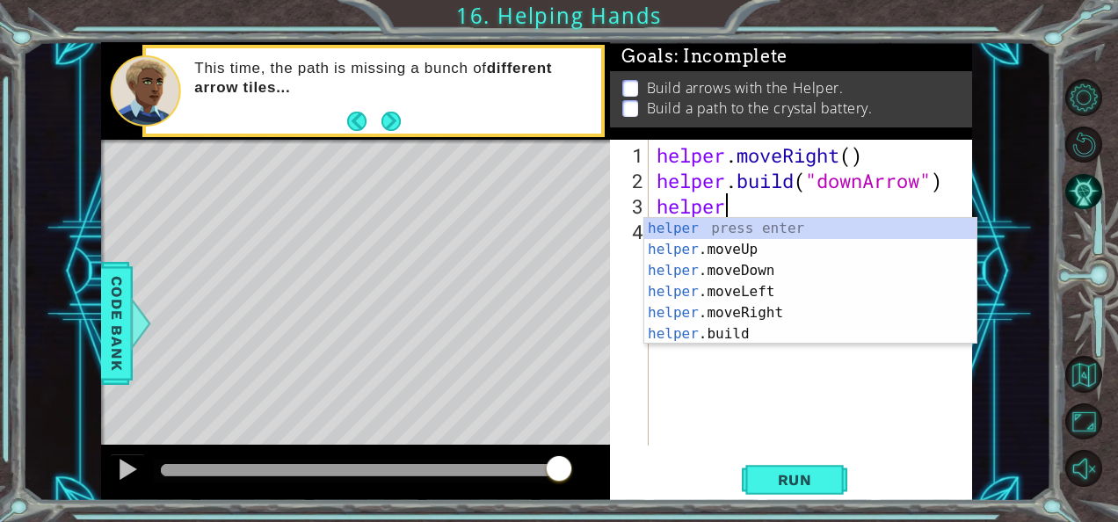
scroll to position [0, 2]
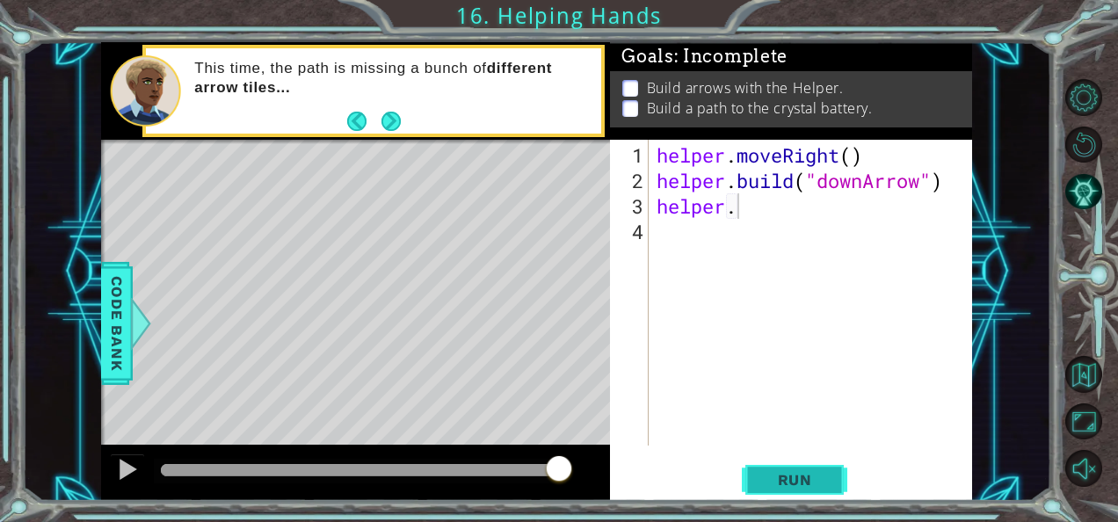
click at [774, 482] on span "Run" at bounding box center [795, 480] width 69 height 18
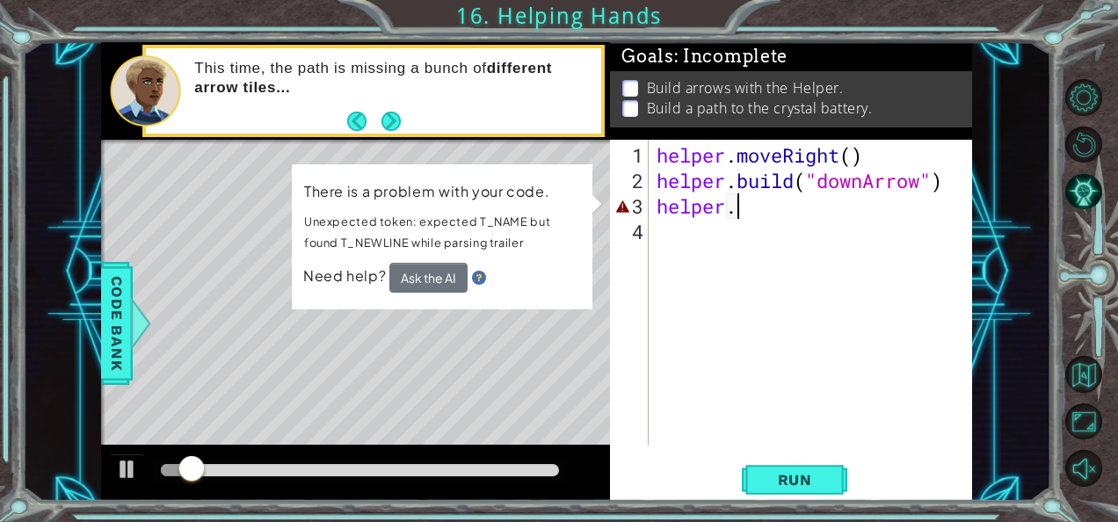
click at [493, 248] on p "Unexpected token: expected T_NAME but found T_NEWLINE while parsing trailer" at bounding box center [442, 232] width 276 height 42
click at [746, 200] on div "helper . moveRight ( ) helper . build ( "downArrow" ) helper ." at bounding box center [815, 320] width 324 height 357
click at [819, 178] on div "helper . moveRight ( ) helper . build ( "downArrow" ) helper ." at bounding box center [815, 320] width 324 height 357
click at [749, 206] on div "helper . moveRight ( ) helper . build ( "downArrow" ) helper ." at bounding box center [815, 320] width 324 height 357
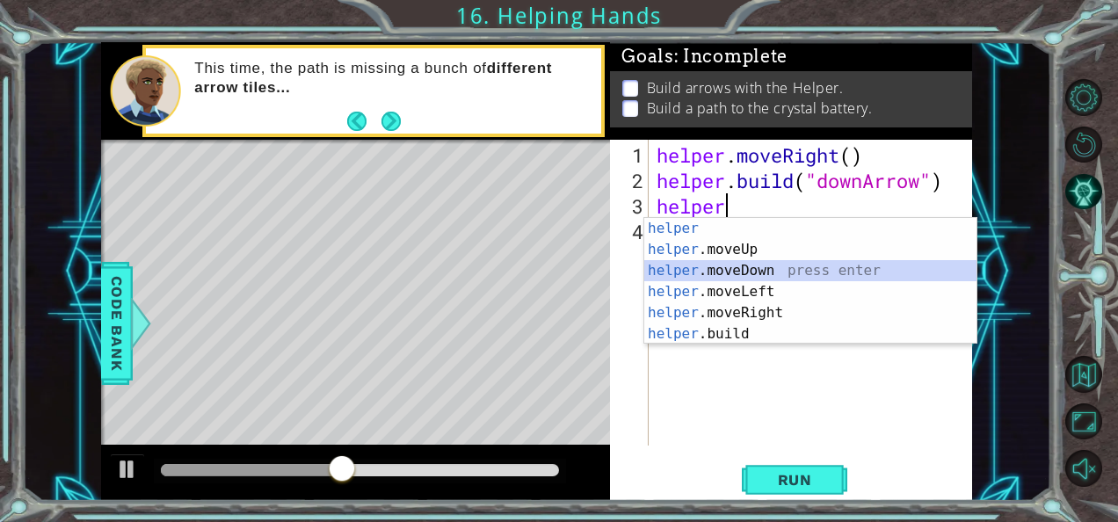
click at [770, 263] on div "helper press enter helper .moveUp press enter helper .moveDown press enter help…" at bounding box center [811, 302] width 333 height 169
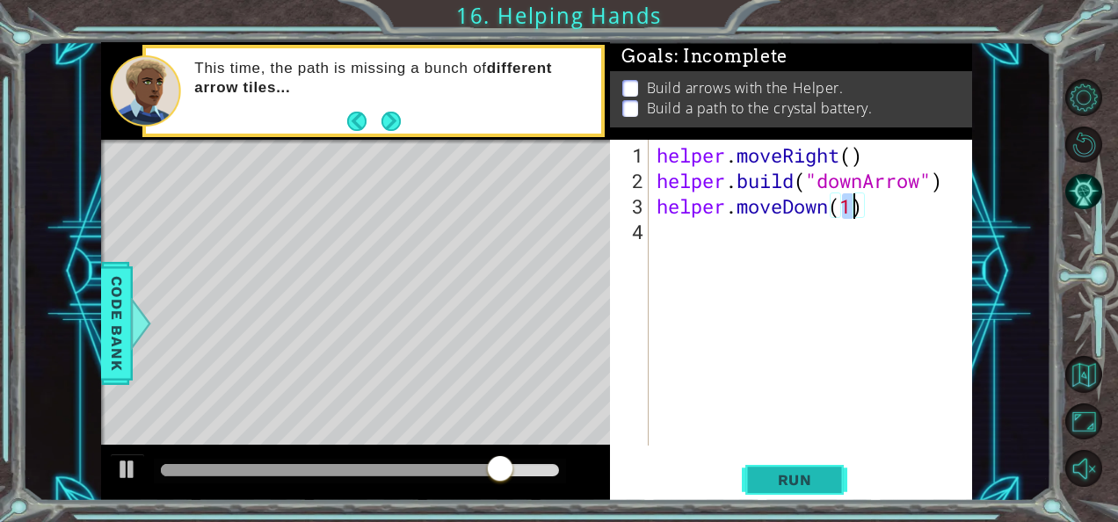
type textarea "helper.moveDown(1)"
click at [776, 471] on span "Run" at bounding box center [795, 480] width 69 height 18
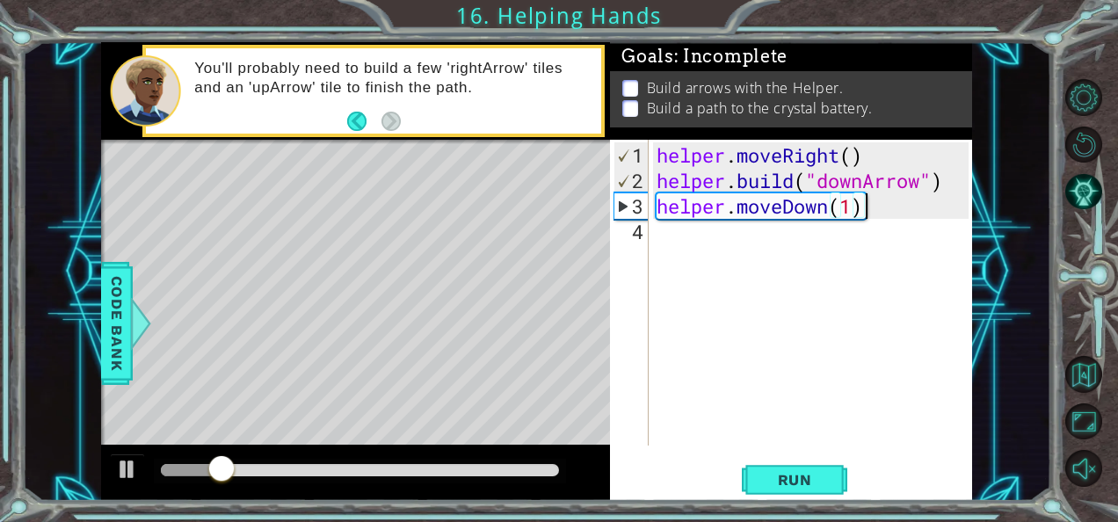
click at [885, 208] on div "helper . moveRight ( ) helper . build ( "downArrow" ) helper . moveDown ( 1 )" at bounding box center [815, 320] width 324 height 357
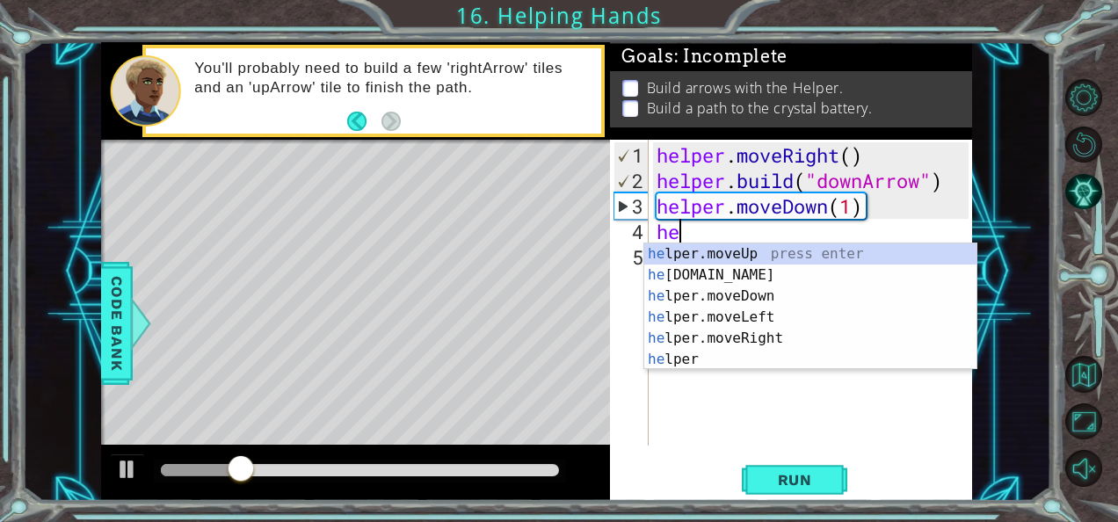
scroll to position [0, 0]
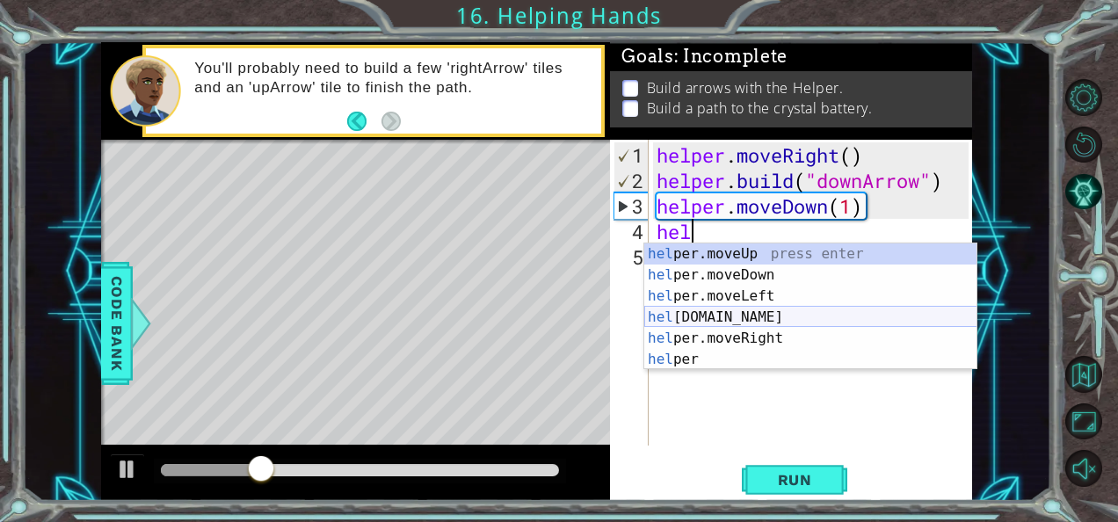
click at [724, 312] on div "hel per.moveUp press enter hel per.moveDown press enter hel per.moveLeft press …" at bounding box center [811, 328] width 333 height 169
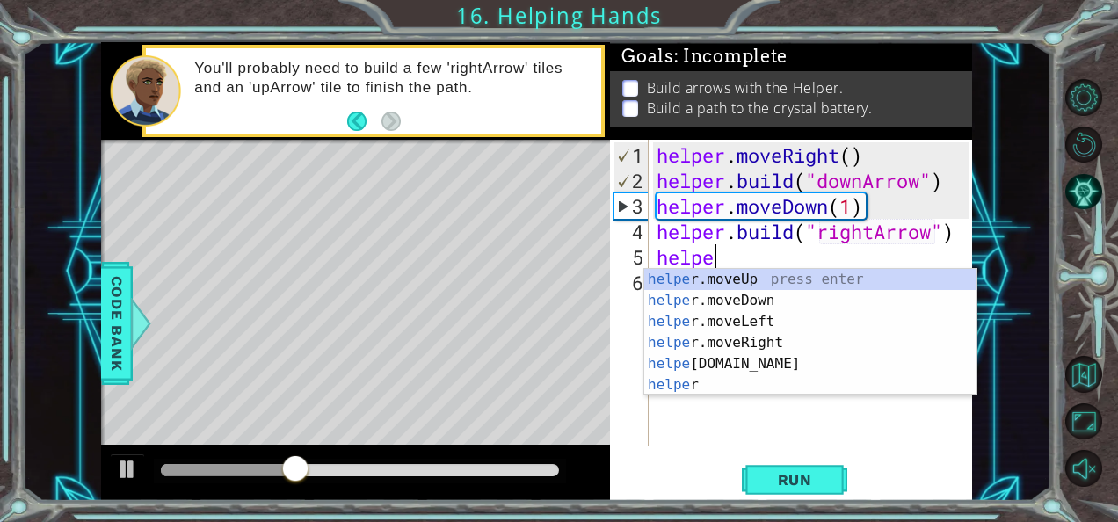
scroll to position [0, 16]
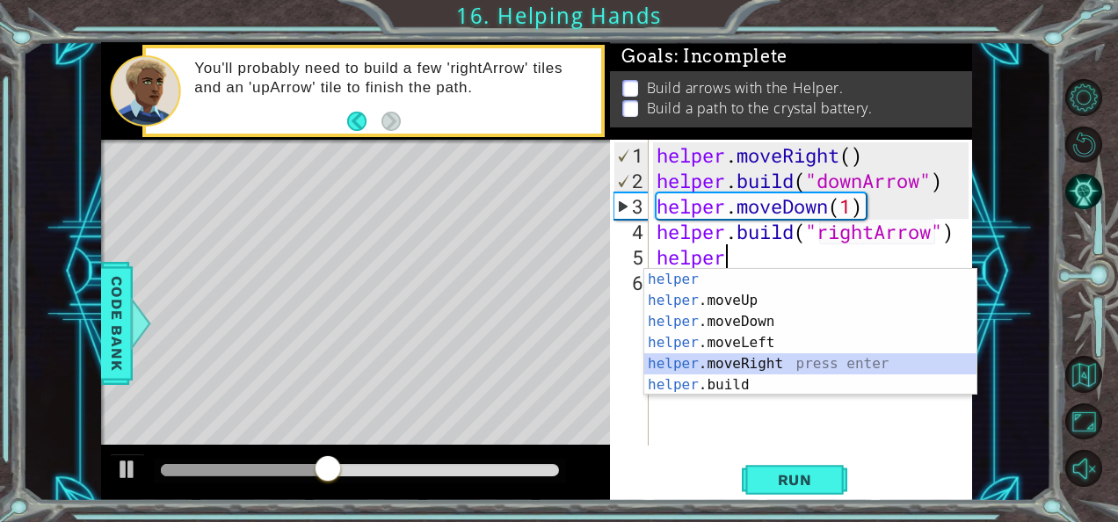
click at [817, 353] on div "helper press enter helper .moveUp press enter helper .moveDown press enter help…" at bounding box center [811, 353] width 333 height 169
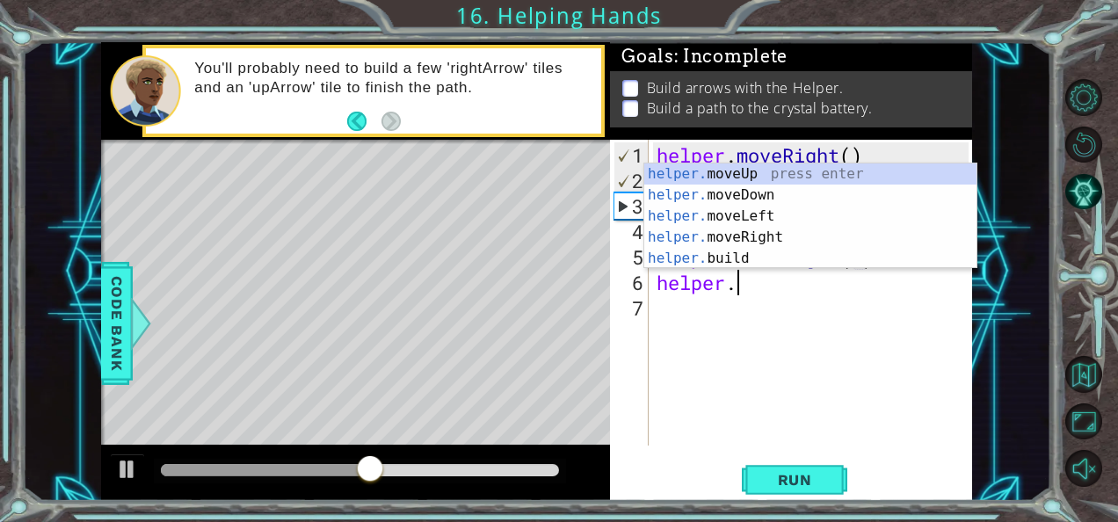
scroll to position [0, 14]
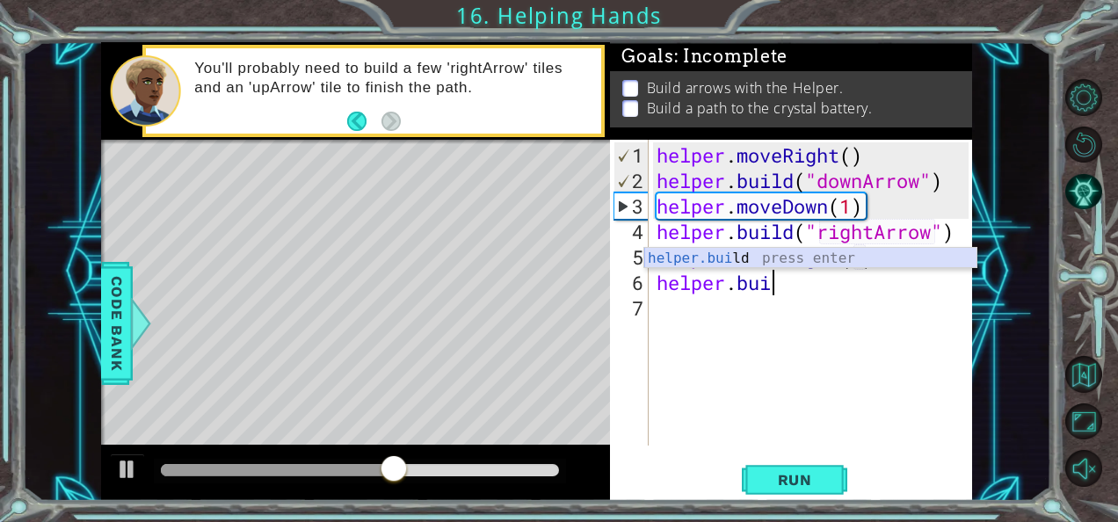
click at [749, 259] on div "helper.[PERSON_NAME] press enter" at bounding box center [811, 279] width 333 height 63
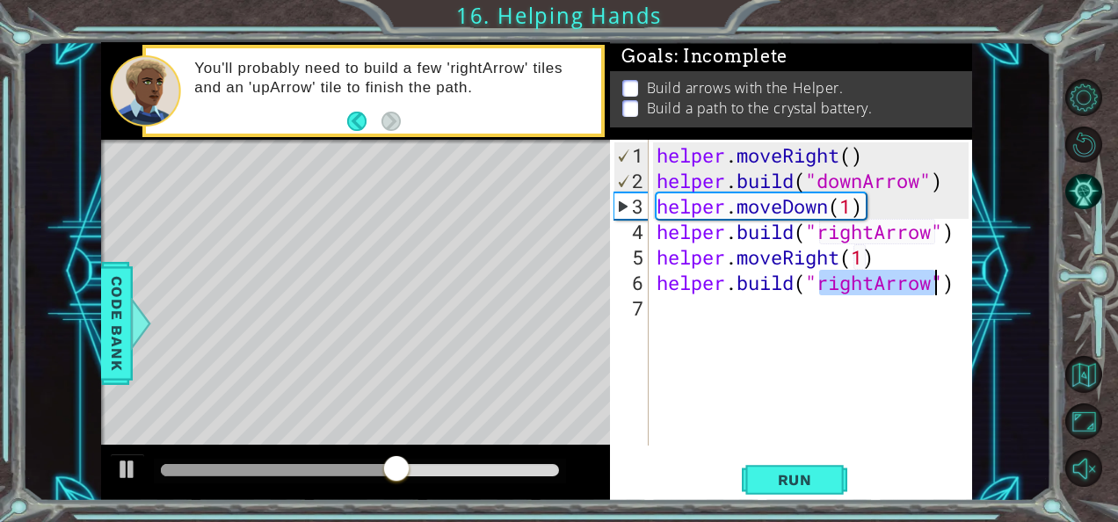
scroll to position [0, 12]
type textarea "[DOMAIN_NAME]("rightArrow")"
click at [781, 479] on span "Run" at bounding box center [795, 480] width 69 height 18
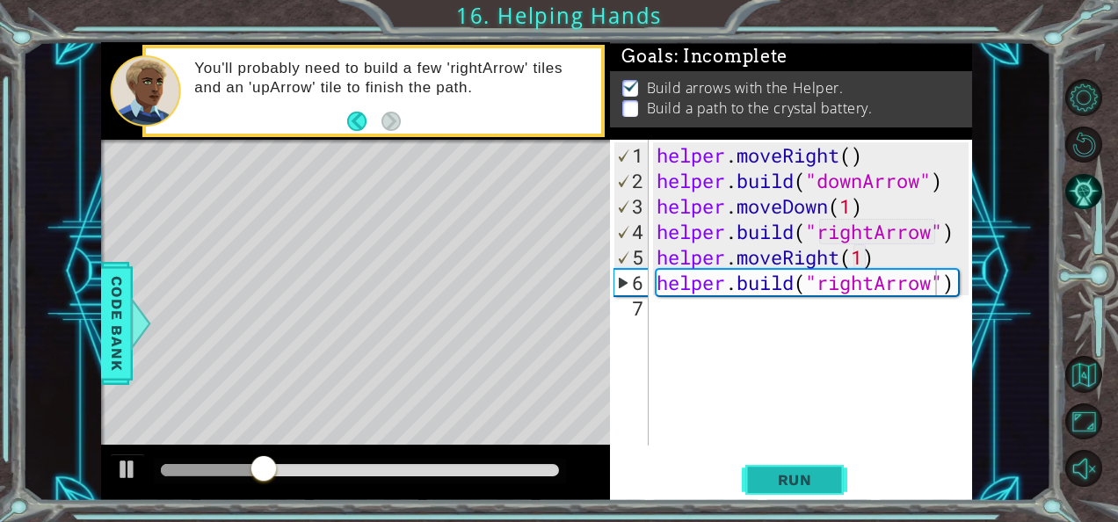
click at [781, 479] on span "Run" at bounding box center [795, 480] width 69 height 18
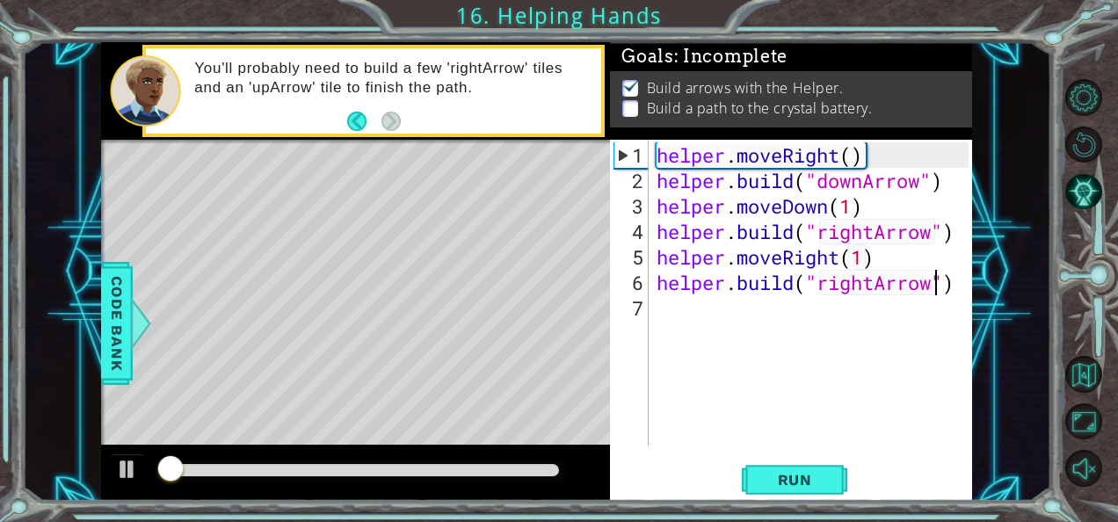
click at [707, 318] on div "helper . moveRight ( ) helper . build ( "downArrow" ) helper . moveDown ( 1 ) h…" at bounding box center [815, 320] width 324 height 357
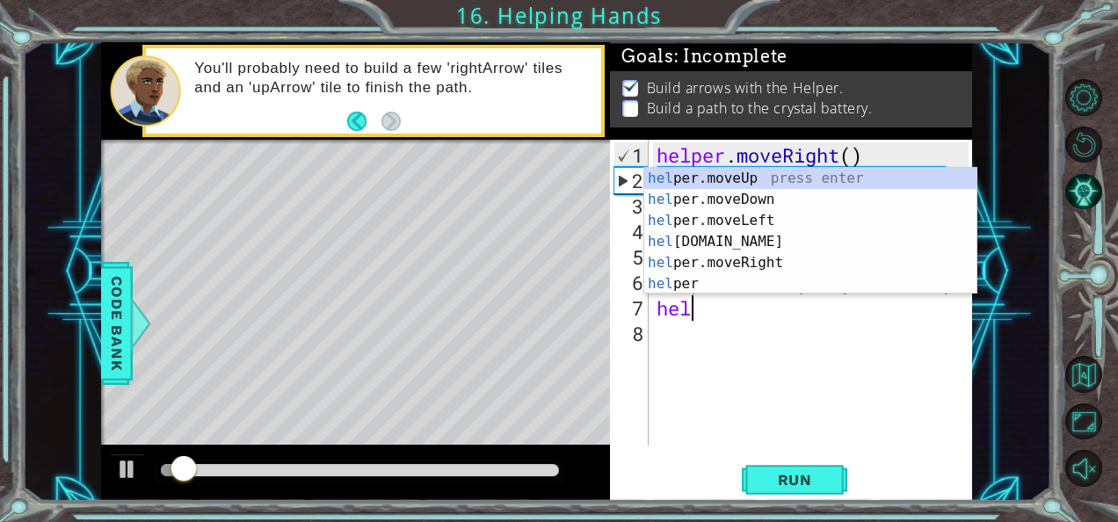
scroll to position [0, 2]
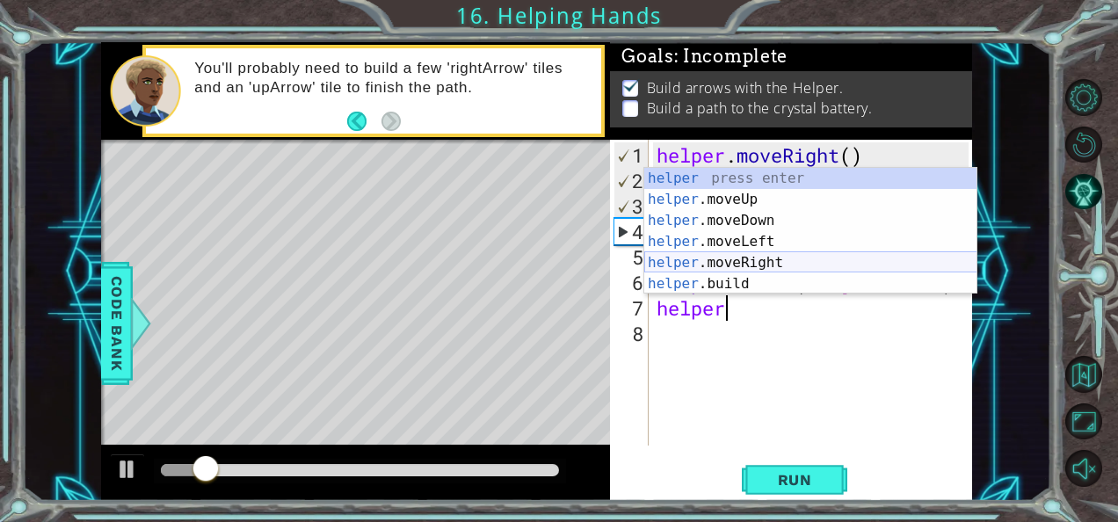
click at [749, 262] on div "helper press enter helper .moveUp press enter helper .moveDown press enter help…" at bounding box center [811, 252] width 333 height 169
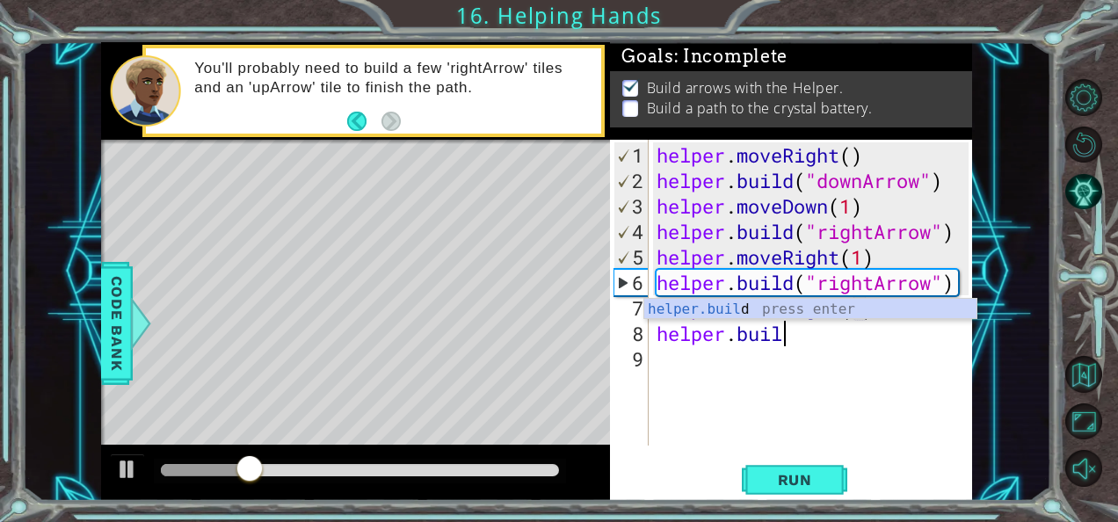
scroll to position [0, 15]
click at [790, 312] on div "helper.buil d press enter" at bounding box center [811, 330] width 333 height 63
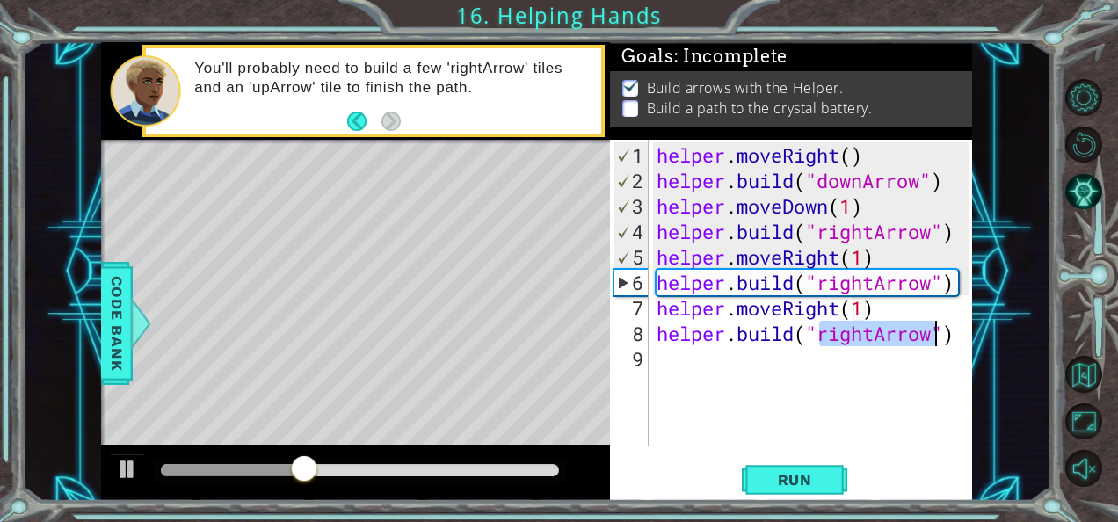
click at [870, 327] on div "helper . moveRight ( ) helper . build ( "downArrow" ) helper . moveDown ( 1 ) h…" at bounding box center [810, 293] width 315 height 306
click at [871, 331] on div "helper . moveRight ( ) helper . build ( "downArrow" ) helper . moveDown ( 1 ) h…" at bounding box center [815, 320] width 324 height 357
click at [878, 339] on div "helper . moveRight ( ) helper . build ( "downArrow" ) helper . moveDown ( 1 ) h…" at bounding box center [815, 320] width 324 height 357
type textarea "[DOMAIN_NAME]("upArrow")"
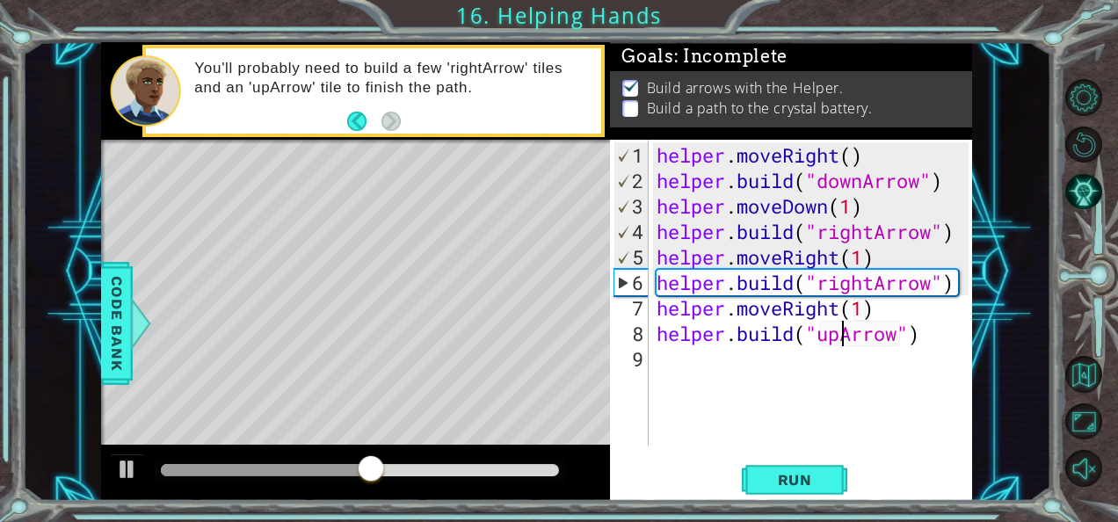
click at [730, 364] on div "helper . moveRight ( ) helper . build ( "downArrow" ) helper . moveDown ( 1 ) h…" at bounding box center [815, 320] width 324 height 357
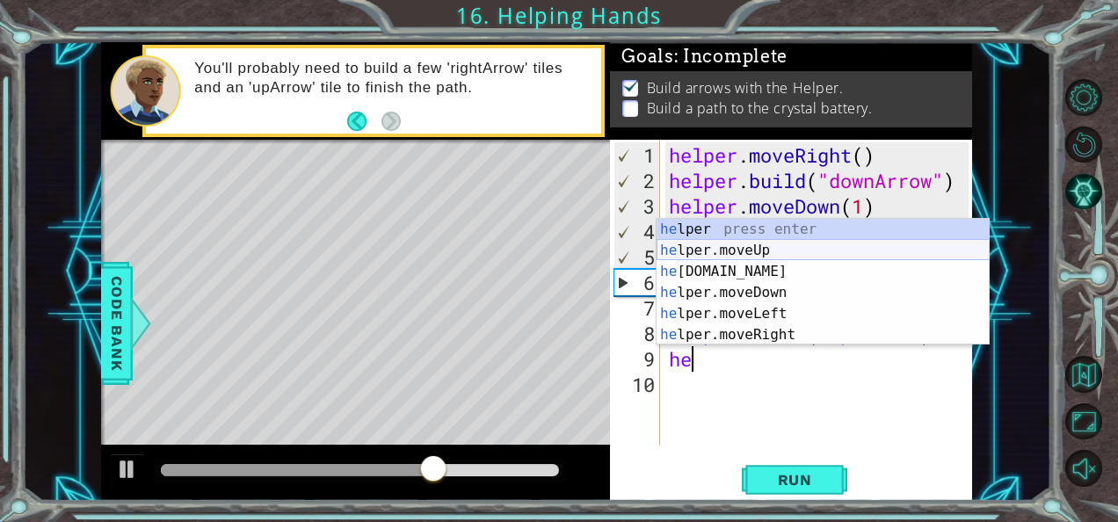
click at [747, 251] on div "he lper press enter he lper.moveUp press enter he [DOMAIN_NAME] press enter he …" at bounding box center [823, 303] width 333 height 169
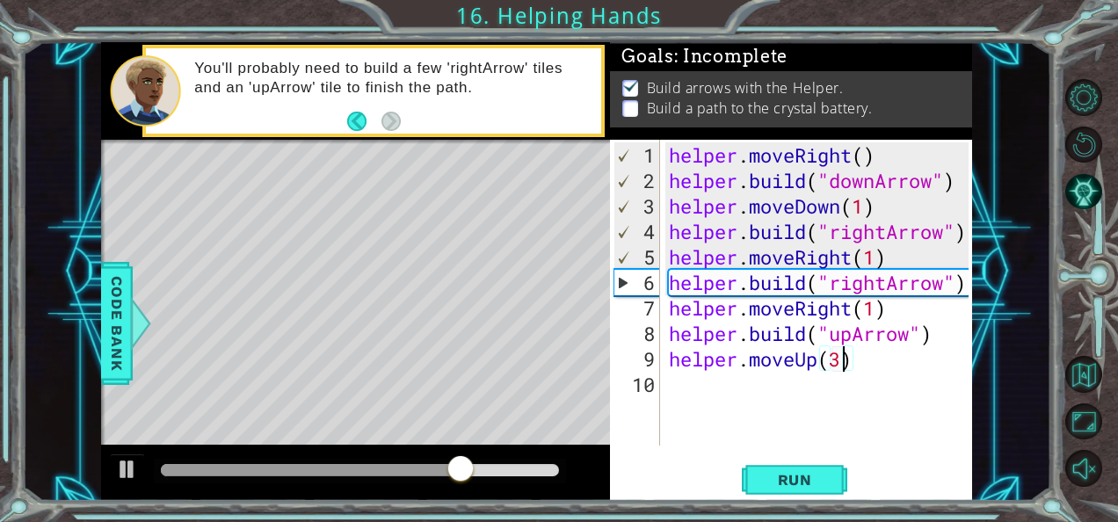
scroll to position [0, 7]
type textarea "helper.moveUp(3)"
click at [802, 475] on span "Run" at bounding box center [795, 480] width 69 height 18
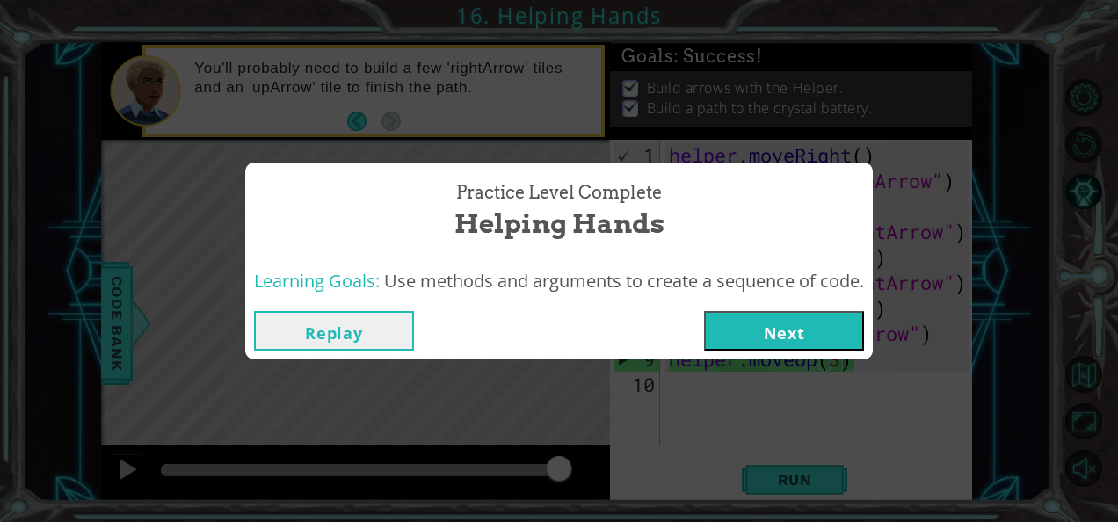
click at [768, 336] on button "Next" at bounding box center [784, 331] width 160 height 40
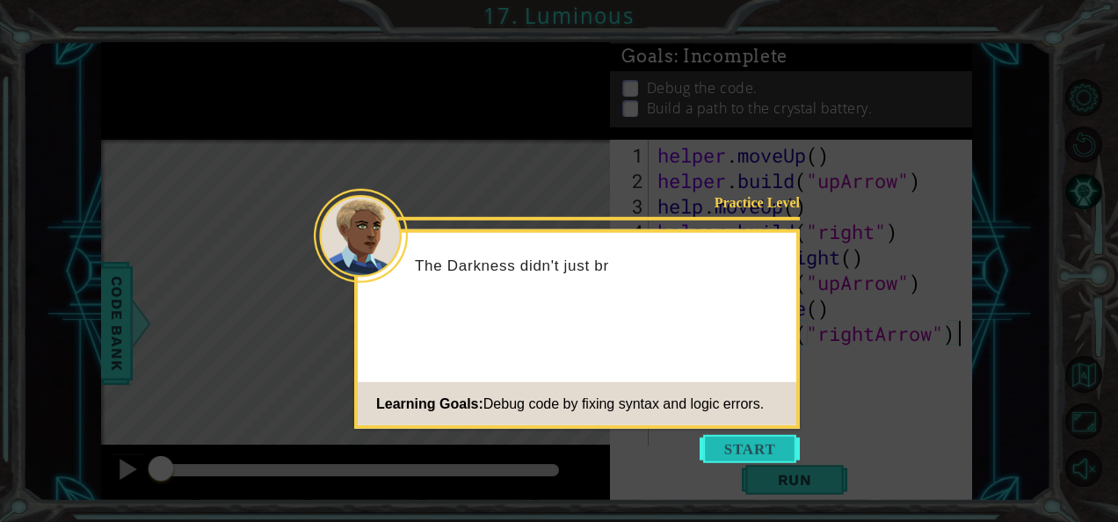
click at [737, 442] on button "Start" at bounding box center [750, 449] width 100 height 28
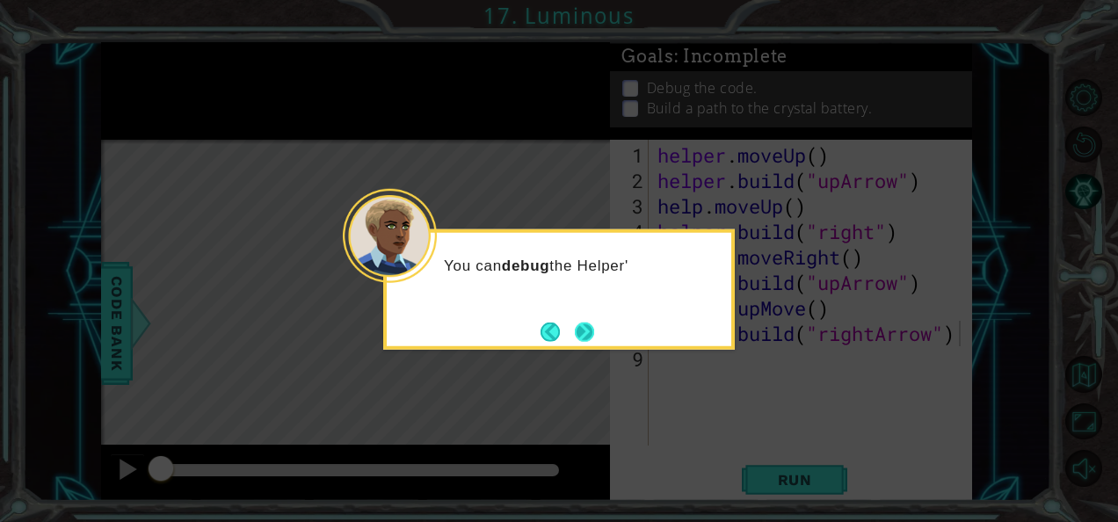
click at [594, 342] on button "Next" at bounding box center [585, 332] width 20 height 20
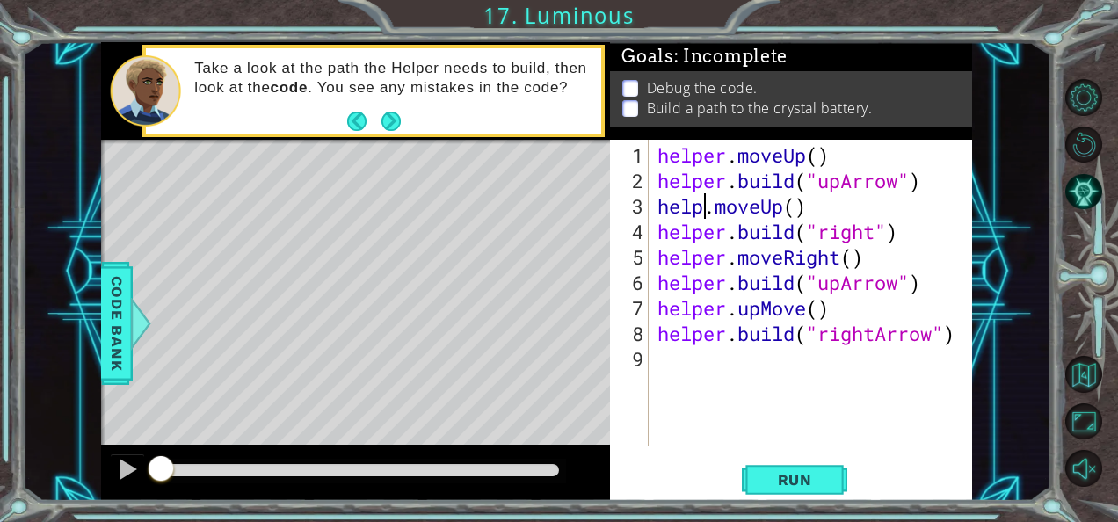
click at [700, 213] on div "helper . moveUp ( ) helper . build ( "upArrow" ) help . moveUp ( ) helper . bui…" at bounding box center [816, 320] width 324 height 357
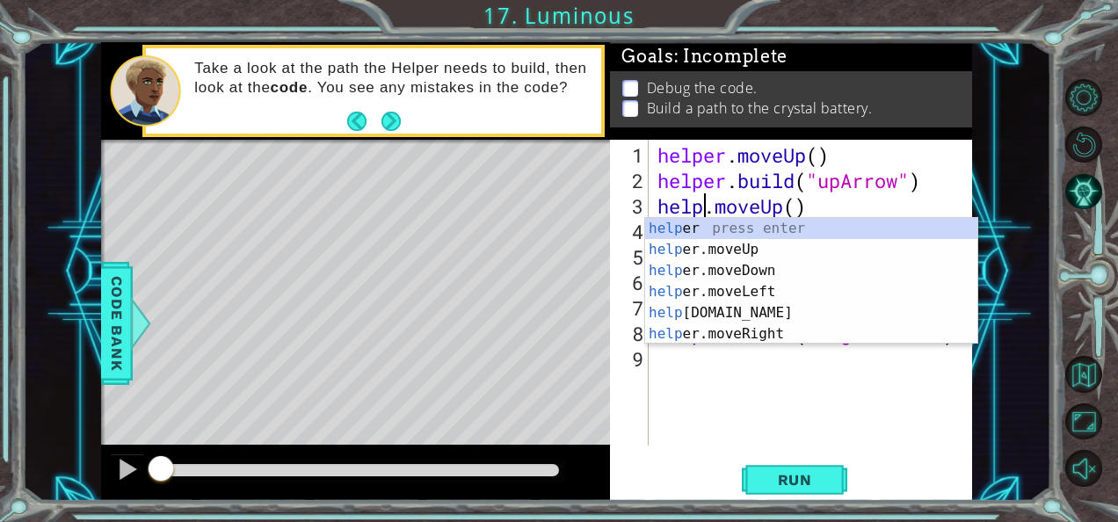
type textarea "helper.moveUp()"
click at [844, 389] on div "helper . moveUp ( ) helper . build ( "upArrow" ) helper . moveUp ( ) helper . b…" at bounding box center [816, 320] width 324 height 357
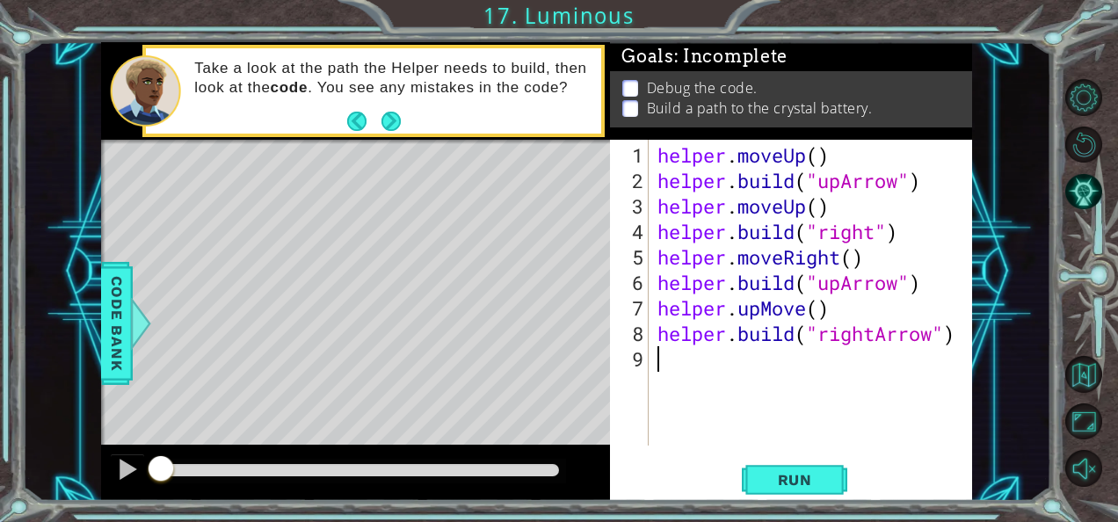
scroll to position [0, 0]
click at [842, 285] on div "helper . moveUp ( ) helper . build ( "upArrow" ) helper . moveUp ( ) helper . b…" at bounding box center [816, 320] width 324 height 357
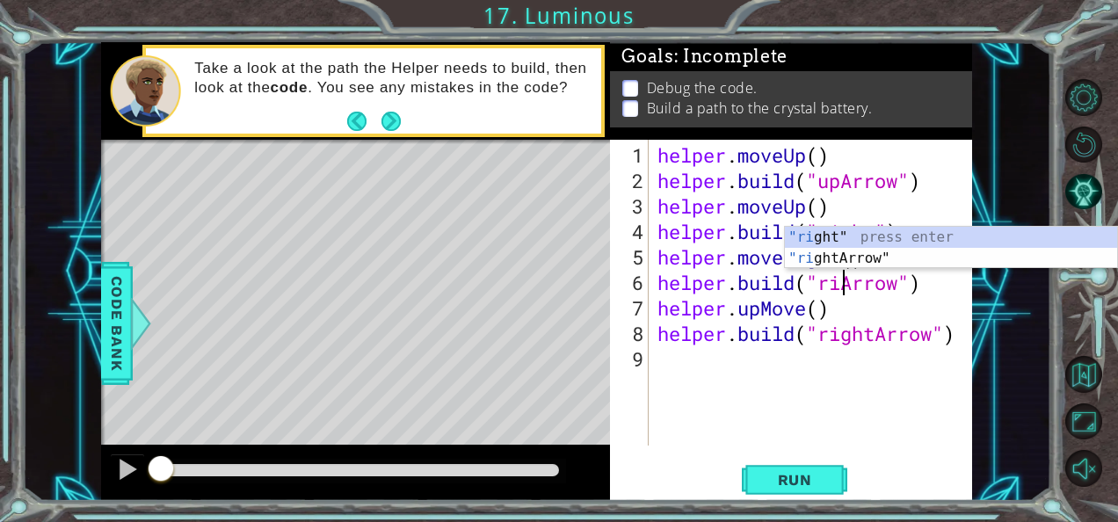
scroll to position [0, 9]
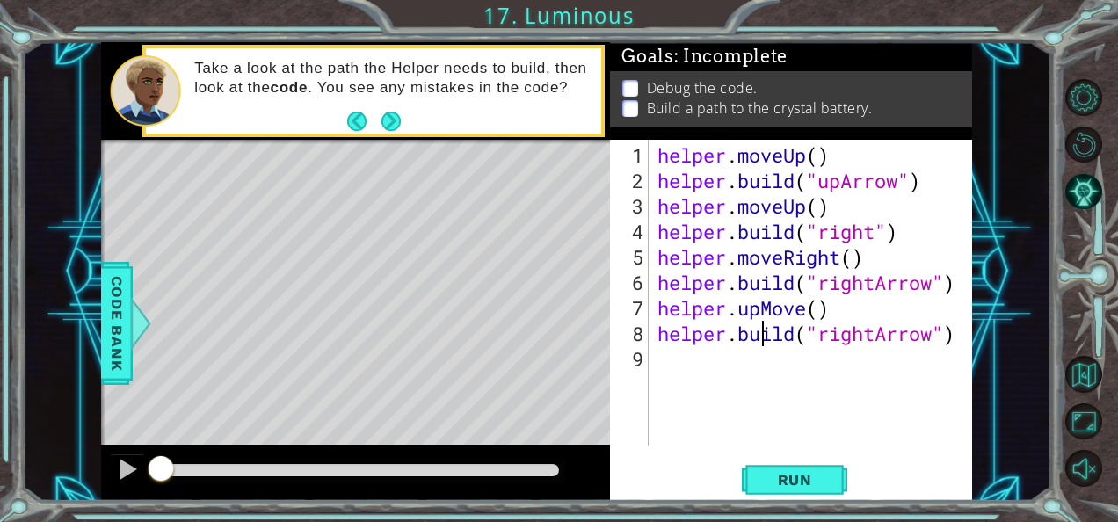
click at [762, 339] on div "helper . moveUp ( ) helper . build ( "upArrow" ) helper . moveUp ( ) helper . b…" at bounding box center [816, 320] width 324 height 357
click at [755, 311] on div "helper . moveUp ( ) helper . build ( "upArrow" ) helper . moveUp ( ) helper . b…" at bounding box center [816, 320] width 324 height 357
click at [756, 311] on div "helper . moveUp ( ) helper . build ( "upArrow" ) helper . moveUp ( ) helper . b…" at bounding box center [816, 320] width 324 height 357
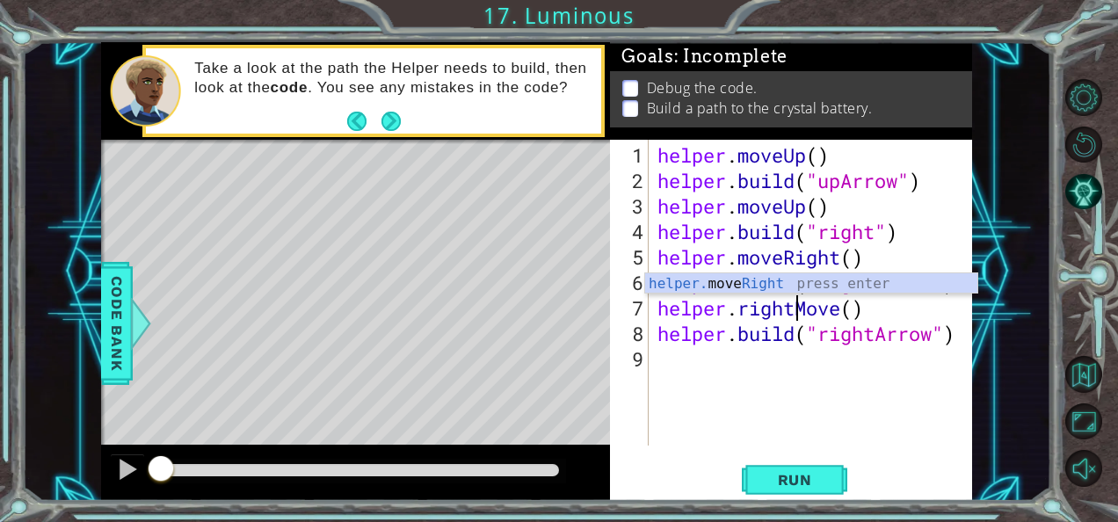
scroll to position [0, 6]
click at [878, 332] on div "helper . moveUp ( ) helper . build ( "upArrow" ) helper . moveUp ( ) helper . b…" at bounding box center [816, 320] width 324 height 357
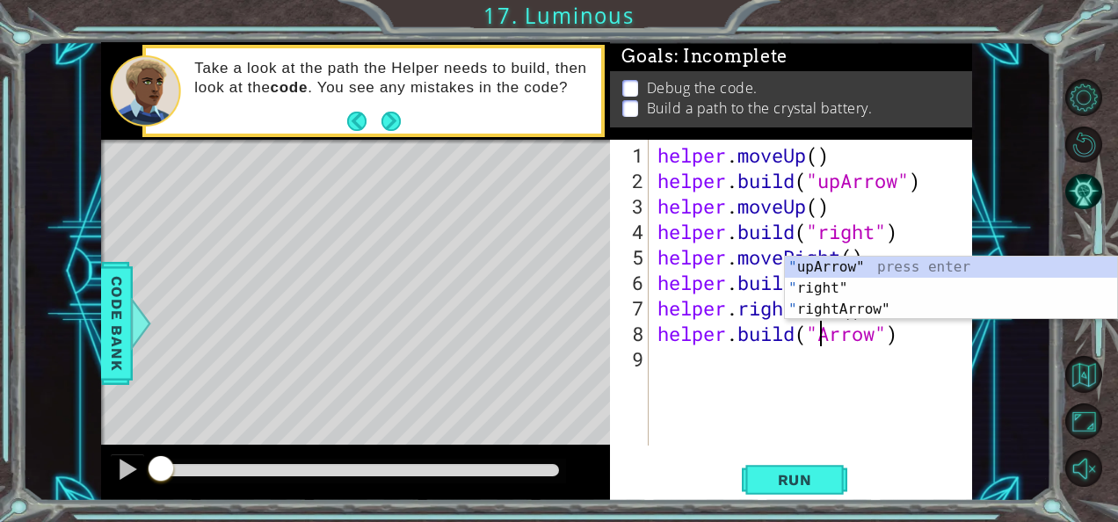
scroll to position [0, 8]
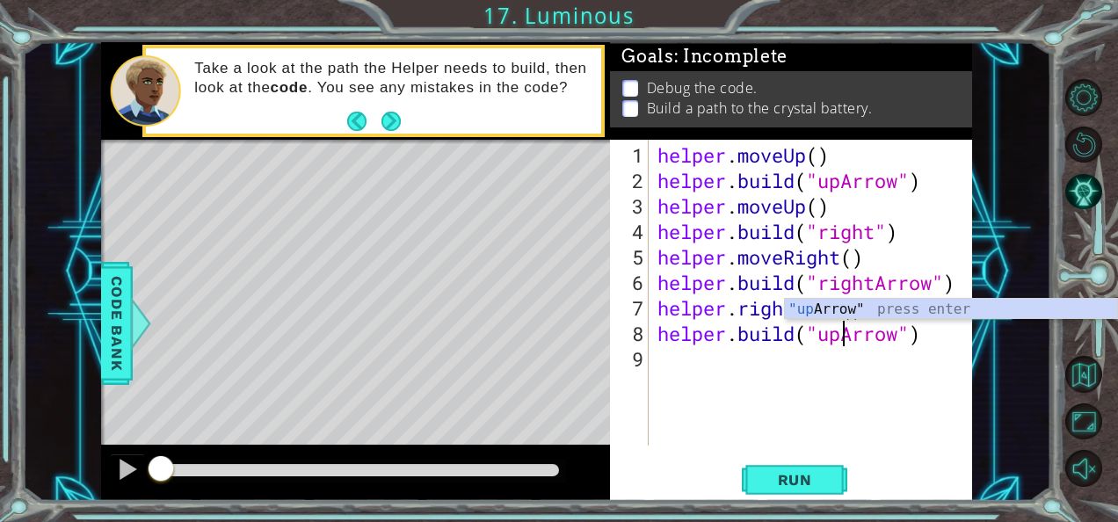
click at [791, 499] on div "[DOMAIN_NAME]("upArrow") 1 2 3 4 5 6 7 8 9 helper . moveUp ( ) helper . build (…" at bounding box center [791, 320] width 362 height 361
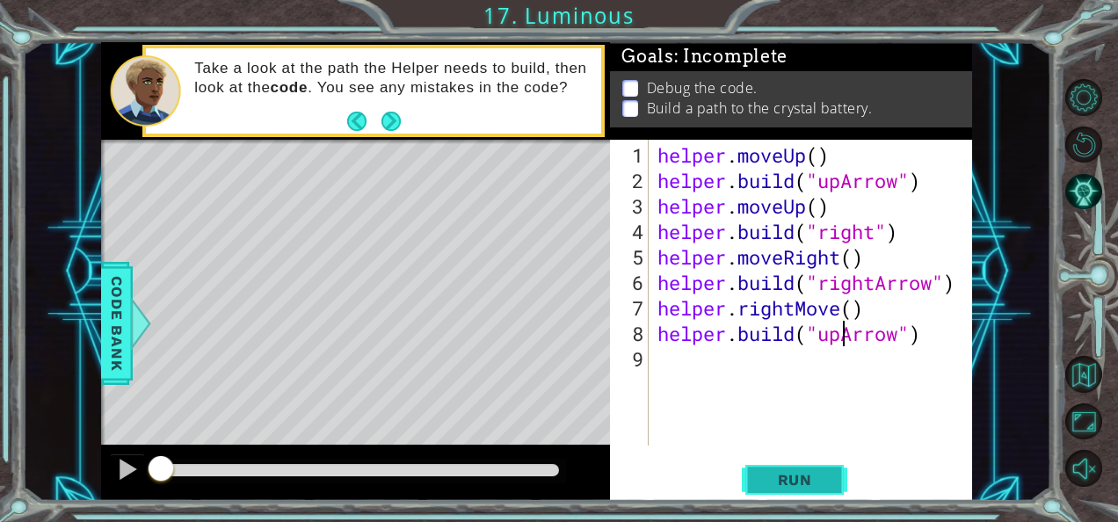
click at [776, 475] on span "Run" at bounding box center [795, 480] width 69 height 18
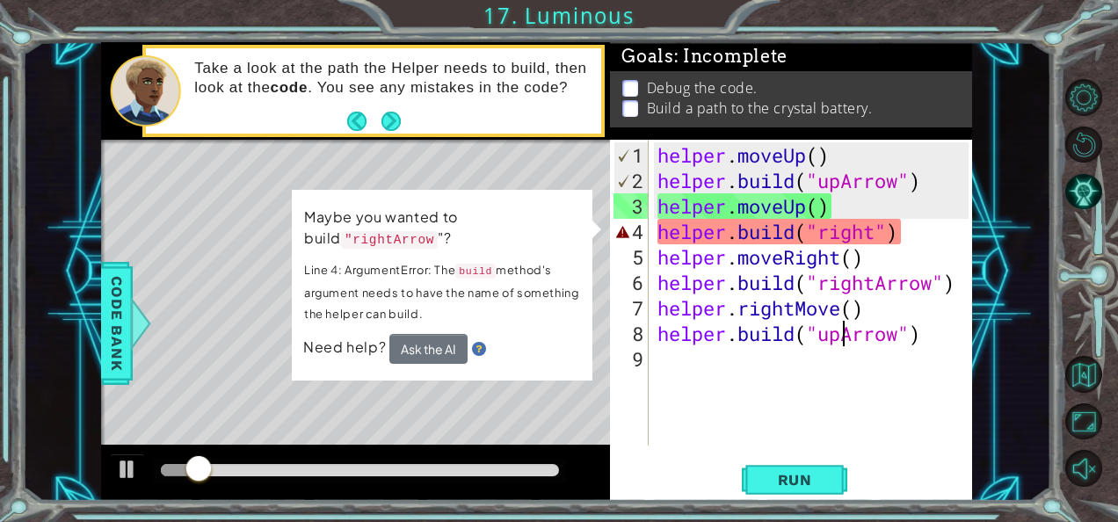
click at [878, 237] on div "helper . moveUp ( ) helper . build ( "upArrow" ) helper . moveUp ( ) helper . b…" at bounding box center [816, 320] width 324 height 357
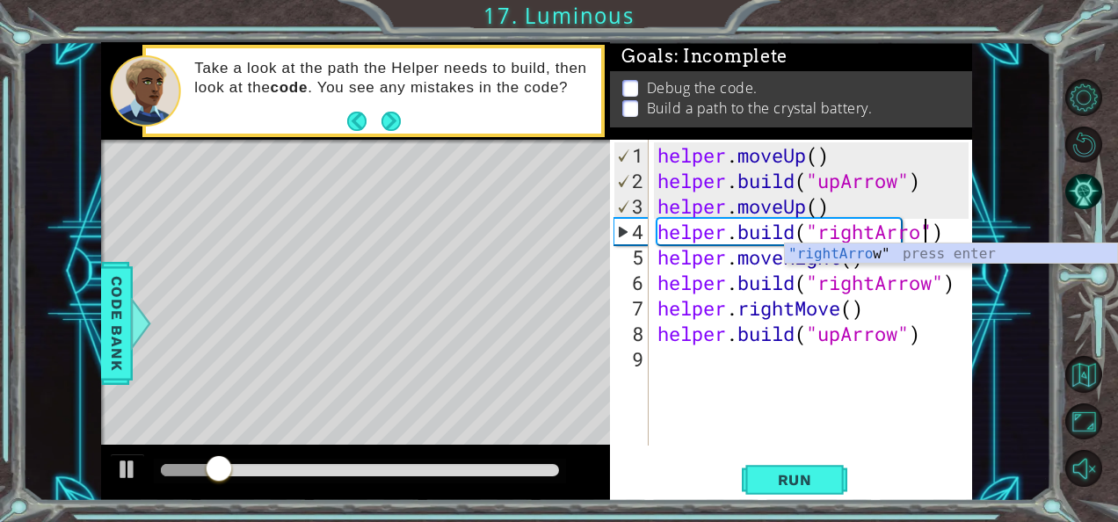
scroll to position [0, 12]
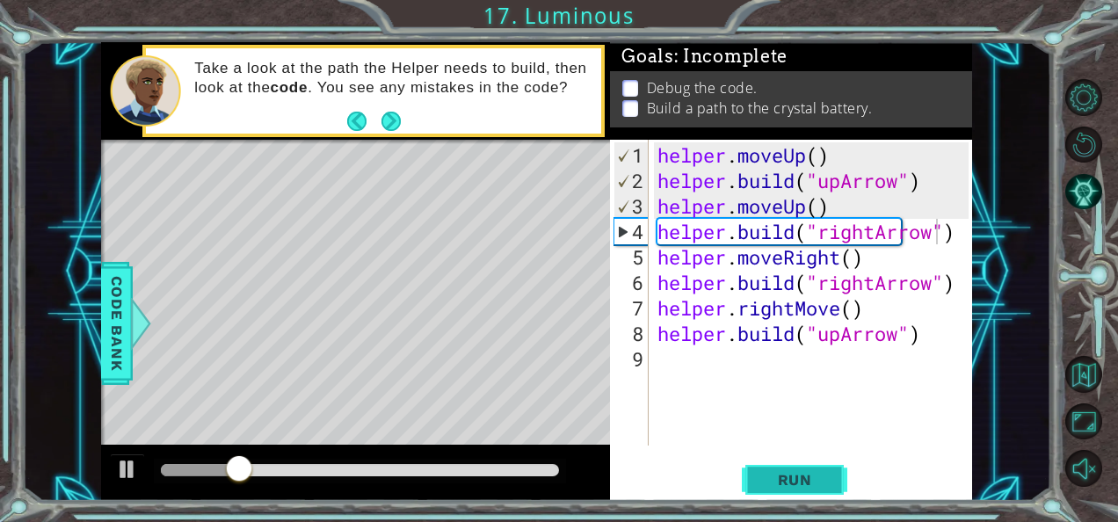
click at [768, 464] on button "Run" at bounding box center [795, 480] width 106 height 36
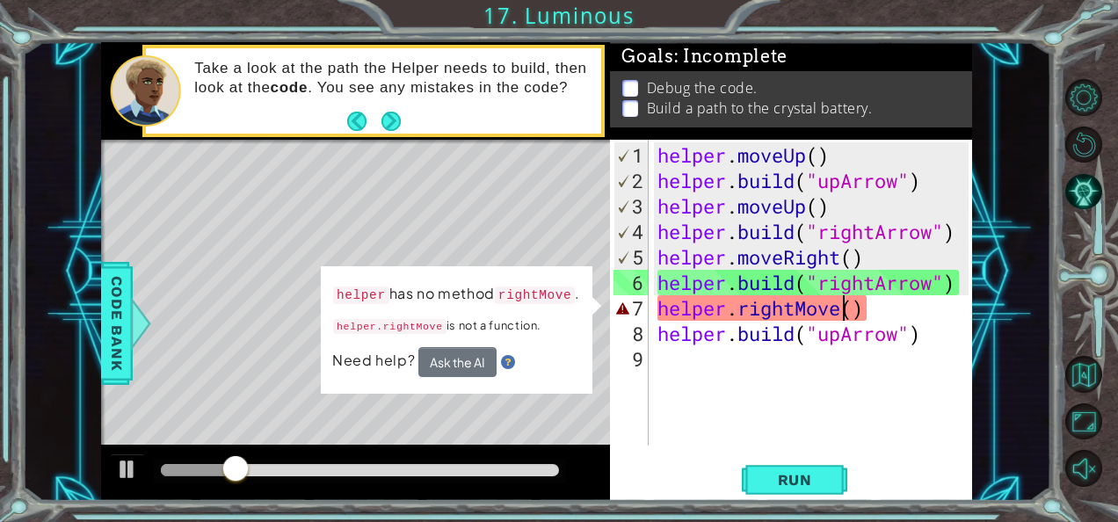
click at [838, 314] on div "helper . moveUp ( ) helper . build ( "upArrow" ) helper . moveUp ( ) helper . b…" at bounding box center [816, 320] width 324 height 357
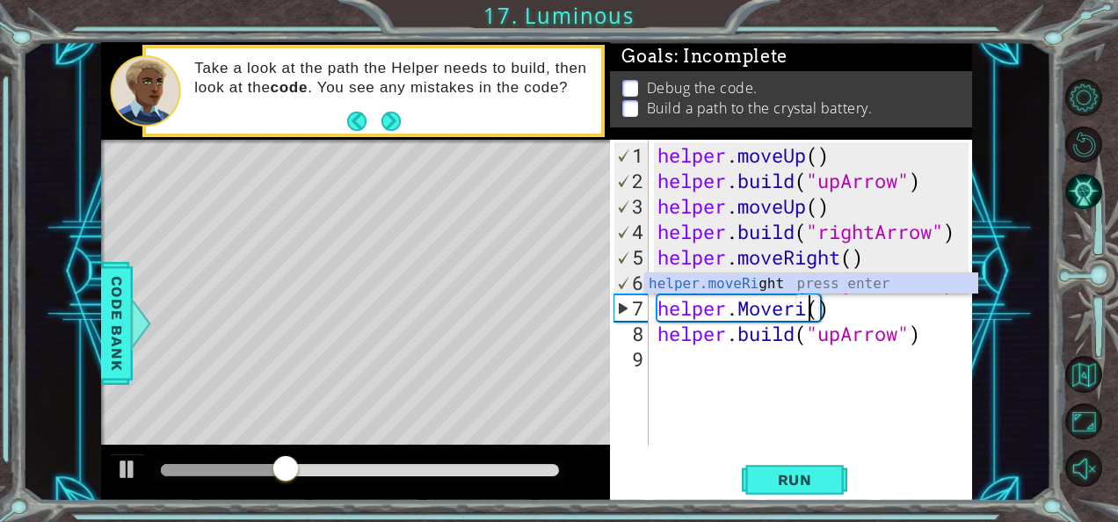
scroll to position [0, 8]
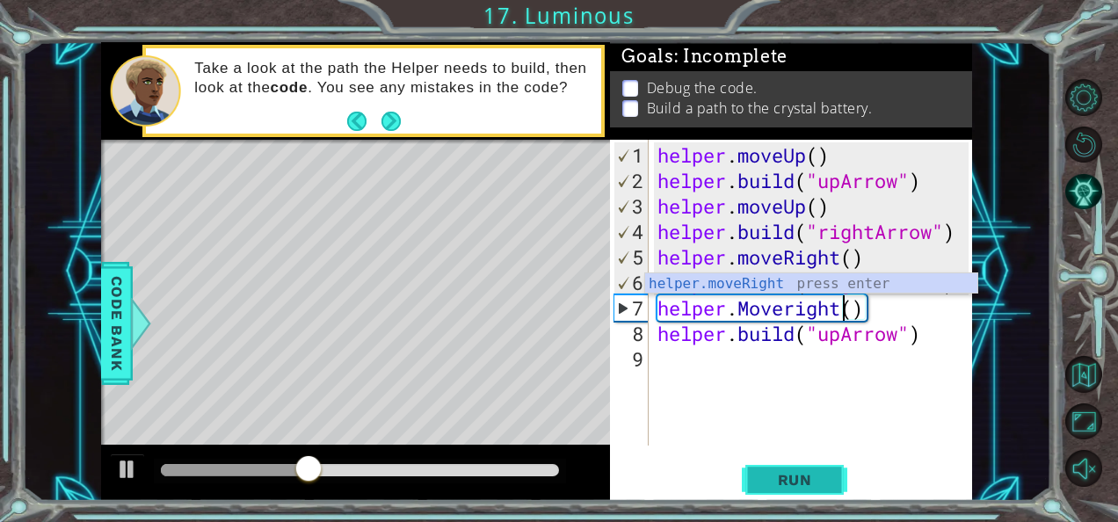
click at [790, 471] on span "Run" at bounding box center [795, 480] width 69 height 18
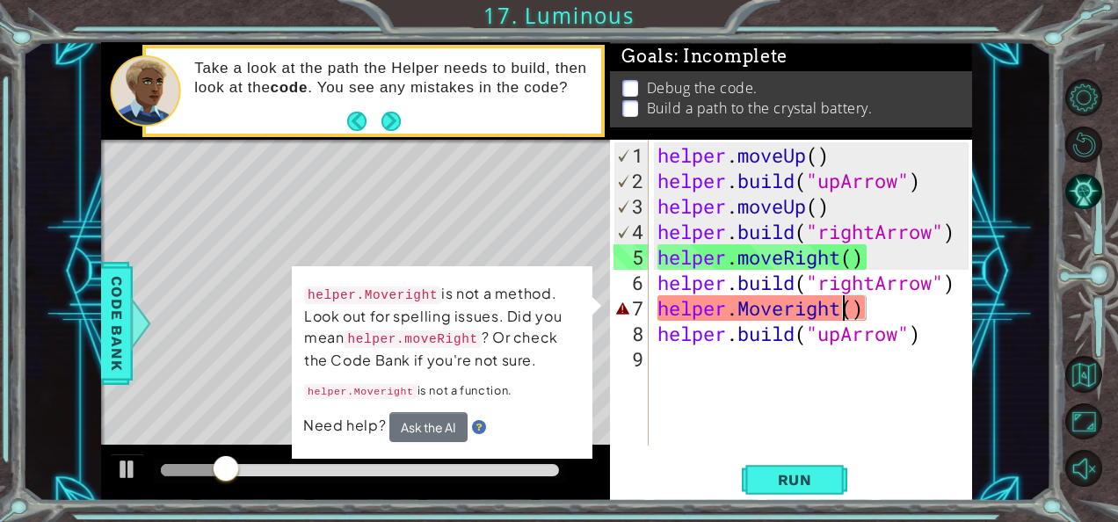
click at [751, 309] on div "helper . moveUp ( ) helper . build ( "upArrow" ) helper . moveUp ( ) helper . b…" at bounding box center [816, 320] width 324 height 357
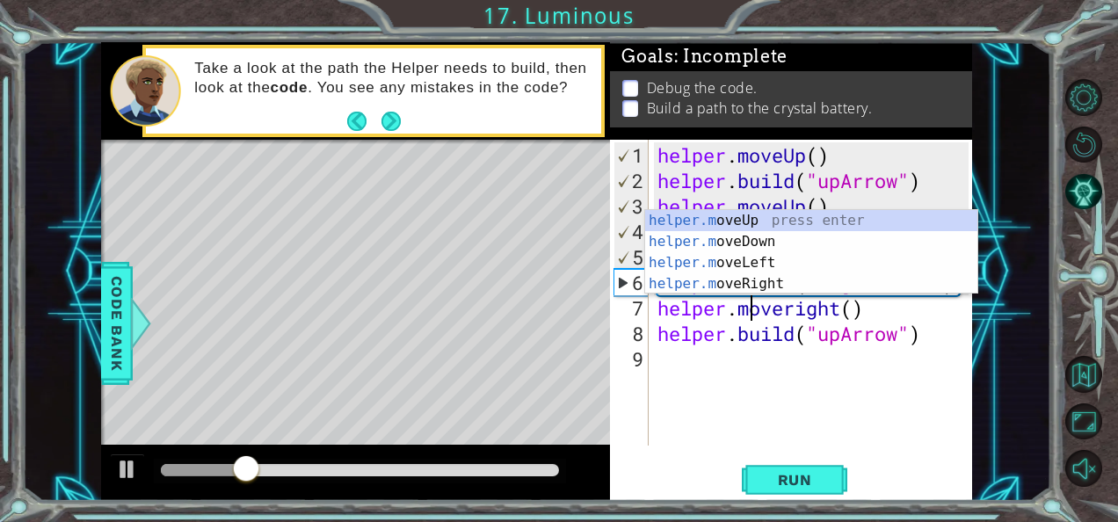
scroll to position [0, 4]
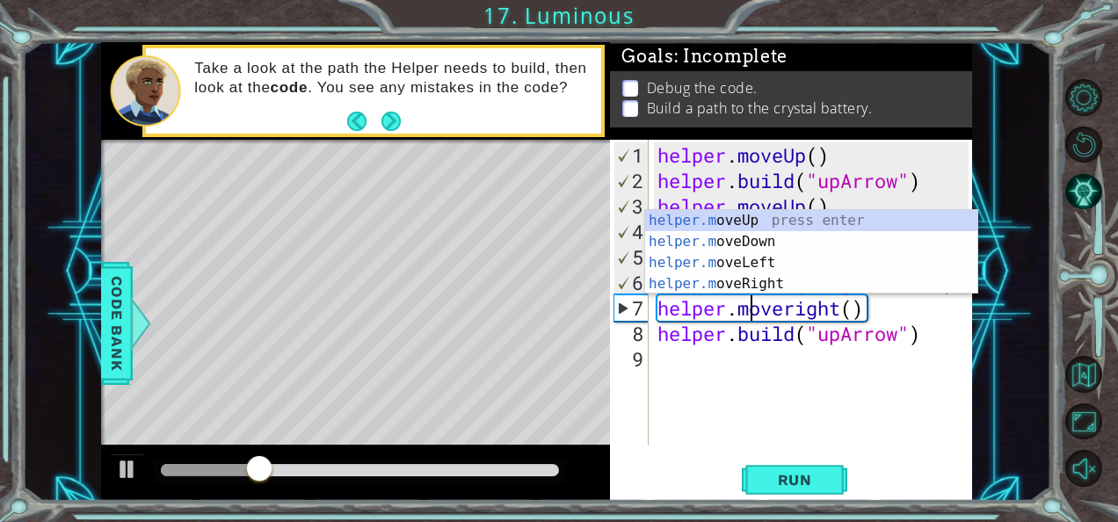
click at [798, 313] on div "helper . moveUp ( ) helper . build ( "upArrow" ) helper . moveUp ( ) helper . b…" at bounding box center [816, 320] width 324 height 357
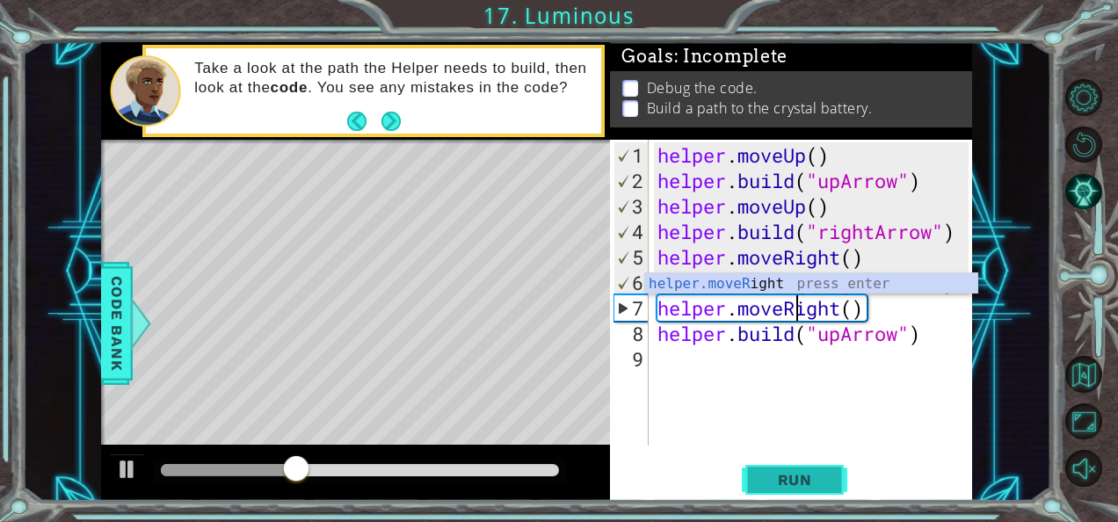
type textarea "helper.moveRight()"
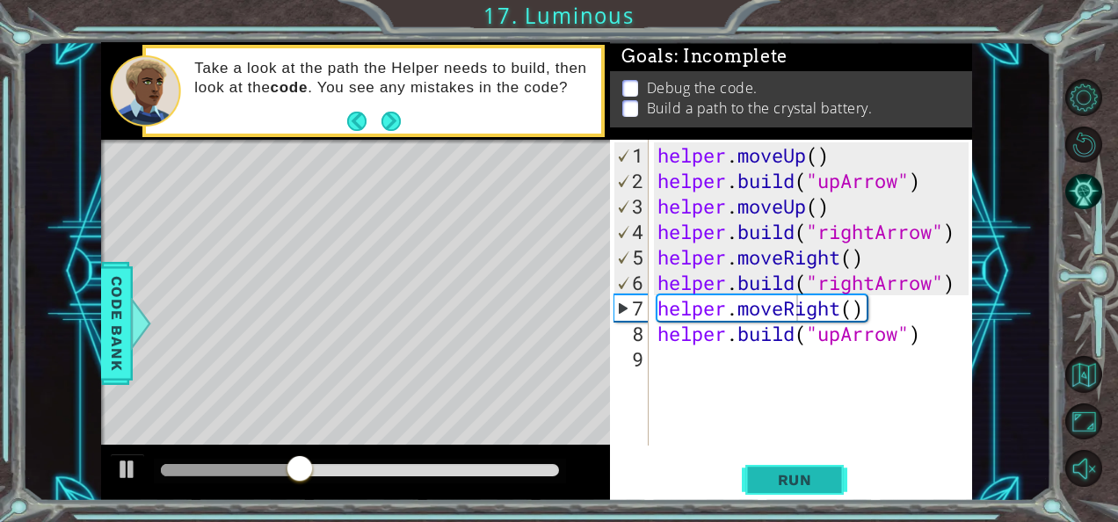
click at [792, 480] on span "Run" at bounding box center [795, 480] width 69 height 18
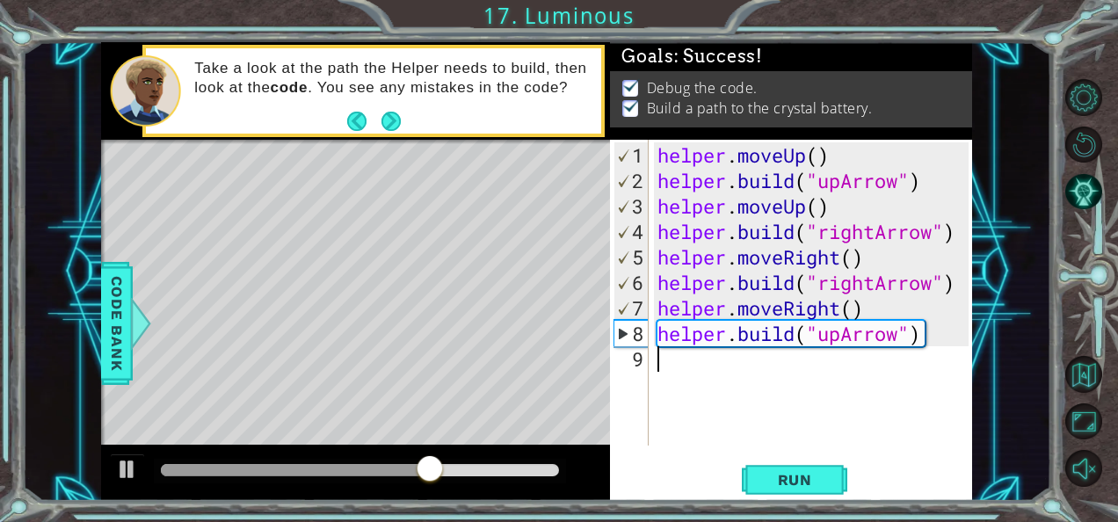
click at [782, 368] on div "helper . moveUp ( ) helper . build ( "upArrow" ) helper . moveUp ( ) helper . b…" at bounding box center [816, 320] width 324 height 357
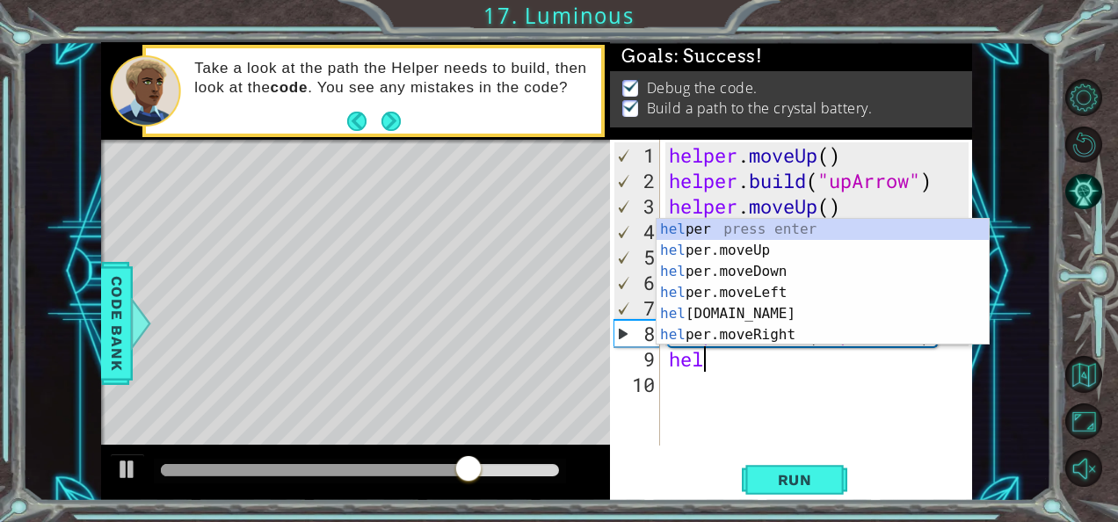
scroll to position [0, 0]
type textarea "help"
click at [781, 371] on div "helper . moveUp ( ) helper . build ( "upArrow" ) helper . moveUp ( ) helper . b…" at bounding box center [822, 320] width 313 height 357
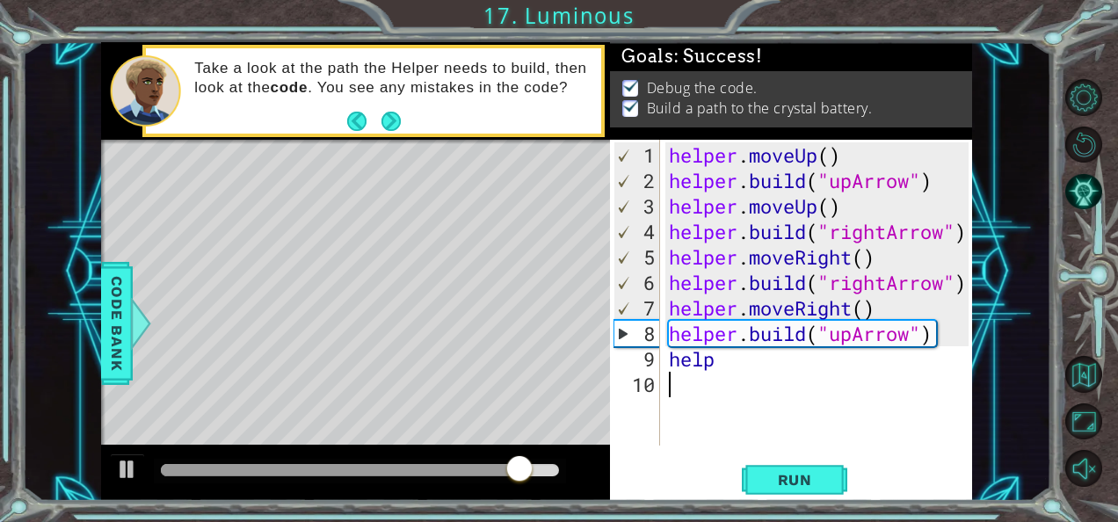
scroll to position [0, 0]
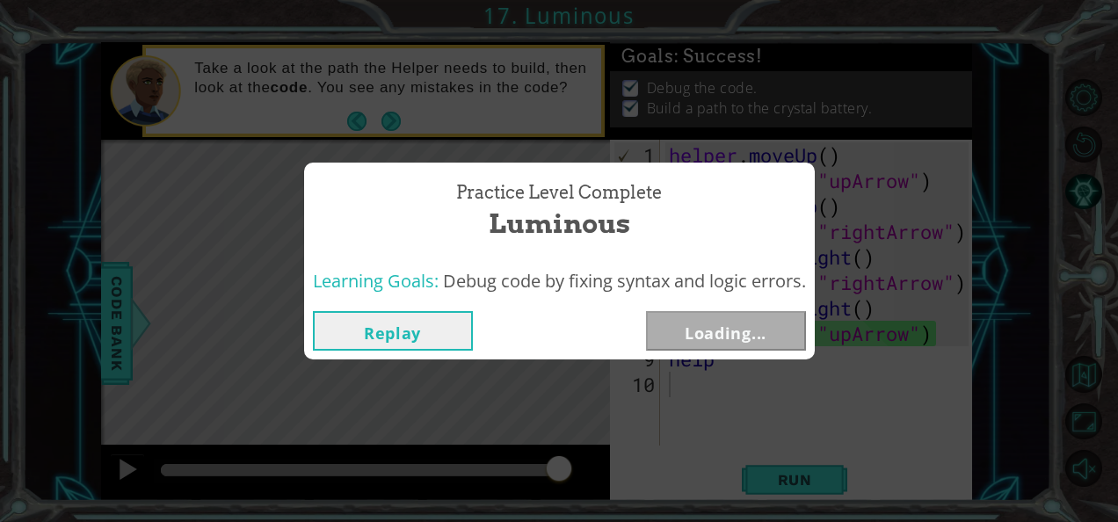
click at [750, 352] on div "Replay Loading..." at bounding box center [559, 330] width 511 height 57
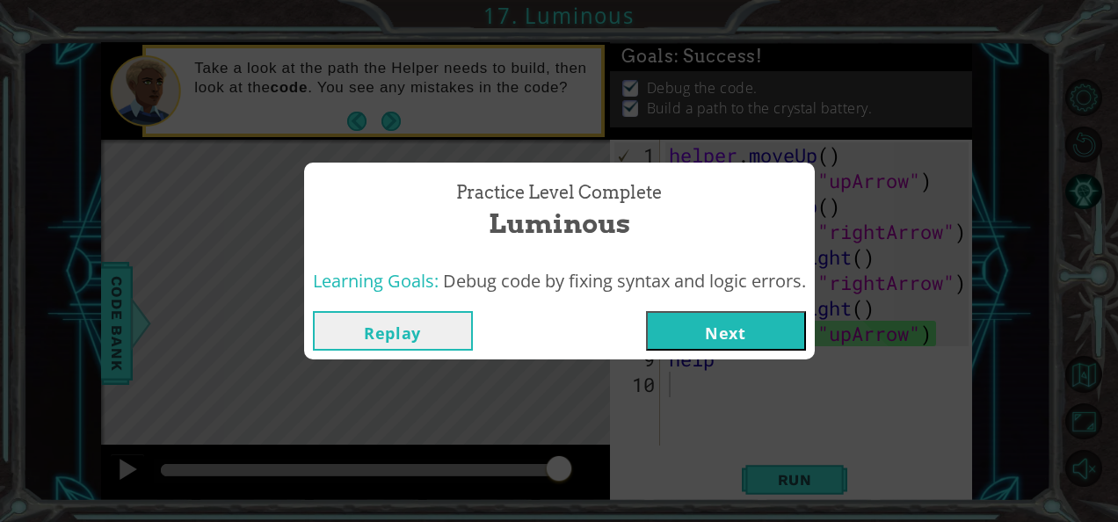
click at [721, 327] on button "Next" at bounding box center [726, 331] width 160 height 40
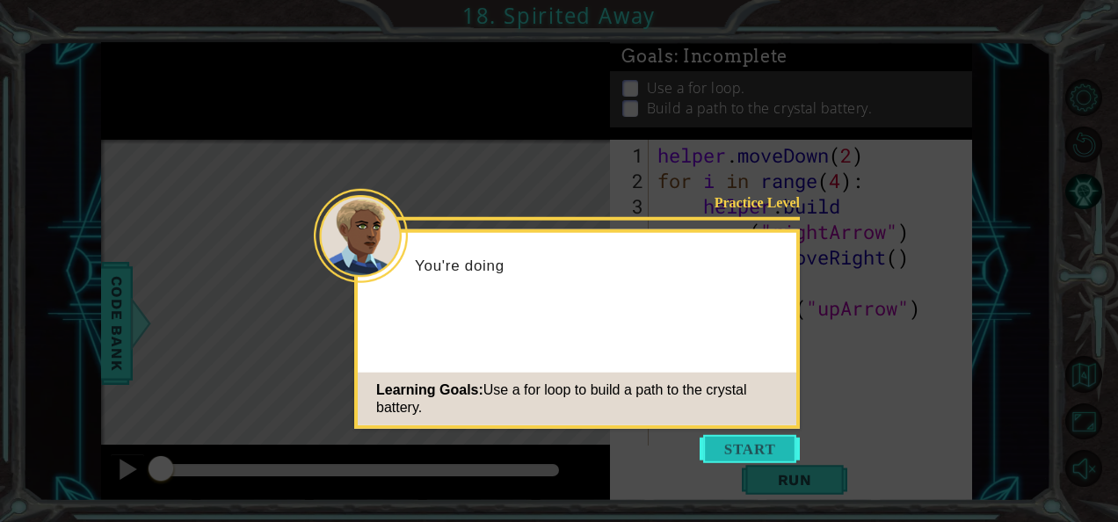
click at [746, 455] on button "Start" at bounding box center [750, 449] width 100 height 28
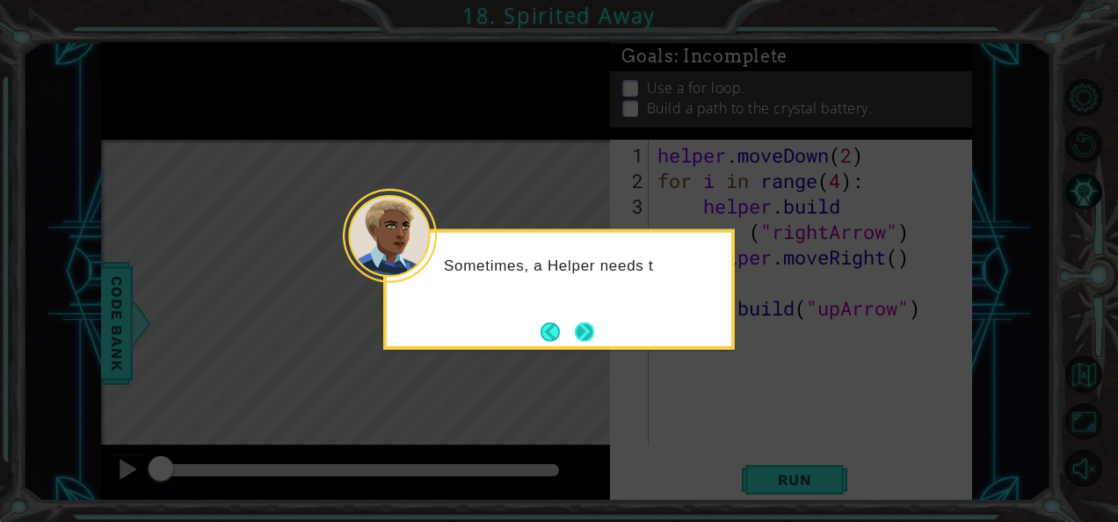
click at [594, 331] on button "Next" at bounding box center [584, 331] width 19 height 19
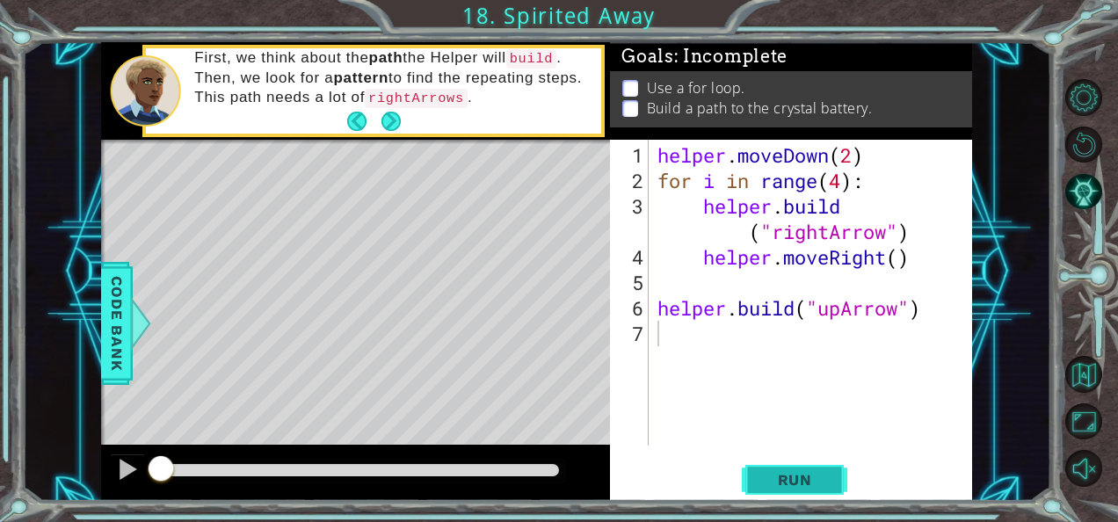
click at [784, 473] on span "Run" at bounding box center [795, 480] width 69 height 18
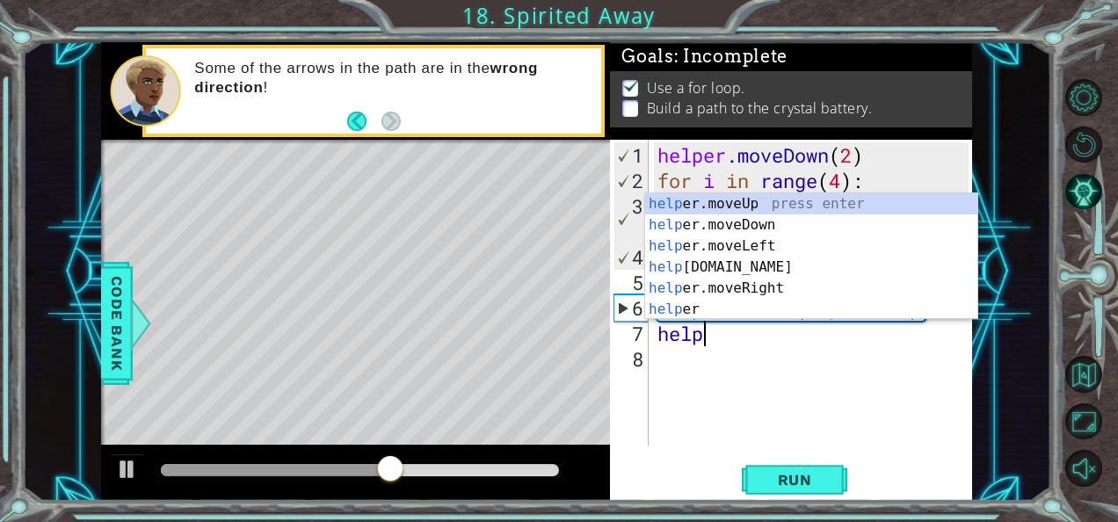
scroll to position [0, 2]
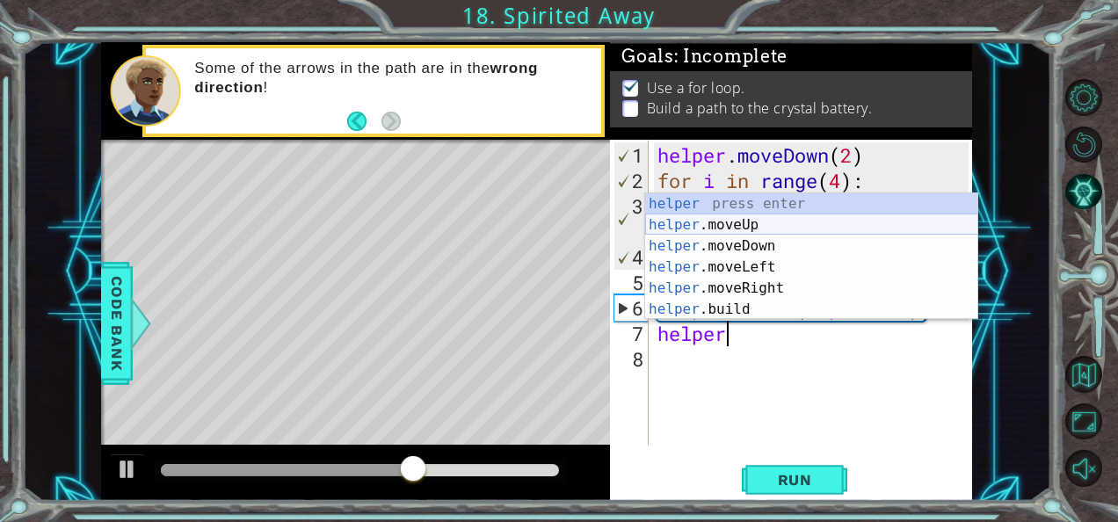
click at [742, 225] on div "helper press enter helper .moveUp press enter helper .moveDown press enter help…" at bounding box center [811, 277] width 333 height 169
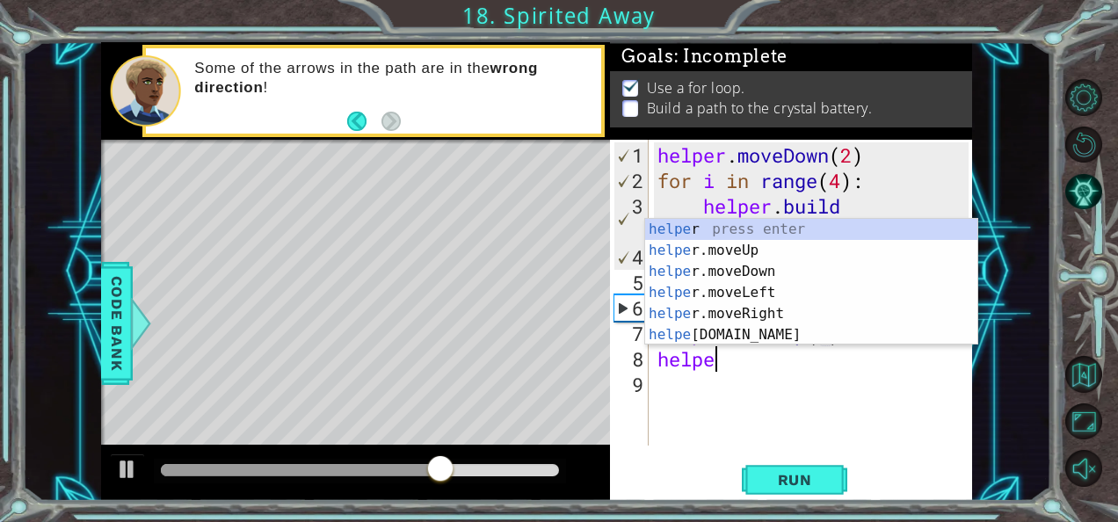
scroll to position [0, 11]
click at [777, 330] on div "helper press enter helper .moveUp press enter helper .moveDown press enter help…" at bounding box center [811, 303] width 333 height 169
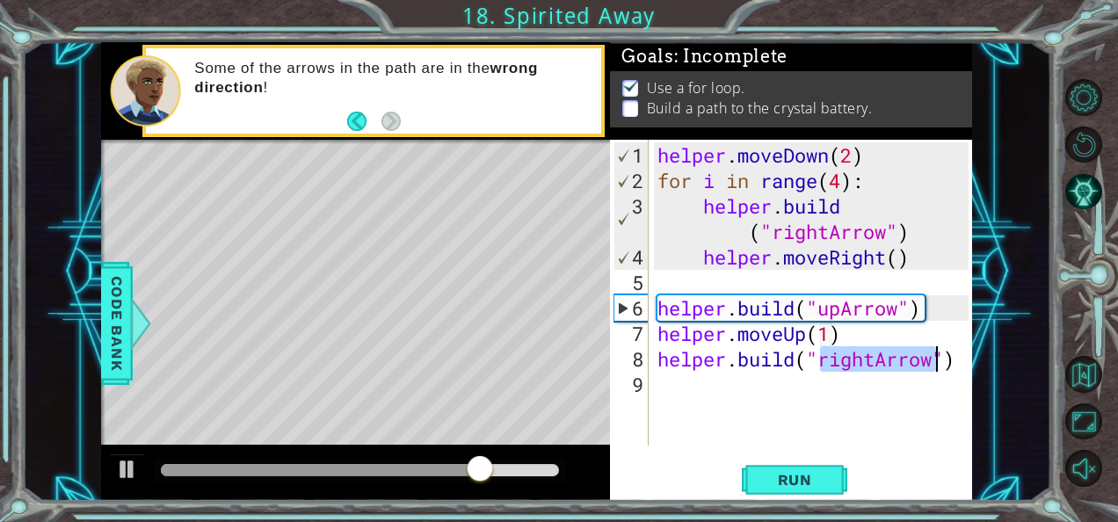
click at [870, 360] on div "helper . moveDown ( 2 ) for i in range ( 4 ) : helper . build ( "rightArrow" ) …" at bounding box center [811, 293] width 315 height 306
click at [876, 361] on div "helper . moveDown ( 2 ) for i in range ( 4 ) : helper . build ( "rightArrow" ) …" at bounding box center [816, 320] width 324 height 357
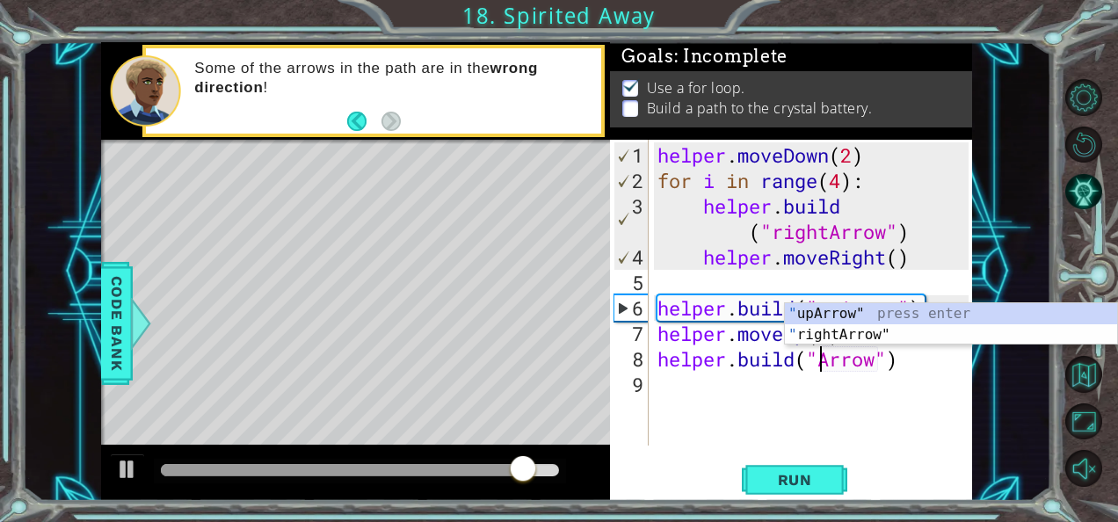
type textarea "[DOMAIN_NAME]("upArrow")"
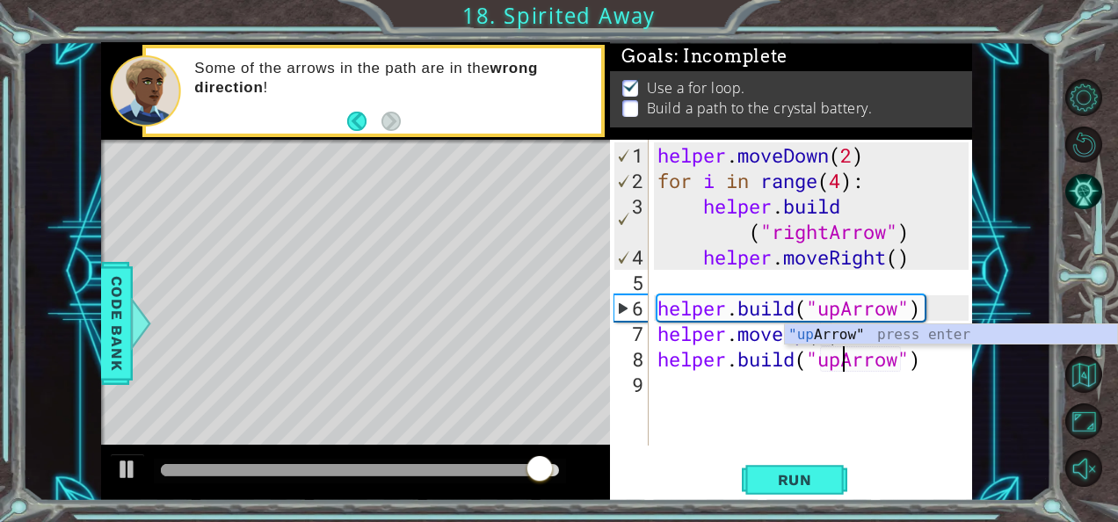
click at [747, 388] on div "helper . moveDown ( 2 ) for i in range ( 4 ) : helper . build ( "rightArrow" ) …" at bounding box center [816, 320] width 324 height 357
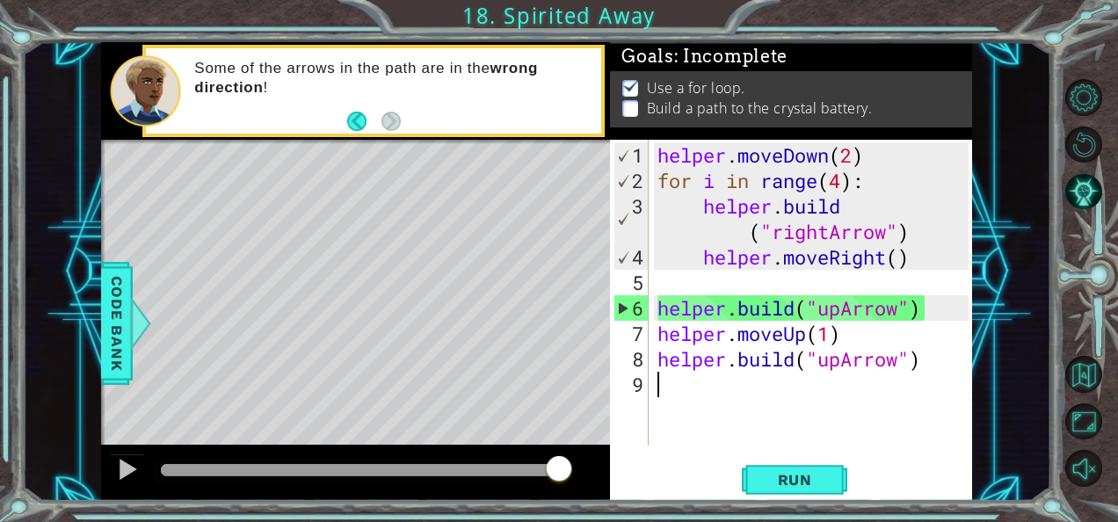
click at [940, 372] on div "helper . moveDown ( 2 ) for i in range ( 4 ) : helper . build ( "rightArrow" ) …" at bounding box center [816, 320] width 324 height 357
click at [788, 477] on span "Run" at bounding box center [795, 480] width 69 height 18
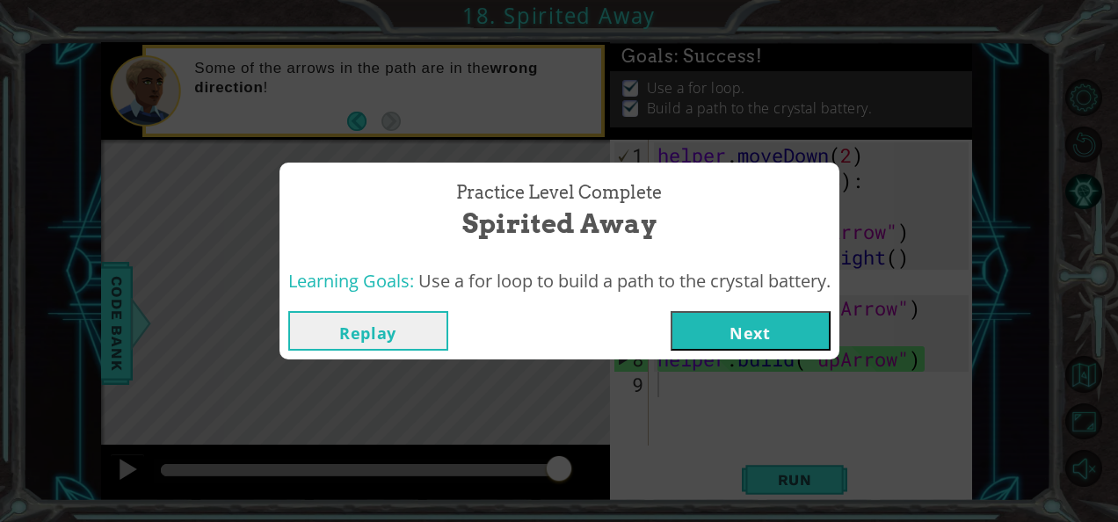
click at [746, 331] on button "Next" at bounding box center [751, 331] width 160 height 40
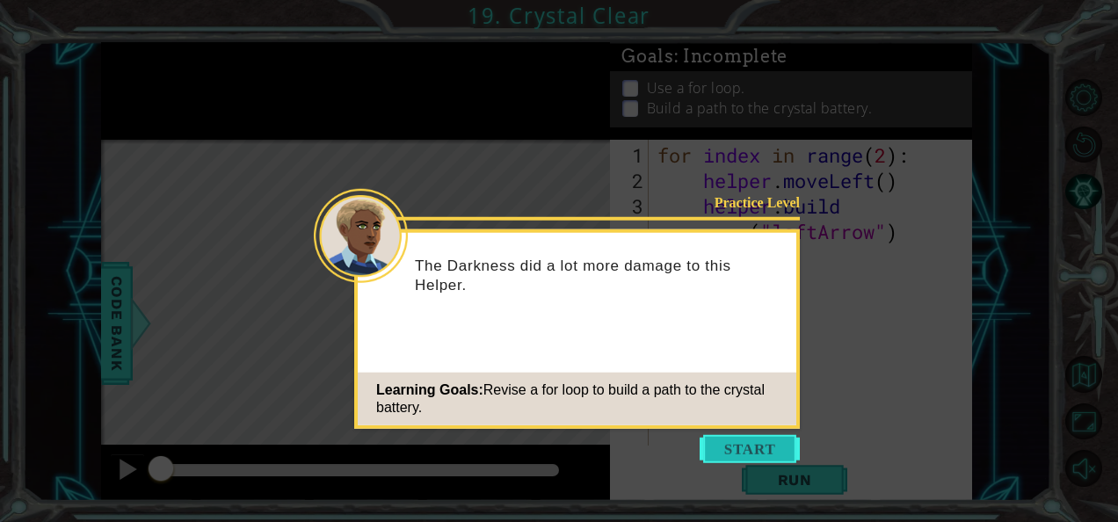
click at [725, 447] on button "Start" at bounding box center [750, 449] width 100 height 28
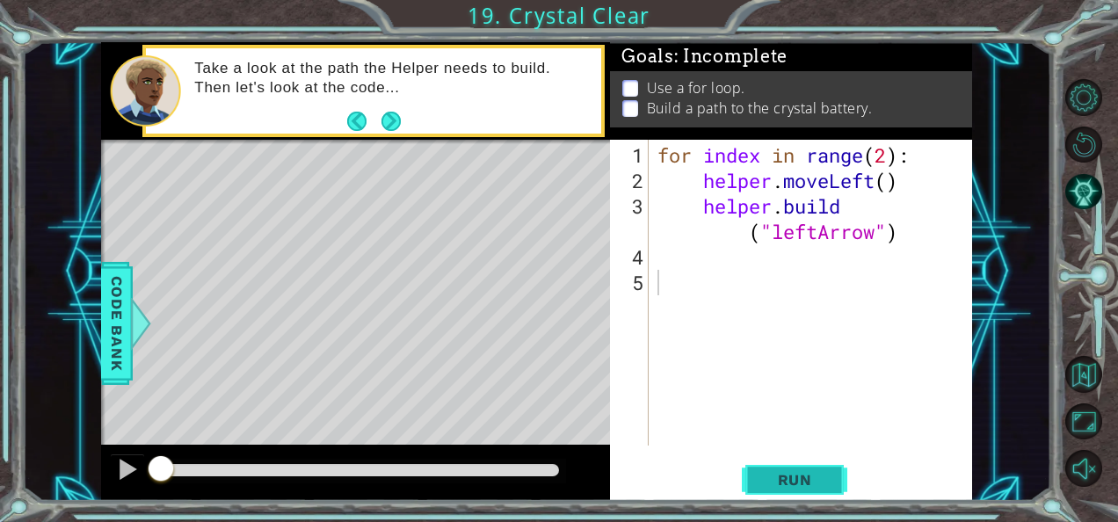
click at [802, 477] on span "Run" at bounding box center [795, 480] width 69 height 18
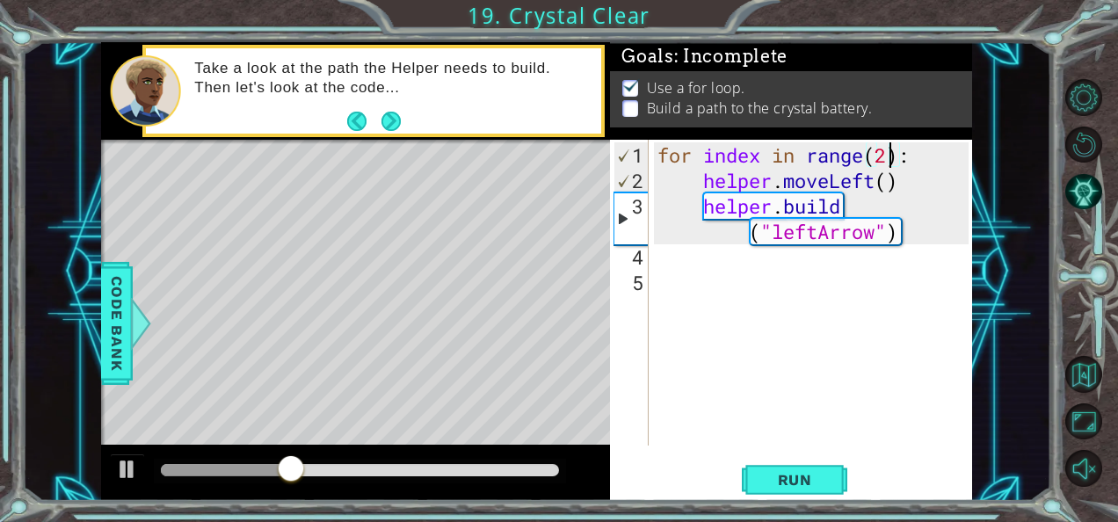
click at [891, 160] on div "for index in range ( 2 ) : helper . moveLeft ( ) helper . build ( "leftArrow" )" at bounding box center [816, 320] width 324 height 357
type textarea "for index in range(4):"
click at [777, 477] on span "Run" at bounding box center [795, 480] width 69 height 18
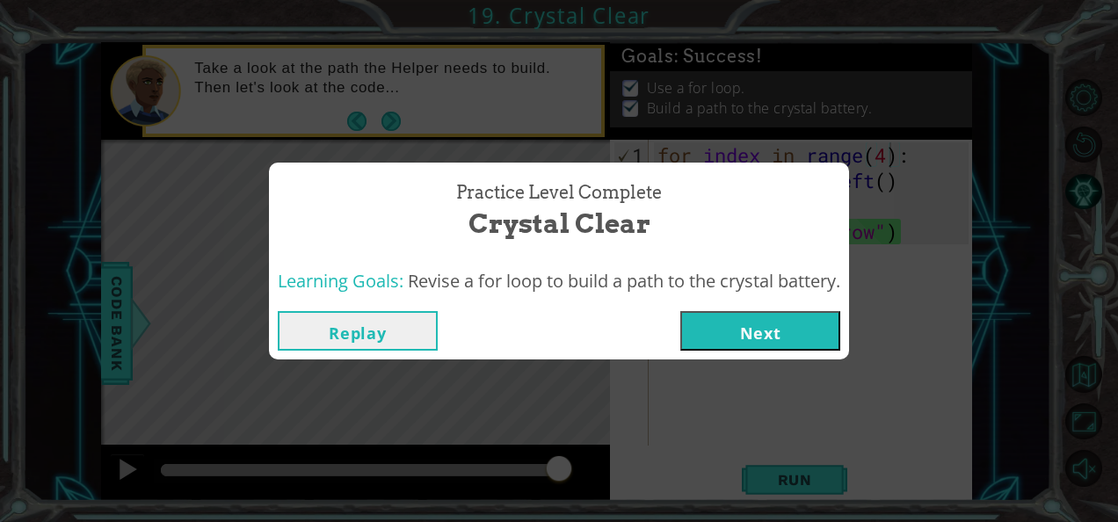
click at [758, 335] on button "Next" at bounding box center [761, 331] width 160 height 40
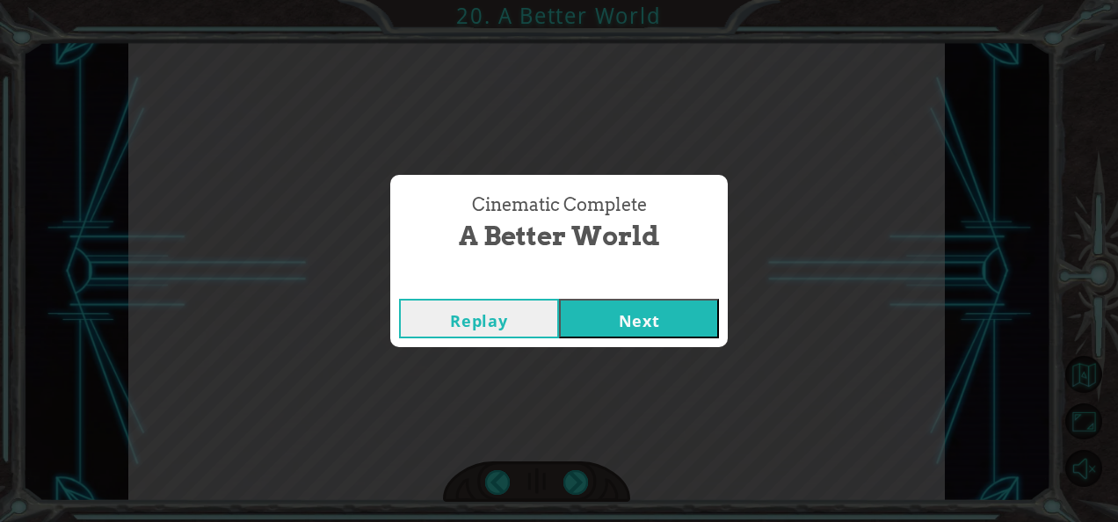
click at [601, 327] on button "Next" at bounding box center [639, 319] width 160 height 40
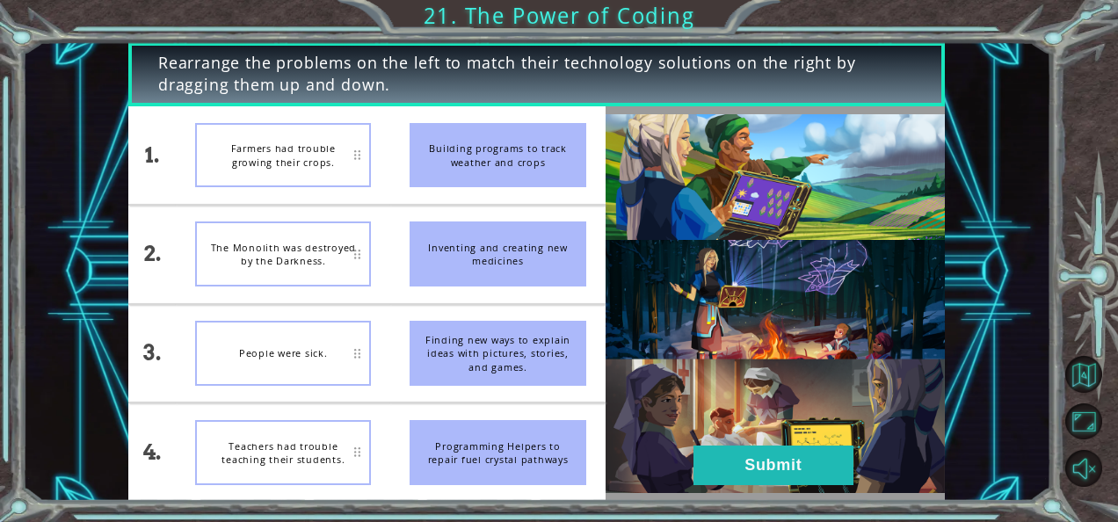
click at [343, 163] on div "Farmers had trouble growing their crops." at bounding box center [283, 155] width 176 height 65
drag, startPoint x: 343, startPoint y: 163, endPoint x: 326, endPoint y: 271, distance: 109.4
click at [326, 271] on ul "Farmers had trouble growing their crops. The Monolith was destroyed by the Dark…" at bounding box center [283, 303] width 215 height 395
click at [310, 165] on div "Farmers had trouble growing their crops." at bounding box center [283, 155] width 176 height 65
click at [449, 174] on div "Building programs to track weather and crops" at bounding box center [498, 155] width 176 height 65
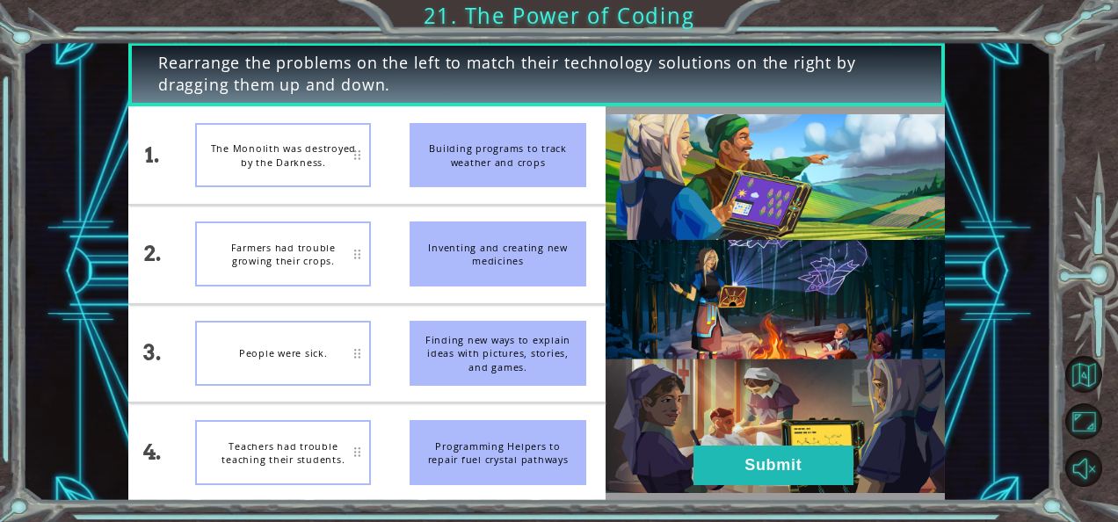
click at [339, 114] on li "The Monolith was destroyed by the Darkness." at bounding box center [283, 155] width 215 height 98
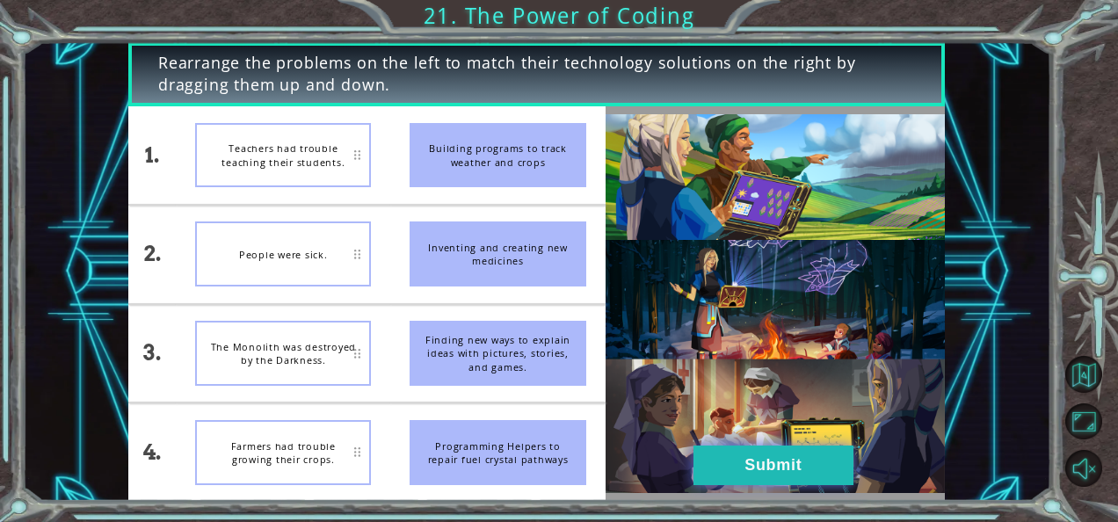
click at [706, 460] on button "Submit" at bounding box center [774, 466] width 160 height 40
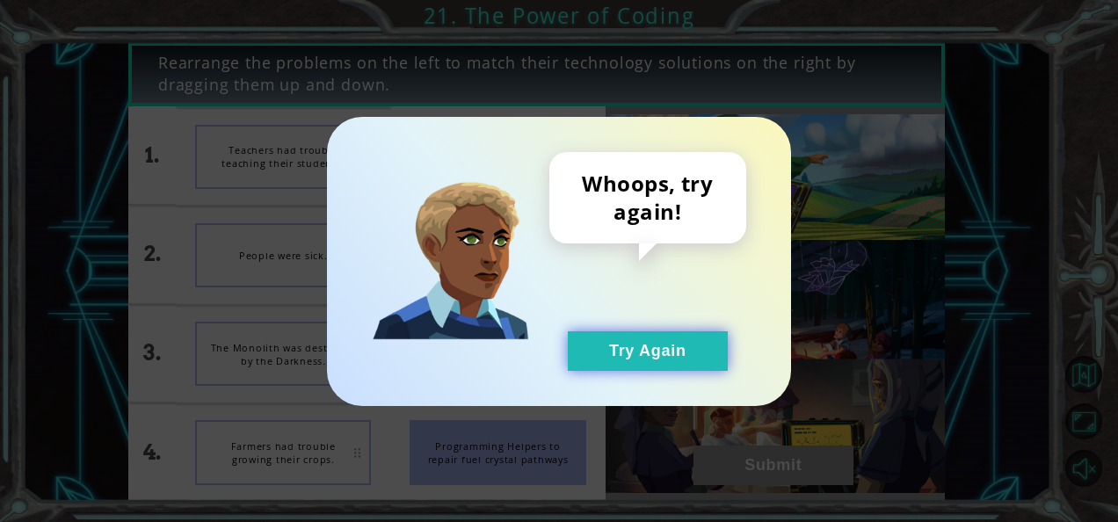
click at [671, 361] on button "Try Again" at bounding box center [648, 351] width 160 height 40
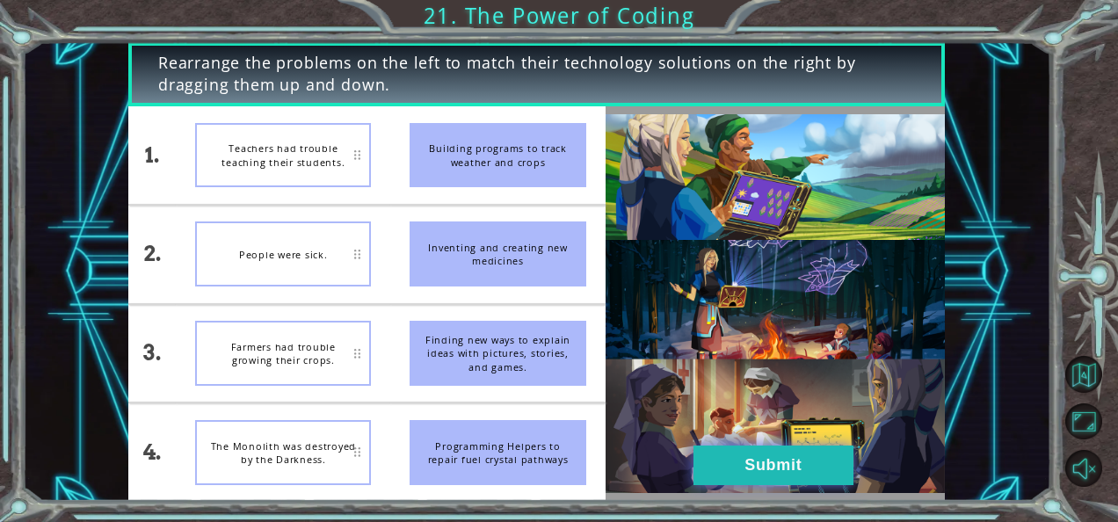
click at [732, 454] on button "Submit" at bounding box center [774, 466] width 160 height 40
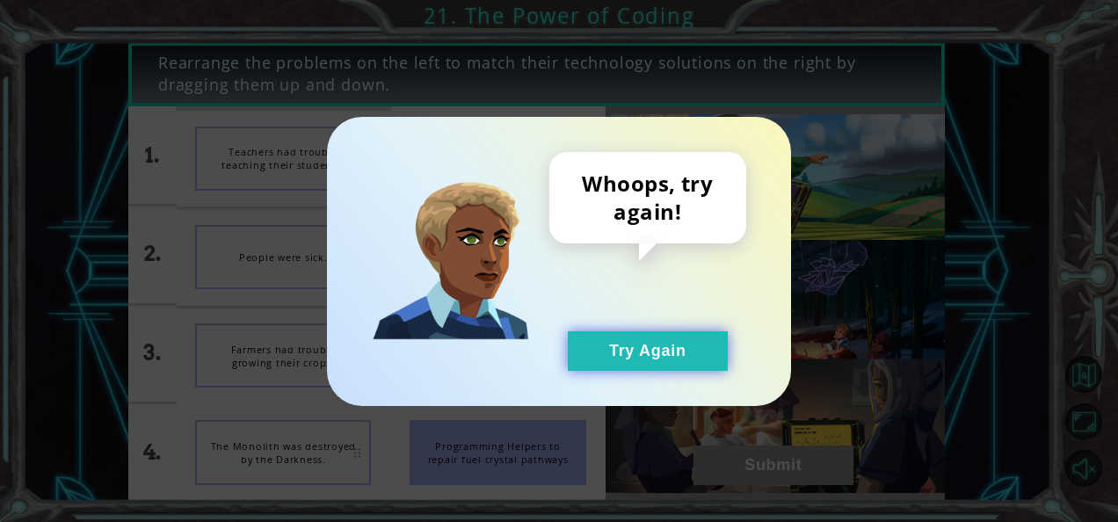
click at [614, 351] on button "Try Again" at bounding box center [648, 351] width 160 height 40
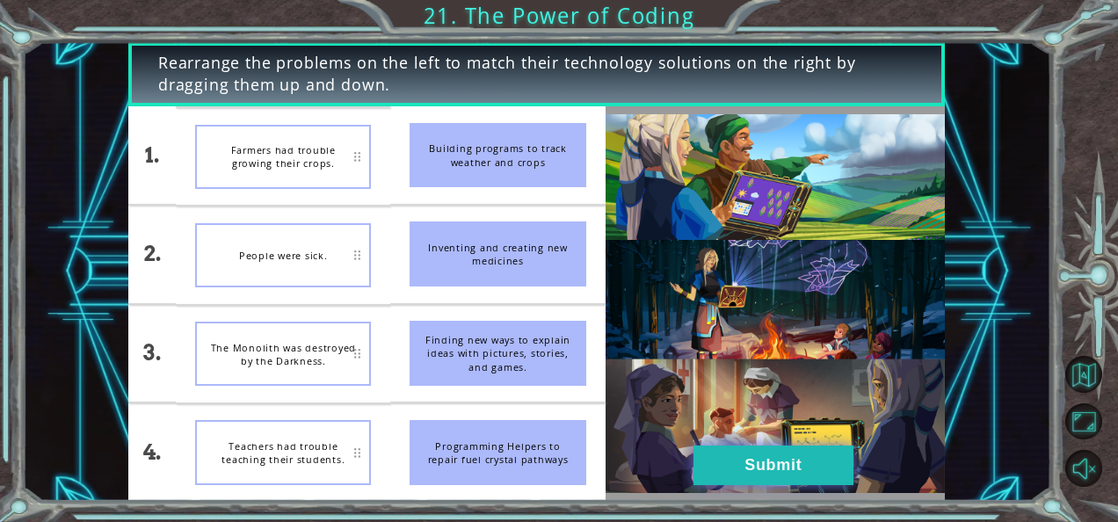
click at [737, 466] on button "Submit" at bounding box center [774, 466] width 160 height 40
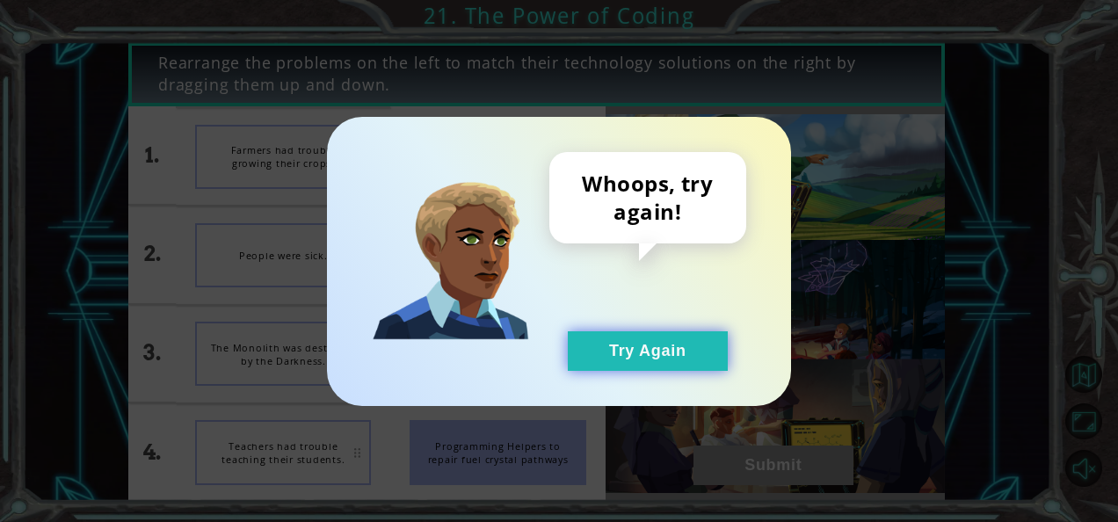
click at [679, 359] on button "Try Again" at bounding box center [648, 351] width 160 height 40
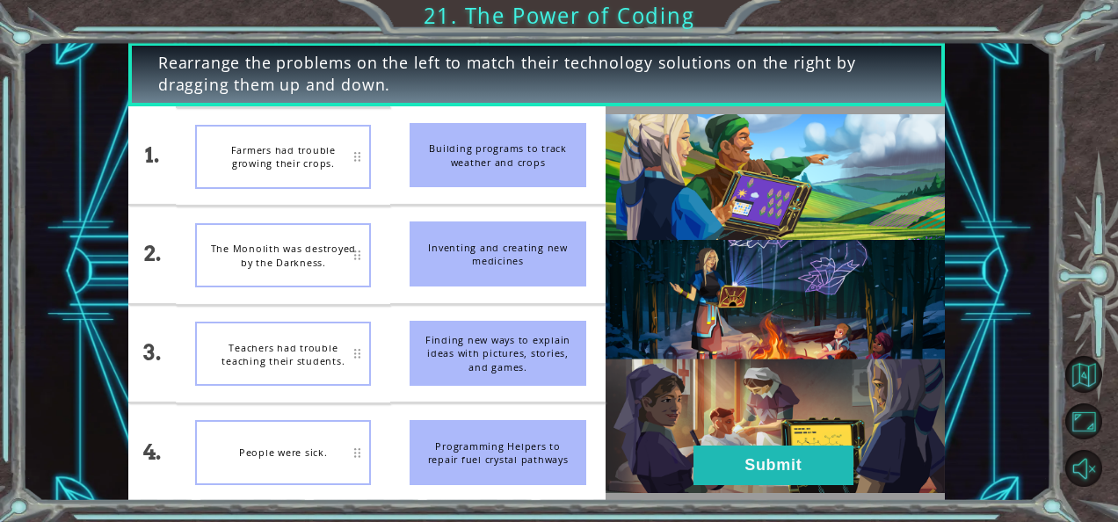
click at [288, 243] on div "The Monolith was destroyed by the Darkness." at bounding box center [283, 255] width 176 height 64
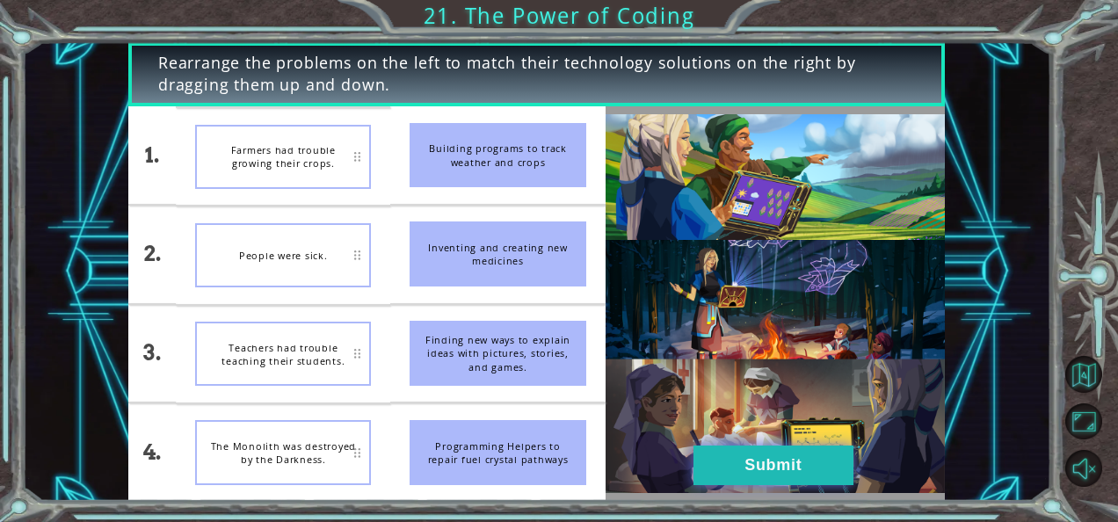
click at [730, 467] on button "Submit" at bounding box center [774, 466] width 160 height 40
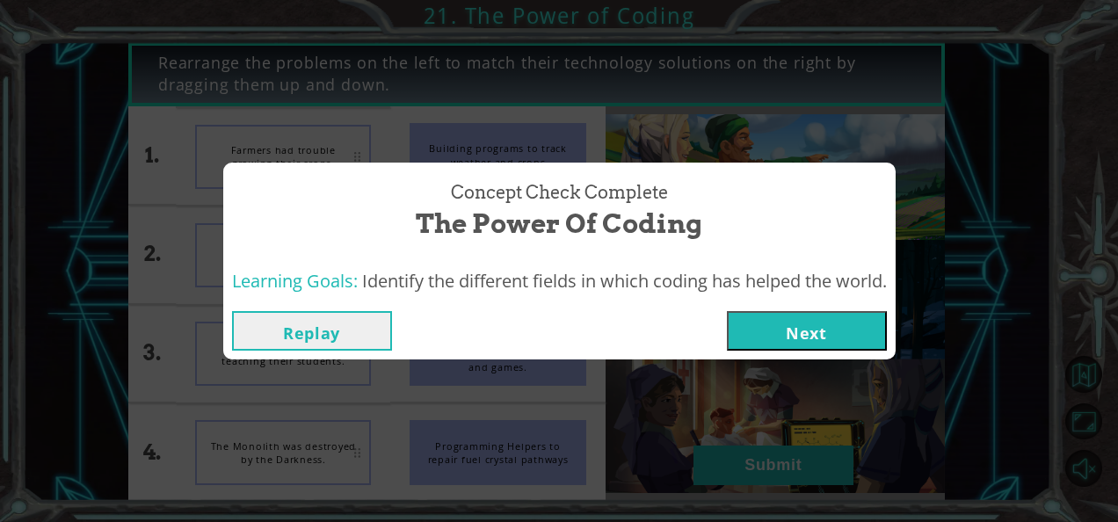
click at [794, 316] on button "Next" at bounding box center [807, 331] width 160 height 40
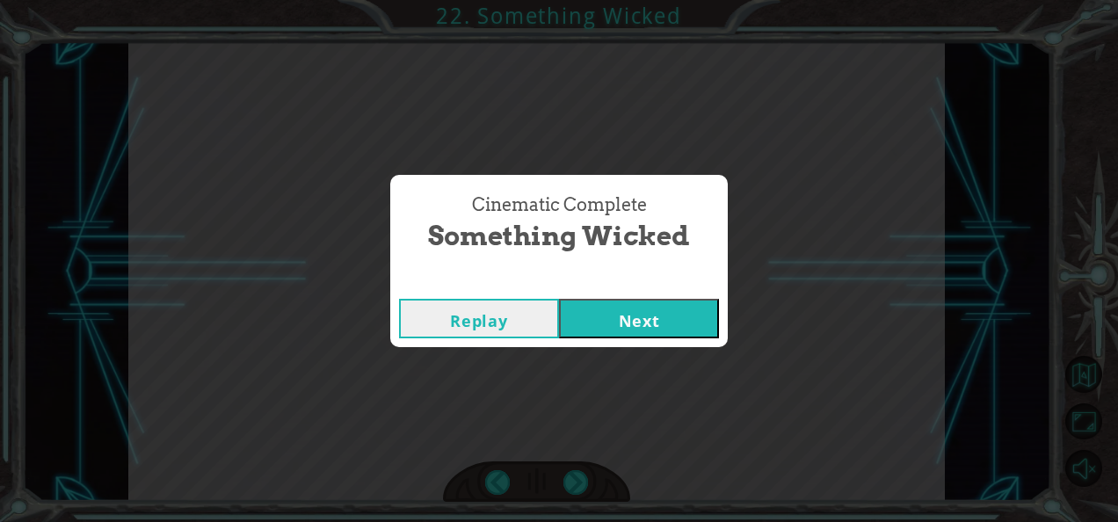
click at [650, 317] on button "Next" at bounding box center [639, 319] width 160 height 40
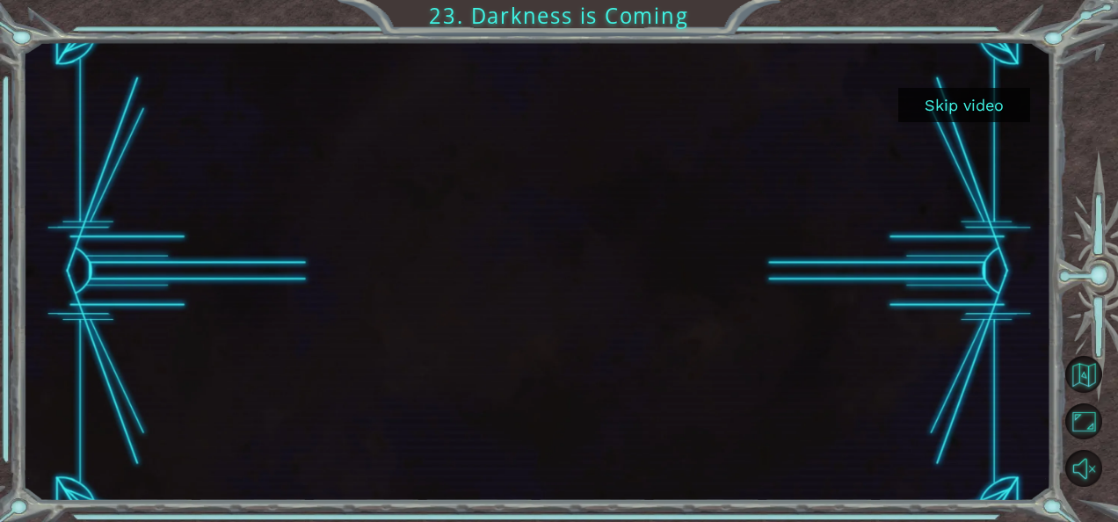
click at [946, 107] on button "Skip video" at bounding box center [965, 105] width 132 height 34
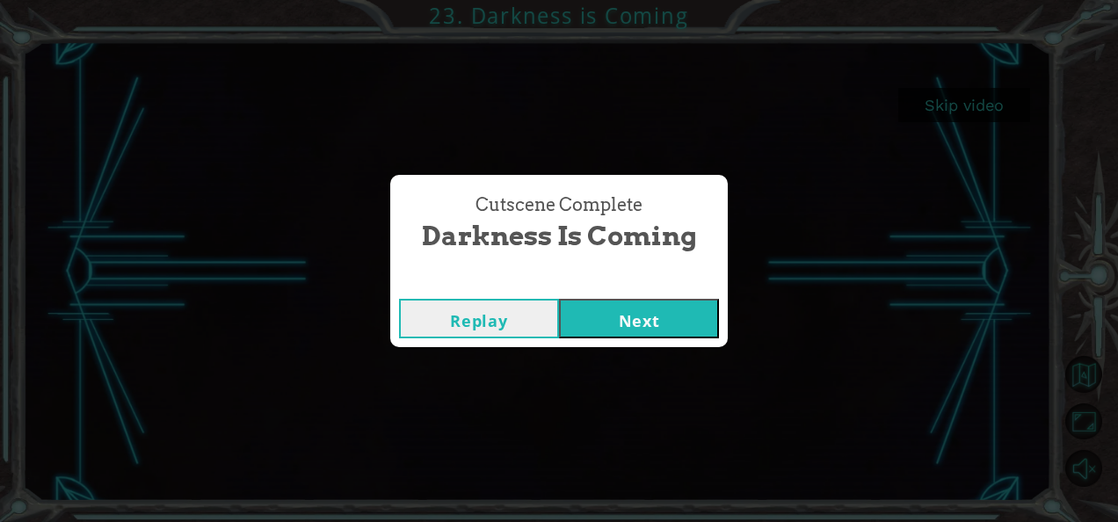
click at [677, 312] on button "Next" at bounding box center [639, 319] width 160 height 40
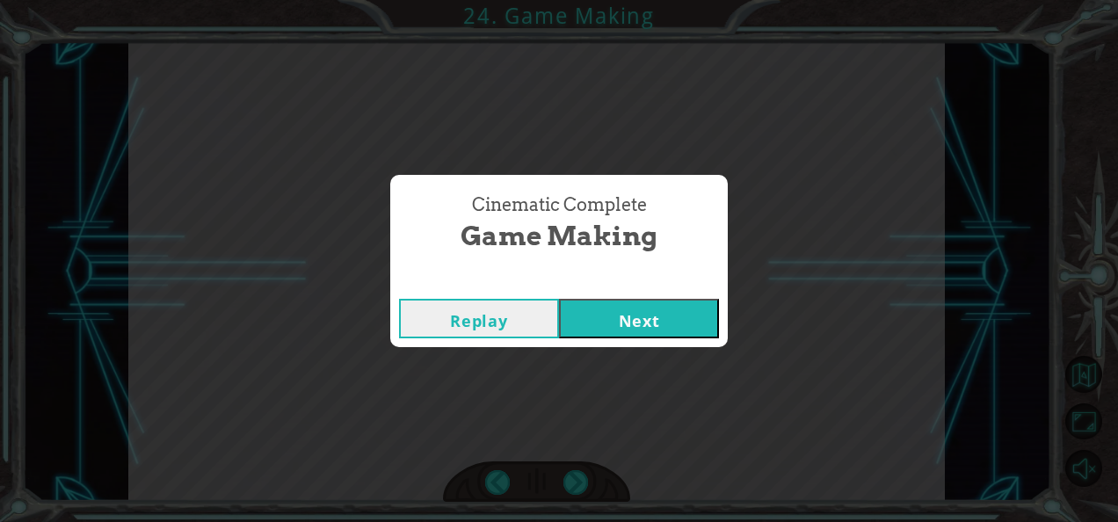
click at [650, 313] on button "Next" at bounding box center [639, 319] width 160 height 40
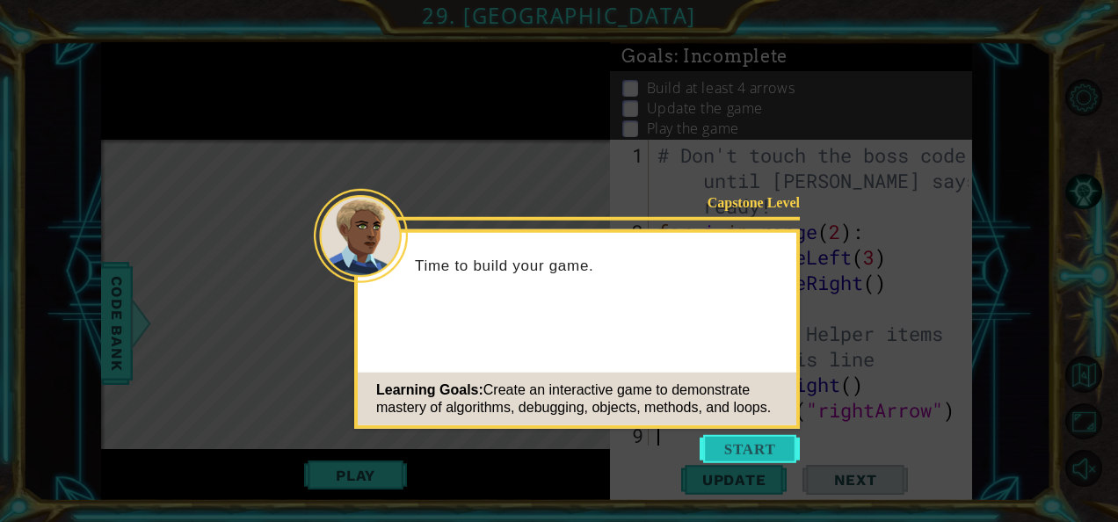
click at [749, 446] on button "Start" at bounding box center [750, 449] width 100 height 28
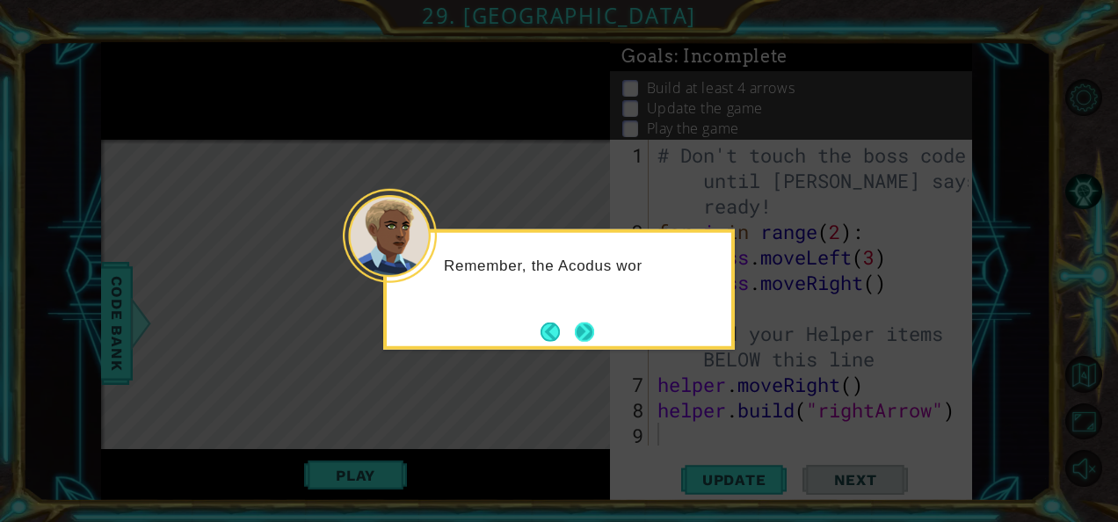
click at [586, 335] on button "Next" at bounding box center [585, 332] width 20 height 20
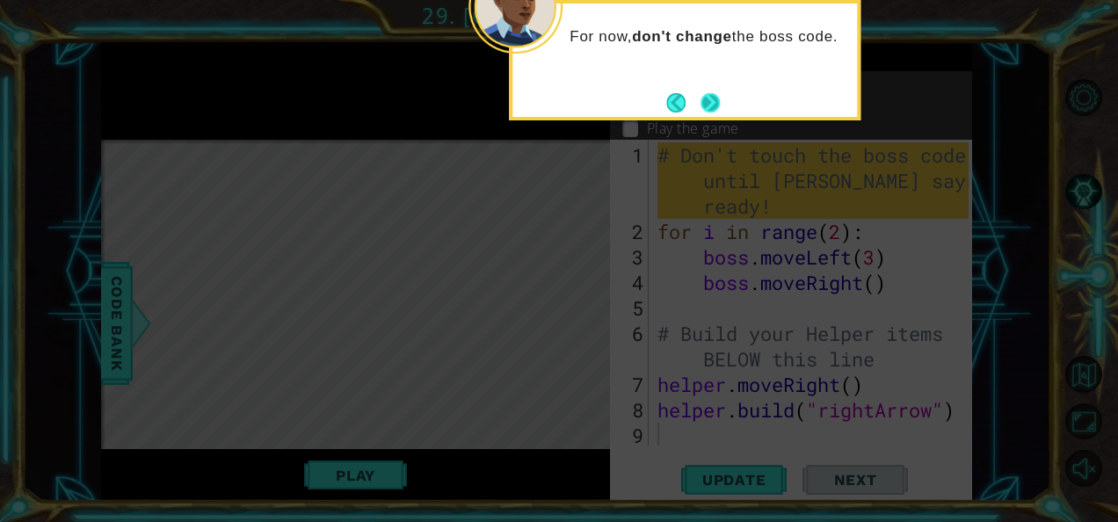
click at [714, 106] on button "Next" at bounding box center [711, 102] width 20 height 20
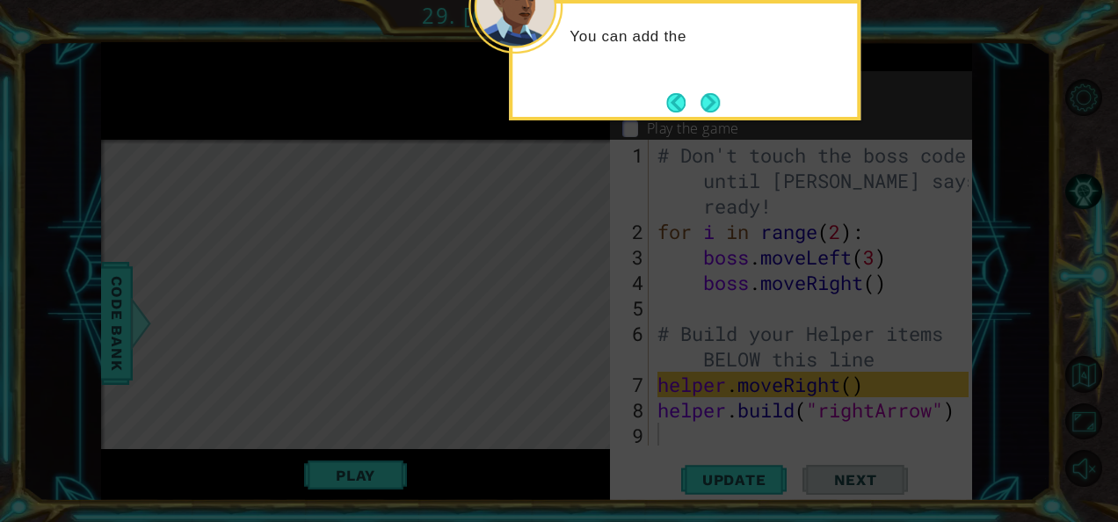
click at [714, 106] on button "Next" at bounding box center [710, 102] width 19 height 19
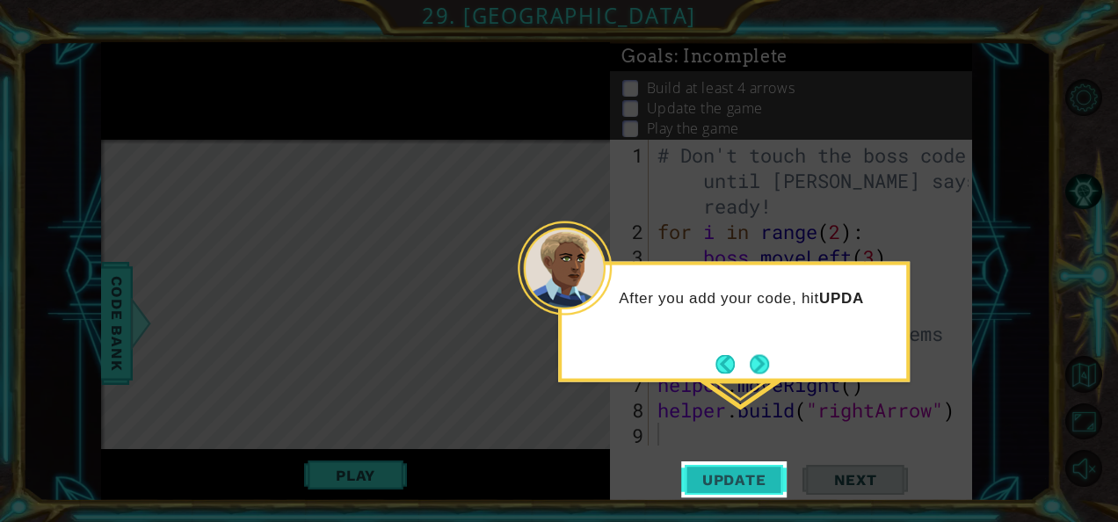
click at [752, 484] on span "Update" at bounding box center [734, 480] width 99 height 18
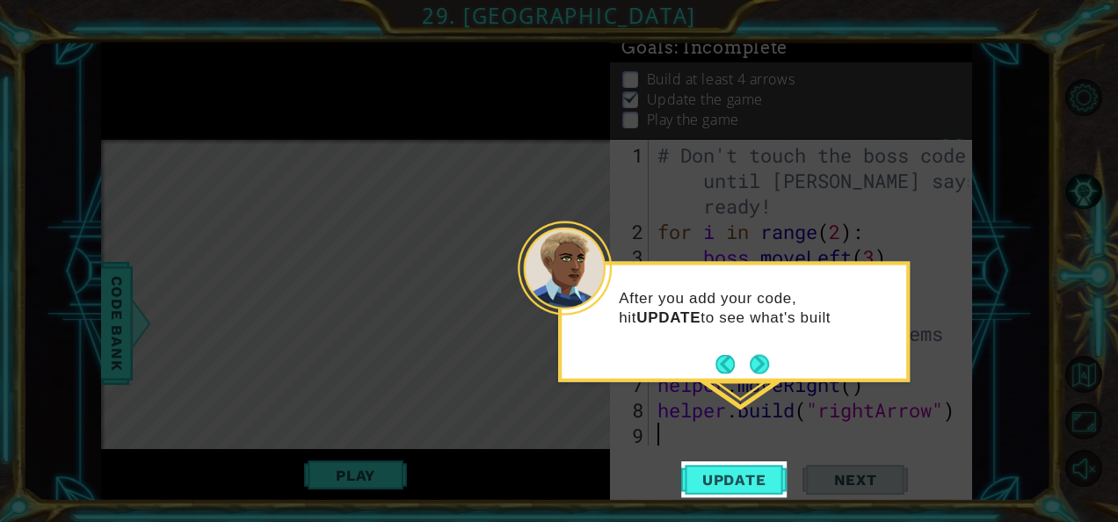
scroll to position [15, 0]
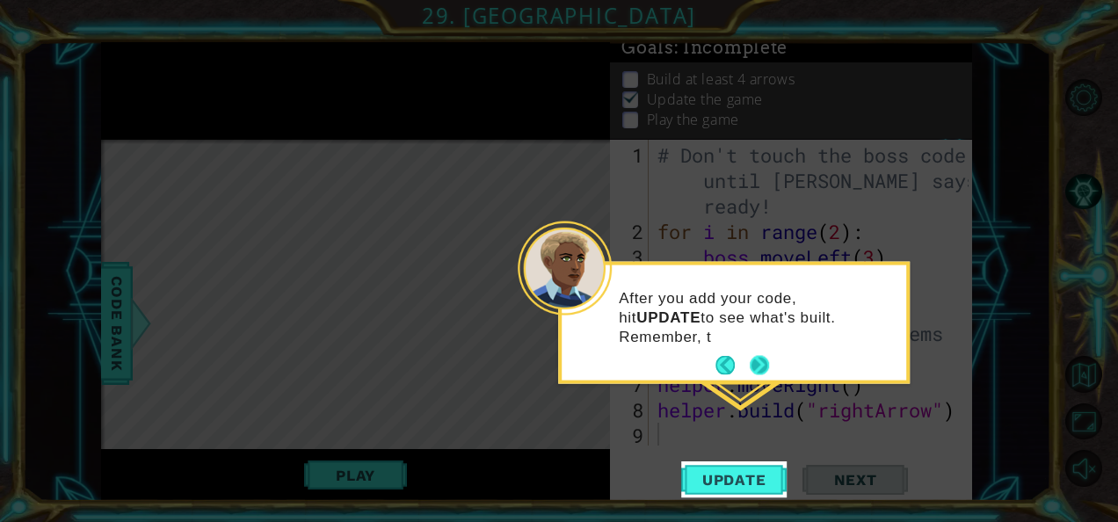
click at [756, 360] on button "Next" at bounding box center [760, 366] width 20 height 20
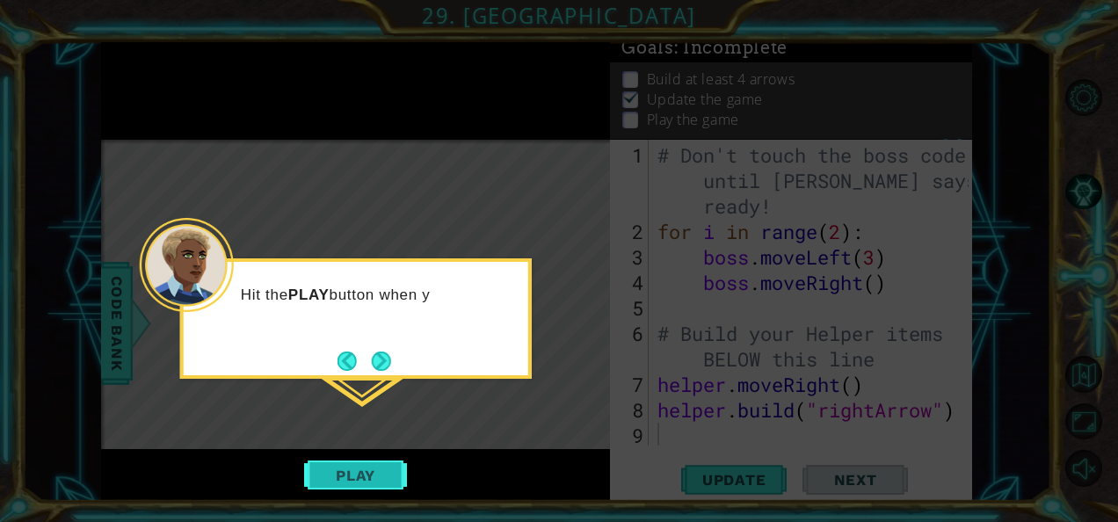
click at [334, 477] on button "Play" at bounding box center [355, 475] width 103 height 33
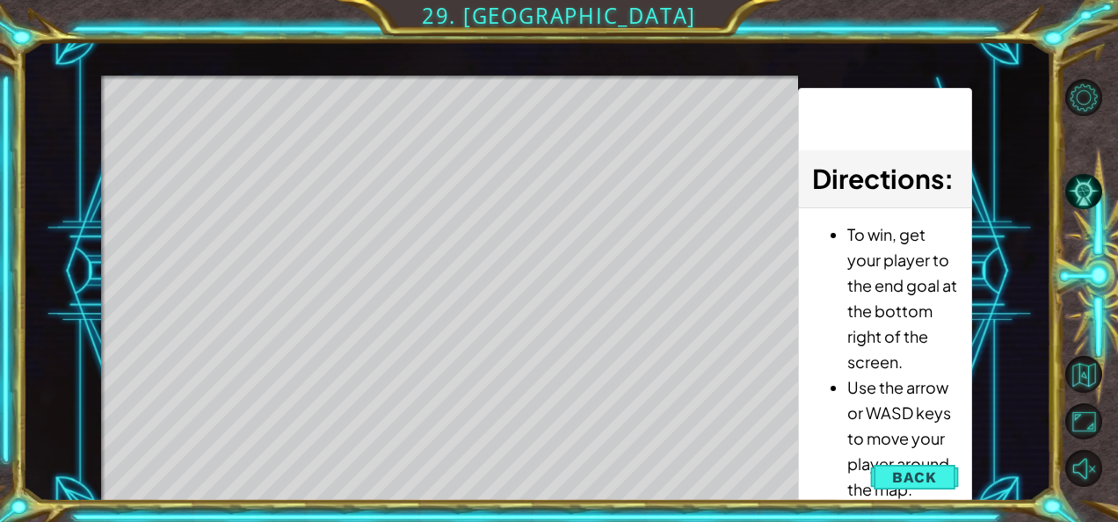
click at [220, 135] on div "Level Map" at bounding box center [507, 335] width 812 height 518
click at [911, 476] on span "Back" at bounding box center [914, 478] width 45 height 18
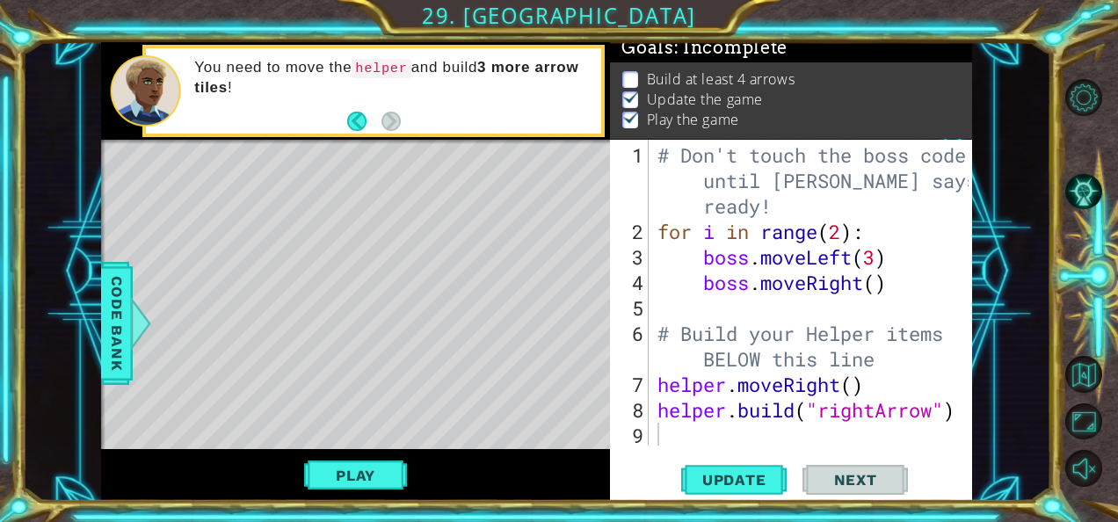
click at [854, 475] on span "Next" at bounding box center [856, 480] width 78 height 18
click at [363, 461] on button "Play" at bounding box center [355, 475] width 103 height 33
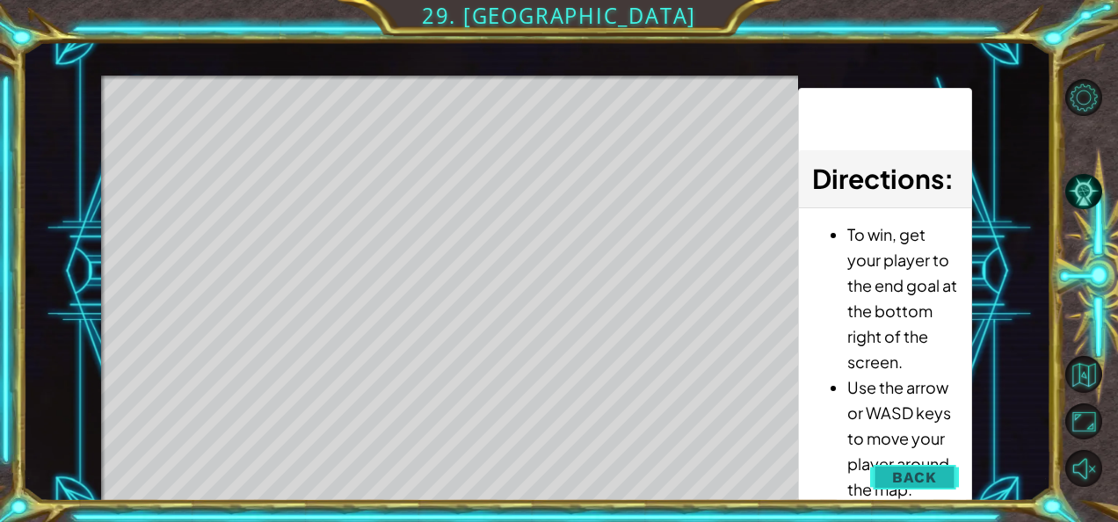
click at [907, 478] on span "Back" at bounding box center [914, 478] width 45 height 18
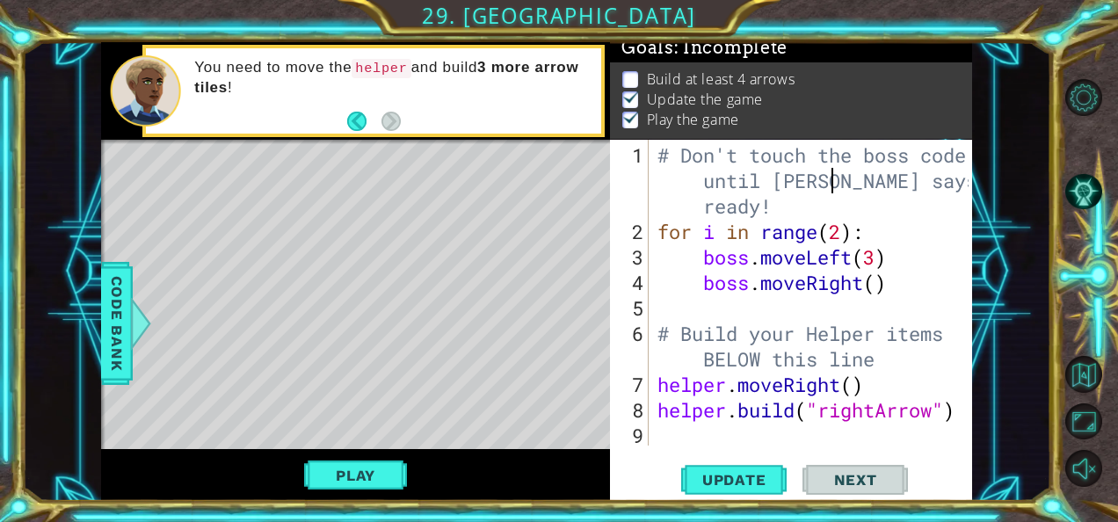
click at [827, 177] on div "# Don't touch the boss code until [PERSON_NAME] says you're ready! for i in ran…" at bounding box center [816, 346] width 324 height 408
click at [810, 183] on div "# Don't touch the boss code until [PERSON_NAME] says you're ready! for i in ran…" at bounding box center [811, 293] width 315 height 306
click at [937, 326] on div "# Don't touch the boss code until [PERSON_NAME] says you're ready! for i in ran…" at bounding box center [816, 346] width 324 height 408
click at [954, 342] on div "# Don't touch the boss code until [PERSON_NAME] says you're ready! for i in ran…" at bounding box center [816, 346] width 324 height 408
click at [959, 176] on div "# Don't touch the boss code until [PERSON_NAME] says you're ready! for i in ran…" at bounding box center [816, 346] width 324 height 408
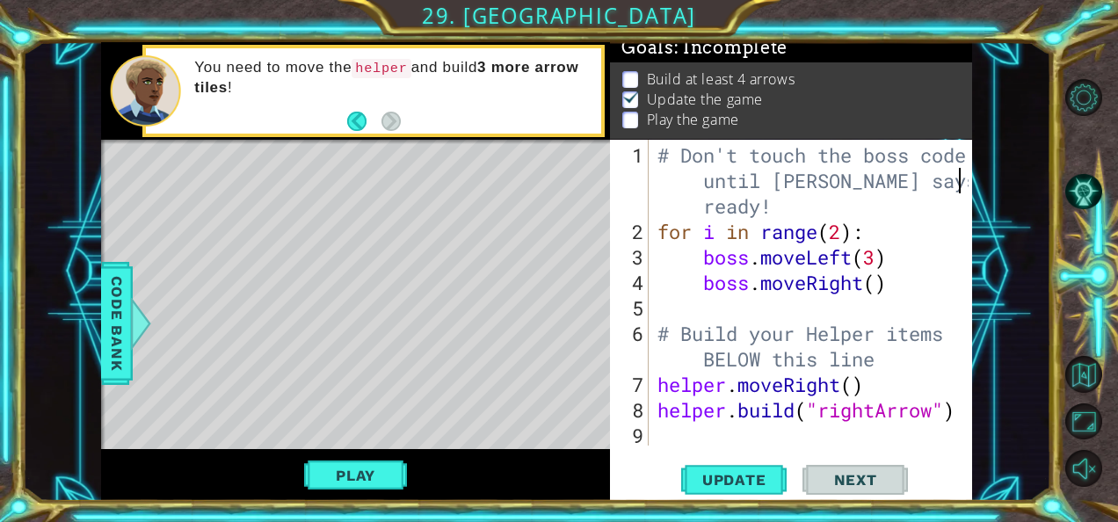
click at [361, 74] on code "helper" at bounding box center [381, 68] width 59 height 19
click at [851, 255] on div "# Don't touch the boss code until [PERSON_NAME] says you're ready! for i in ran…" at bounding box center [816, 346] width 324 height 408
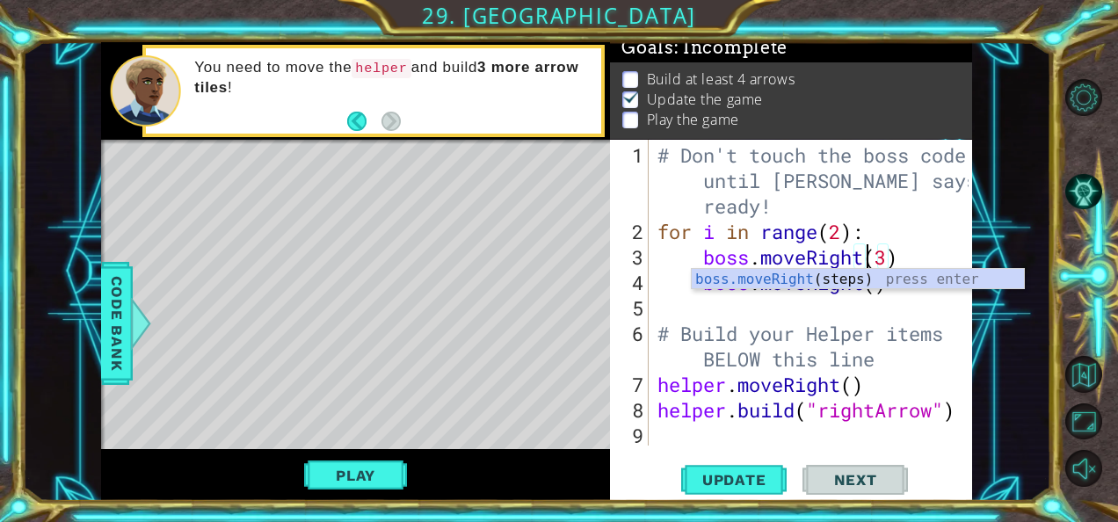
scroll to position [0, 9]
click at [937, 251] on div "# Don't touch the boss code until [PERSON_NAME] says you're ready! for i in ran…" at bounding box center [816, 346] width 324 height 408
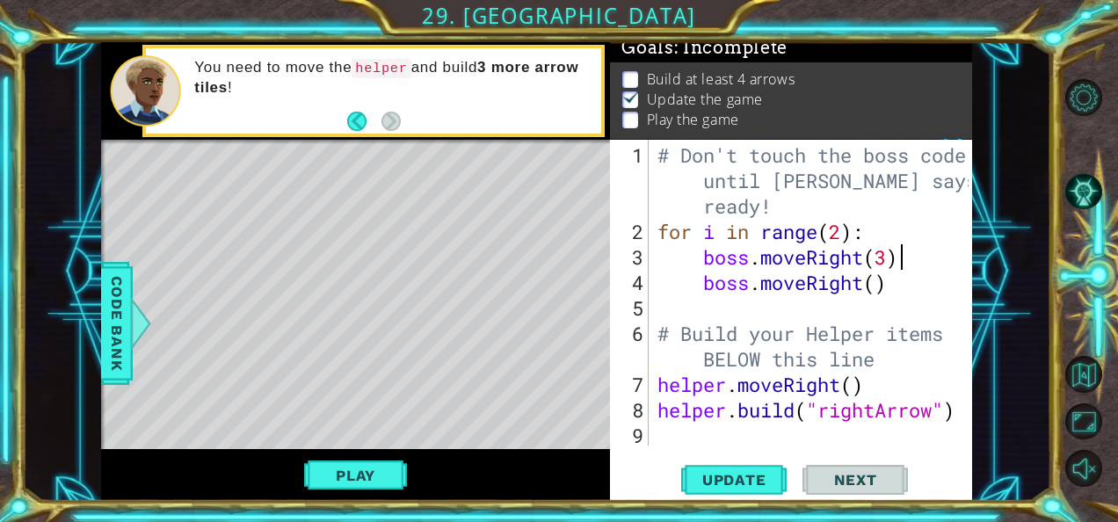
scroll to position [0, 10]
click at [863, 254] on div "# Don't touch the boss code until [PERSON_NAME] says you're ready! for i in ran…" at bounding box center [816, 346] width 324 height 408
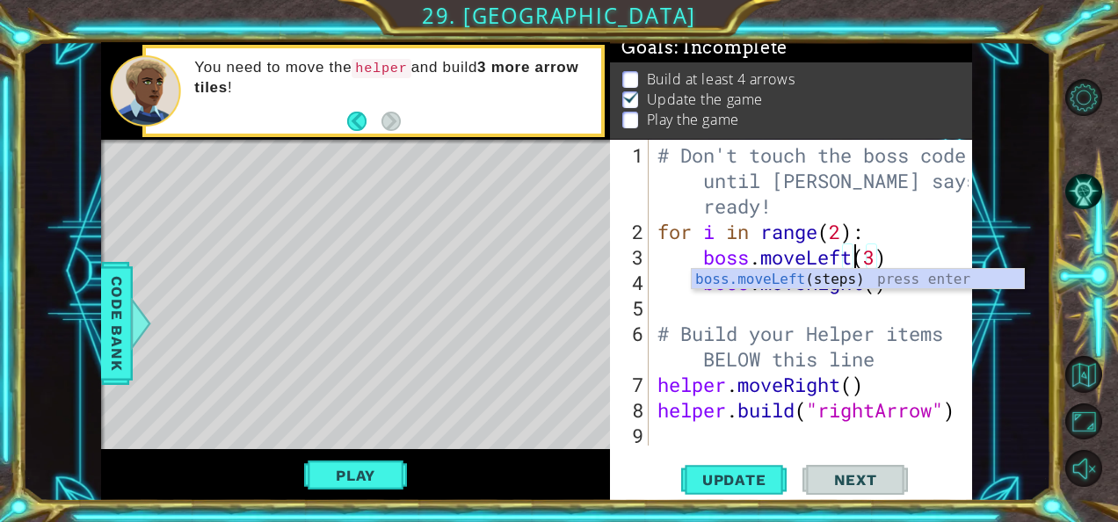
scroll to position [0, 9]
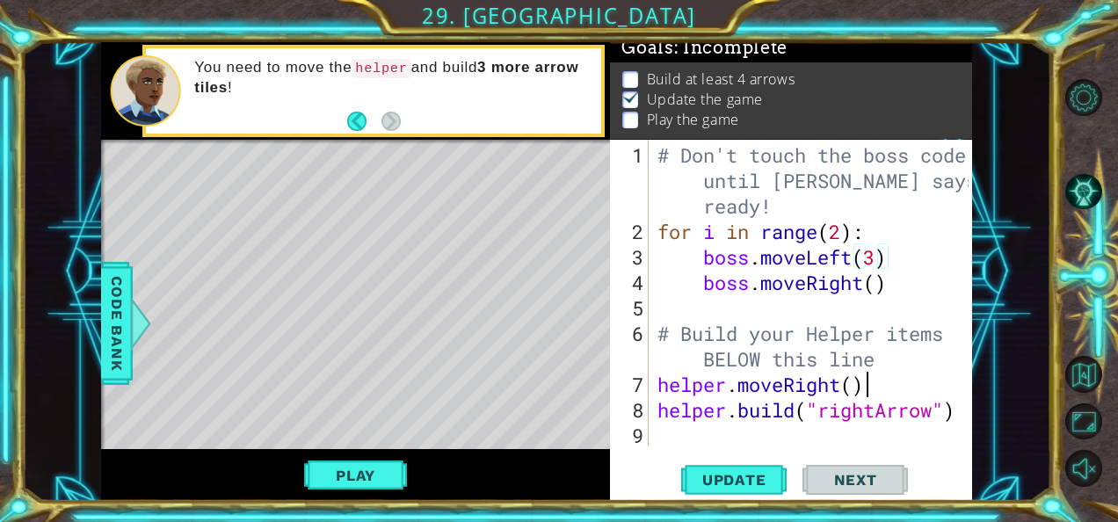
click at [881, 371] on div "# Don't touch the boss code until [PERSON_NAME] says you're ready! for i in ran…" at bounding box center [816, 346] width 324 height 408
type textarea "helper.moveRight()"
click at [654, 382] on div "# Don't touch the boss code until [PERSON_NAME] says you're ready! for i in ran…" at bounding box center [816, 346] width 324 height 408
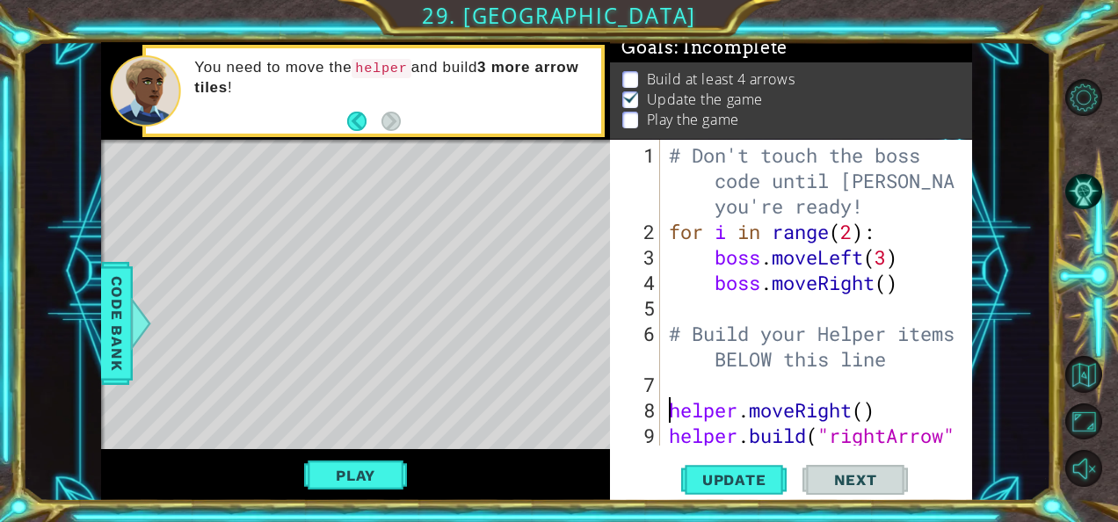
click at [682, 382] on div "# Don't touch the boss code until [PERSON_NAME] says you're ready! for i in ran…" at bounding box center [816, 358] width 300 height 433
click at [835, 389] on div "# Don't touch the boss code until [PERSON_NAME] says you're ready! for i in ran…" at bounding box center [816, 358] width 300 height 433
click at [843, 387] on div "# Don't touch the boss code until [PERSON_NAME] says you're ready! for i in ran…" at bounding box center [816, 358] width 300 height 433
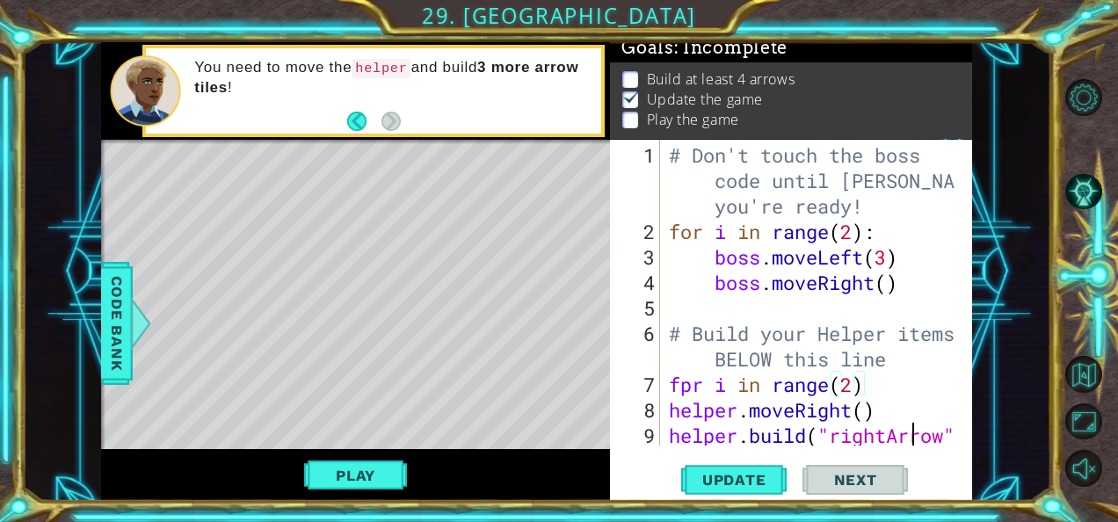
click at [907, 431] on div "# Don't touch the boss code until [PERSON_NAME] says you're ready! for i in ran…" at bounding box center [816, 358] width 300 height 433
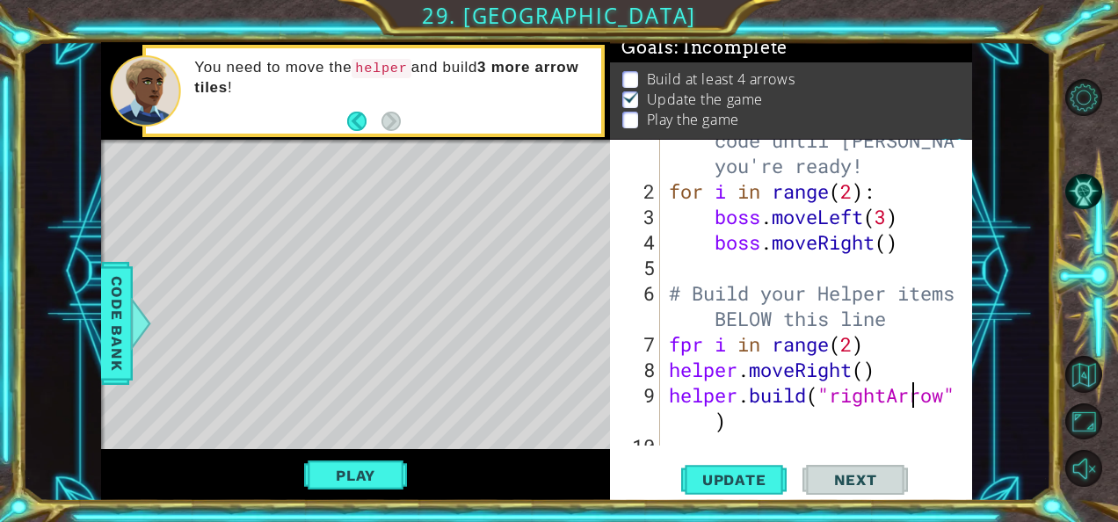
scroll to position [40, 0]
click at [753, 484] on span "Update" at bounding box center [734, 480] width 99 height 18
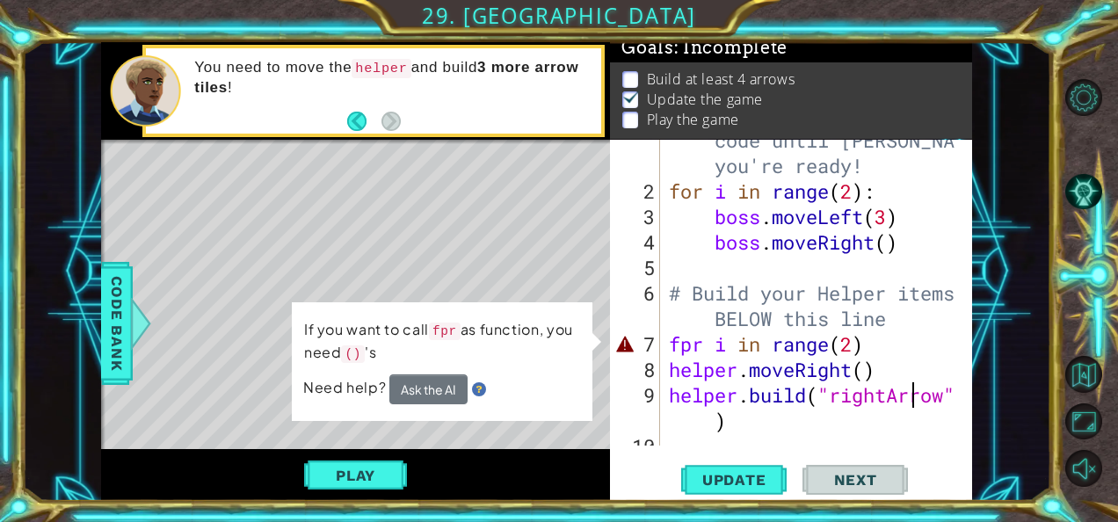
click at [690, 350] on div "# Don't touch the boss code until [PERSON_NAME] says you're ready! for i in ran…" at bounding box center [816, 306] width 300 height 408
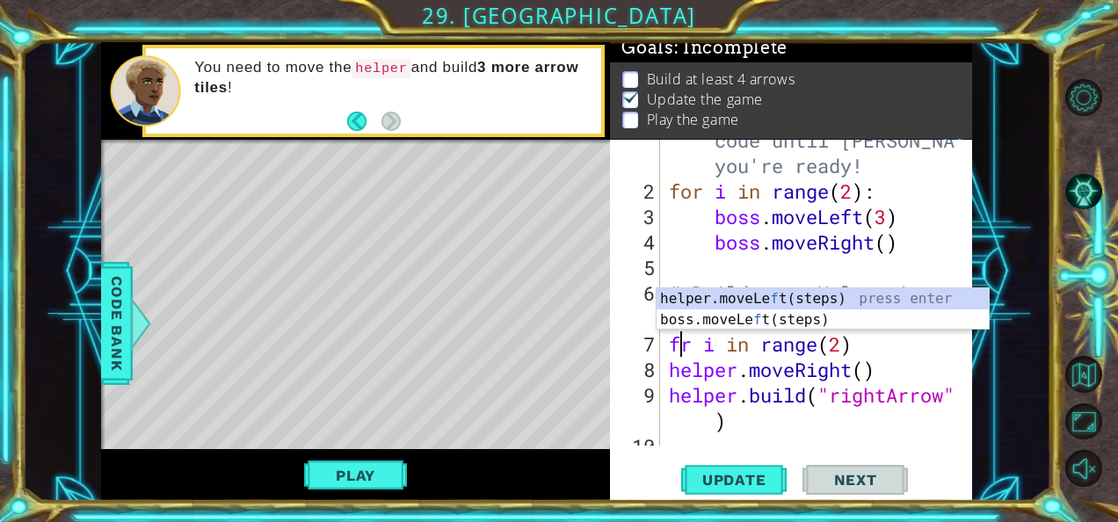
scroll to position [0, 1]
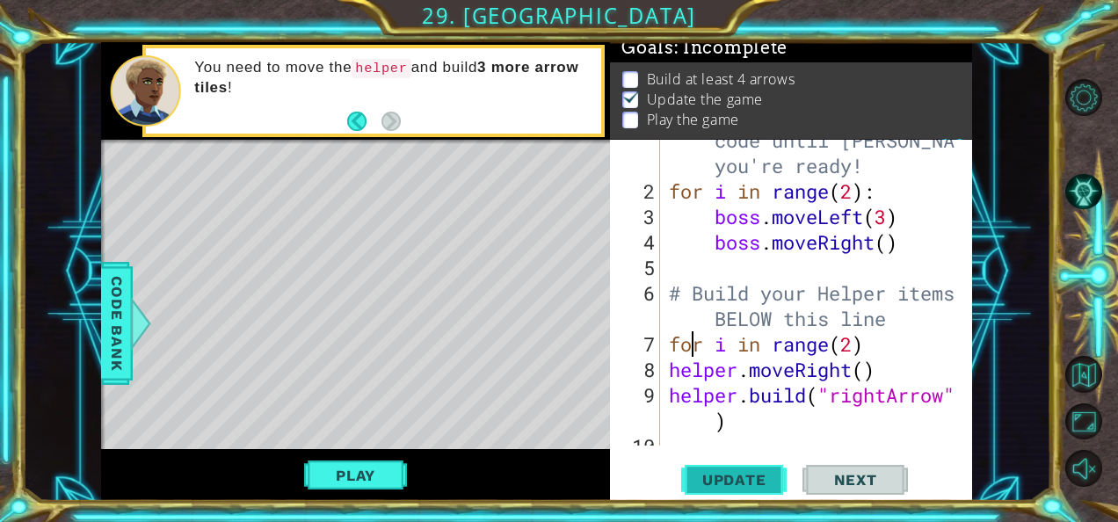
type textarea "for i in range(2)"
click at [736, 482] on span "Update" at bounding box center [734, 480] width 99 height 18
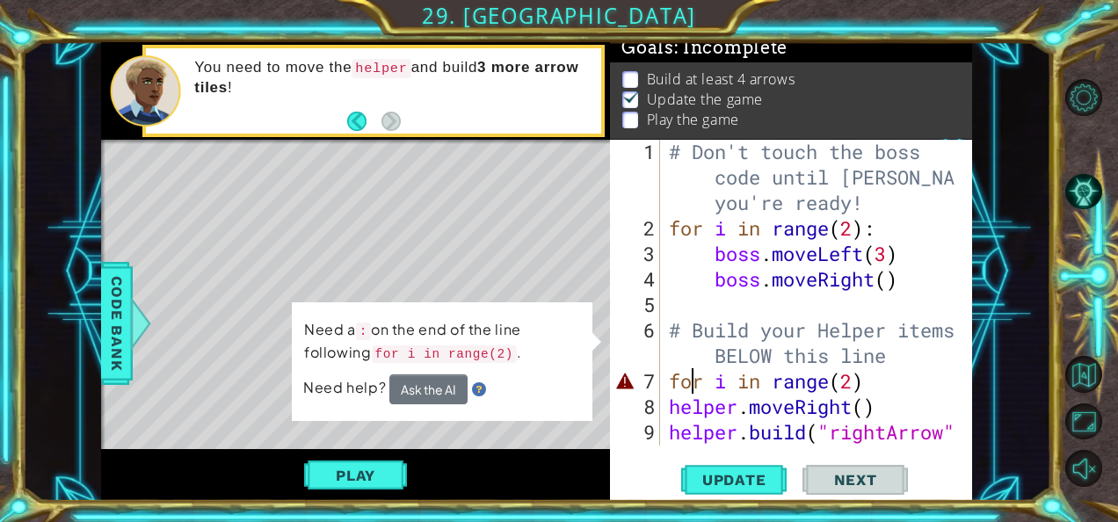
scroll to position [10, 0]
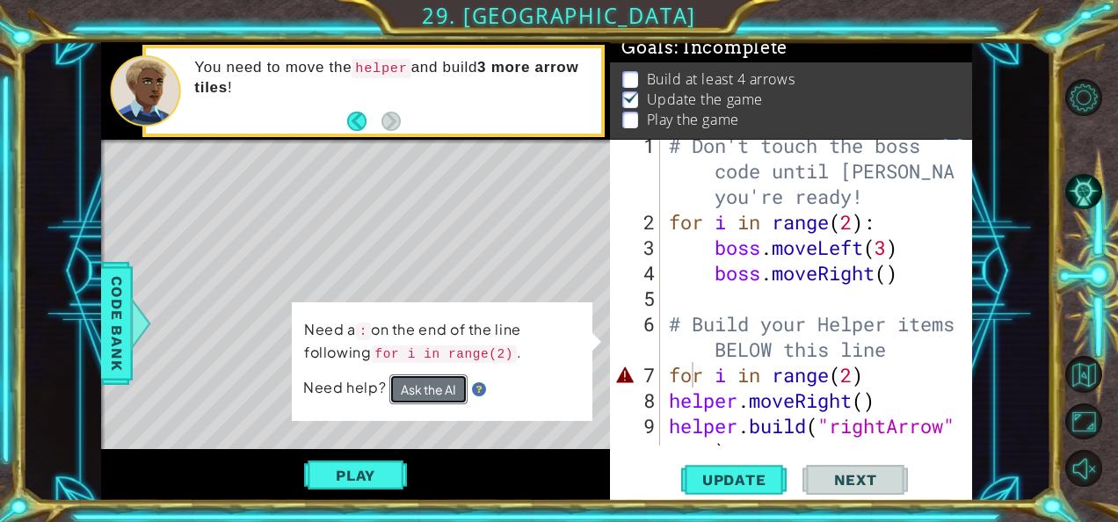
click at [426, 387] on button "Ask the AI" at bounding box center [429, 390] width 78 height 30
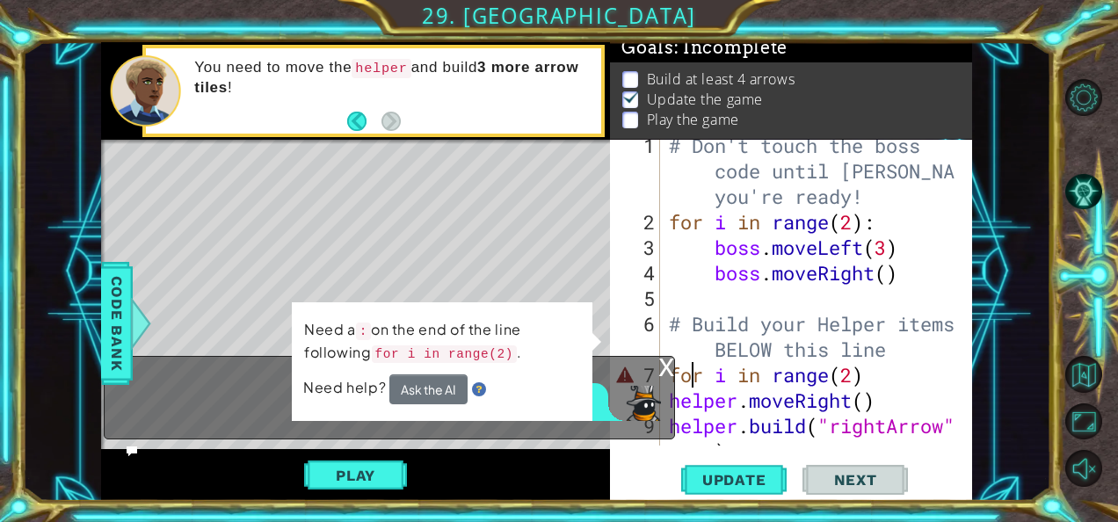
click at [510, 380] on div "Need help? Ask the AI" at bounding box center [442, 390] width 278 height 30
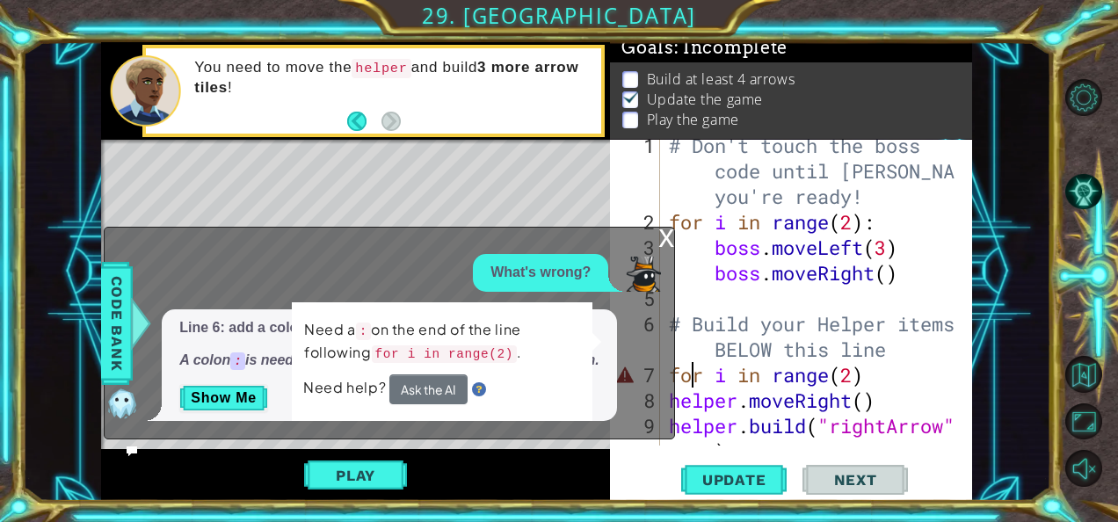
click at [617, 375] on div "Line 6: add a colon : at the end of for loop. A colon : is needed at the end of…" at bounding box center [389, 366] width 455 height 113
click at [638, 403] on div "Line 6: add a colon : at the end of for loop. A colon : is needed at the end of…" at bounding box center [385, 366] width 561 height 113
click at [498, 390] on div "Need help? Ask the AI" at bounding box center [442, 390] width 278 height 30
click at [244, 392] on button "Show Me" at bounding box center [223, 398] width 89 height 28
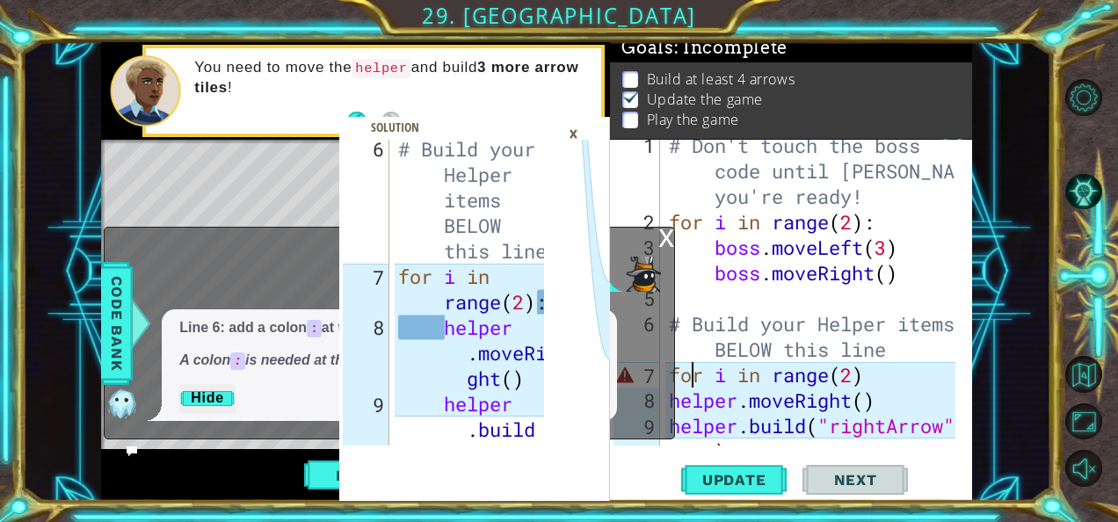
scroll to position [414, 0]
drag, startPoint x: 539, startPoint y: 297, endPoint x: 551, endPoint y: 310, distance: 17.4
click at [551, 310] on div "for i in range(2): 6 7 8 9 10 # Build your Helper items BELOW this line for i i…" at bounding box center [448, 293] width 219 height 306
drag, startPoint x: 551, startPoint y: 310, endPoint x: 452, endPoint y: 299, distance: 99.9
click at [452, 299] on div "# Build your Helper items BELOW this line for i in range ( 2 ) : helper . moveR…" at bounding box center [474, 403] width 159 height 535
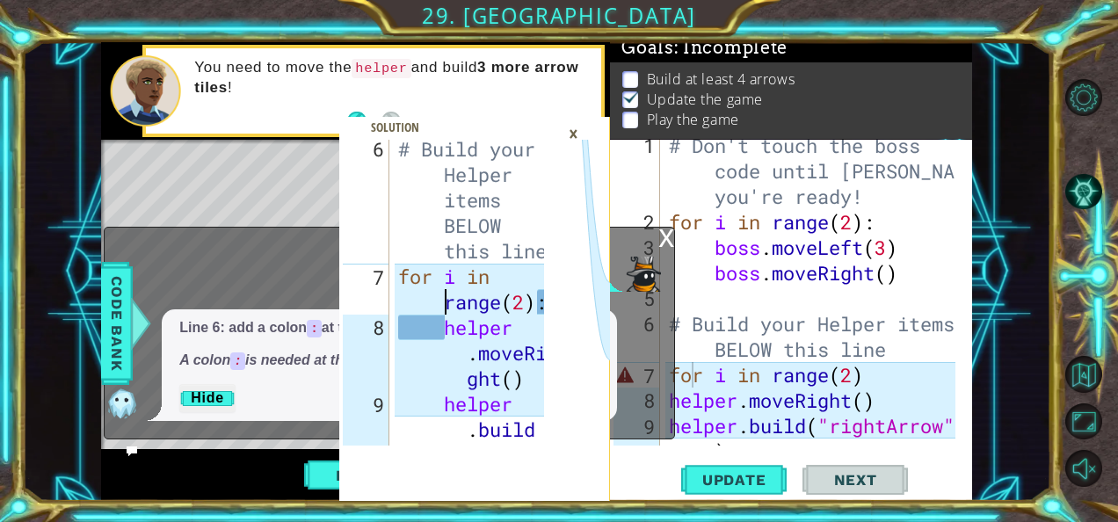
click at [436, 299] on div "# Build your Helper items BELOW this line for i in range ( 2 ) : helper . moveR…" at bounding box center [474, 403] width 159 height 535
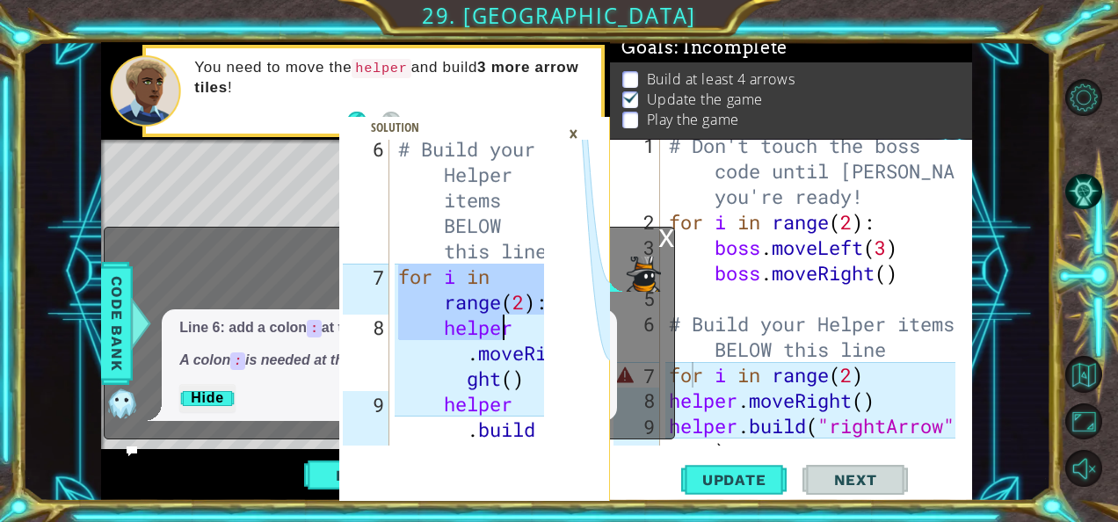
drag, startPoint x: 400, startPoint y: 272, endPoint x: 510, endPoint y: 331, distance: 124.7
click at [510, 331] on div "# Build your Helper items BELOW this line for i in range ( 2 ) : helper . moveR…" at bounding box center [474, 403] width 159 height 535
type textarea "for i in range(2): helper.moveRight()"
click at [790, 372] on div "# Don't touch the boss code until [PERSON_NAME] says you're ready! for i in ran…" at bounding box center [816, 349] width 300 height 433
click at [671, 237] on div "x" at bounding box center [667, 237] width 16 height 18
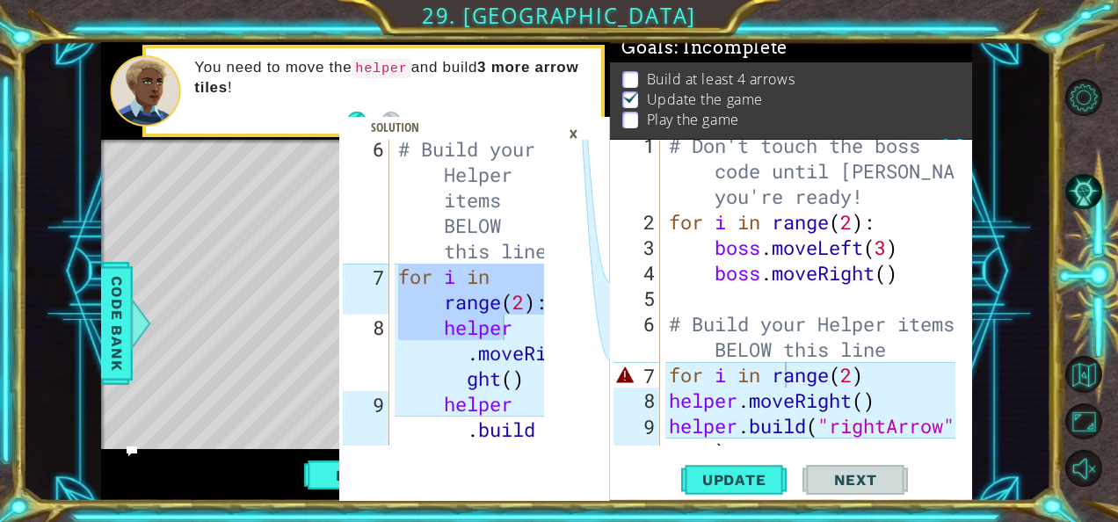
click at [578, 144] on div "×" at bounding box center [573, 134] width 27 height 30
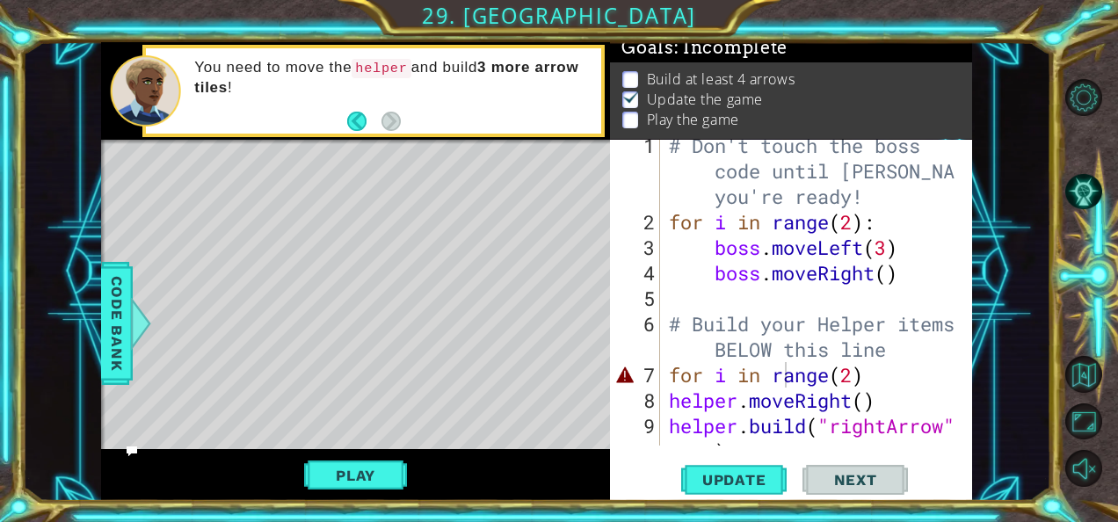
click at [670, 375] on div "# Don't touch the boss code until [PERSON_NAME] says you're ready! for i in ran…" at bounding box center [816, 349] width 300 height 433
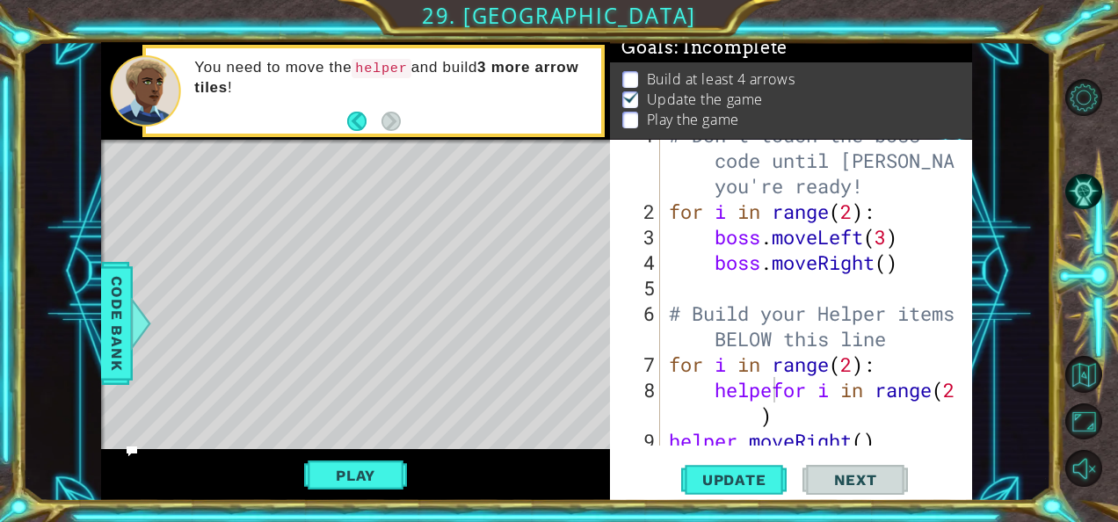
scroll to position [24, 0]
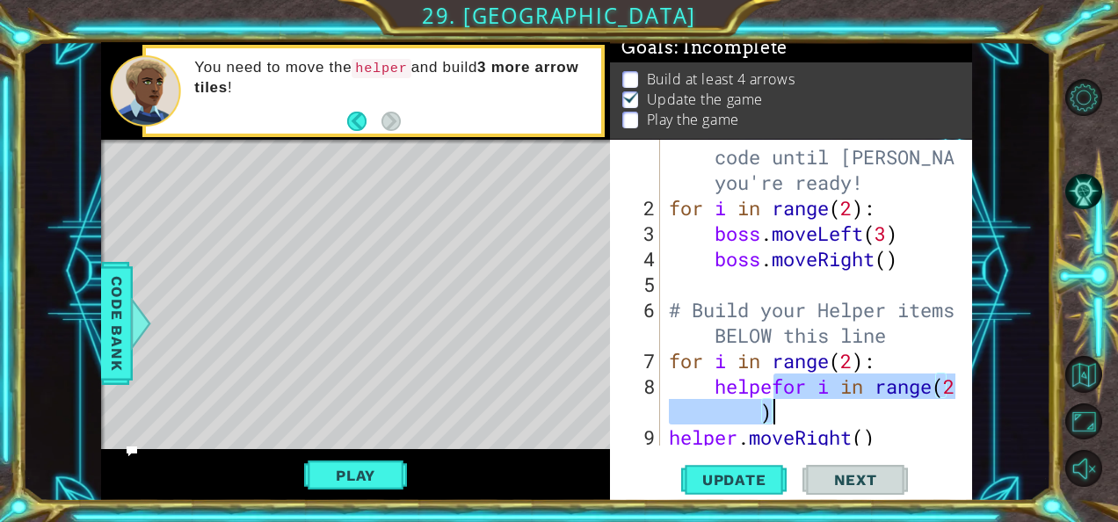
drag, startPoint x: 776, startPoint y: 386, endPoint x: 816, endPoint y: 403, distance: 43.8
click at [816, 403] on div "# Don't touch the boss code until [PERSON_NAME] says you're ready! for i in ran…" at bounding box center [816, 323] width 300 height 408
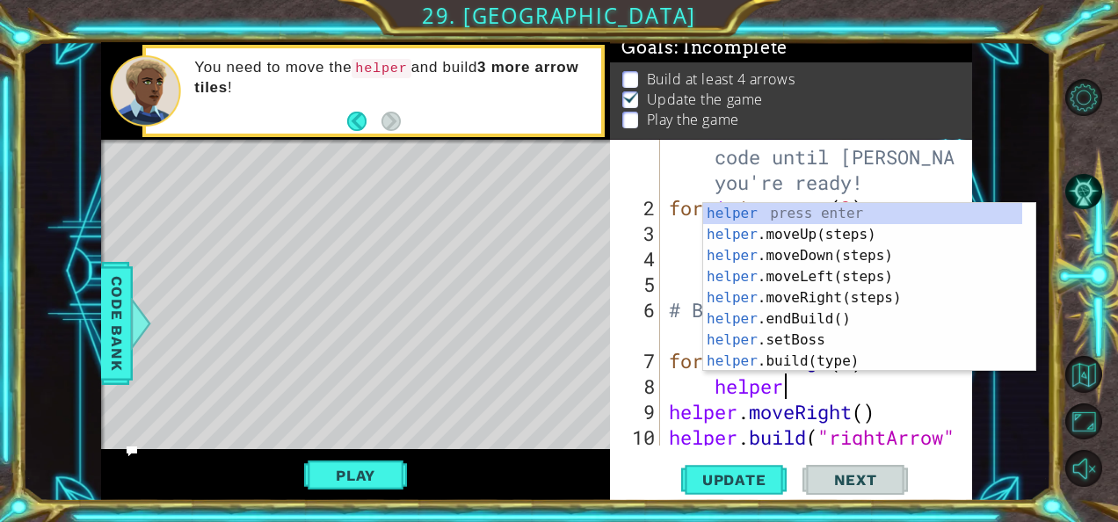
scroll to position [0, 4]
click at [840, 408] on div "# Don't touch the boss code until [PERSON_NAME] says you're ready! for i in ran…" at bounding box center [816, 335] width 300 height 433
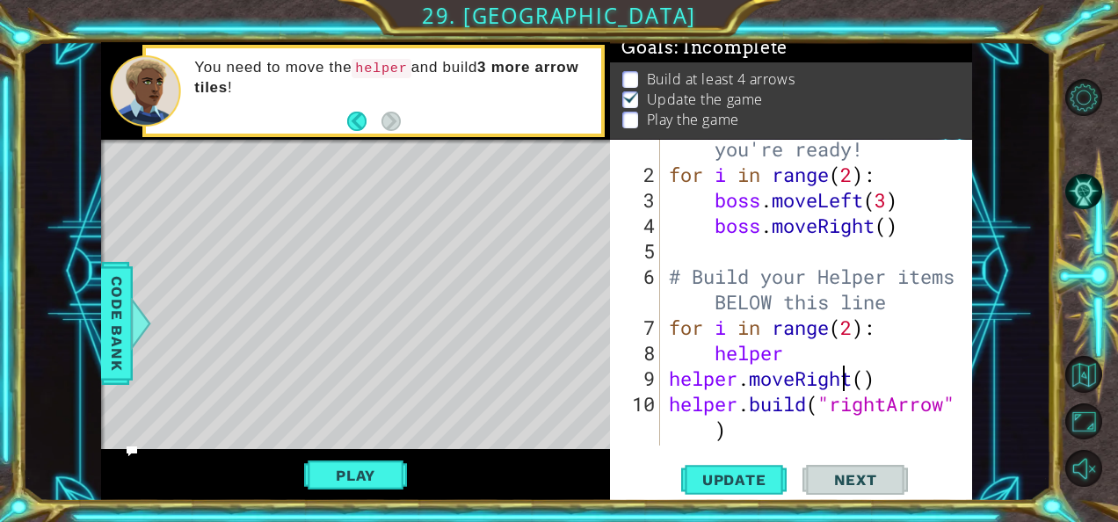
scroll to position [73, 0]
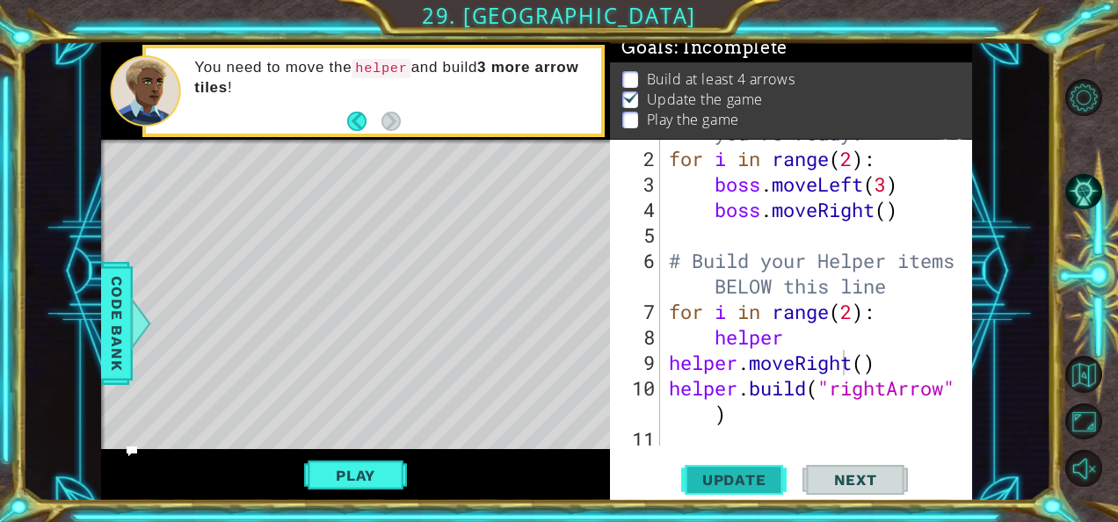
click at [739, 478] on span "Update" at bounding box center [734, 480] width 99 height 18
click at [760, 480] on span "Update" at bounding box center [734, 480] width 99 height 18
click at [346, 470] on button "Play" at bounding box center [355, 475] width 103 height 33
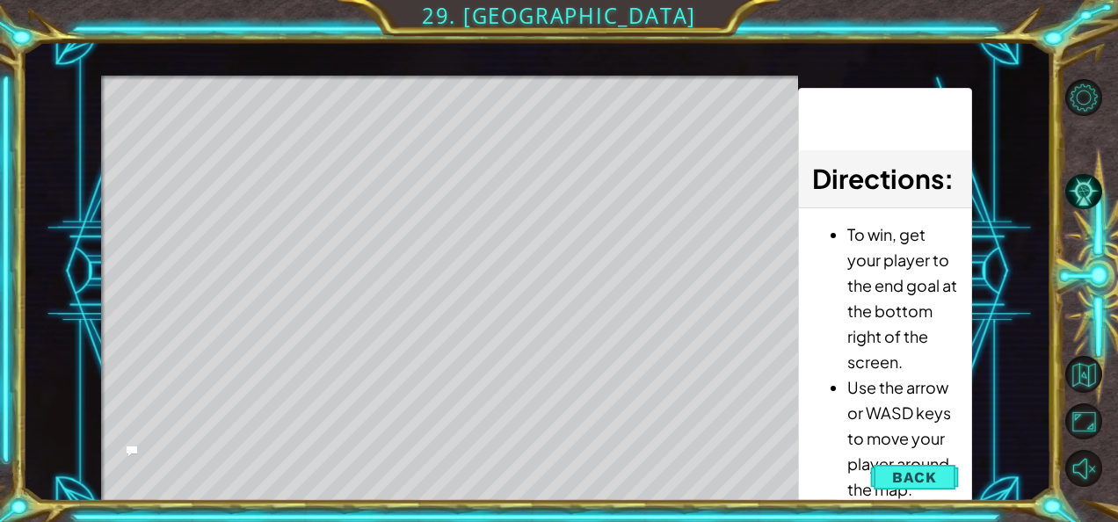
click at [188, 127] on div "Level Map" at bounding box center [507, 335] width 812 height 518
click at [230, 130] on div "Level Map" at bounding box center [507, 335] width 812 height 518
click at [298, 147] on div "Level Map" at bounding box center [507, 335] width 812 height 518
click at [171, 120] on div "Level Map" at bounding box center [507, 335] width 812 height 518
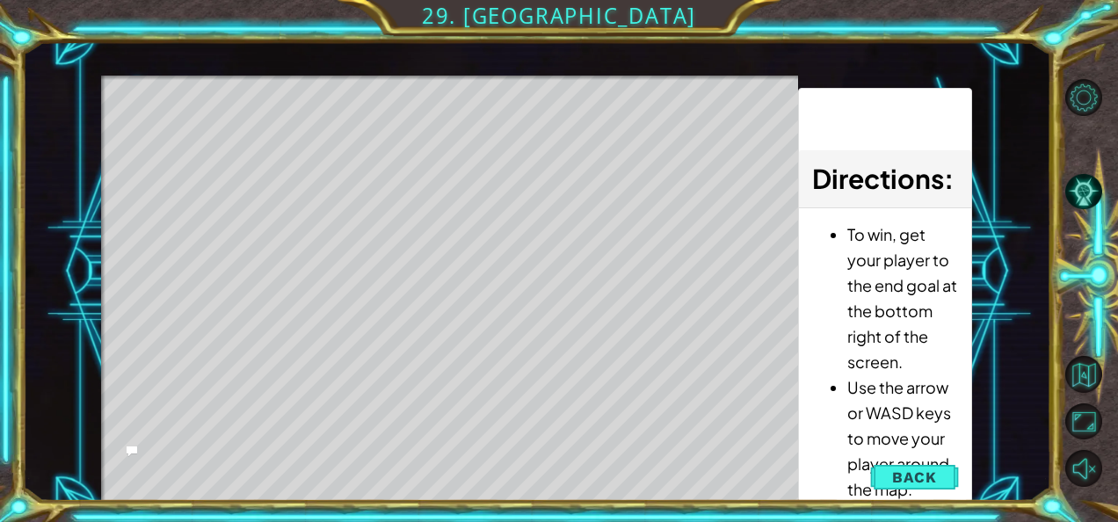
click at [171, 120] on div "Level Map" at bounding box center [507, 335] width 812 height 518
click at [169, 120] on div "Level Map" at bounding box center [507, 335] width 812 height 518
click at [324, 152] on div "Level Map" at bounding box center [507, 335] width 812 height 518
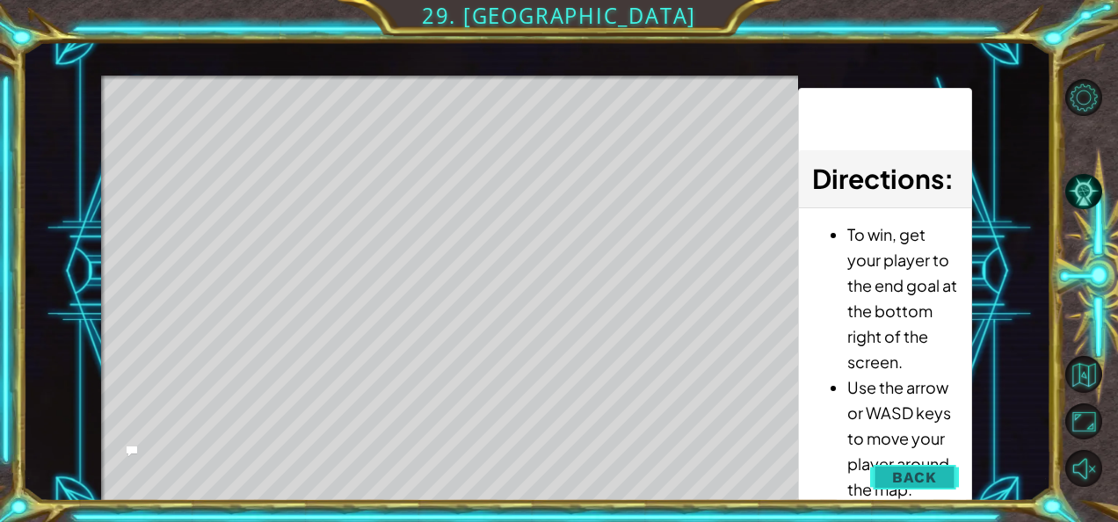
click at [913, 475] on span "Back" at bounding box center [914, 478] width 45 height 18
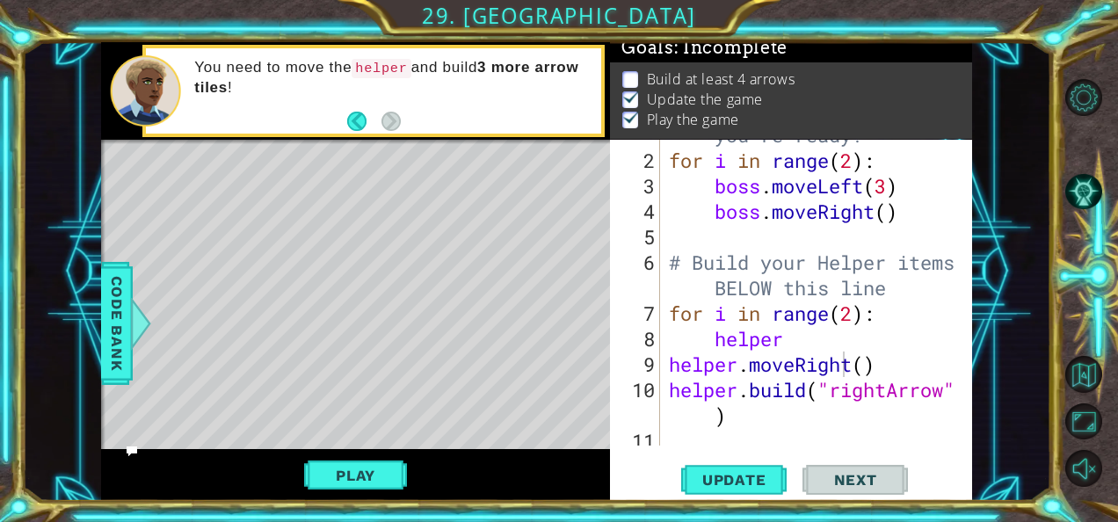
scroll to position [71, 0]
click at [865, 361] on div "# Don't touch the boss code until [PERSON_NAME] says you're ready! for i in ran…" at bounding box center [816, 275] width 300 height 408
click at [856, 313] on div "# Don't touch the boss code until [PERSON_NAME] says you're ready! for i in ran…" at bounding box center [816, 275] width 300 height 408
click at [763, 482] on span "Update" at bounding box center [734, 480] width 99 height 18
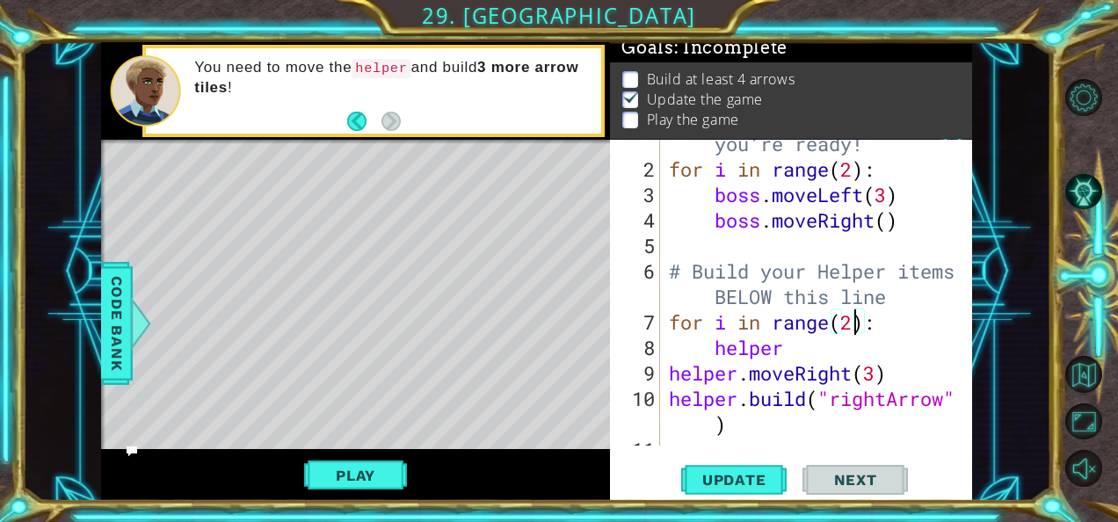
scroll to position [62, 0]
click at [880, 372] on div "# Don't touch the boss code until [PERSON_NAME] says you're ready! for i in ran…" at bounding box center [816, 284] width 300 height 408
click at [734, 468] on button "Update" at bounding box center [734, 480] width 106 height 36
click at [761, 472] on span "Update" at bounding box center [734, 480] width 99 height 18
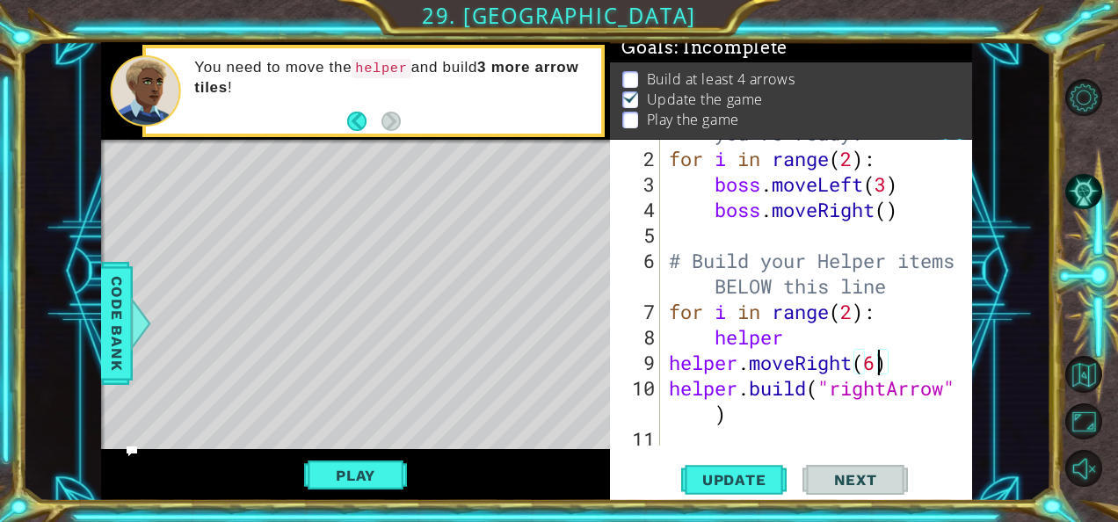
scroll to position [76, 0]
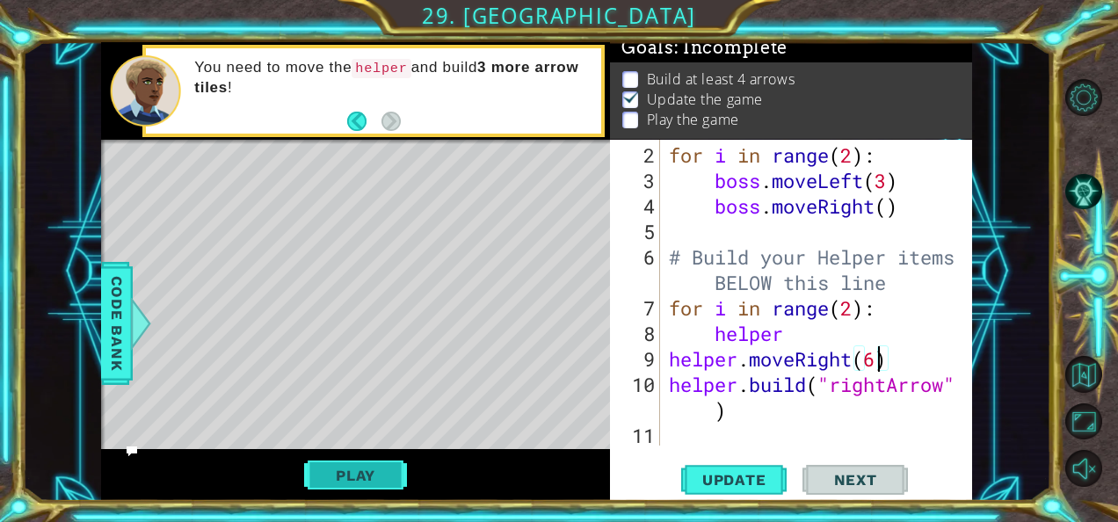
click at [361, 475] on button "Play" at bounding box center [355, 475] width 103 height 33
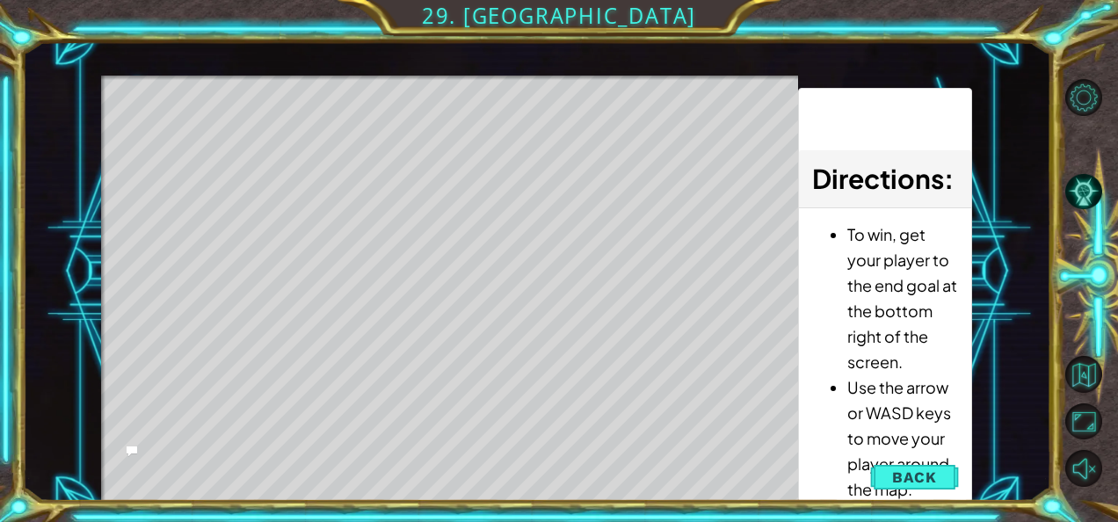
click at [199, 118] on div "Level Map" at bounding box center [507, 335] width 812 height 518
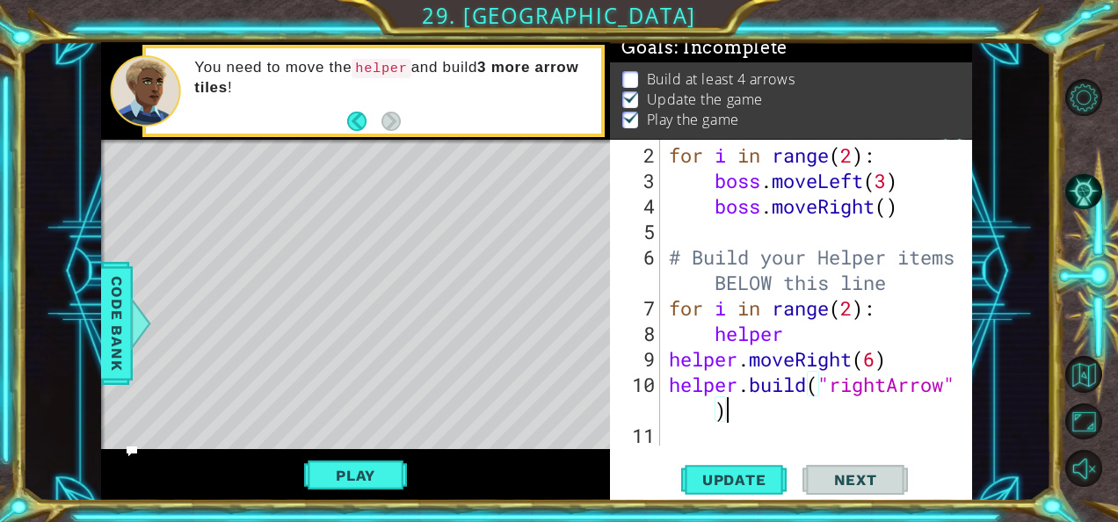
click at [844, 417] on div "for i in range ( 2 ) : boss . moveLeft ( 3 ) boss . moveRight ( ) # Build your …" at bounding box center [816, 320] width 300 height 357
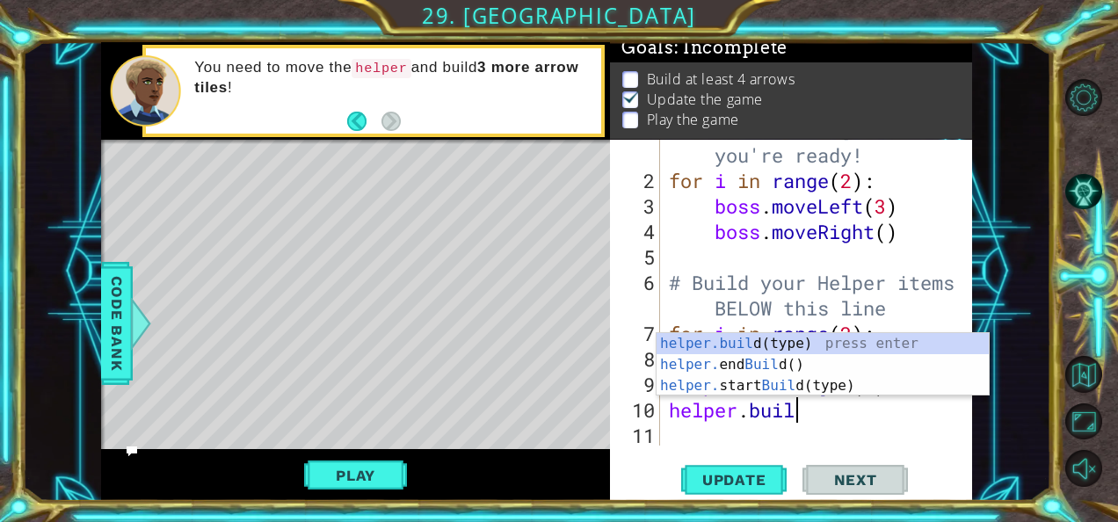
scroll to position [0, 1]
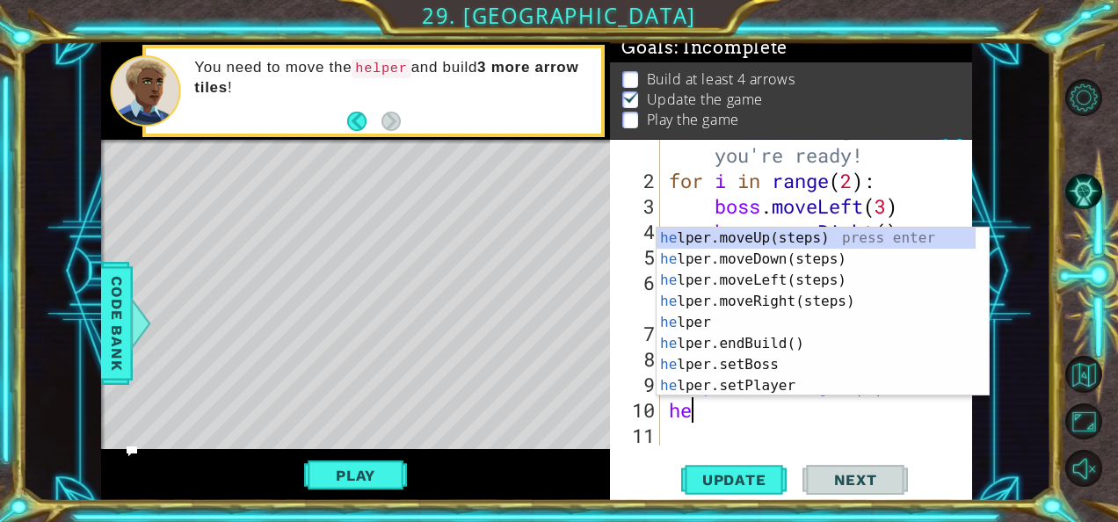
type textarea "h"
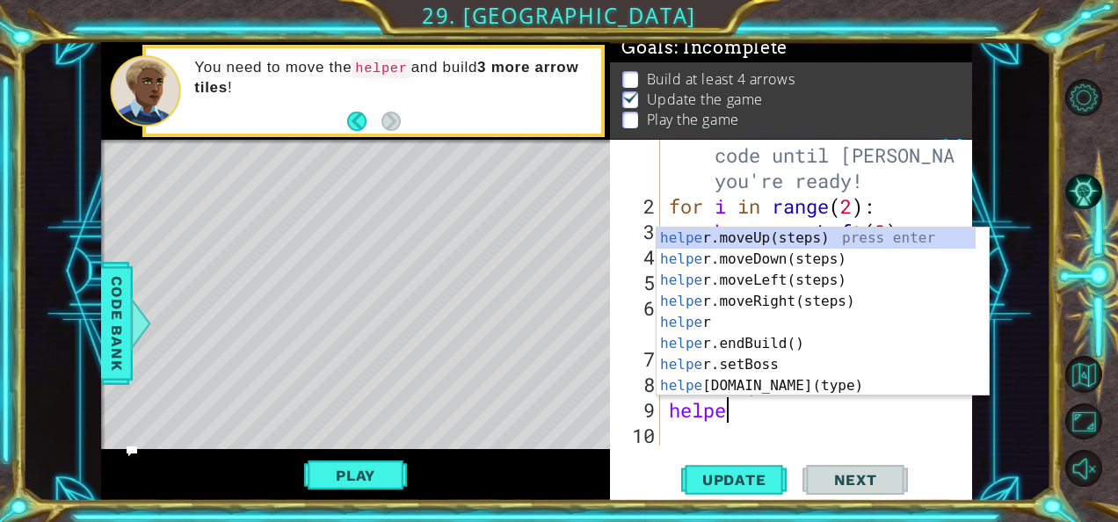
type textarea "h"
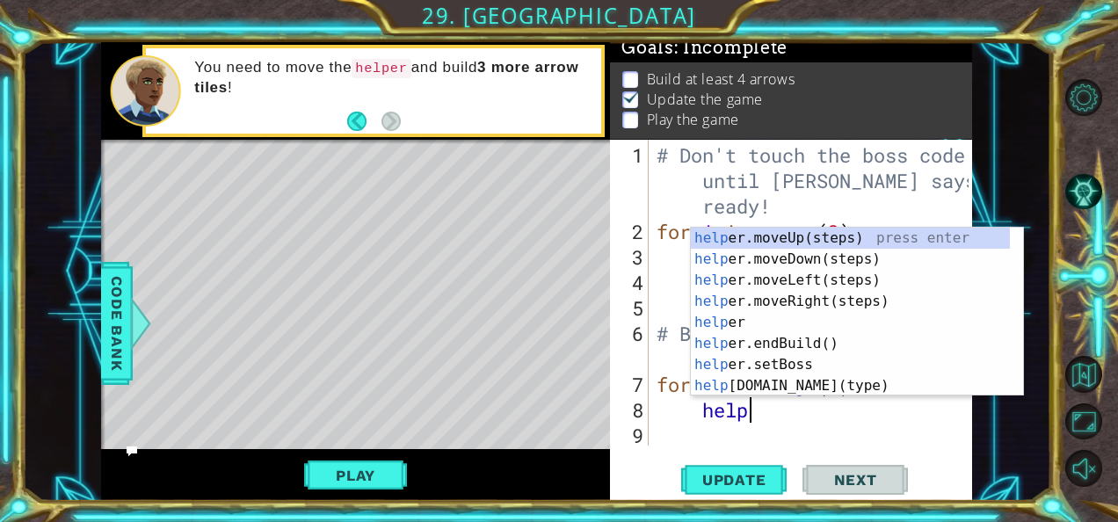
type textarea "h"
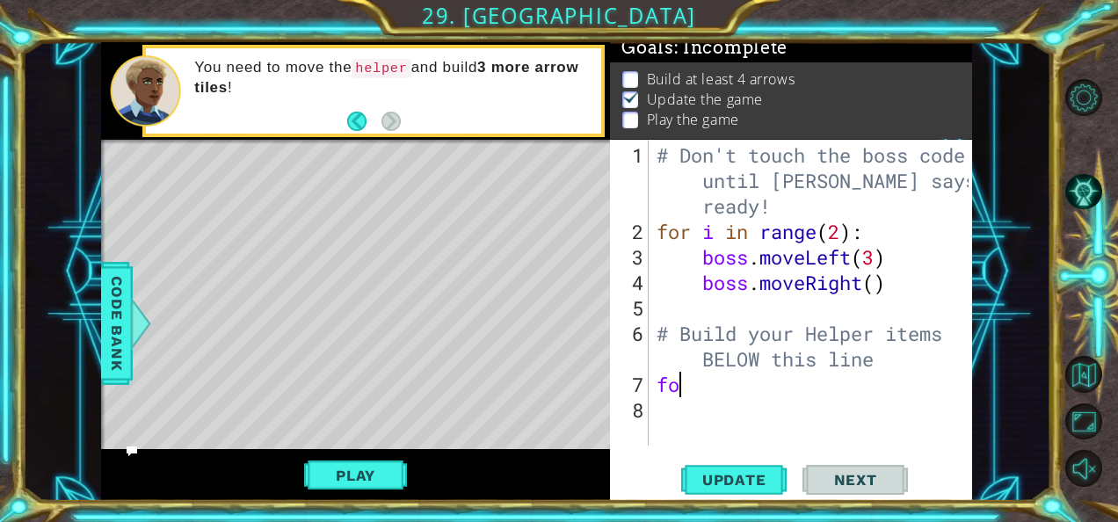
type textarea "f"
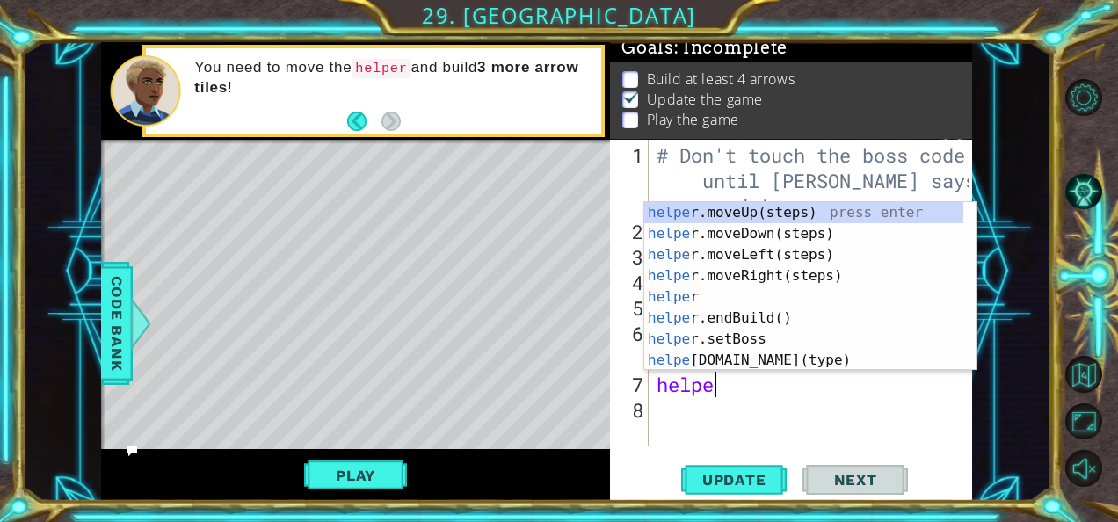
type textarea "helper"
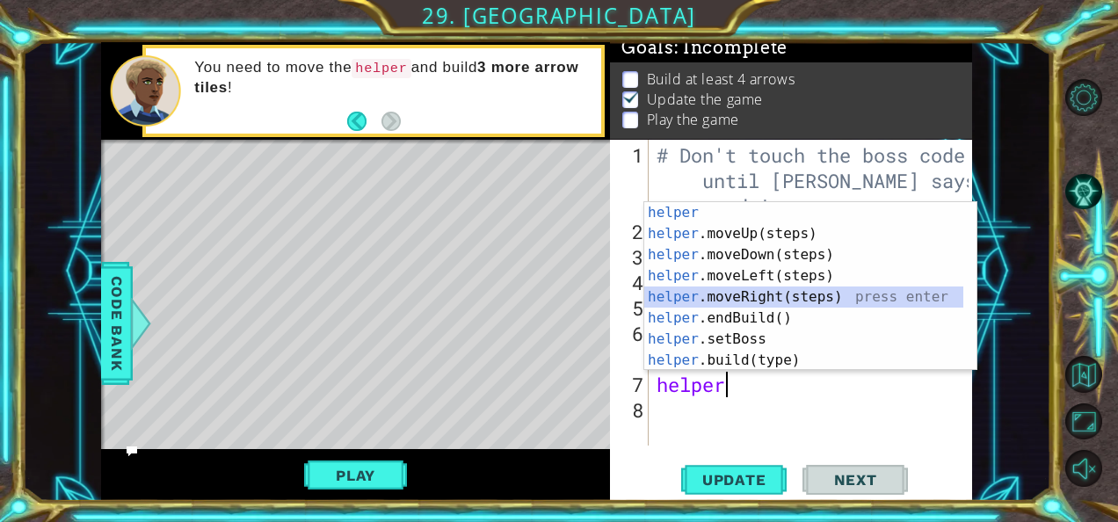
click at [834, 295] on div "helper press enter helper .moveUp(steps) press enter helper .moveDown(steps) pr…" at bounding box center [805, 307] width 320 height 211
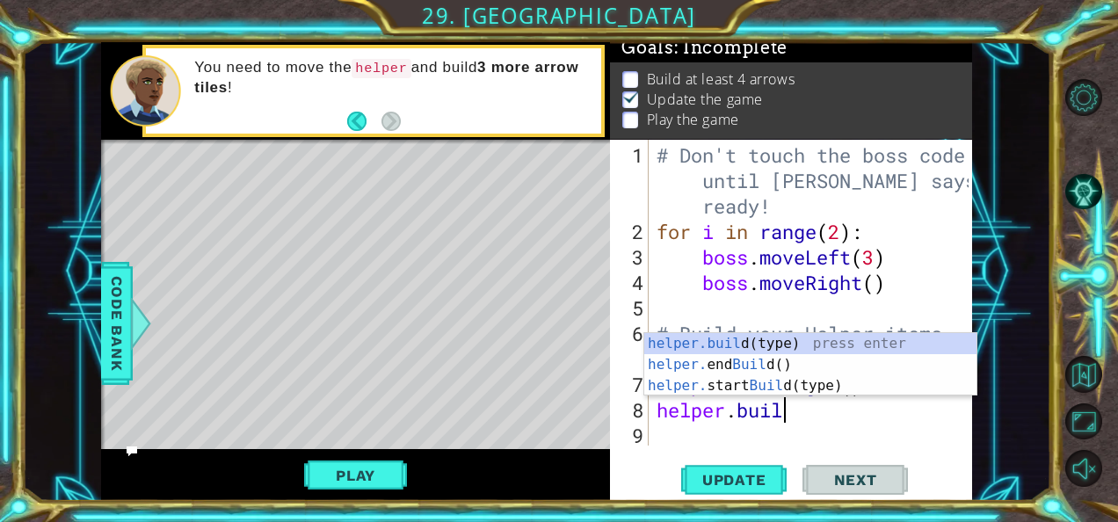
scroll to position [0, 4]
click at [839, 340] on div "helper.buil d(type) press enter helper. end Buil d() press enter helper. start …" at bounding box center [811, 386] width 333 height 106
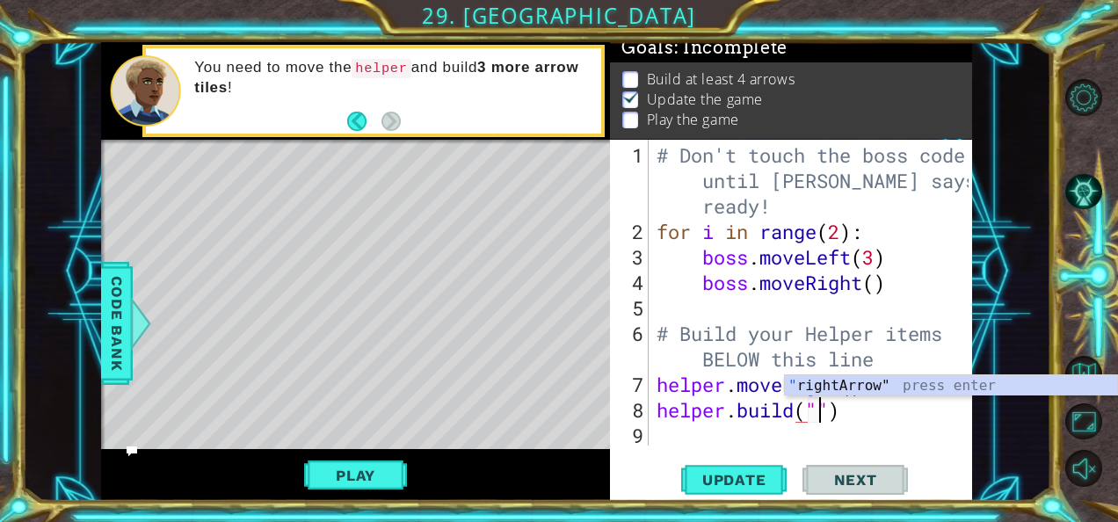
scroll to position [0, 7]
click at [884, 386] on div "" rightArrow" press enter" at bounding box center [951, 406] width 333 height 63
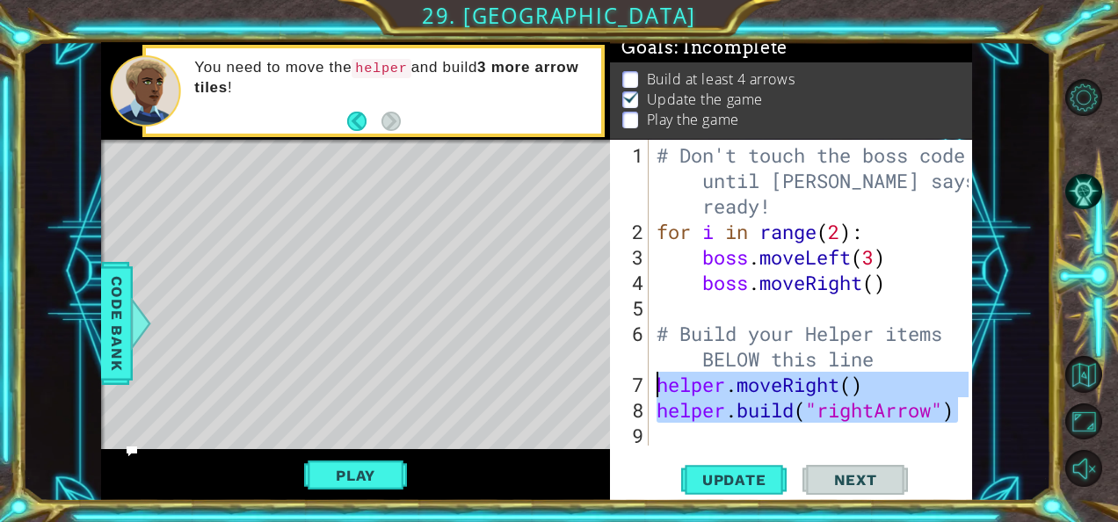
drag, startPoint x: 958, startPoint y: 415, endPoint x: 659, endPoint y: 378, distance: 302.1
click at [659, 378] on div "# Don't touch the boss code until [PERSON_NAME] says you're ready! for i in ran…" at bounding box center [815, 346] width 324 height 408
type textarea "helper.moveRight() [DOMAIN_NAME]("rightArrow")"
click at [681, 421] on div "# Don't touch the boss code until [PERSON_NAME] says you're ready! for i in ran…" at bounding box center [815, 346] width 324 height 408
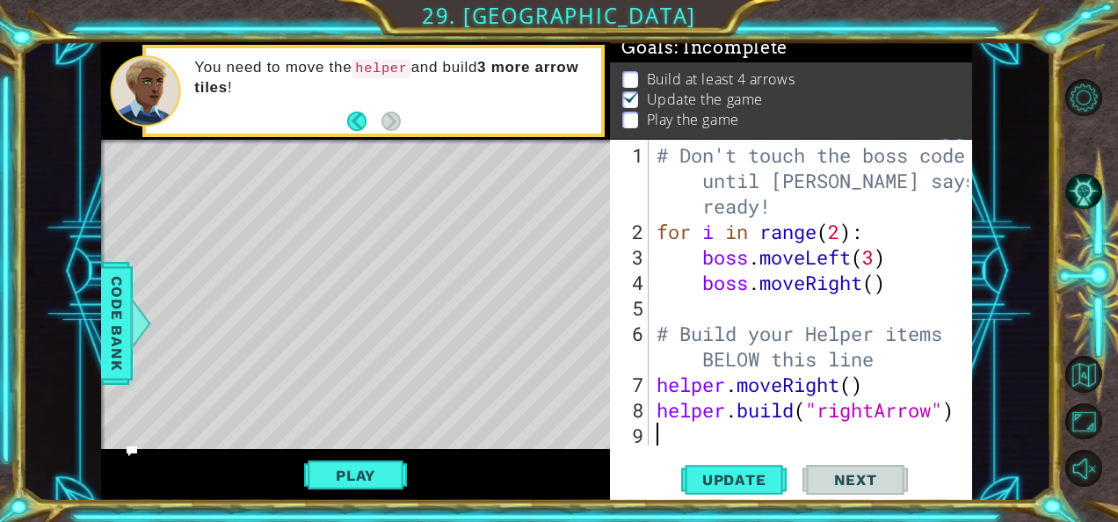
scroll to position [0, 0]
paste textarea "[DOMAIN_NAME]("rightArrow")"
type textarea "[DOMAIN_NAME]("rightArrow")"
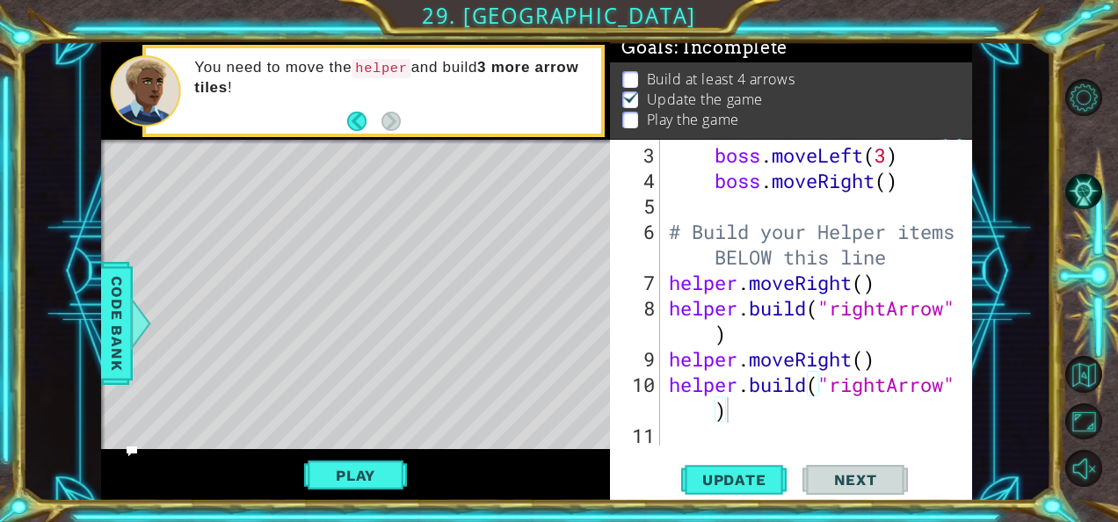
scroll to position [102, 0]
click at [691, 438] on div "boss . moveLeft ( 3 ) boss . moveRight ( ) # Build your Helper items BELOW this…" at bounding box center [816, 320] width 300 height 357
paste textarea "[DOMAIN_NAME]("rightArrow")"
type textarea "[DOMAIN_NAME]("rightArrow")"
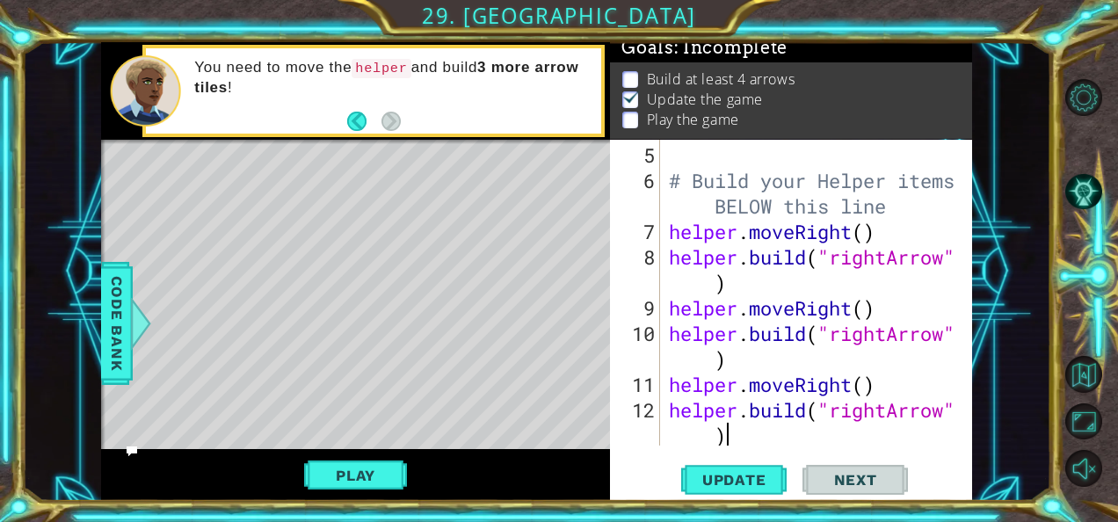
scroll to position [178, 0]
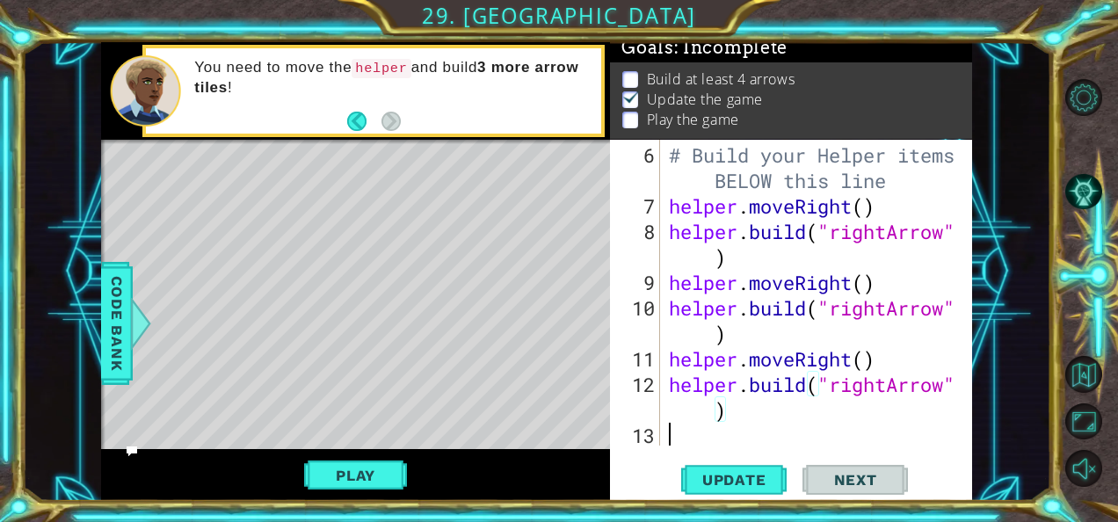
click at [691, 438] on div "# Build your Helper items BELOW this line helper . moveRight ( ) helper . build…" at bounding box center [816, 333] width 300 height 382
paste textarea "[DOMAIN_NAME]("rightArrow")"
type textarea "[DOMAIN_NAME]("rightArrow")"
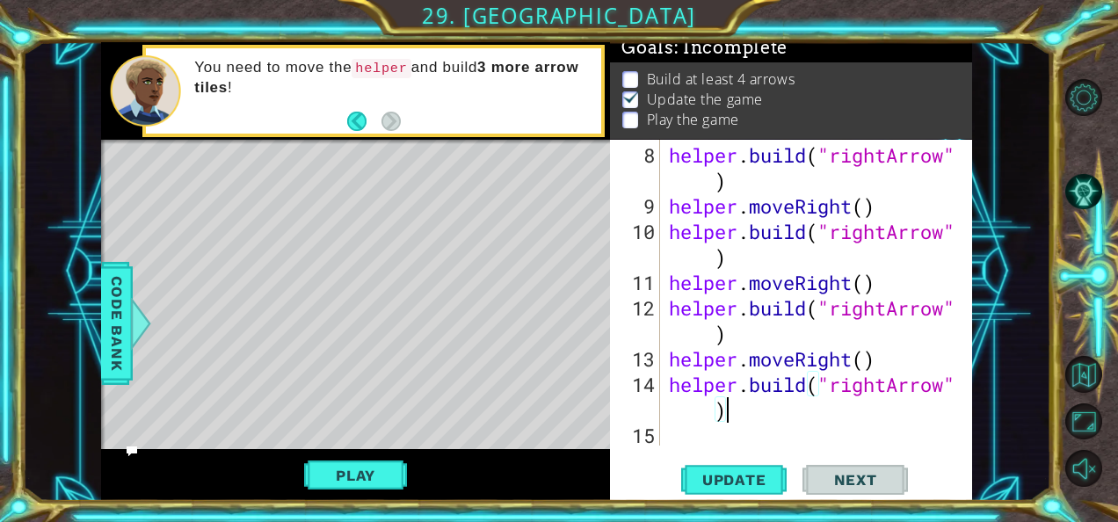
scroll to position [255, 0]
click at [691, 438] on div "helper . build ( "rightArrow" ) helper . moveRight ( ) helper . build ( "rightA…" at bounding box center [816, 333] width 300 height 382
paste textarea "[DOMAIN_NAME]("rightArrow")"
type textarea "[DOMAIN_NAME]("rightArrow")"
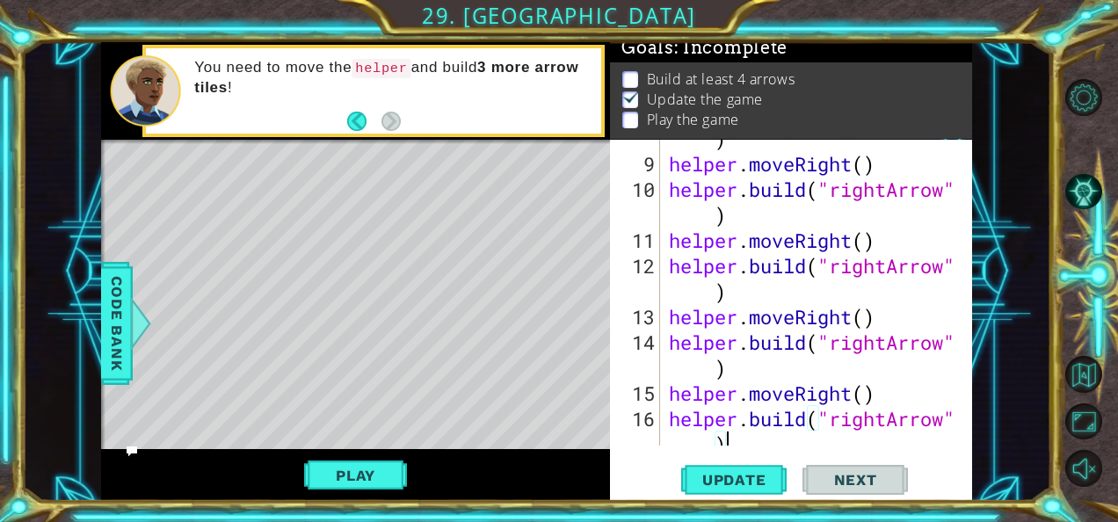
scroll to position [331, 0]
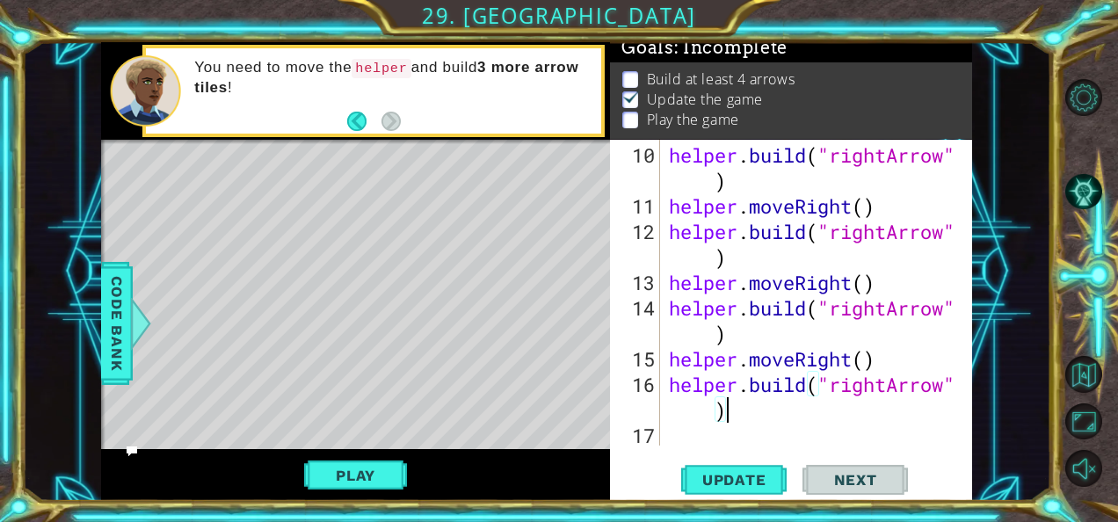
click at [693, 436] on div "helper . build ( "rightArrow" ) helper . moveRight ( ) helper . build ( "rightA…" at bounding box center [816, 333] width 300 height 382
paste textarea "[DOMAIN_NAME]("rightArrow")"
type textarea "[DOMAIN_NAME]("rightArrow")"
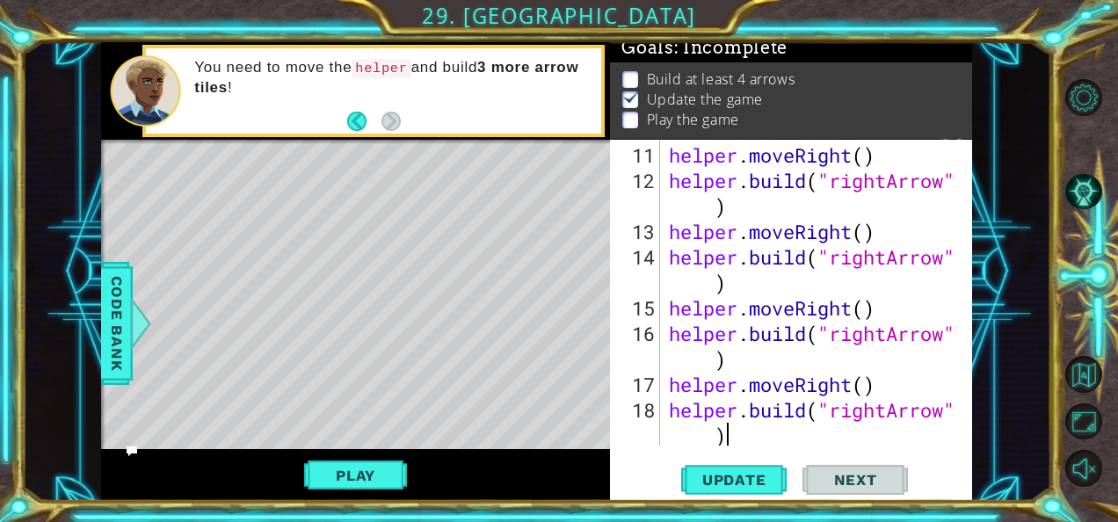
scroll to position [408, 0]
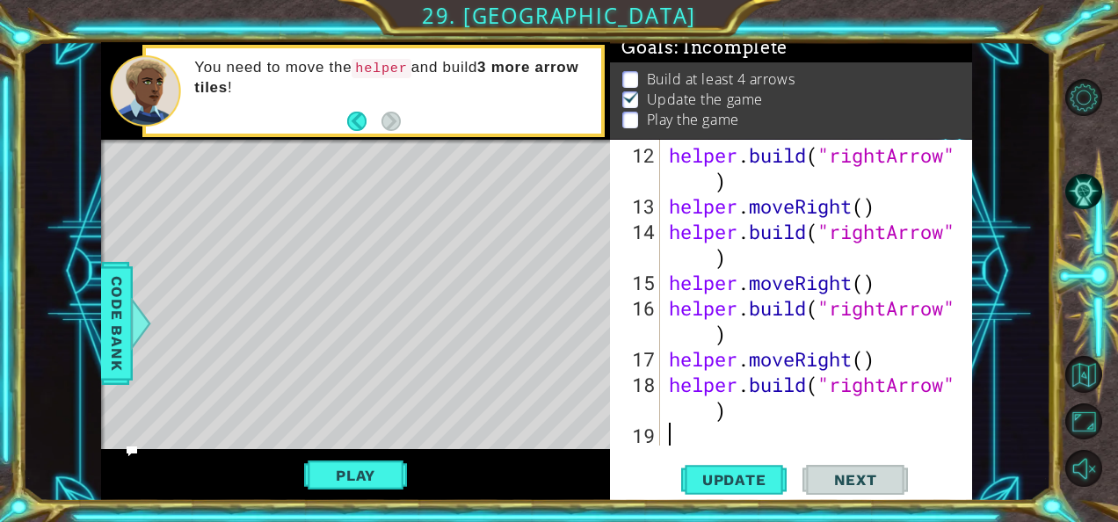
drag, startPoint x: 695, startPoint y: 436, endPoint x: 666, endPoint y: 429, distance: 29.9
click at [666, 429] on div "12 13 14 15 16 17 18 19 helper . build ( "rightArrow" ) helper . moveRight ( ) …" at bounding box center [789, 293] width 359 height 306
paste textarea "[DOMAIN_NAME]("rightArrow")"
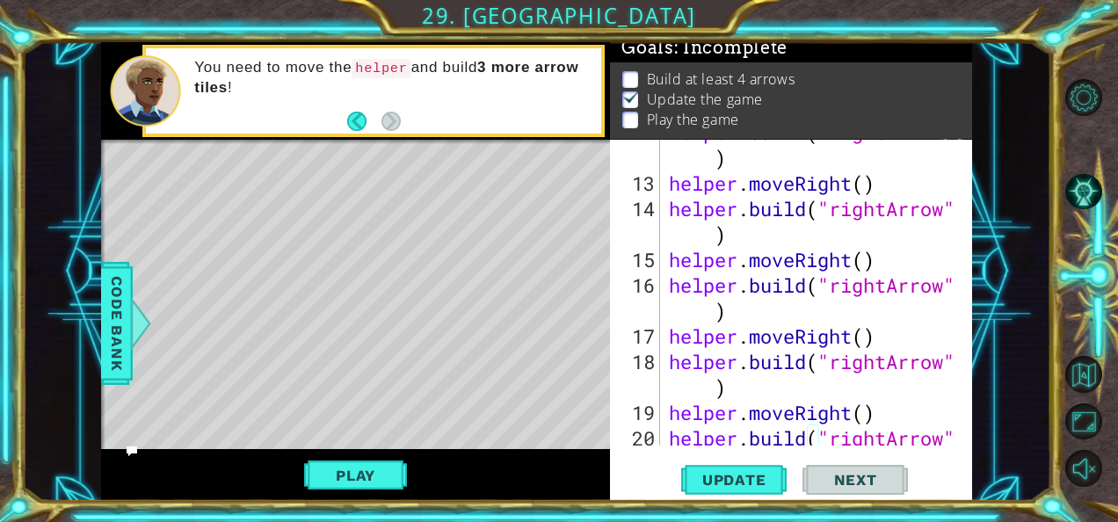
scroll to position [441, 0]
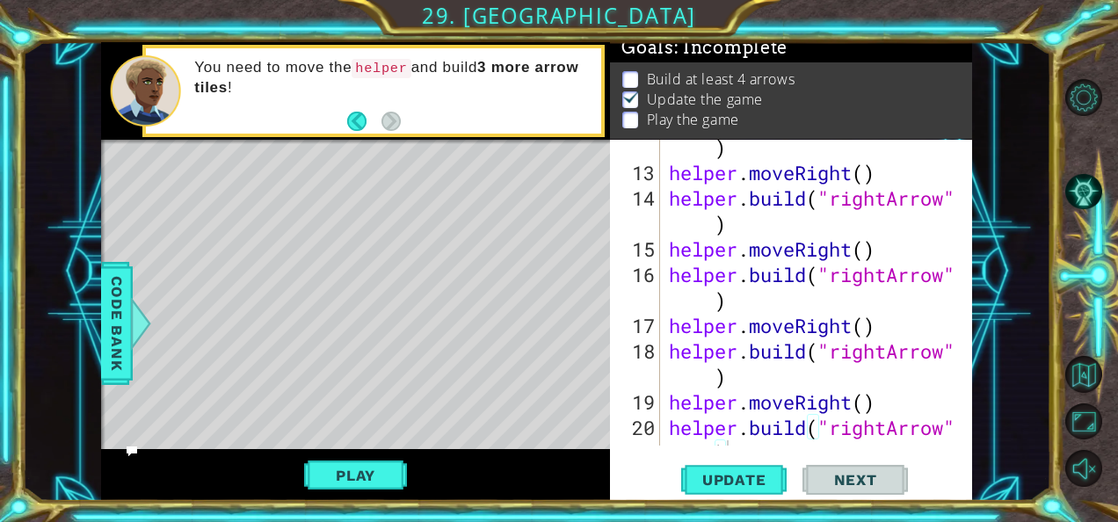
click at [222, 171] on div "Level Map" at bounding box center [507, 399] width 812 height 518
click at [297, 182] on div "Level Map" at bounding box center [507, 399] width 812 height 518
click at [359, 190] on div "Level Map" at bounding box center [507, 399] width 812 height 518
click at [400, 186] on div "Level Map" at bounding box center [507, 399] width 812 height 518
click at [482, 176] on div "Level Map" at bounding box center [507, 399] width 812 height 518
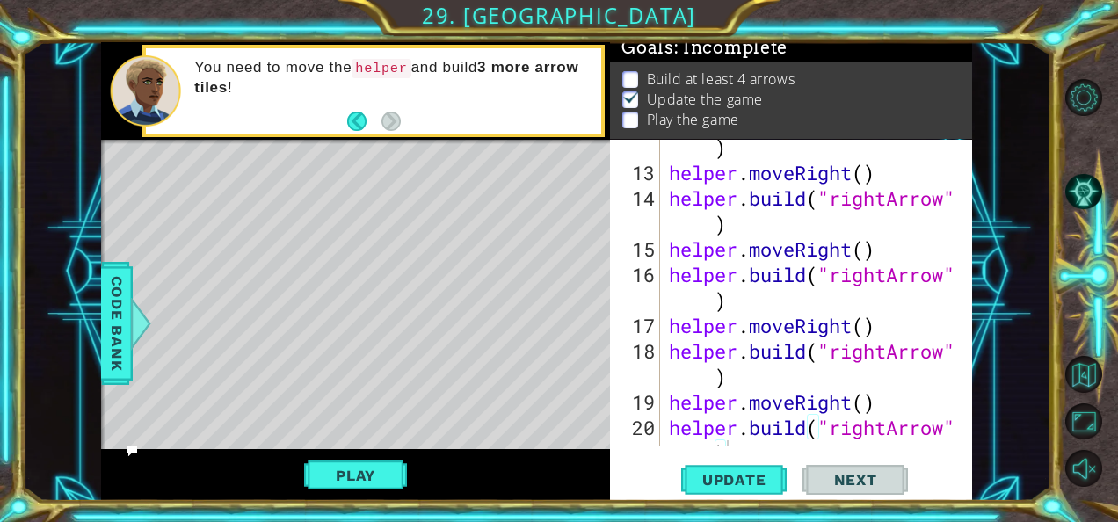
click at [546, 198] on div "Level Map" at bounding box center [507, 399] width 812 height 518
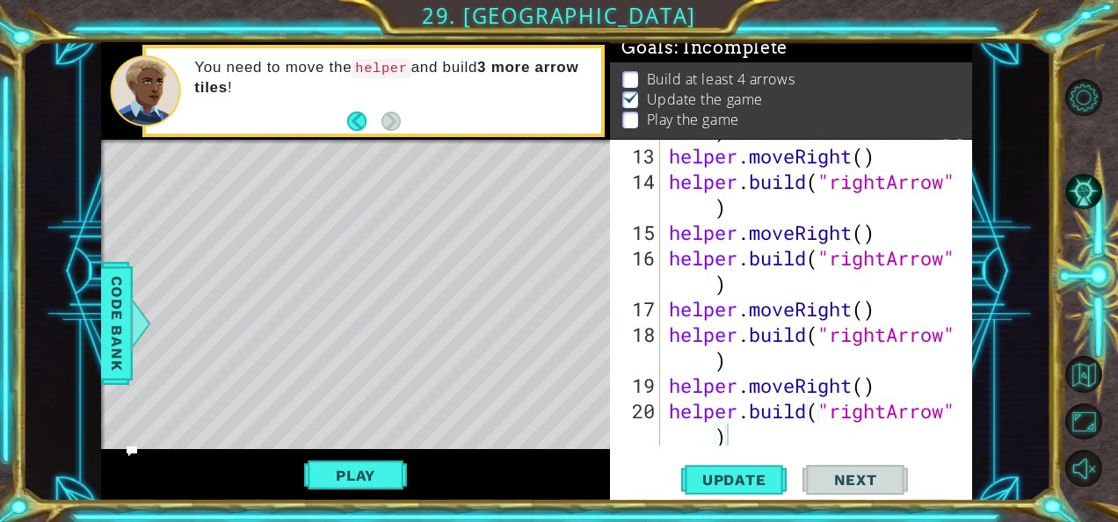
scroll to position [484, 0]
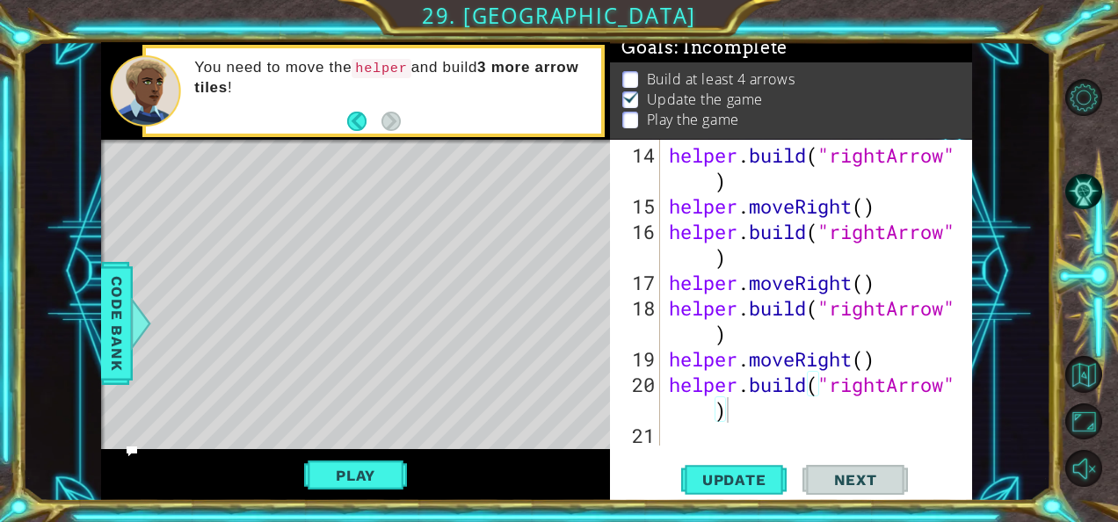
click at [728, 412] on div "helper . build ( "rightArrow" ) helper . moveRight ( ) helper . build ( "rightA…" at bounding box center [816, 333] width 300 height 382
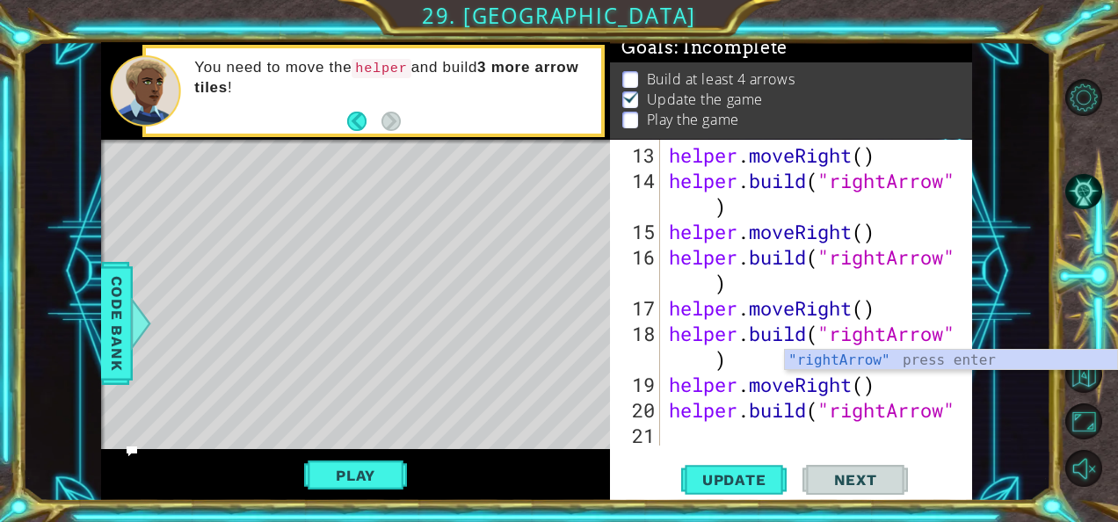
scroll to position [459, 0]
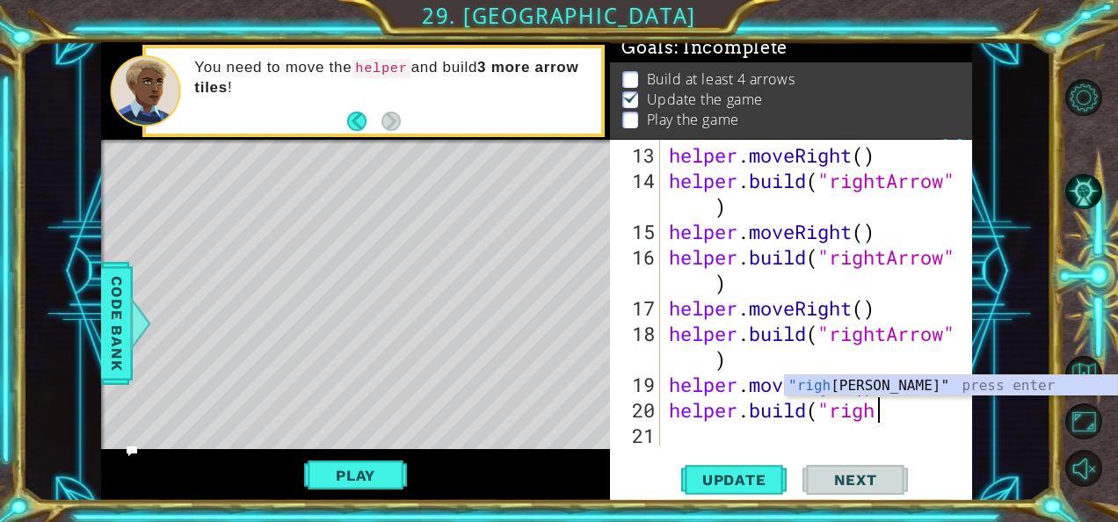
type textarea "h"
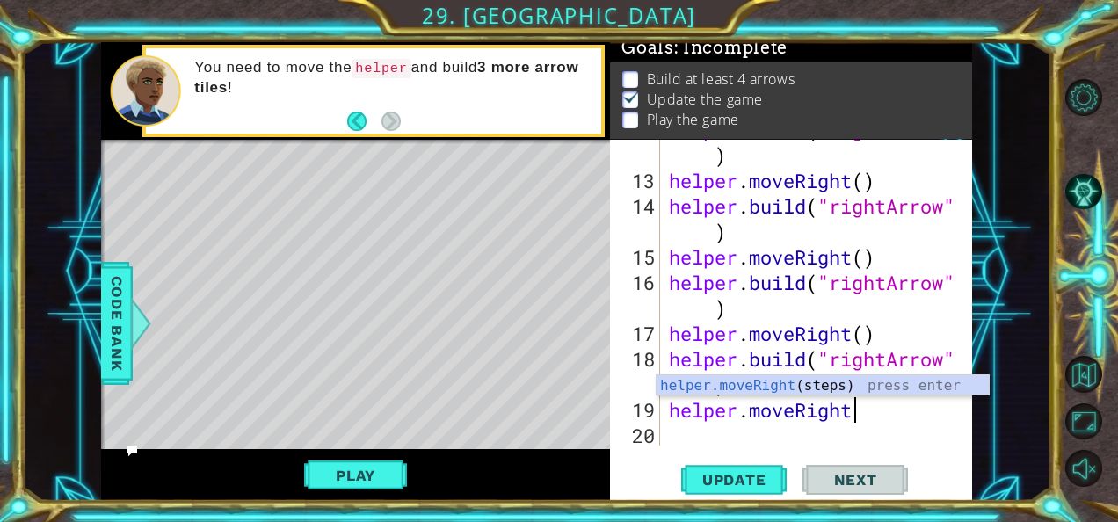
scroll to position [433, 0]
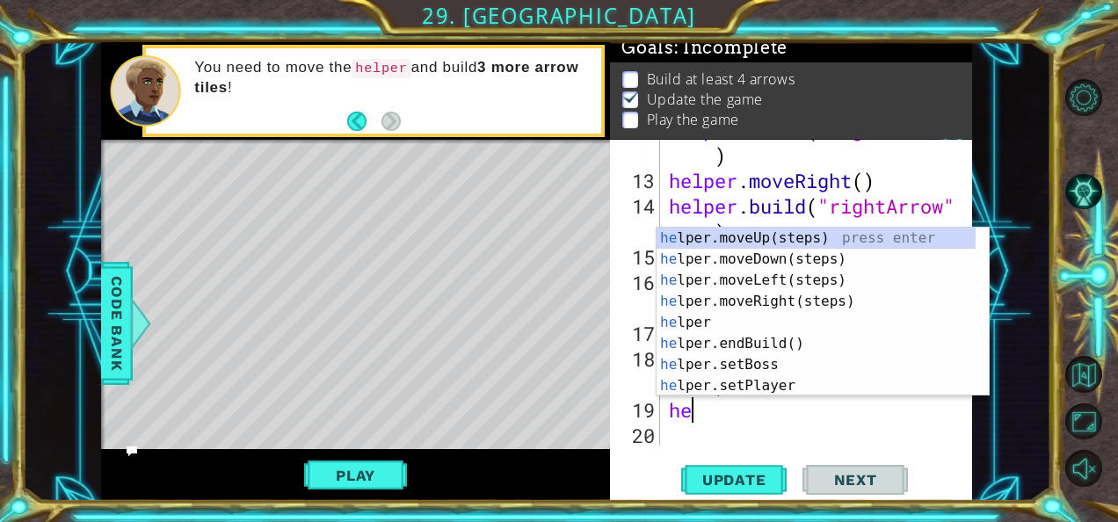
type textarea "h"
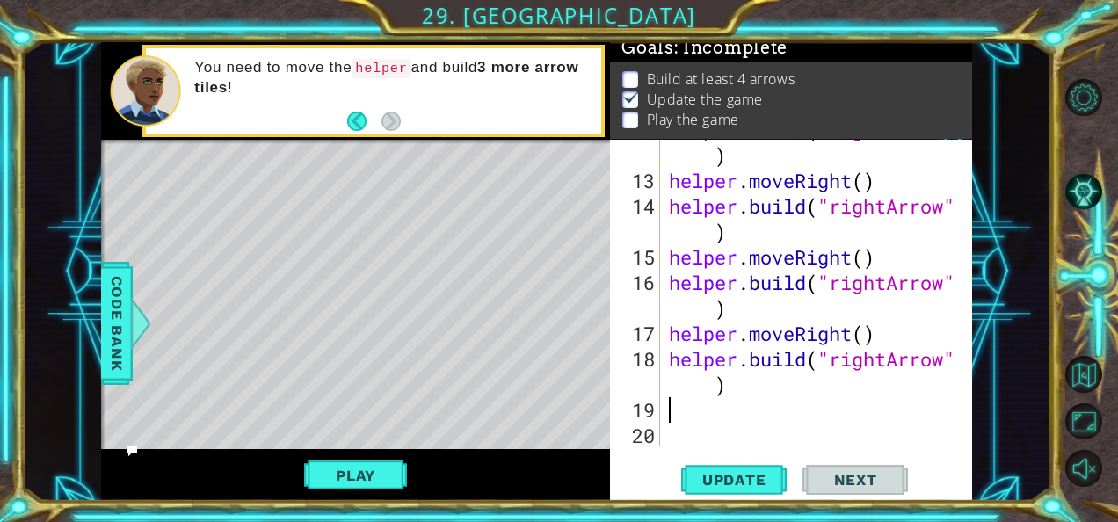
scroll to position [408, 0]
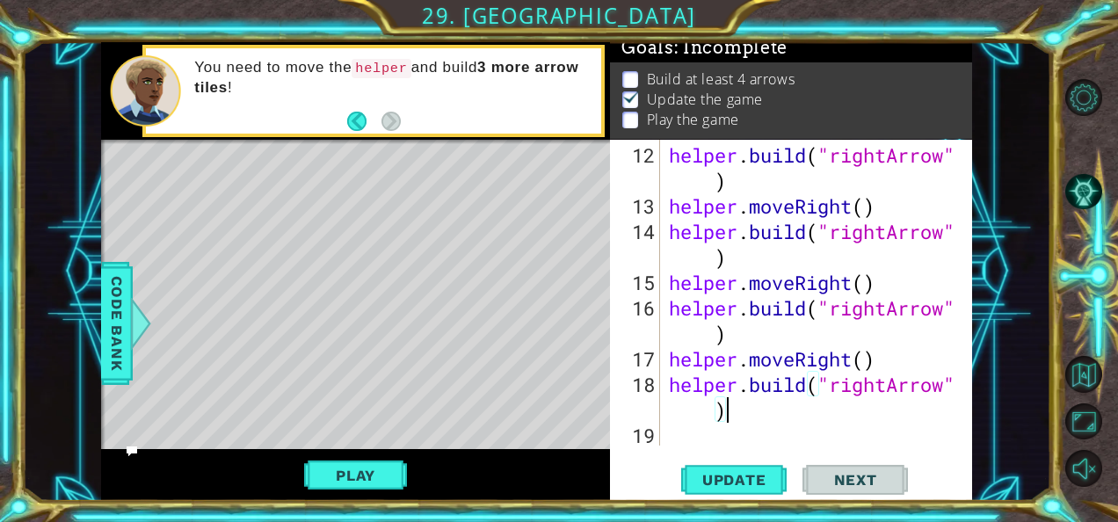
click at [891, 390] on div "helper . build ( "rightArrow" ) helper . moveRight ( ) helper . build ( "rightA…" at bounding box center [816, 333] width 300 height 382
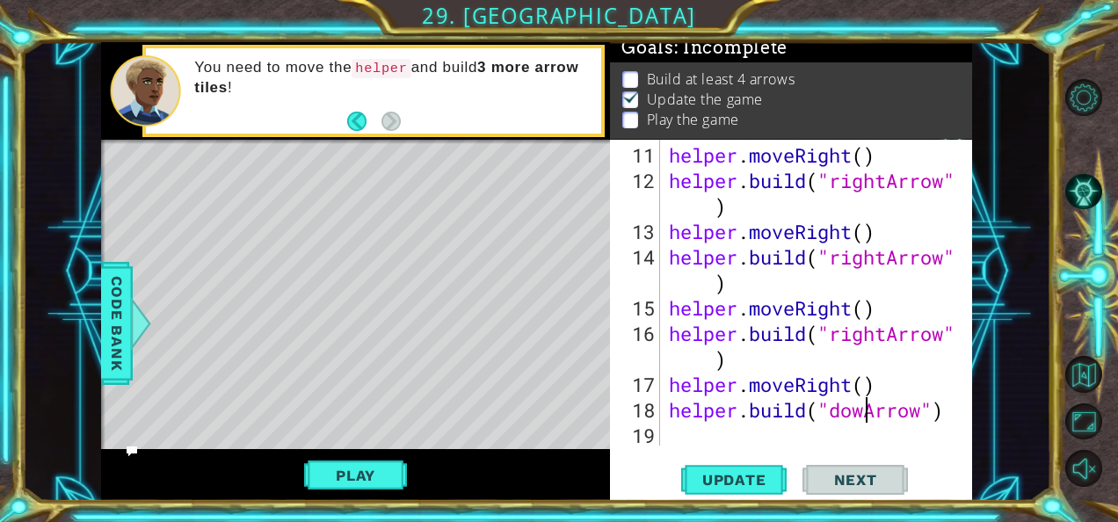
scroll to position [0, 9]
type textarea "[DOMAIN_NAME]("downArrow")"
click at [713, 429] on div "helper . moveRight ( ) helper . build ( "rightArrow" ) helper . moveRight ( ) h…" at bounding box center [816, 320] width 300 height 357
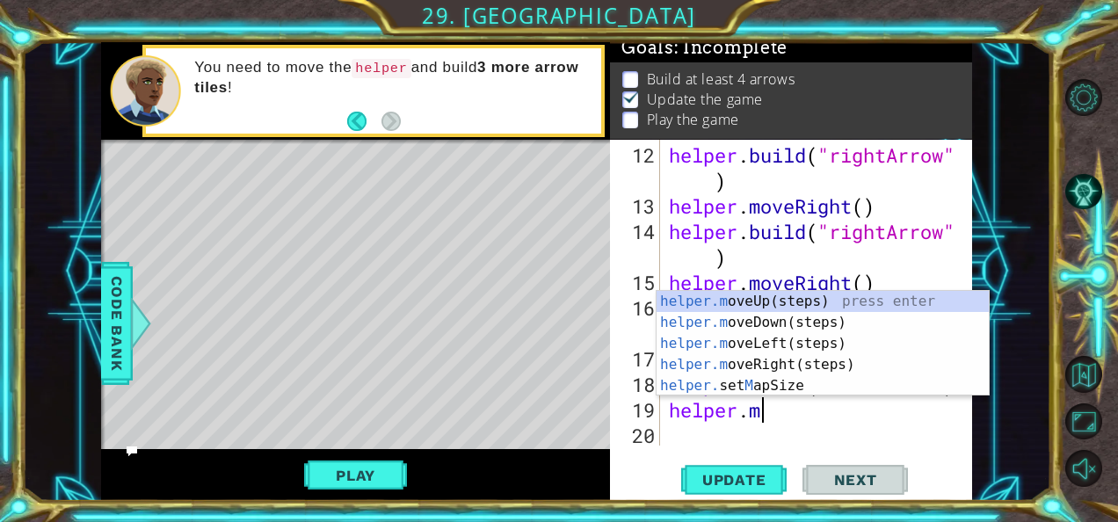
scroll to position [0, 4]
type textarea "[DOMAIN_NAME]"
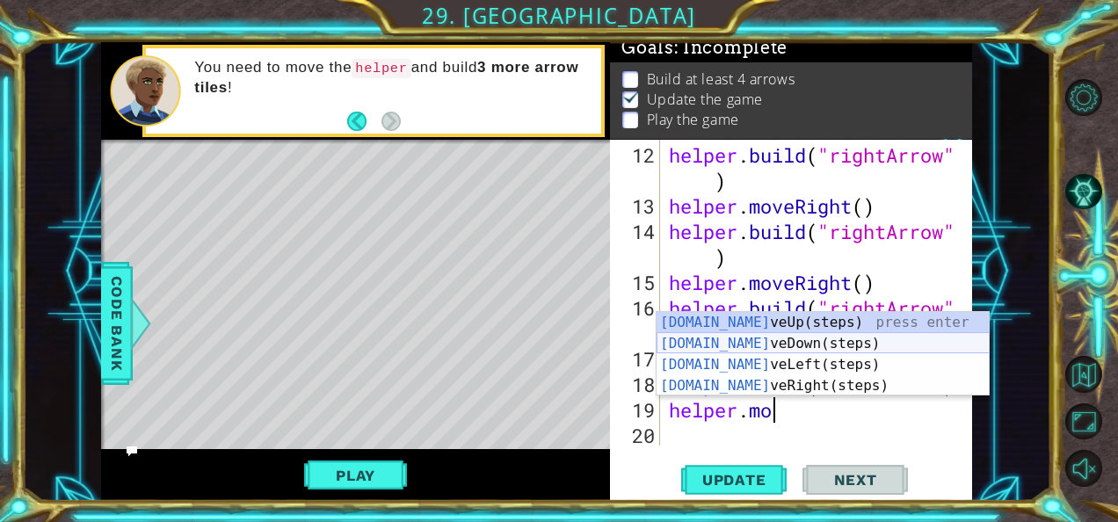
click at [801, 339] on div "[DOMAIN_NAME] veUp(steps) press enter [DOMAIN_NAME] veDown(steps) press enter […" at bounding box center [823, 375] width 333 height 127
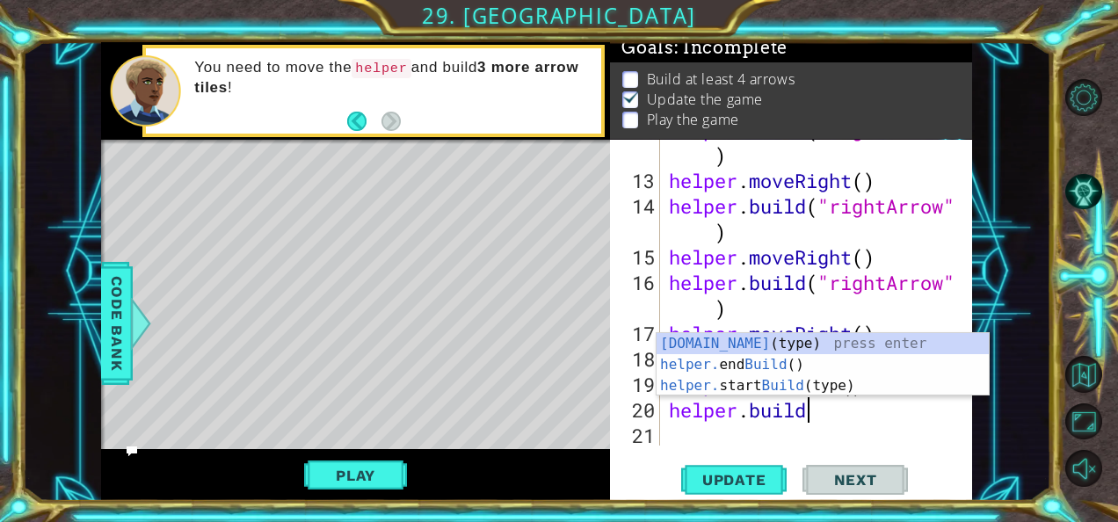
scroll to position [0, 5]
click at [854, 348] on div "[DOMAIN_NAME] (type) press enter helper. end Build () press enter helper. start…" at bounding box center [823, 386] width 333 height 106
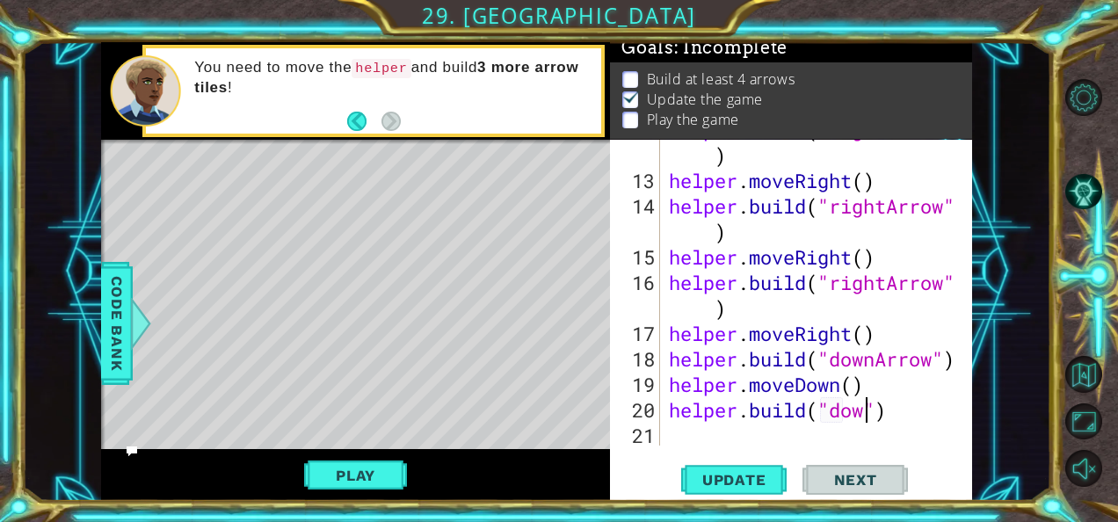
scroll to position [0, 9]
type textarea "[DOMAIN_NAME]("downArrow")"
click at [827, 438] on div "helper . build ( "rightArrow" ) helper . moveRight ( ) helper . build ( "rightA…" at bounding box center [816, 308] width 300 height 382
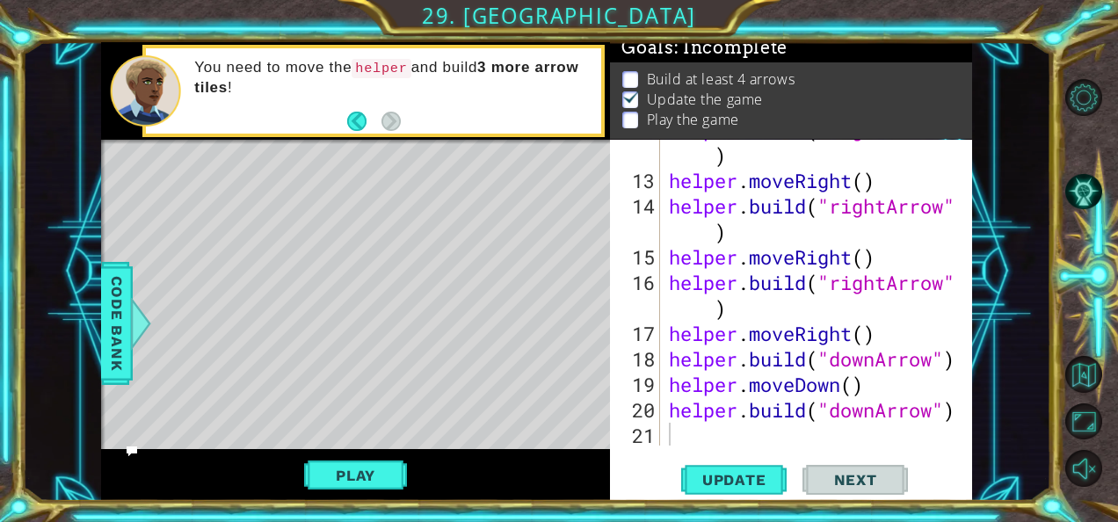
drag, startPoint x: 664, startPoint y: 382, endPoint x: 894, endPoint y: 432, distance: 235.8
click at [894, 432] on div "12 13 14 15 16 17 18 19 20 21 helper . build ( "rightArrow" ) helper . moveRigh…" at bounding box center [789, 293] width 359 height 306
click at [756, 470] on button "Update" at bounding box center [734, 480] width 106 height 36
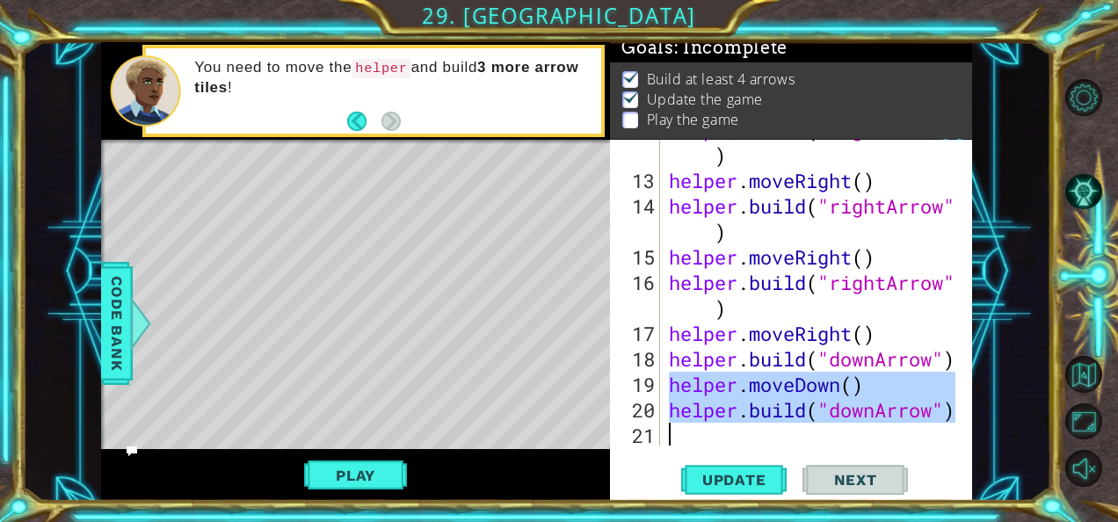
drag, startPoint x: 669, startPoint y: 387, endPoint x: 948, endPoint y: 429, distance: 281.9
click at [948, 429] on div "helper . build ( "rightArrow" ) helper . moveRight ( ) helper . build ( "rightA…" at bounding box center [816, 308] width 300 height 382
type textarea "[DOMAIN_NAME]("downArrow")"
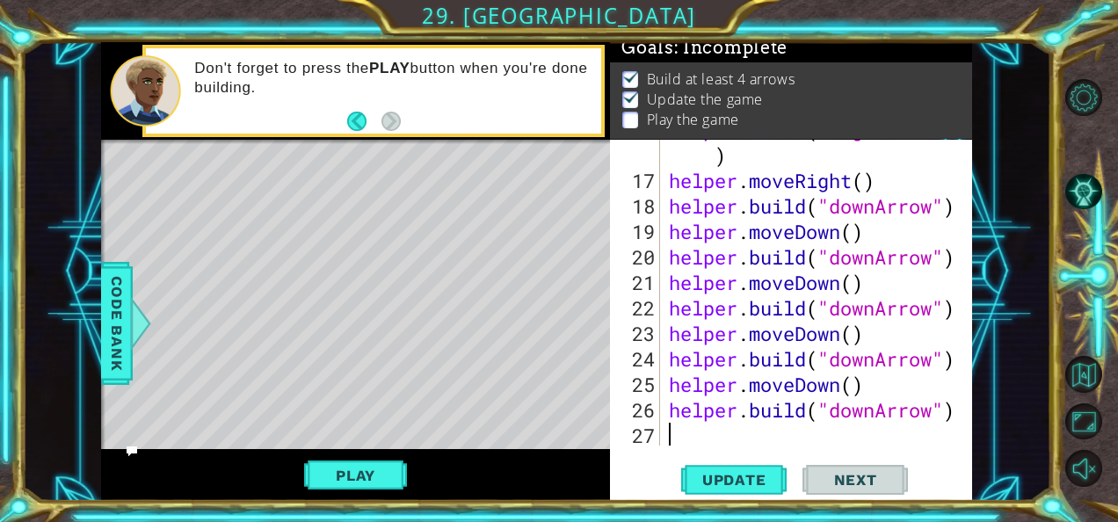
scroll to position [586, 0]
click at [746, 481] on span "Update" at bounding box center [734, 480] width 99 height 18
click at [343, 477] on button "Play" at bounding box center [355, 475] width 103 height 33
click at [870, 469] on button "Next" at bounding box center [856, 481] width 106 height 36
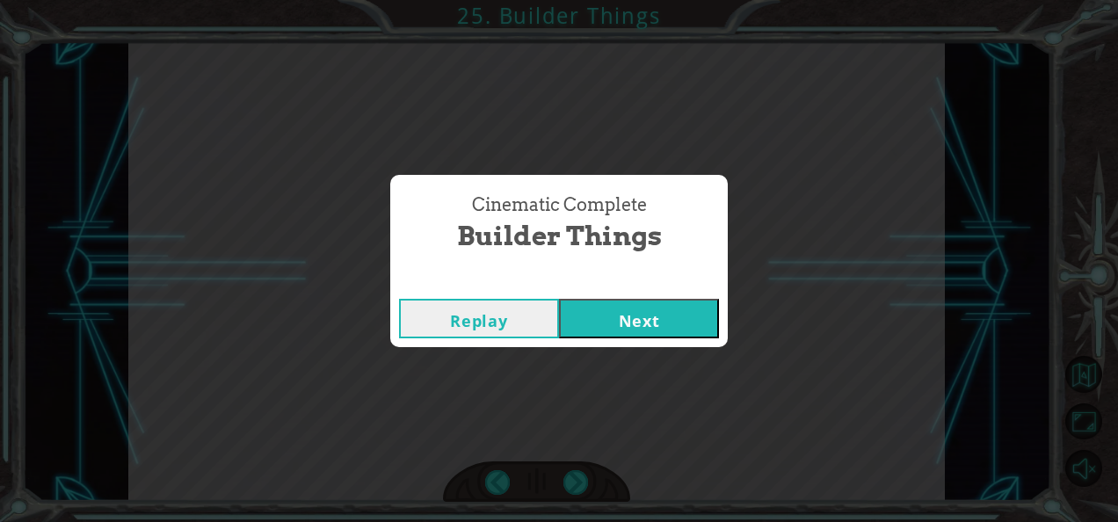
click at [638, 310] on button "Next" at bounding box center [639, 319] width 160 height 40
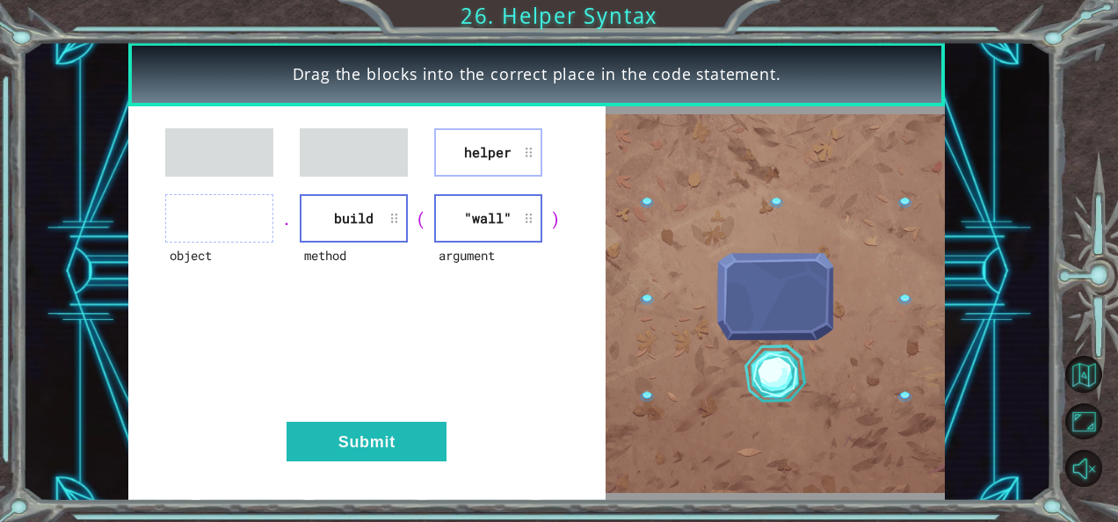
click at [464, 153] on li "helper" at bounding box center [488, 152] width 108 height 48
drag, startPoint x: 464, startPoint y: 153, endPoint x: 243, endPoint y: 226, distance: 233.3
click at [243, 226] on div "helper object . method build ( argument "wall" ) Submit" at bounding box center [366, 303] width 477 height 395
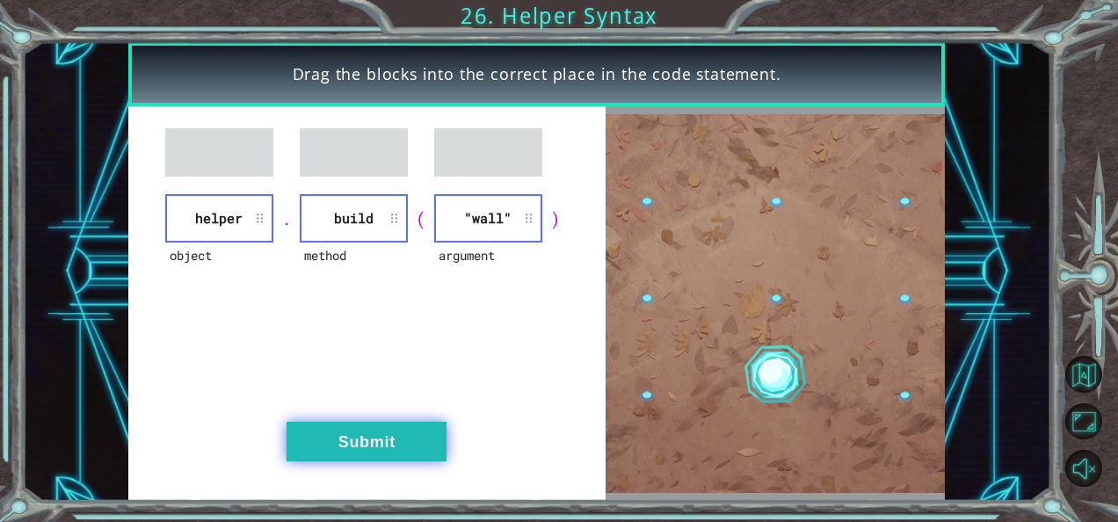
click at [353, 450] on button "Submit" at bounding box center [367, 442] width 160 height 40
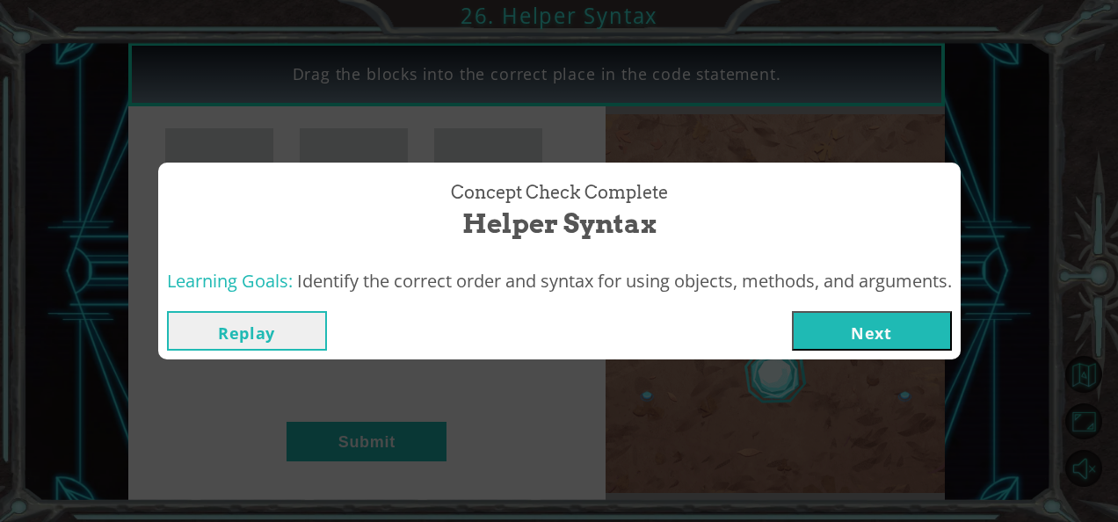
click at [859, 343] on button "Next" at bounding box center [872, 331] width 160 height 40
